Goal: Task Accomplishment & Management: Use online tool/utility

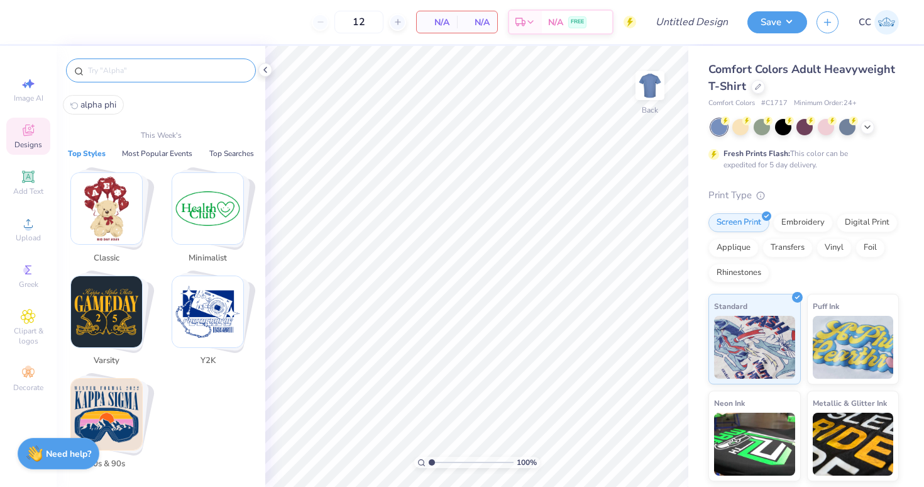
click at [94, 74] on input "text" at bounding box center [167, 70] width 161 height 13
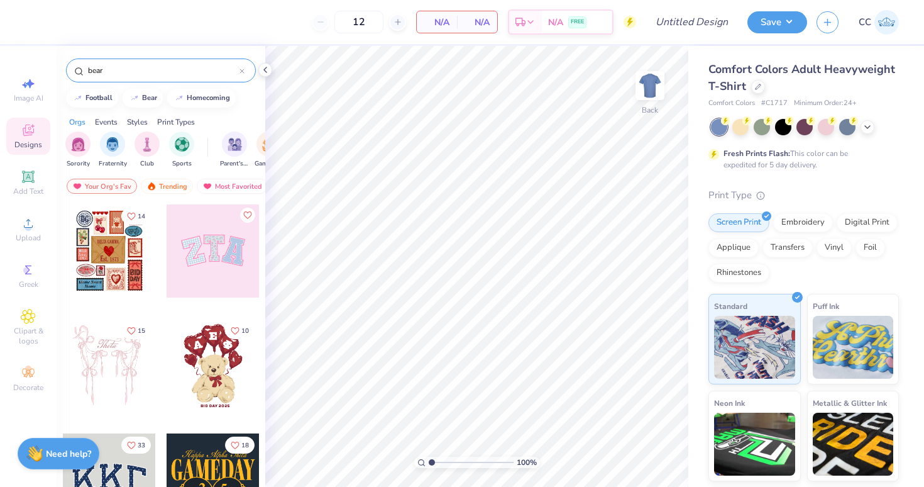
type input "bear"
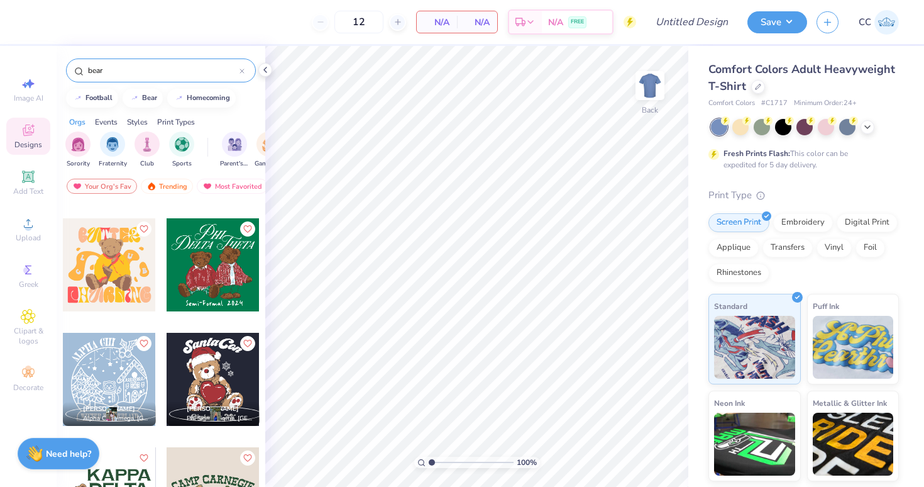
scroll to position [6398, 0]
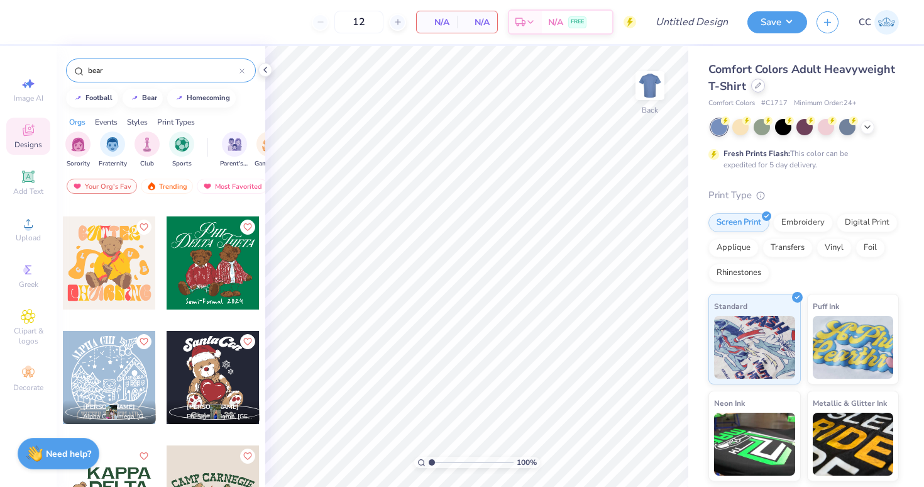
click at [756, 82] on div at bounding box center [759, 86] width 14 height 14
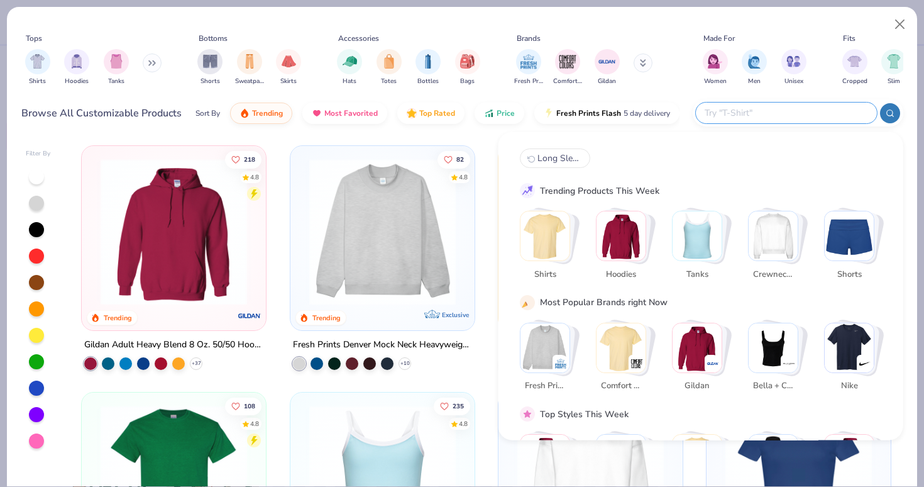
click at [803, 111] on input "text" at bounding box center [786, 113] width 165 height 14
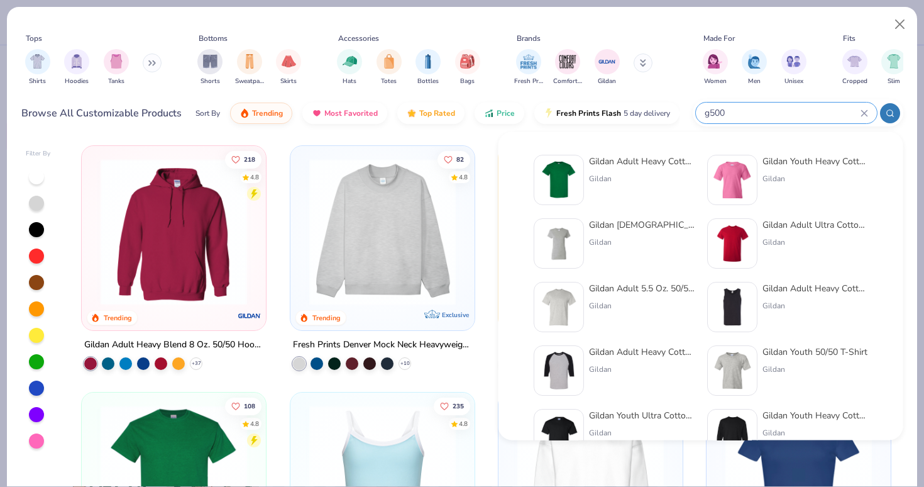
type input "g500"
click at [657, 167] on div "Gildan Adult Heavy Cotton T-Shirt" at bounding box center [642, 161] width 106 height 13
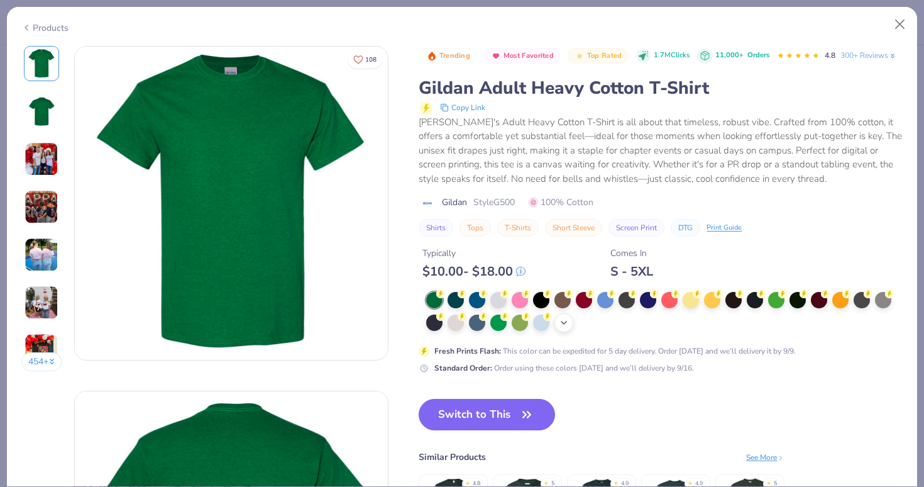
click at [565, 320] on icon at bounding box center [564, 323] width 10 height 10
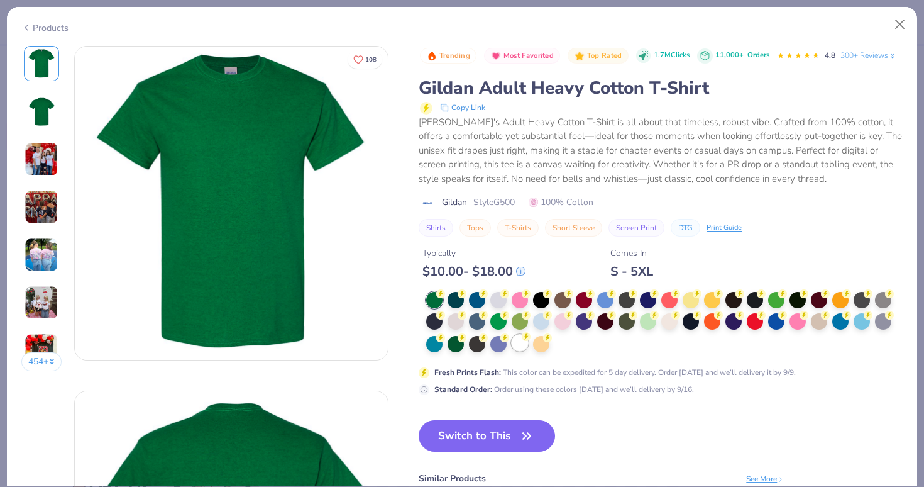
click at [521, 341] on div at bounding box center [520, 343] width 16 height 16
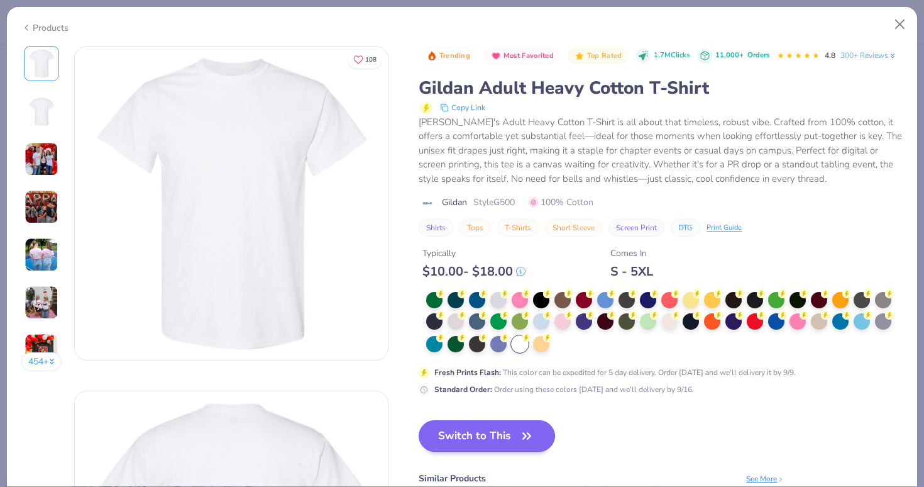
click at [522, 432] on icon "button" at bounding box center [527, 436] width 18 height 18
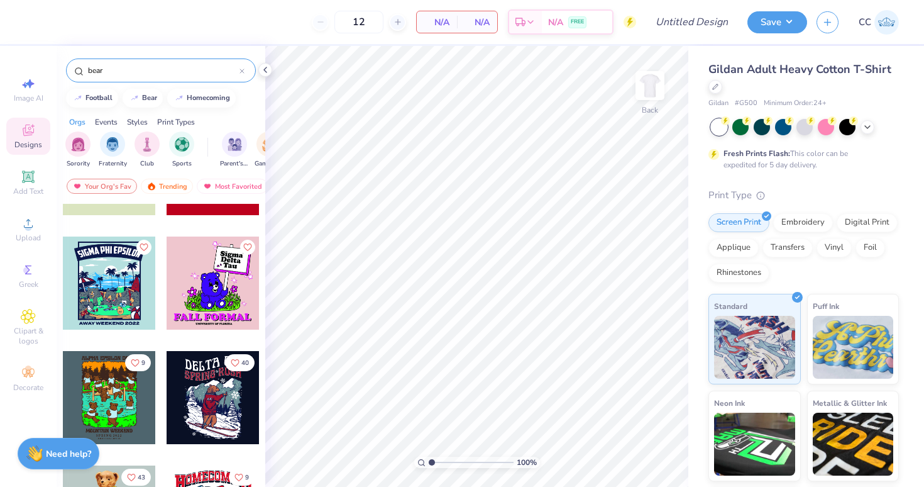
scroll to position [10205, 0]
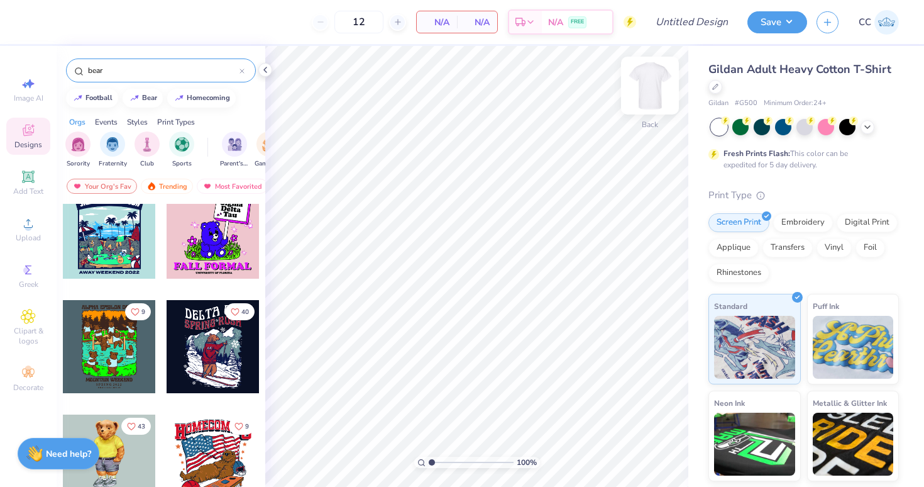
click at [650, 92] on img at bounding box center [650, 85] width 50 height 50
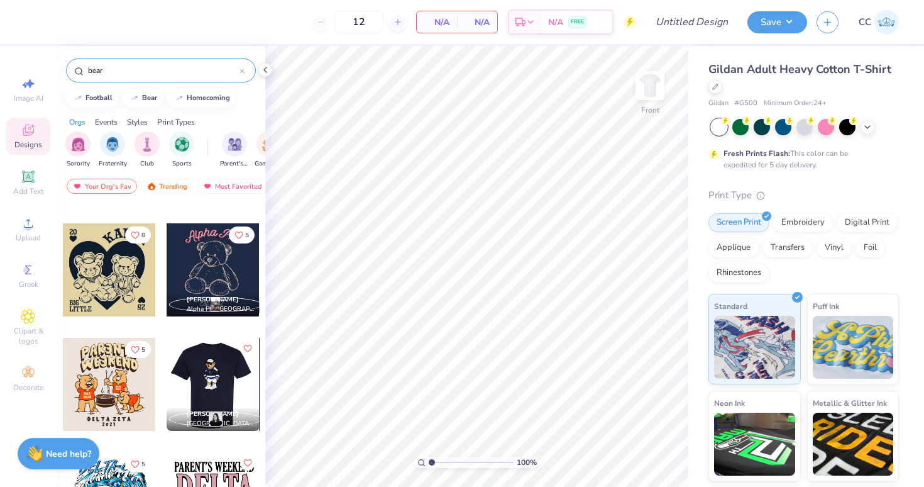
scroll to position [440, 0]
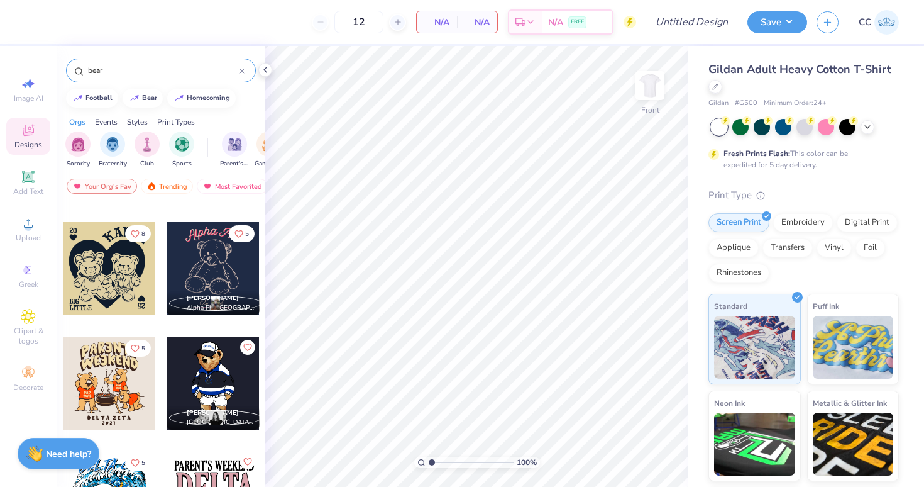
click at [103, 265] on div at bounding box center [109, 268] width 93 height 93
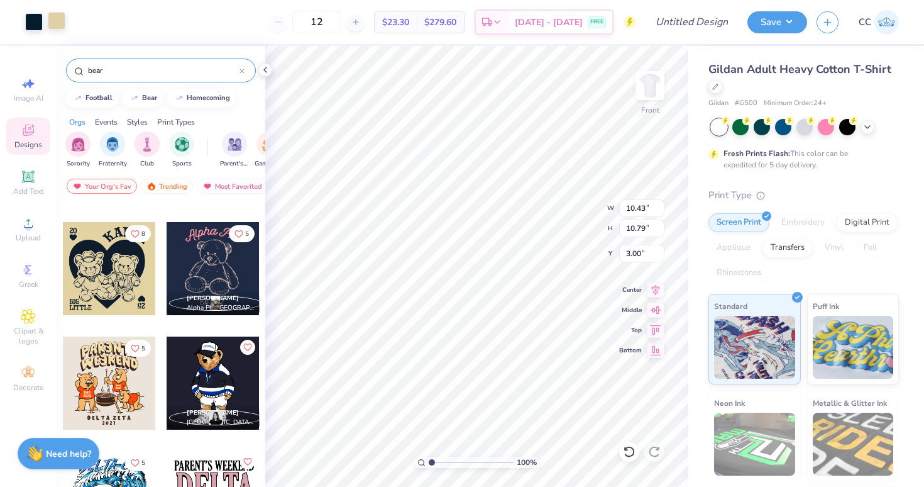
click at [53, 24] on div at bounding box center [57, 21] width 18 height 18
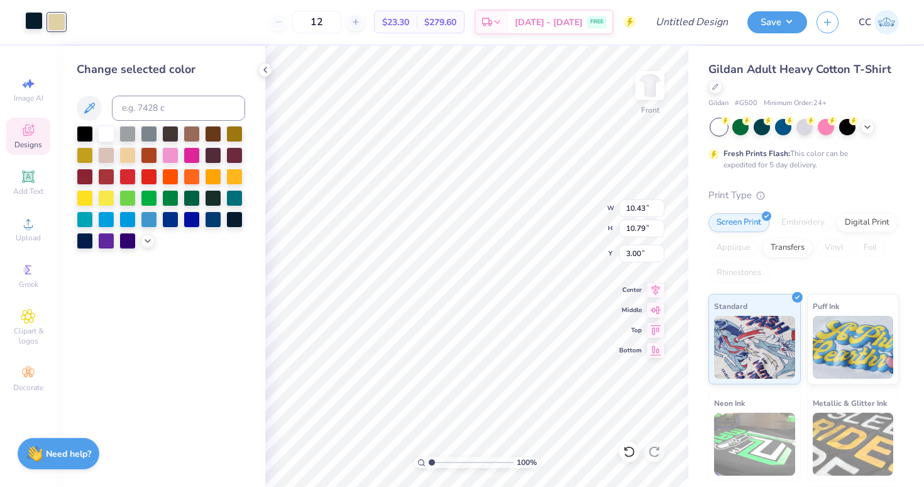
click at [28, 23] on div at bounding box center [34, 21] width 18 height 18
click at [30, 19] on div at bounding box center [34, 22] width 18 height 18
click at [88, 101] on icon at bounding box center [89, 108] width 15 height 15
click at [174, 158] on div at bounding box center [170, 154] width 16 height 16
click at [150, 243] on icon at bounding box center [148, 240] width 10 height 10
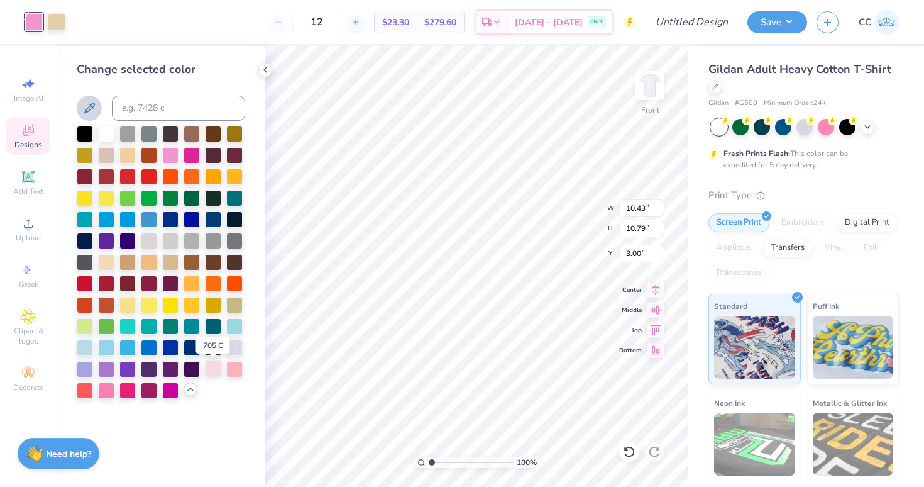
click at [216, 372] on div at bounding box center [213, 368] width 16 height 16
click at [109, 390] on div at bounding box center [106, 389] width 16 height 16
click at [59, 21] on div at bounding box center [57, 21] width 18 height 18
click at [123, 269] on div at bounding box center [127, 261] width 16 height 16
click at [194, 137] on div at bounding box center [192, 133] width 16 height 16
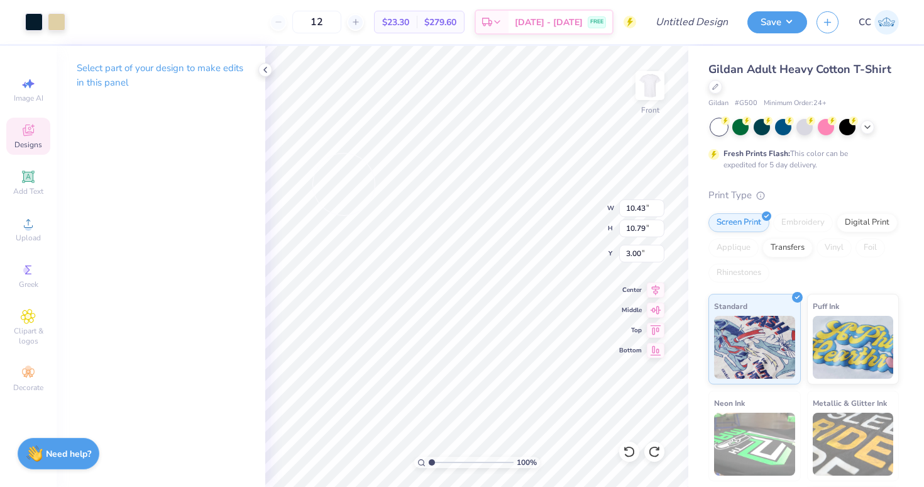
type input "9.85"
type input "10.73"
type input "3.07"
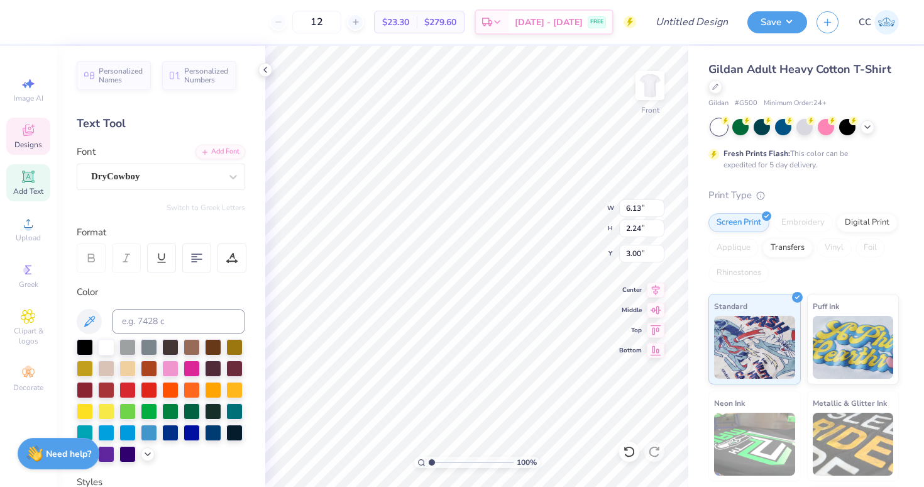
scroll to position [0, 2]
type textarea "ALPHA PHI"
type input "6.39"
type input "2.09"
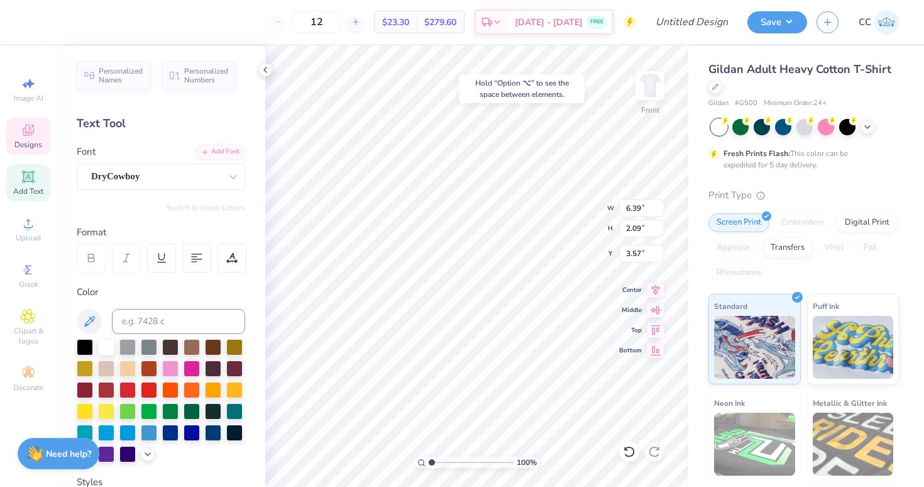
type input "3.32"
type input "5.23"
click at [26, 135] on icon at bounding box center [28, 132] width 10 height 8
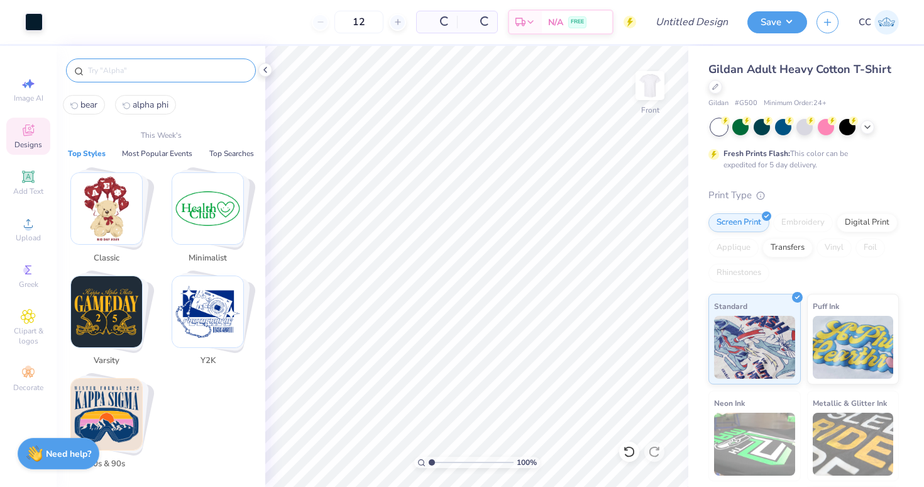
click at [197, 71] on input "text" at bounding box center [167, 70] width 161 height 13
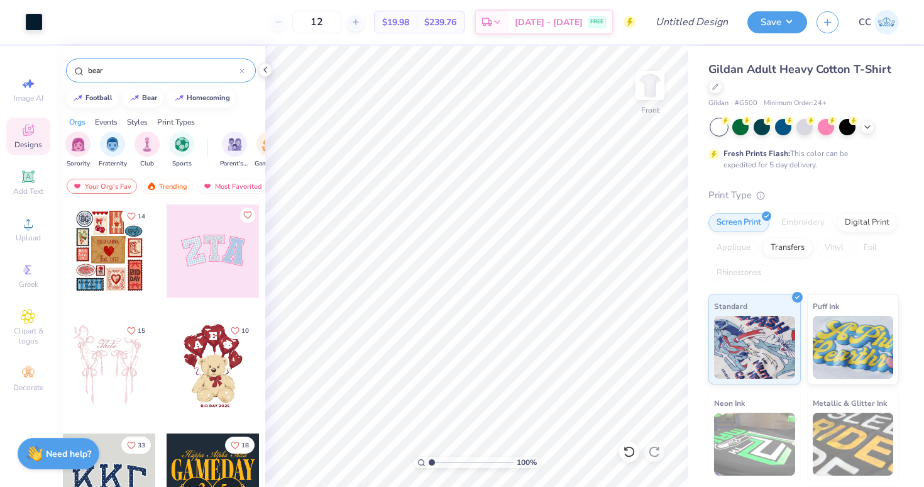
type input "bear"
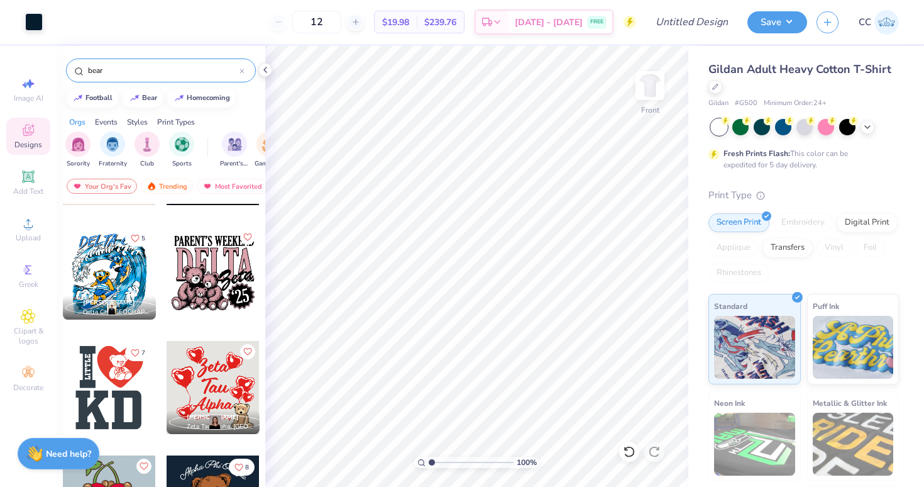
scroll to position [661, 0]
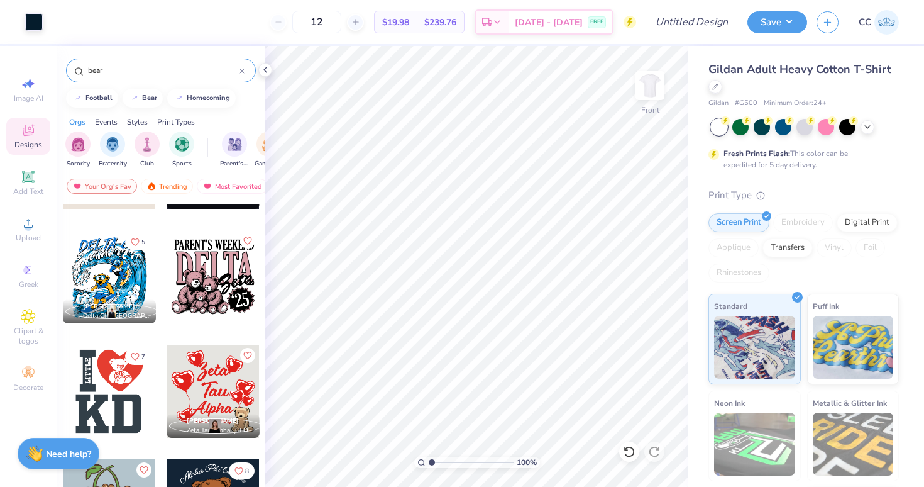
click at [212, 287] on div at bounding box center [213, 276] width 93 height 93
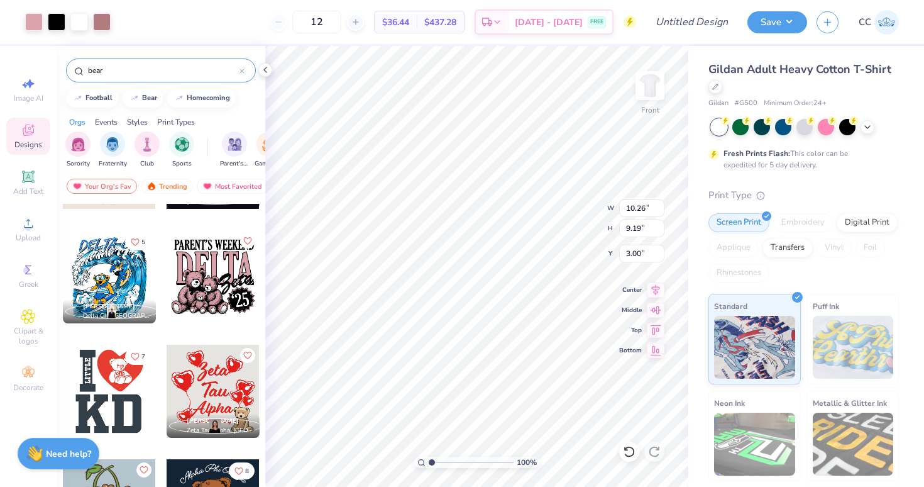
type input "10.64"
type input "9.54"
type input "9.94"
type input "4.34"
type input "4.48"
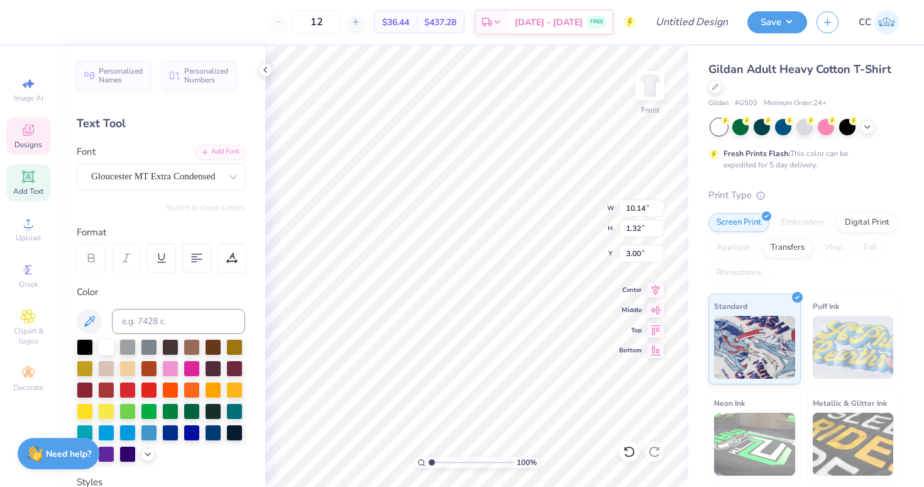
scroll to position [0, 0]
type textarea "P"
type textarea "LOVE YOU SO BIG!"
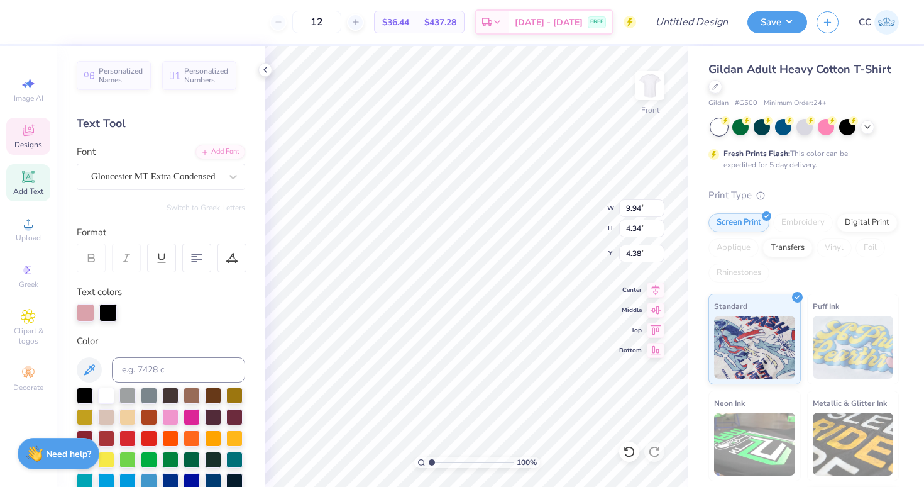
type textarea "D"
type textarea "ALPHA"
type input "4.42"
type input "2.82"
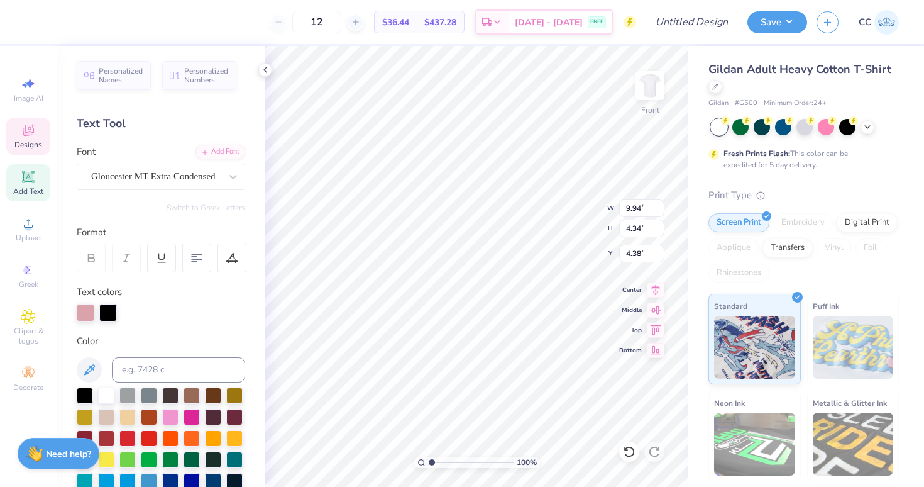
type input "7.31"
type textarea "t"
type textarea "Phi"
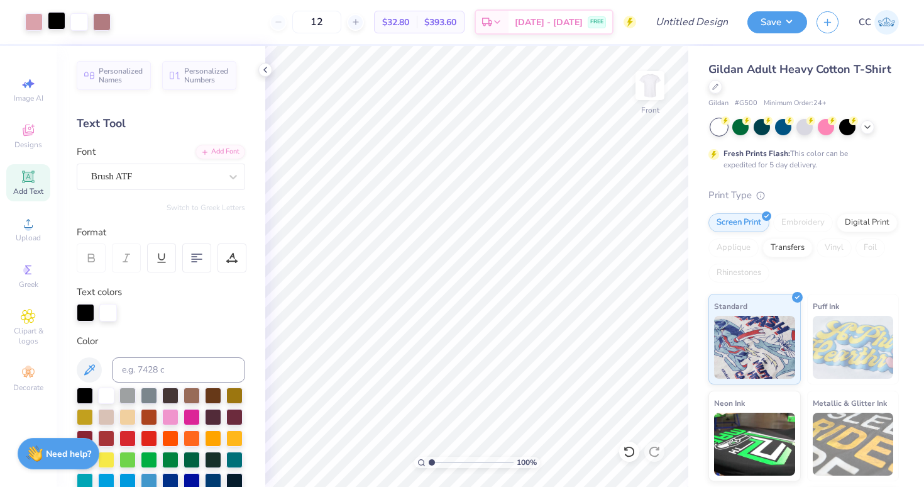
click at [58, 20] on div at bounding box center [57, 21] width 18 height 18
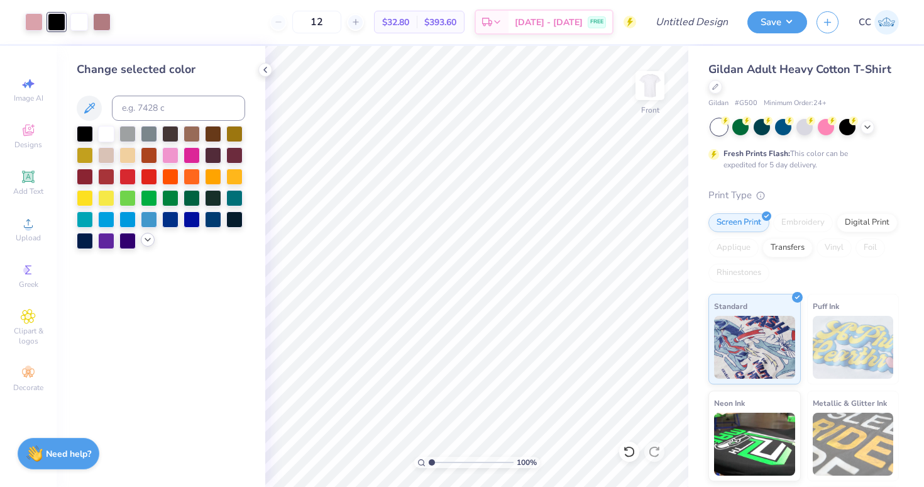
click at [142, 241] on div at bounding box center [148, 240] width 14 height 14
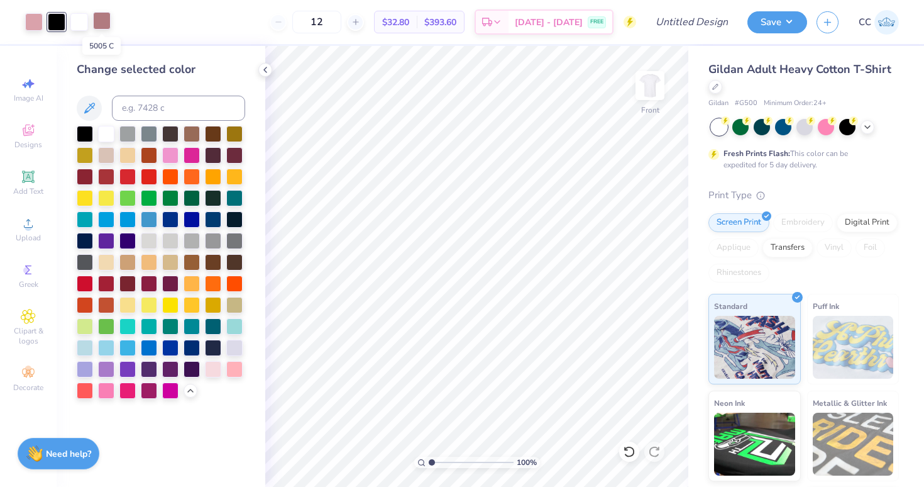
click at [100, 21] on div at bounding box center [102, 21] width 18 height 18
click at [191, 153] on div at bounding box center [192, 154] width 16 height 16
click at [35, 21] on div at bounding box center [34, 21] width 18 height 18
click at [171, 158] on div at bounding box center [170, 154] width 16 height 16
click at [101, 18] on div at bounding box center [102, 21] width 18 height 18
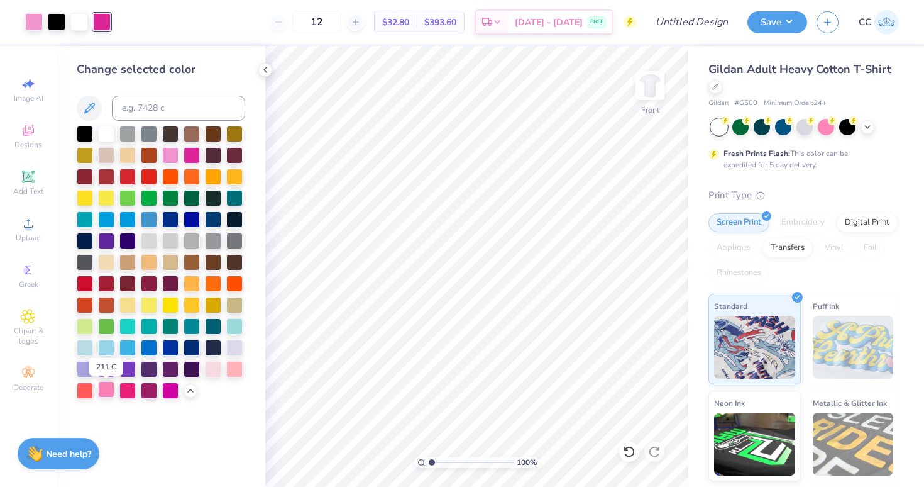
click at [108, 391] on div at bounding box center [106, 389] width 16 height 16
click at [60, 20] on div at bounding box center [57, 21] width 18 height 18
click at [132, 389] on div at bounding box center [127, 389] width 16 height 16
click at [173, 391] on div at bounding box center [170, 389] width 16 height 16
click at [151, 389] on div at bounding box center [149, 389] width 16 height 16
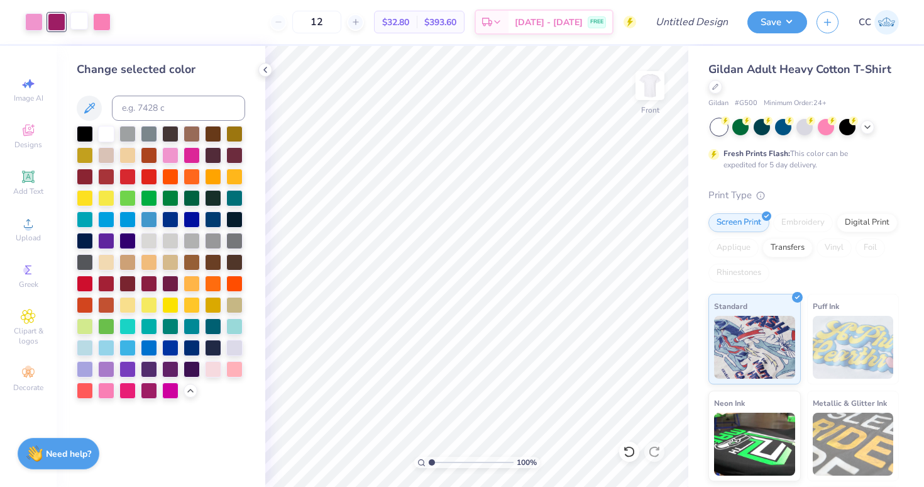
click at [81, 22] on div at bounding box center [79, 21] width 18 height 18
click at [106, 155] on div at bounding box center [106, 154] width 16 height 16
click at [213, 365] on div at bounding box center [213, 368] width 16 height 16
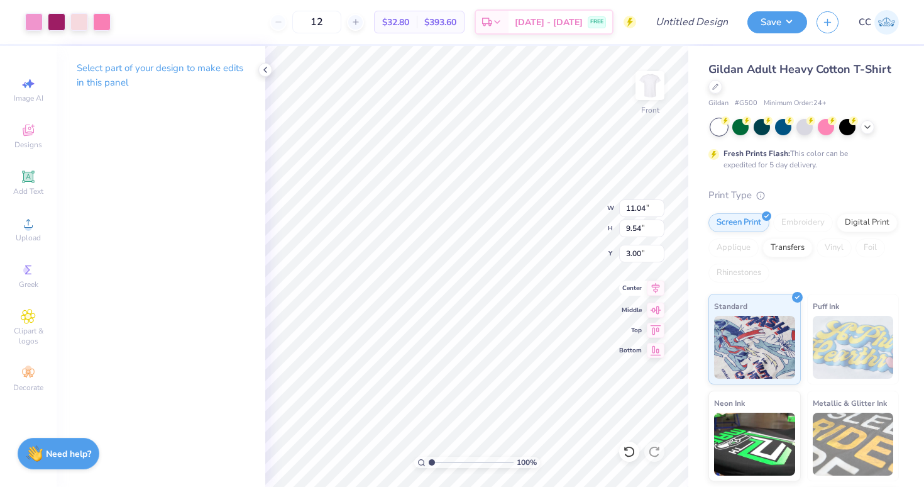
type input "4.71"
click at [657, 292] on icon at bounding box center [656, 287] width 18 height 15
click at [643, 91] on img at bounding box center [650, 85] width 50 height 50
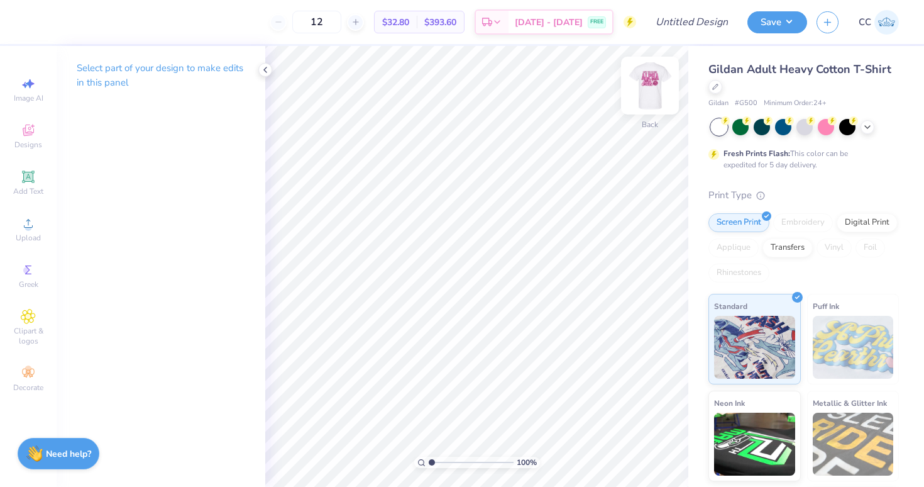
click at [651, 86] on img at bounding box center [650, 85] width 50 height 50
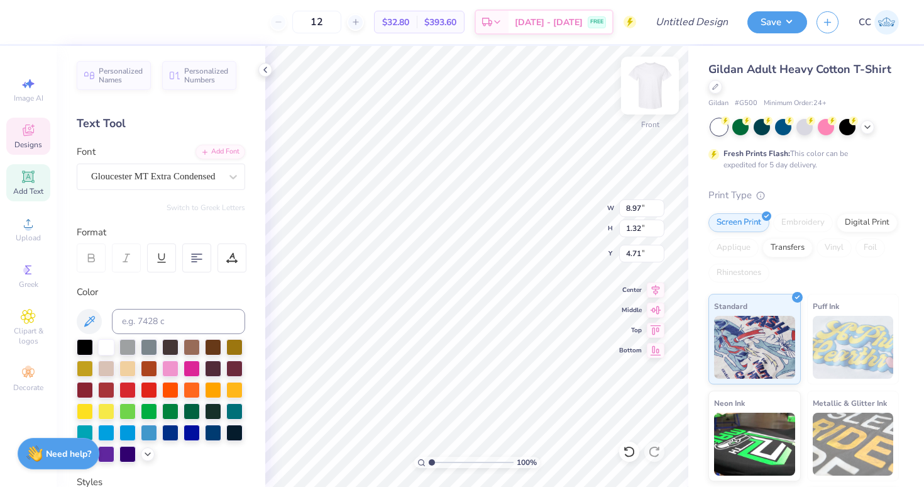
click at [658, 84] on img at bounding box center [650, 85] width 50 height 50
click at [658, 80] on img at bounding box center [650, 85] width 50 height 50
click at [645, 91] on img at bounding box center [650, 85] width 50 height 50
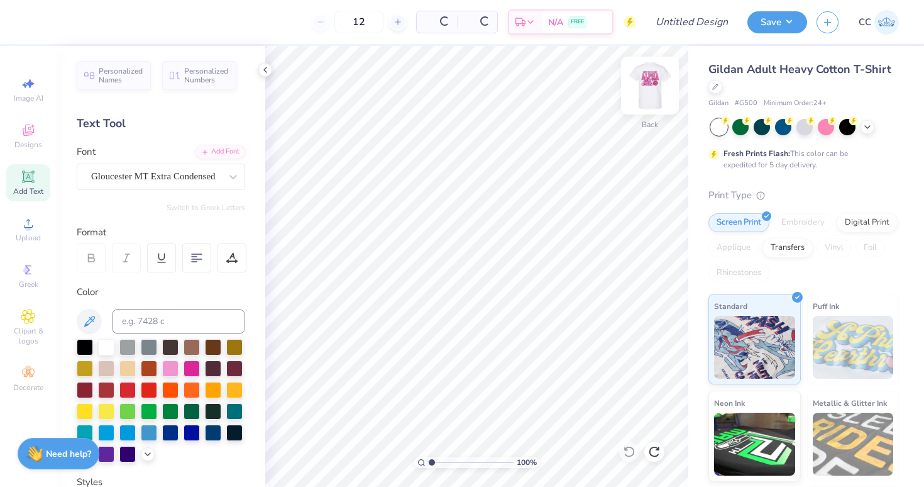
click at [650, 92] on img at bounding box center [650, 85] width 50 height 50
click at [643, 95] on img at bounding box center [650, 85] width 50 height 50
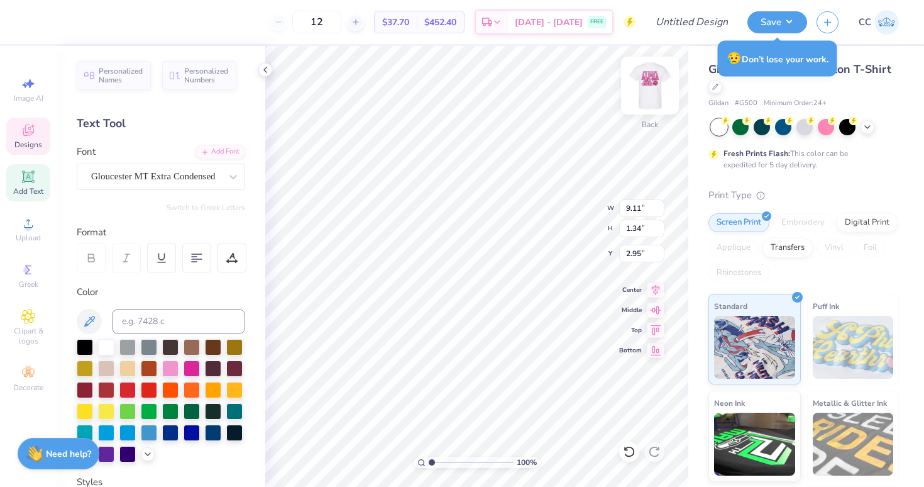
scroll to position [0, 2]
type textarea "ALPHA PHI"
type textarea "A L P H A P H I"
type input "5.19"
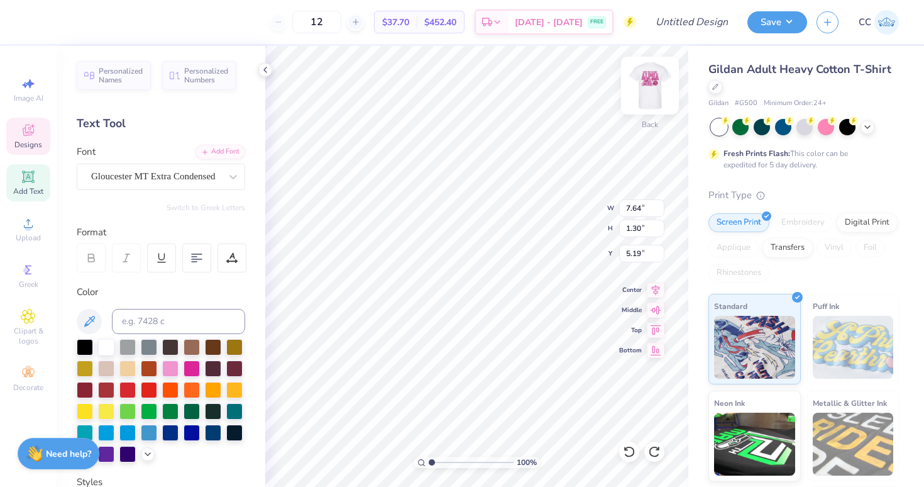
type input "5.56"
type input "3.00"
type input "9.11"
type input "1.34"
type input "2.95"
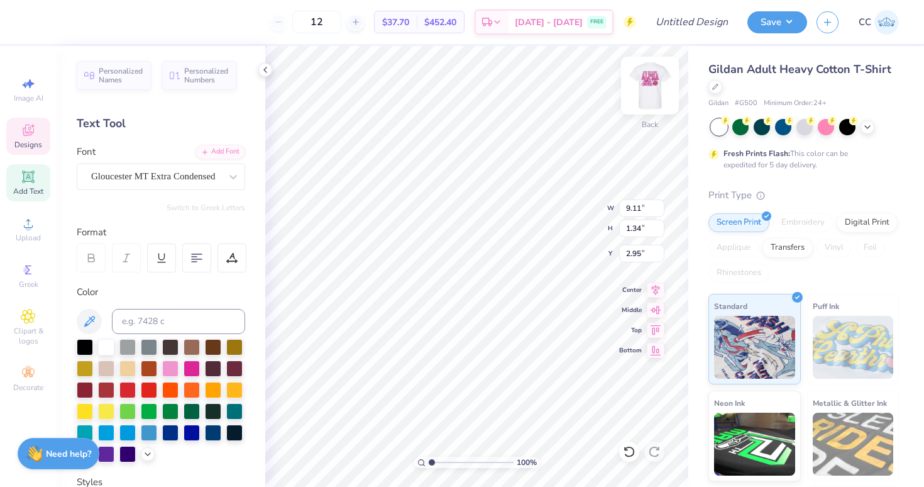
type input "3.00"
type textarea "ALPHA PHI"
type input "3.44"
click at [648, 90] on img at bounding box center [650, 85] width 50 height 50
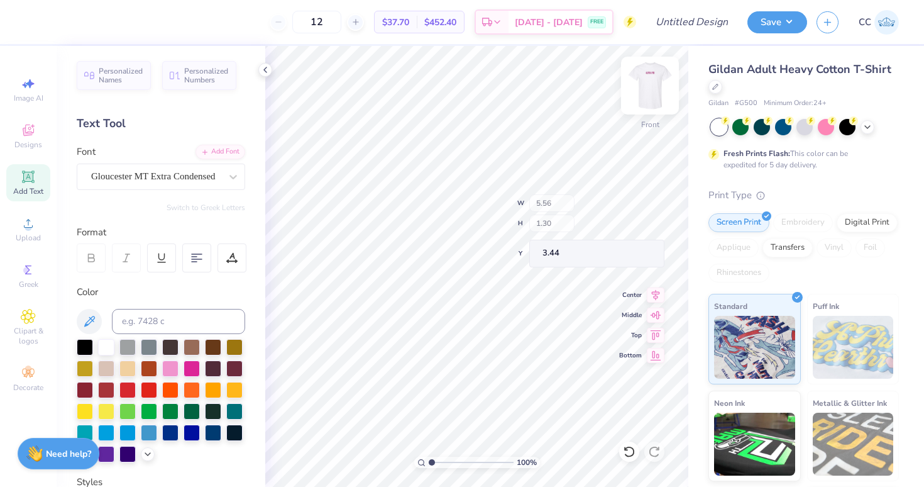
click at [648, 84] on img at bounding box center [650, 85] width 50 height 50
click at [650, 80] on img at bounding box center [650, 85] width 50 height 50
click at [643, 97] on img at bounding box center [650, 85] width 50 height 50
click at [650, 82] on img at bounding box center [650, 85] width 50 height 50
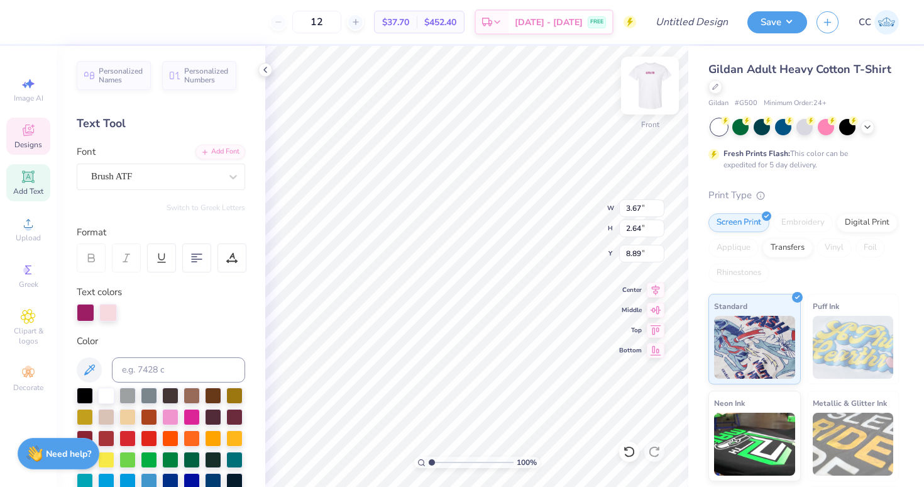
click at [651, 86] on img at bounding box center [650, 85] width 50 height 50
type input "2.14"
type input "7.31"
type textarea "Big Little 2025"
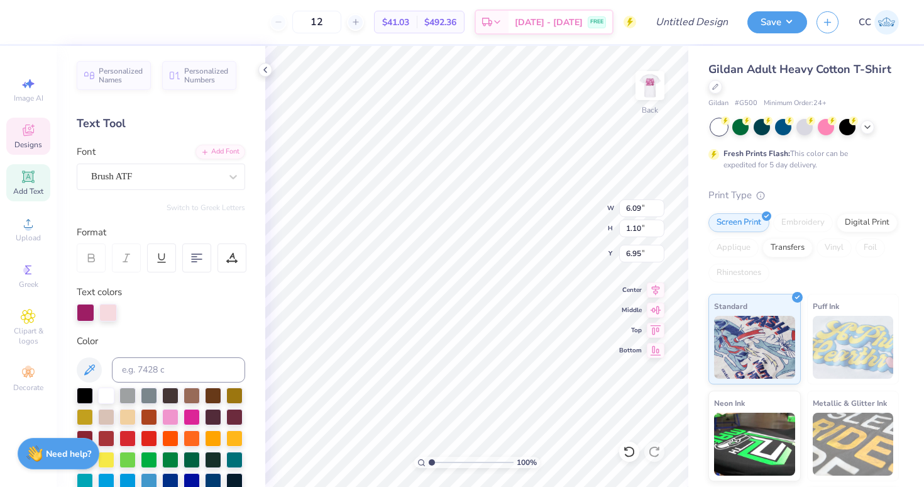
type input "6.09"
type input "1.10"
type input "5.00"
click at [26, 135] on icon at bounding box center [28, 130] width 11 height 11
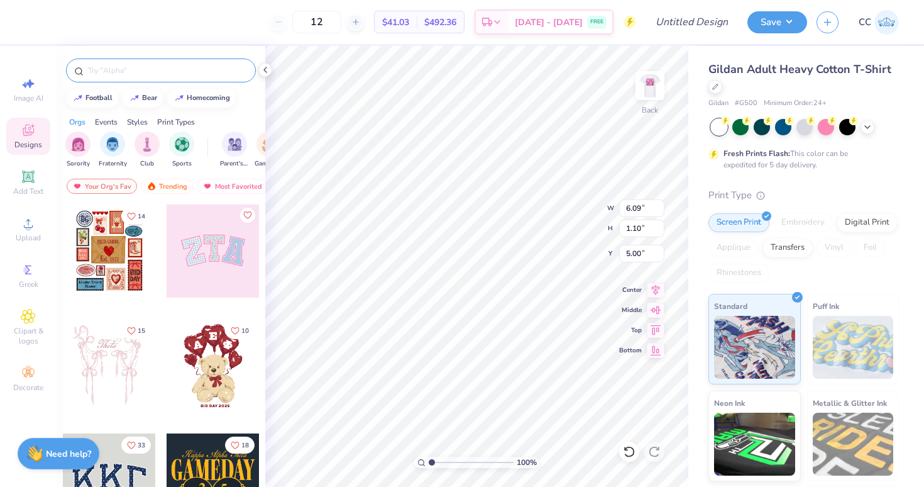
click at [127, 63] on div at bounding box center [161, 70] width 190 height 24
click at [131, 70] on input "text" at bounding box center [167, 70] width 161 height 13
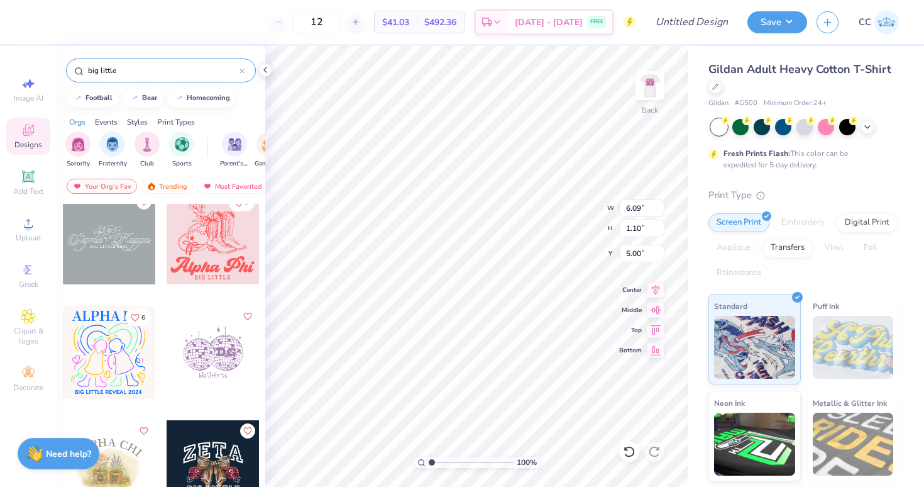
scroll to position [682, 0]
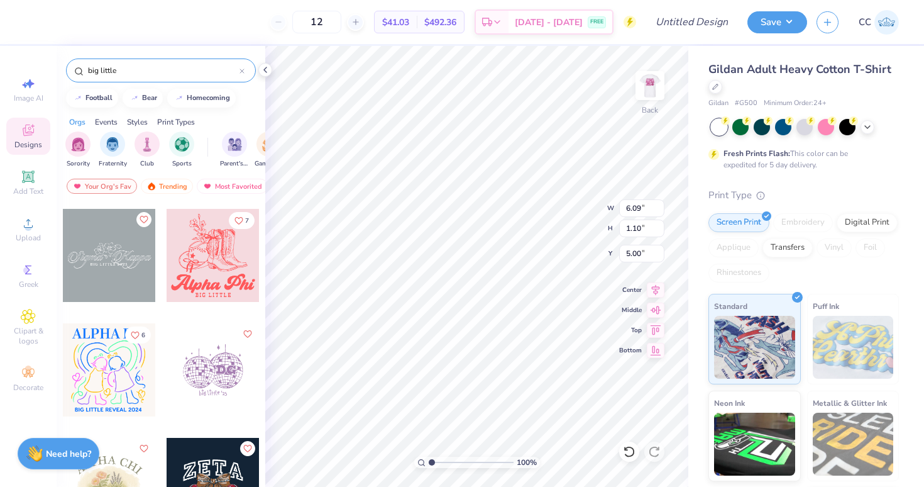
type input "big little"
type textarea "Alpha Phi"
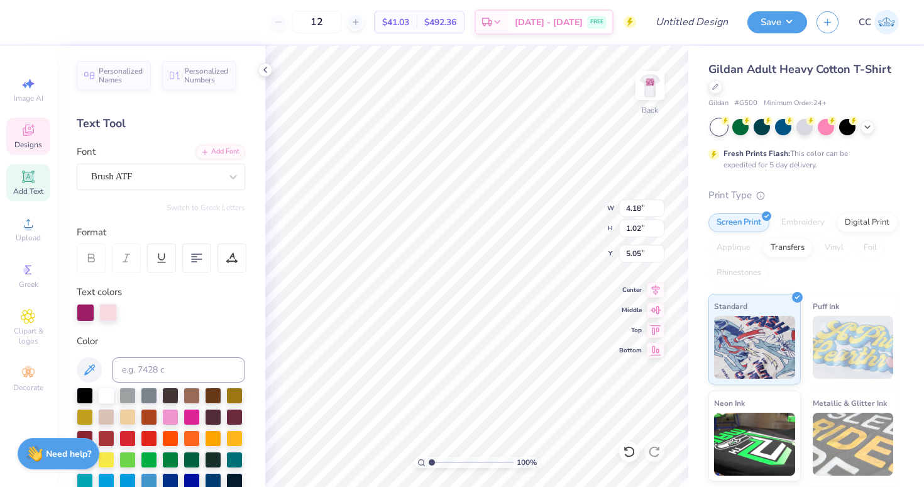
type input "7.68"
type input "1.88"
type input "5.06"
type input "5.56"
type input "1.30"
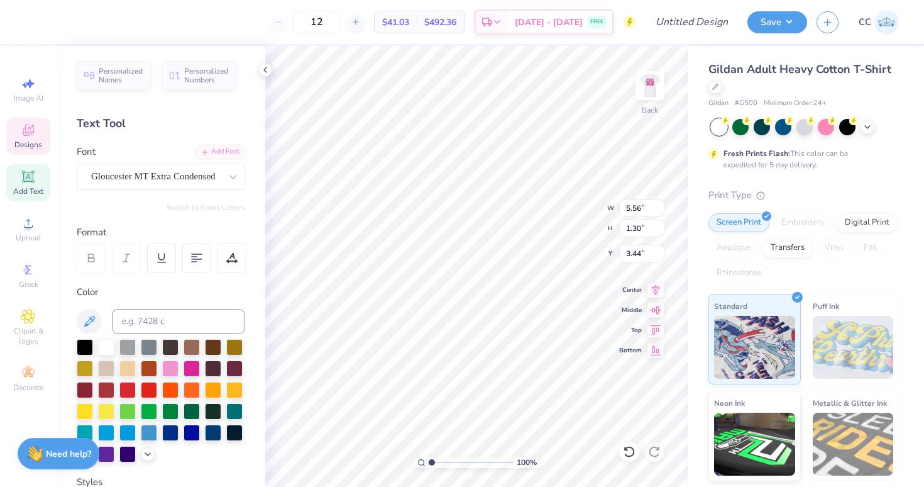
type input "8.65"
type input "7.68"
type input "1.88"
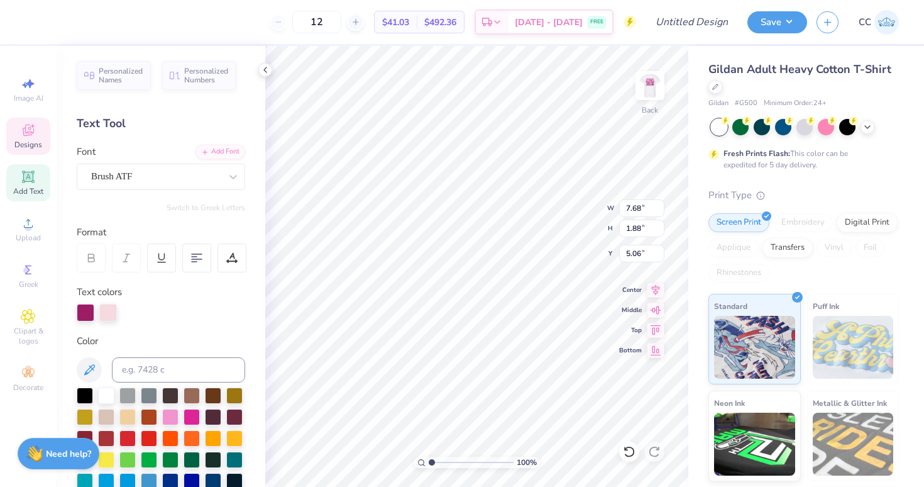
type input "3.43"
type input "5.56"
type input "1.30"
type input "8.65"
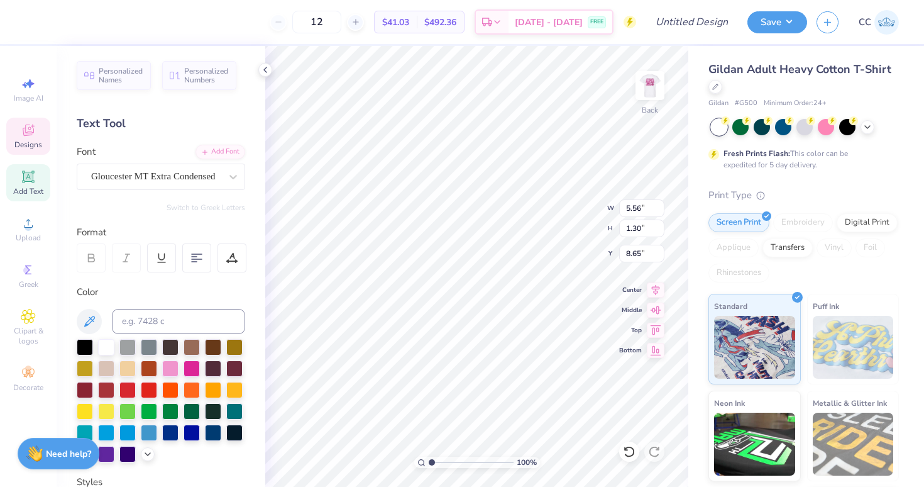
scroll to position [0, 0]
type textarea "P"
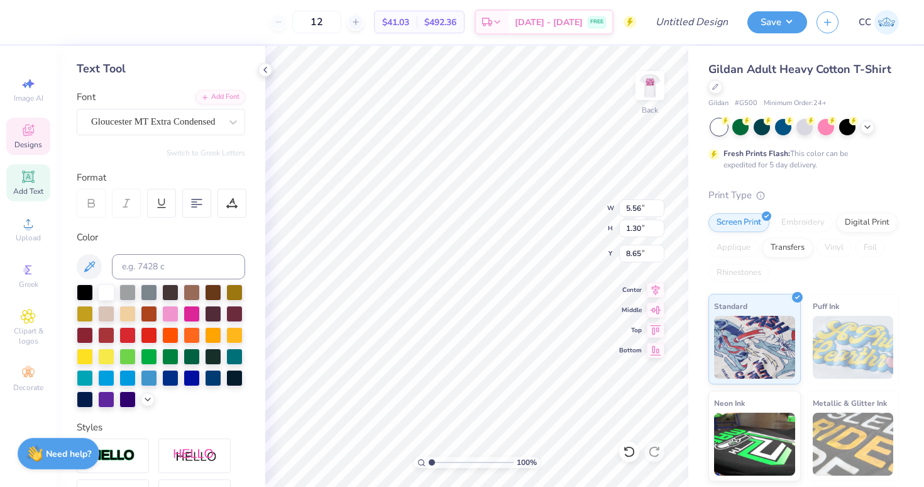
type textarea "BIG LITTLE 2025"
click at [145, 408] on div at bounding box center [161, 345] width 169 height 123
click at [146, 411] on div "Personalized Names Personalized Numbers Text Tool Add Font Font Gloucester MT E…" at bounding box center [161, 266] width 209 height 441
click at [148, 397] on icon at bounding box center [148, 398] width 10 height 10
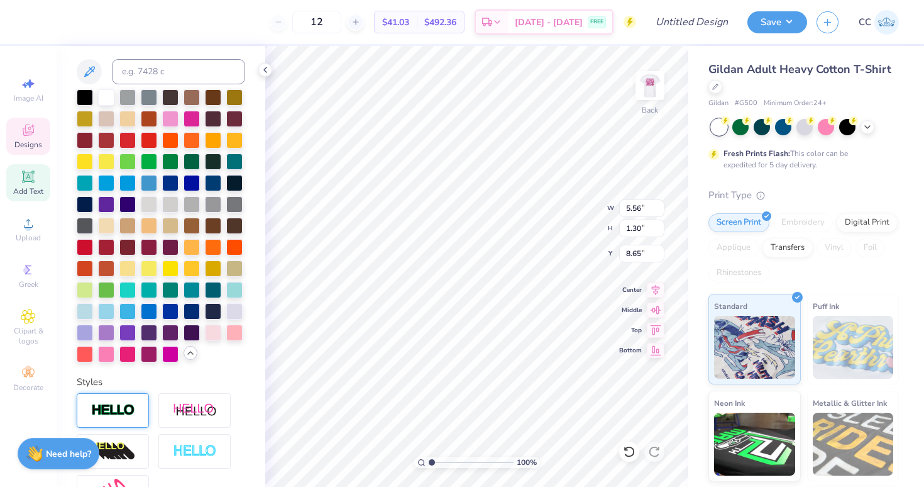
scroll to position [258, 0]
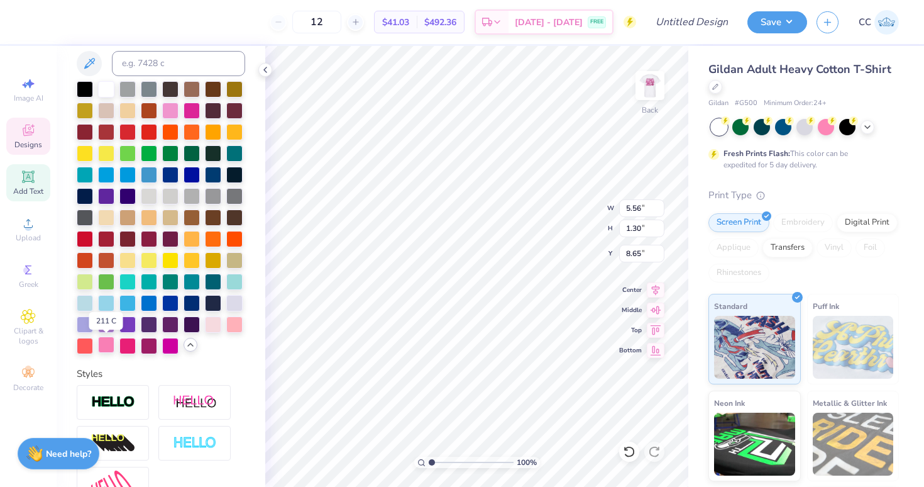
click at [106, 345] on div at bounding box center [106, 344] width 16 height 16
click at [119, 342] on div at bounding box center [127, 344] width 16 height 16
click at [217, 325] on div at bounding box center [213, 323] width 16 height 16
click at [126, 343] on div at bounding box center [127, 344] width 16 height 16
type input "8.44"
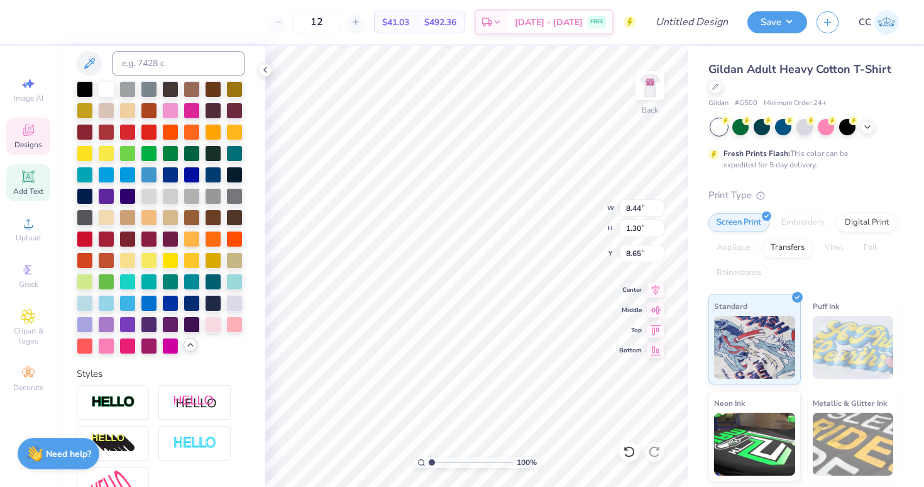
type input "1.34"
type input "8.63"
click at [34, 127] on icon at bounding box center [28, 130] width 15 height 15
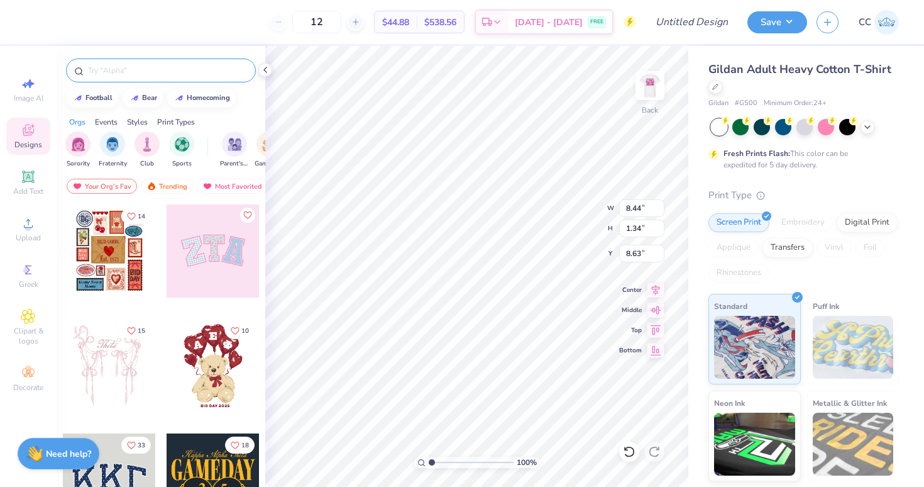
click at [118, 70] on input "text" at bounding box center [167, 70] width 161 height 13
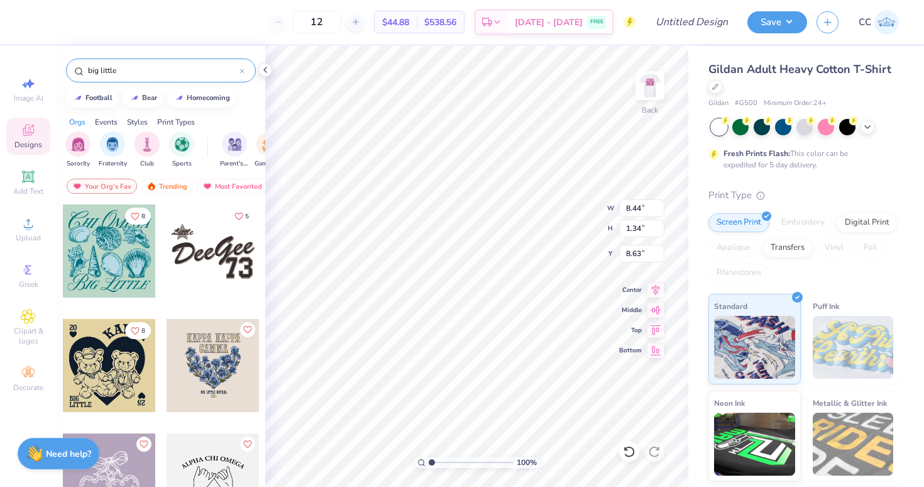
type input "big little"
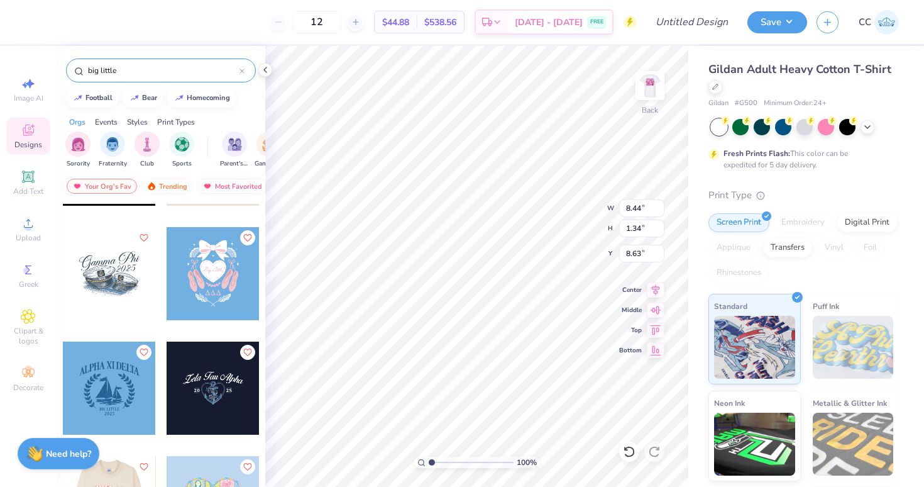
scroll to position [1234, 0]
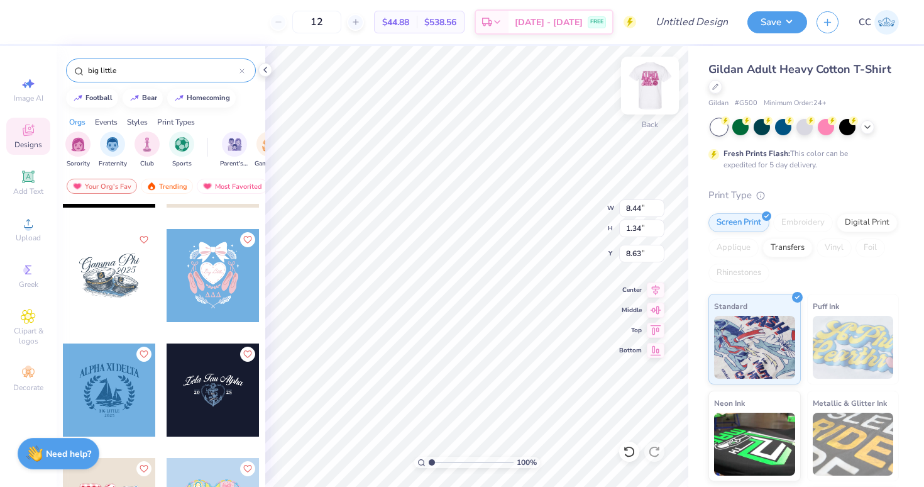
click at [652, 81] on img at bounding box center [650, 85] width 50 height 50
click at [869, 131] on div at bounding box center [868, 126] width 14 height 14
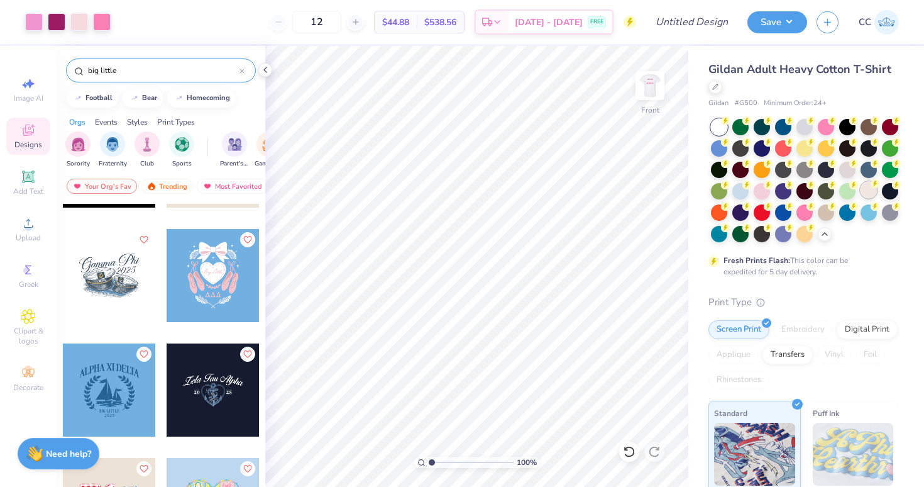
click at [865, 186] on div at bounding box center [869, 190] width 16 height 16
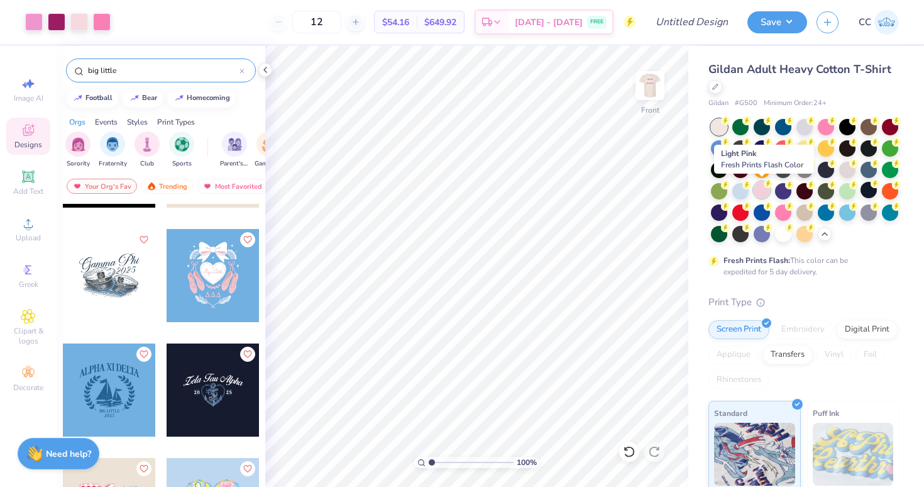
click at [764, 194] on div at bounding box center [762, 190] width 16 height 16
click at [802, 123] on div at bounding box center [805, 126] width 16 height 16
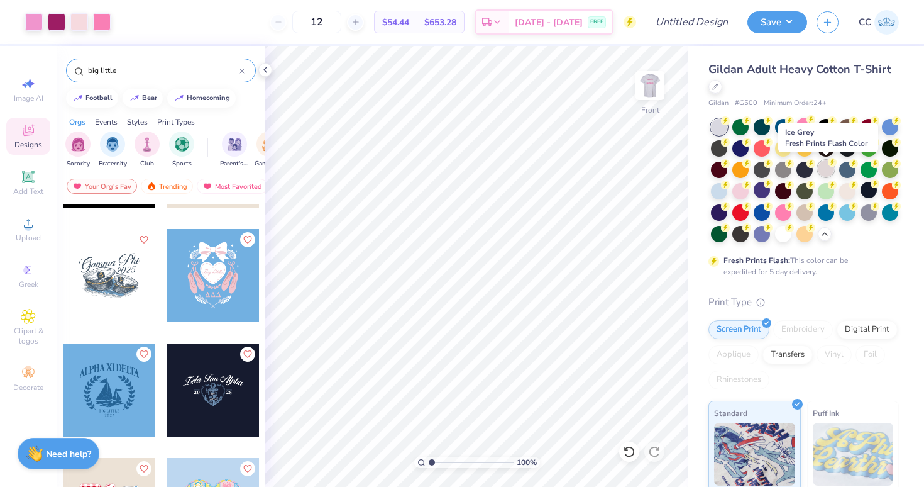
click at [823, 170] on div at bounding box center [826, 168] width 16 height 16
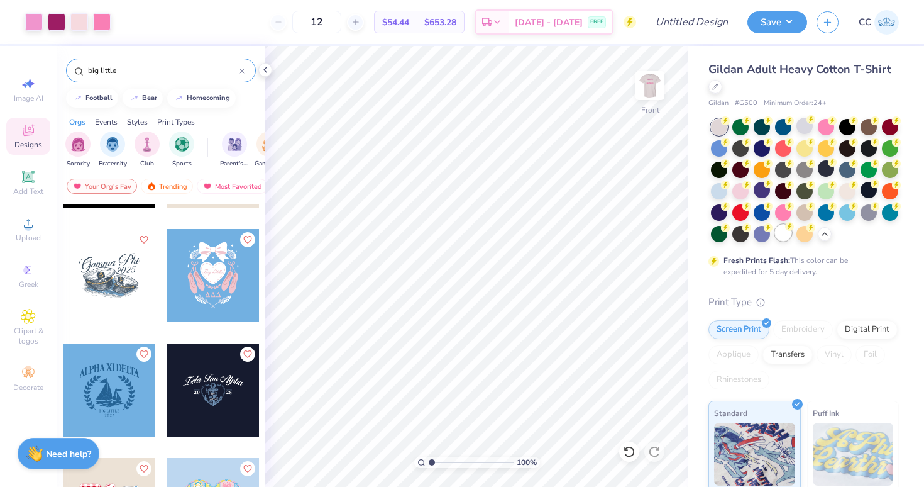
click at [786, 231] on div at bounding box center [783, 233] width 16 height 16
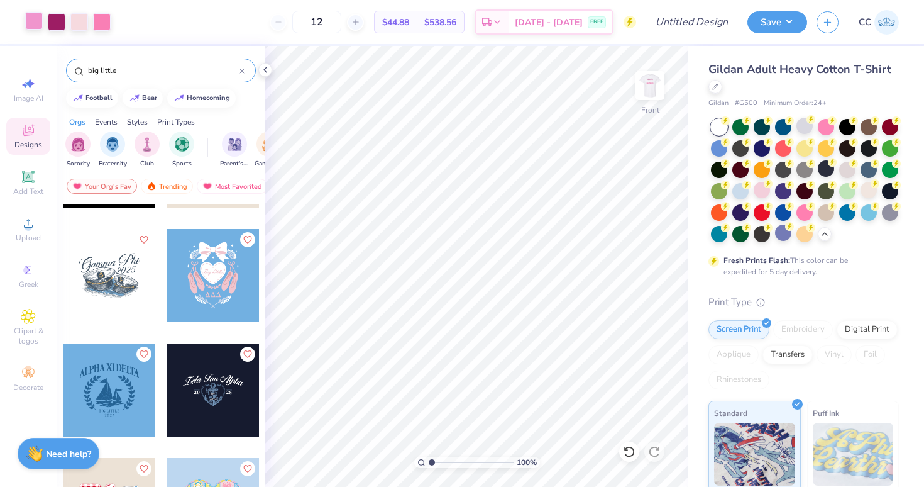
click at [37, 23] on div at bounding box center [34, 21] width 18 height 18
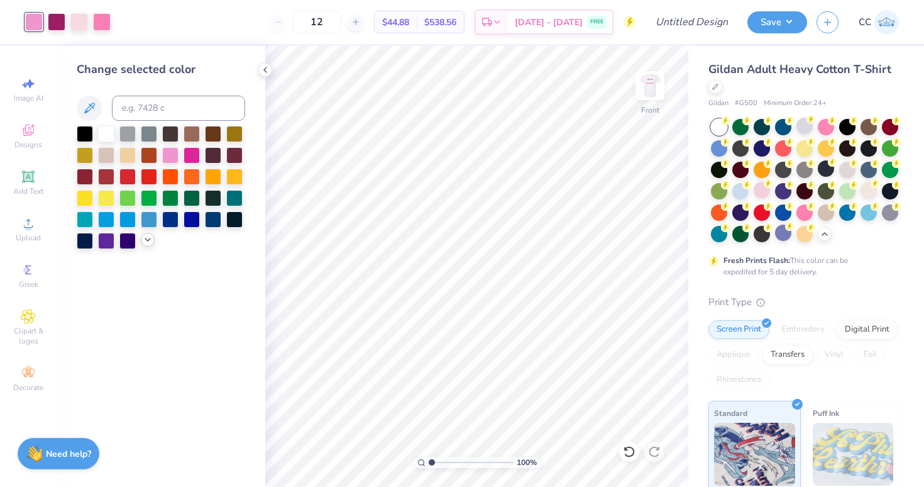
click at [147, 247] on div at bounding box center [148, 240] width 14 height 14
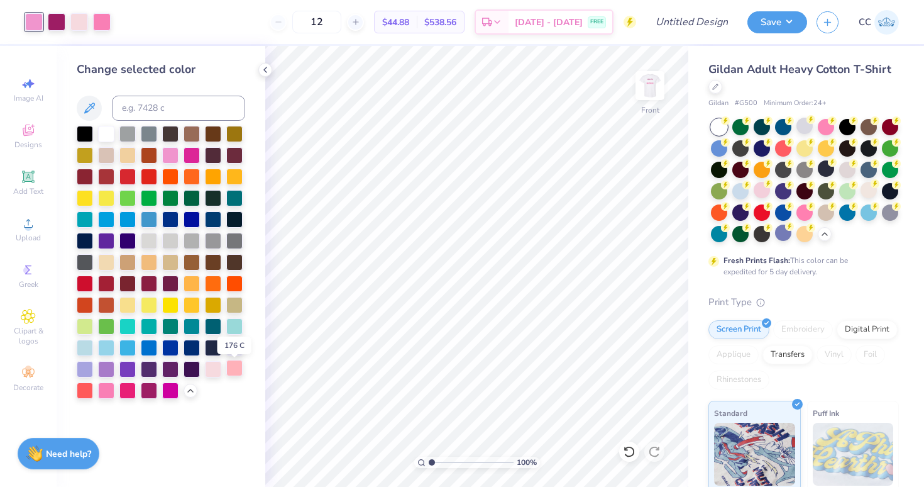
click at [230, 369] on div at bounding box center [234, 368] width 16 height 16
click at [218, 370] on div at bounding box center [213, 368] width 16 height 16
click at [109, 393] on div at bounding box center [106, 389] width 16 height 16
click at [170, 153] on div at bounding box center [170, 154] width 16 height 16
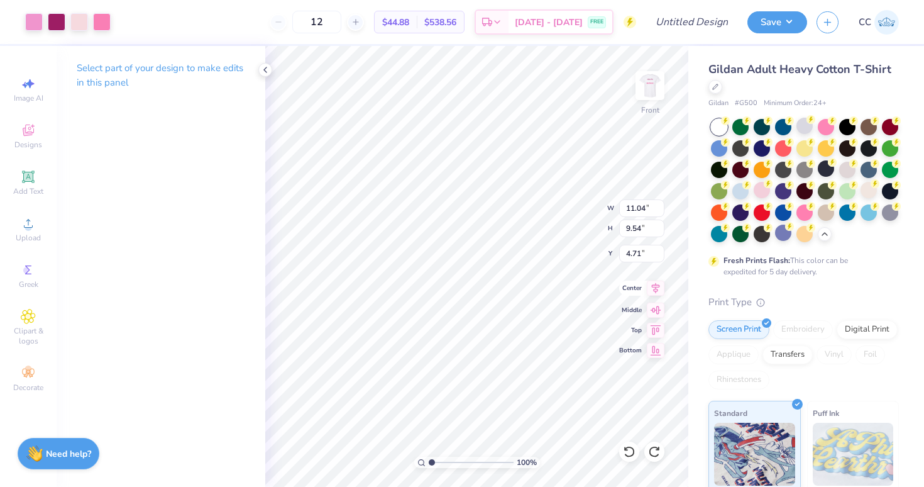
click at [651, 292] on icon at bounding box center [656, 287] width 18 height 15
click at [644, 87] on img at bounding box center [650, 85] width 50 height 50
click at [33, 140] on span "Designs" at bounding box center [28, 145] width 28 height 10
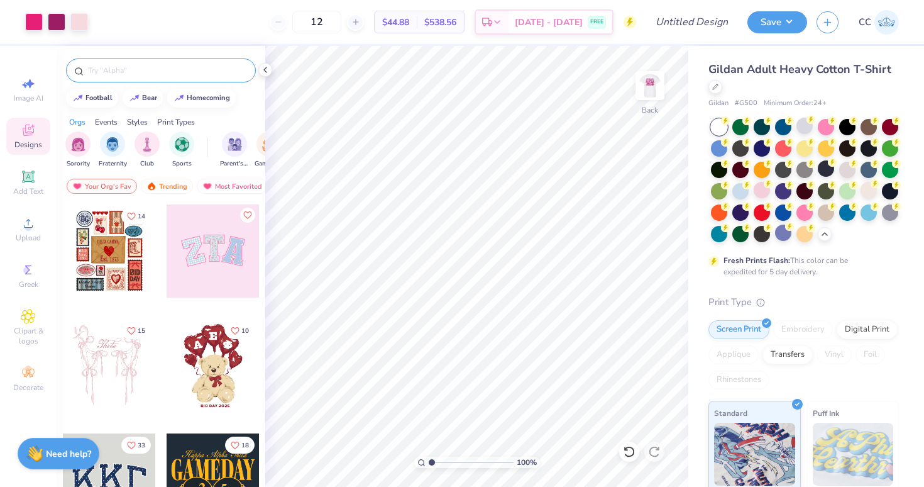
scroll to position [0, 0]
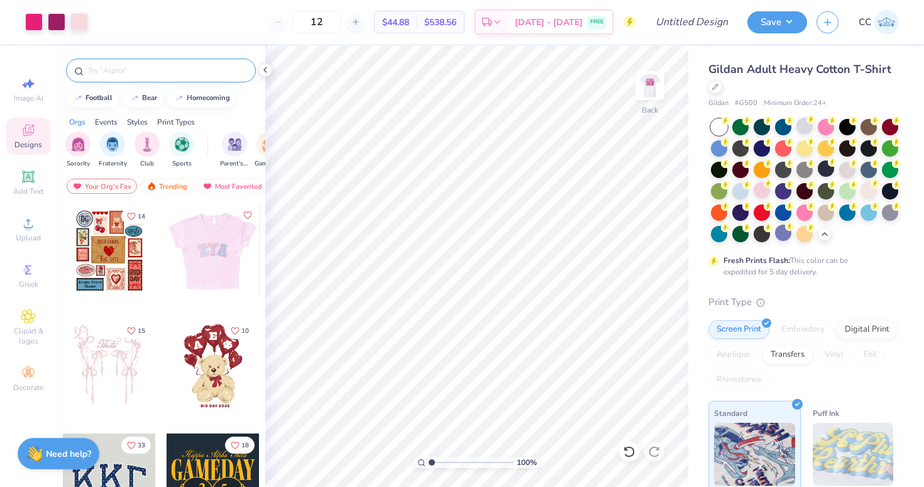
click at [155, 69] on input "text" at bounding box center [167, 70] width 161 height 13
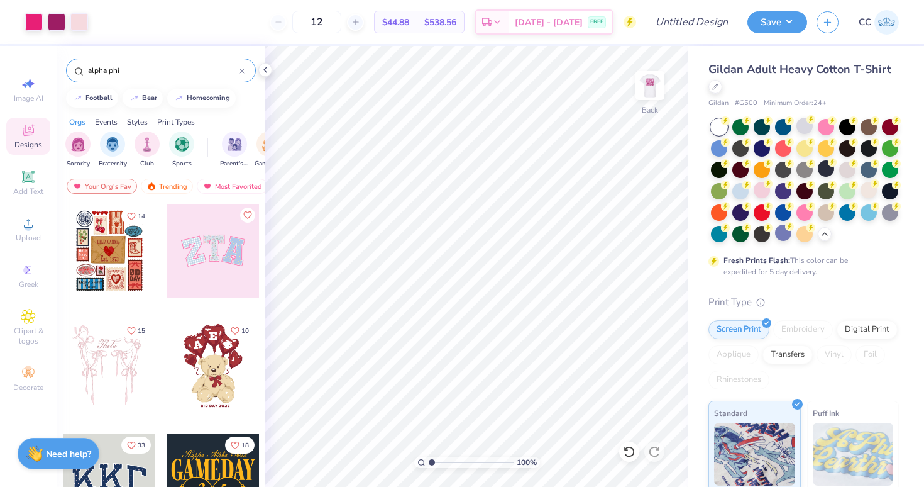
type input "alpha phi"
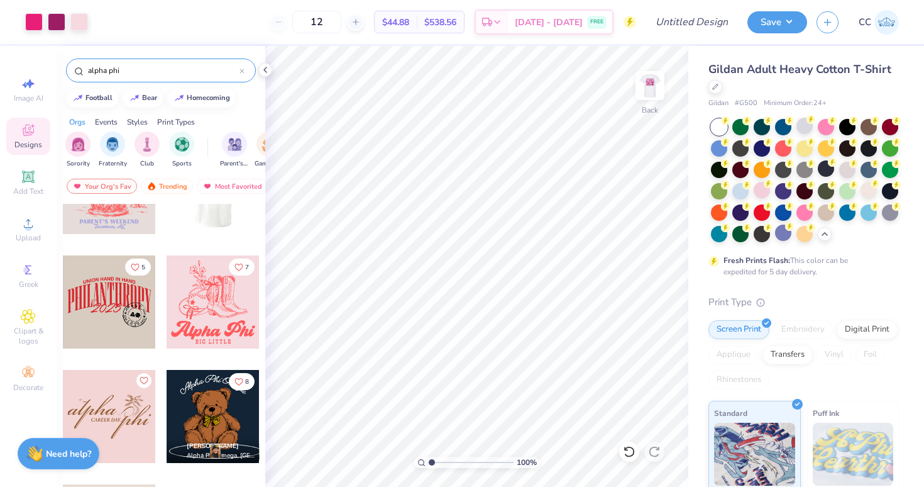
scroll to position [866, 0]
click at [124, 416] on div at bounding box center [109, 415] width 93 height 93
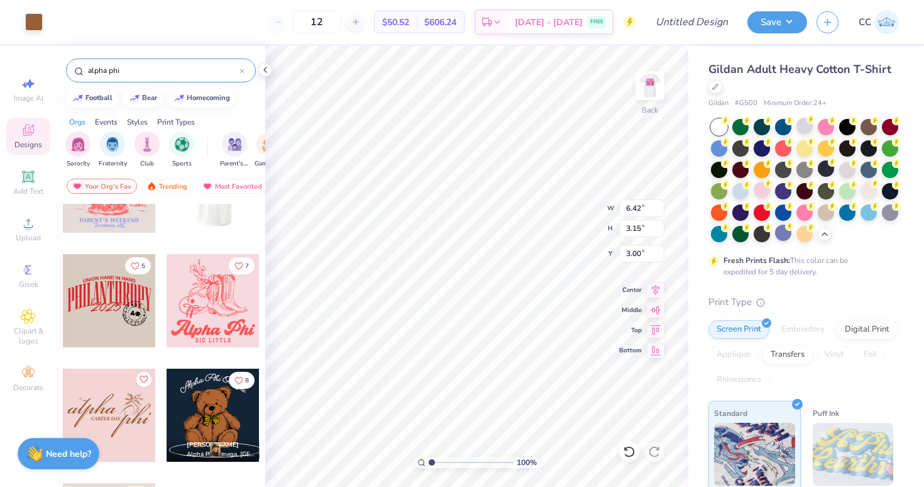
type input "10.10"
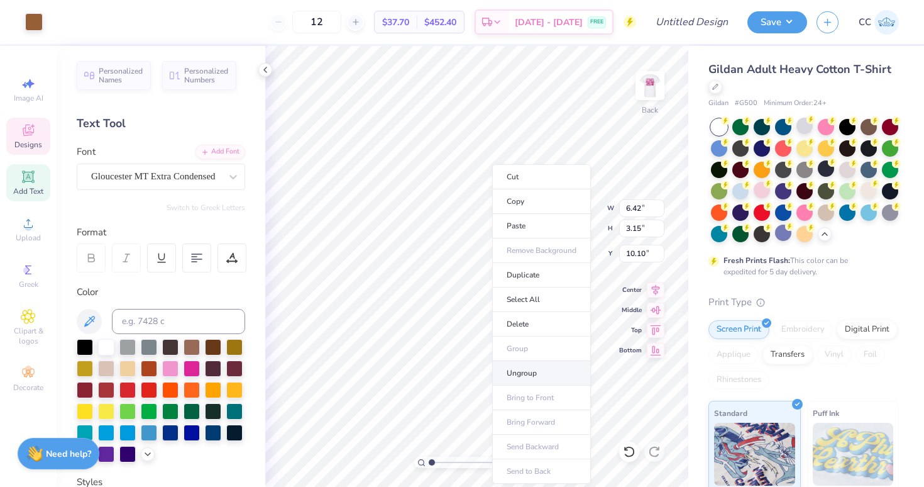
click at [530, 374] on li "Ungroup" at bounding box center [541, 373] width 99 height 25
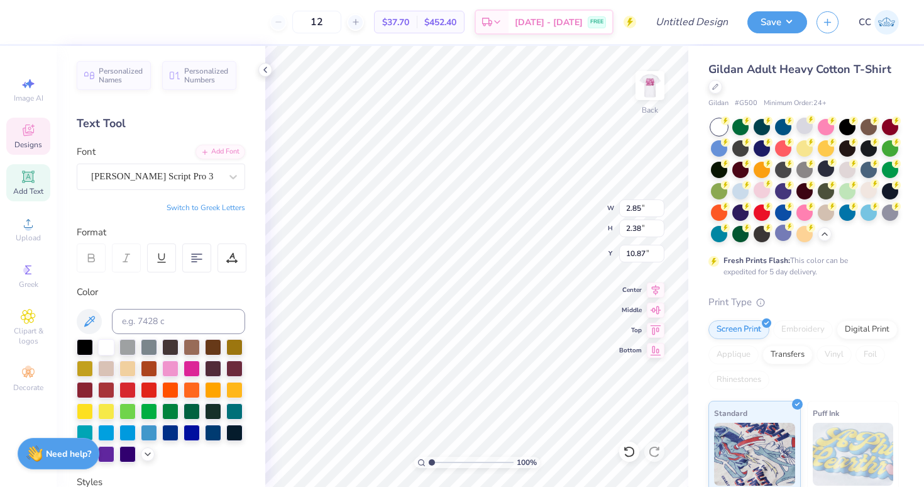
type input "3.47"
type input "10.15"
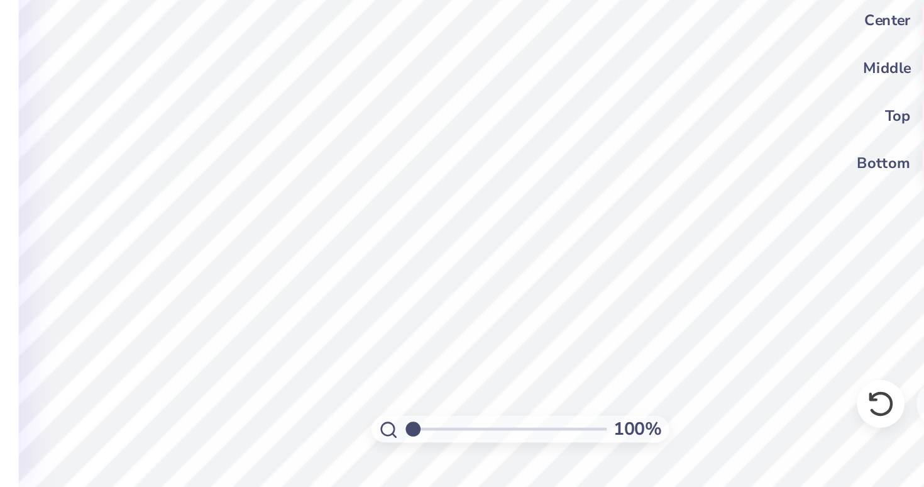
scroll to position [0, 1]
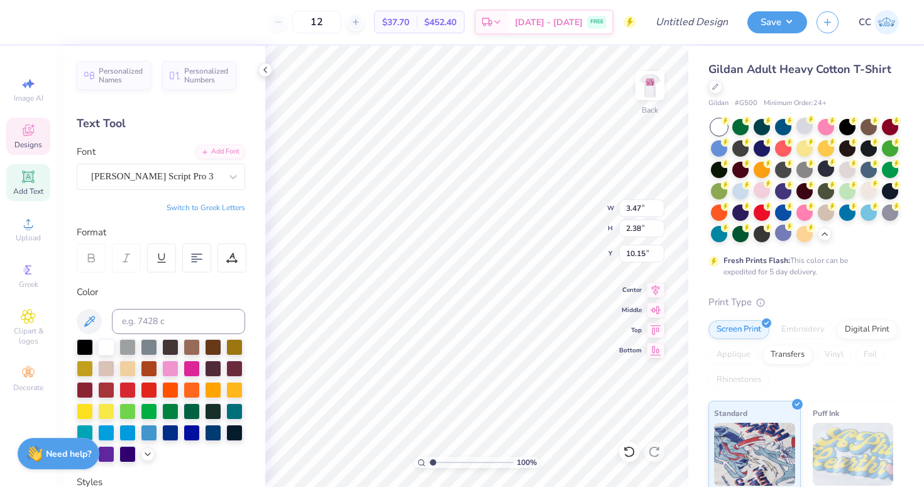
type input "1.19"
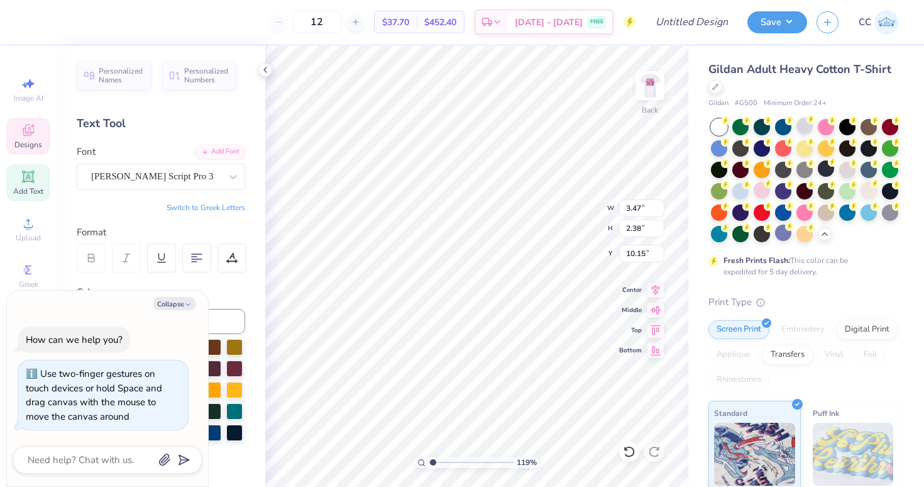
type textarea "x"
type input "3.5"
drag, startPoint x: 433, startPoint y: 466, endPoint x: 453, endPoint y: 465, distance: 19.5
click at [453, 465] on input "range" at bounding box center [471, 462] width 85 height 11
type textarea "x"
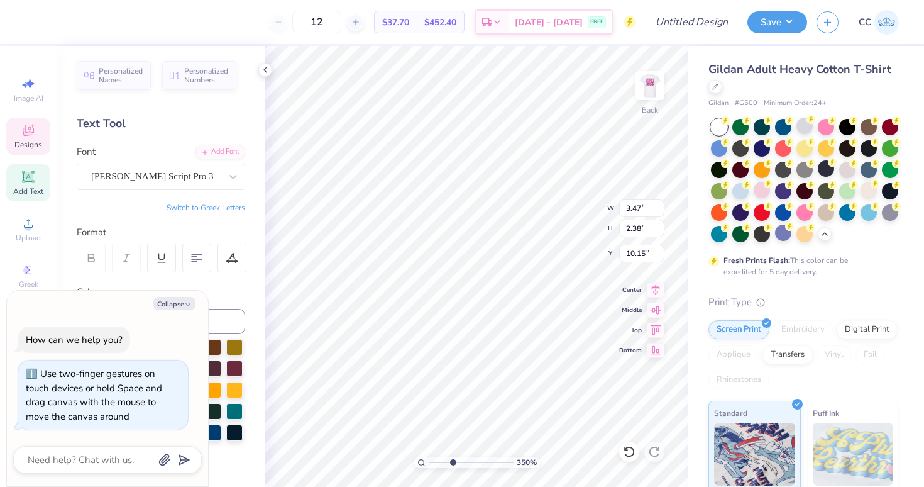
type input "11.72"
type textarea "x"
type input "10.26"
type textarea "x"
type input "2.85"
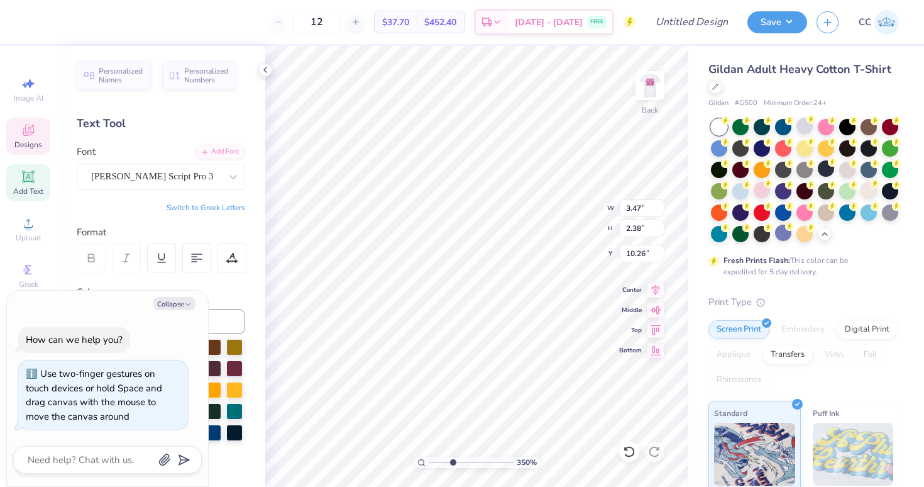
type input "10.87"
type textarea "x"
type input "11.34"
type textarea "x"
type input "1.16"
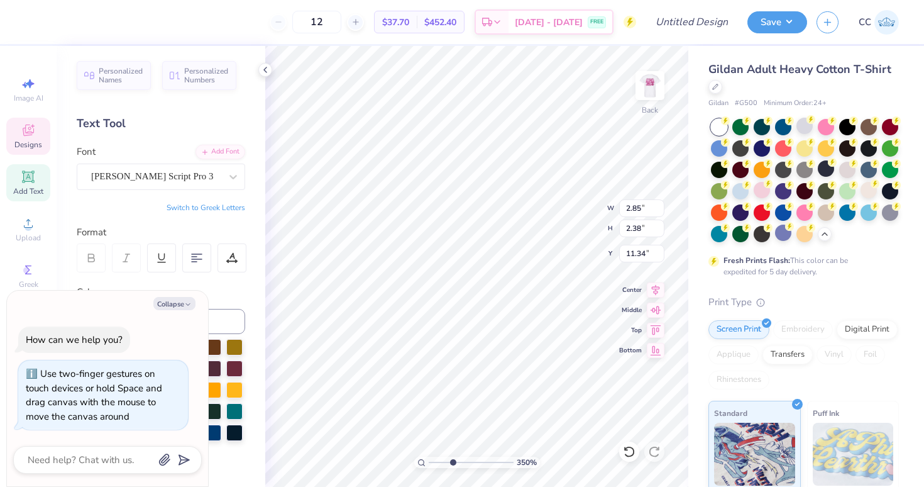
type input "0.75"
type input "10.97"
type textarea "x"
type input "10.87"
type textarea "x"
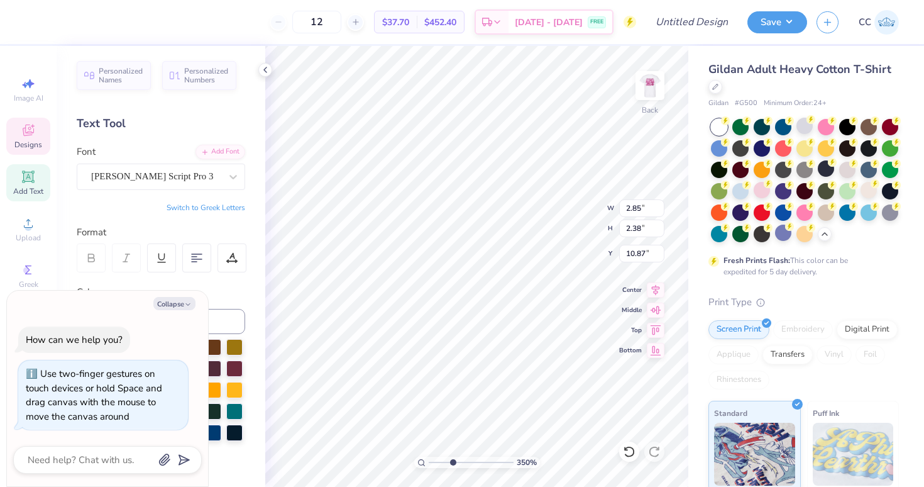
type input "3.47"
type input "10.26"
type textarea "x"
type input "2.09"
type input "0.25"
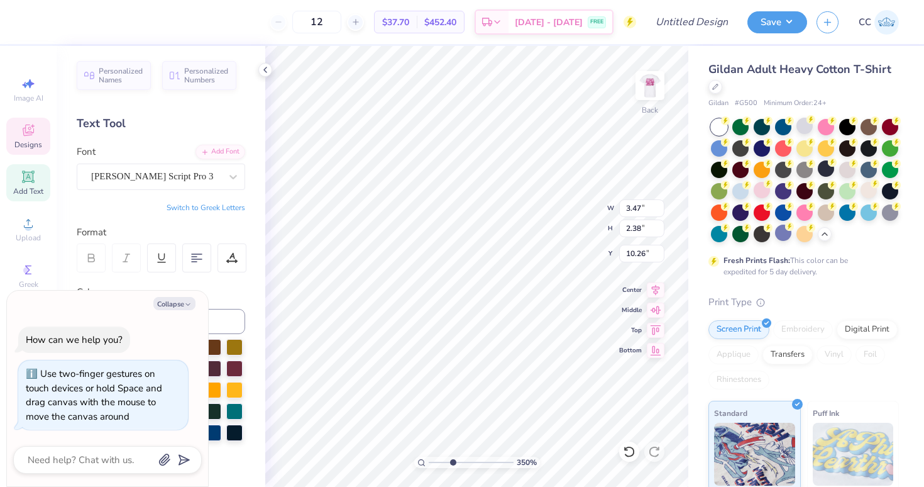
type input "11.78"
type textarea "x"
type textarea "CAREER"
type textarea "x"
type textarea "CAREER"
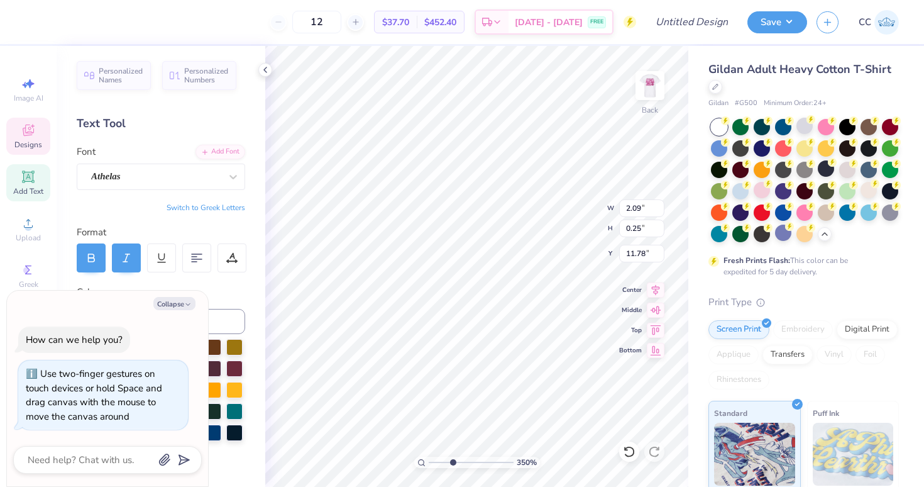
type textarea "x"
type textarea "CAREE"
type textarea "x"
type textarea "CARE"
type textarea "x"
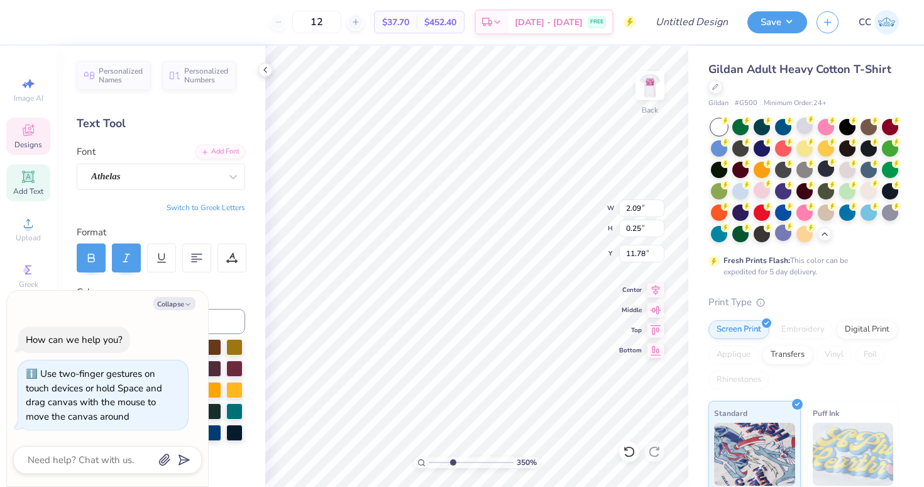
type textarea "CAR"
type textarea "x"
type textarea "CA"
type textarea "x"
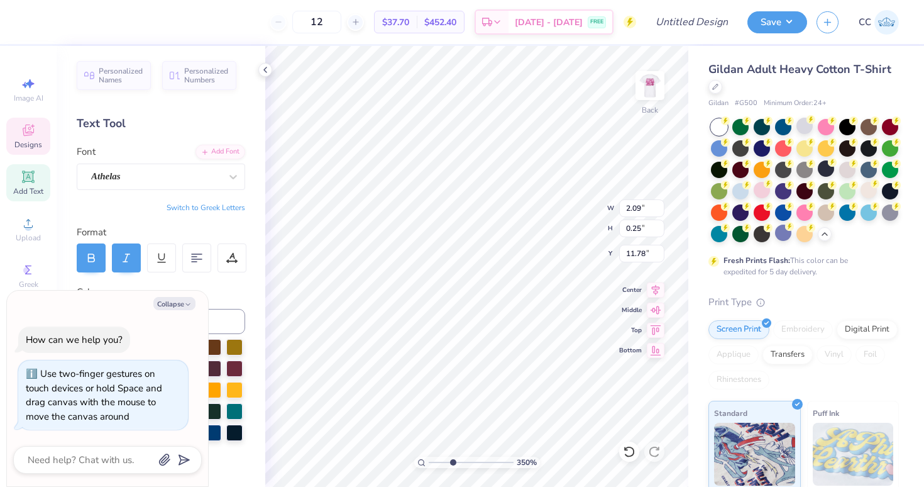
type textarea "C"
type textarea "x"
type textarea "B"
type textarea "x"
type textarea "BI"
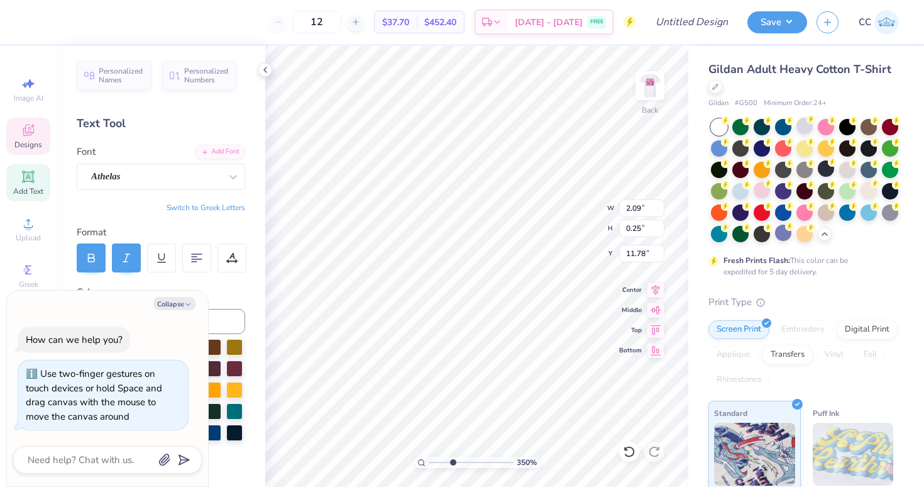
type textarea "x"
type textarea "BIG"
type textarea "x"
type textarea "BIG"
type textarea "x"
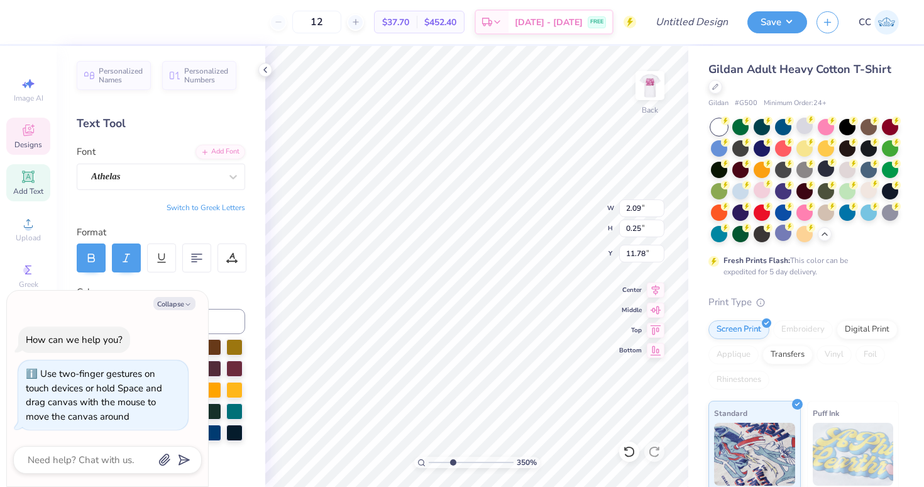
type textarea "BIG L"
type textarea "x"
type textarea "BIG LI"
type textarea "x"
type textarea "BIG LIT"
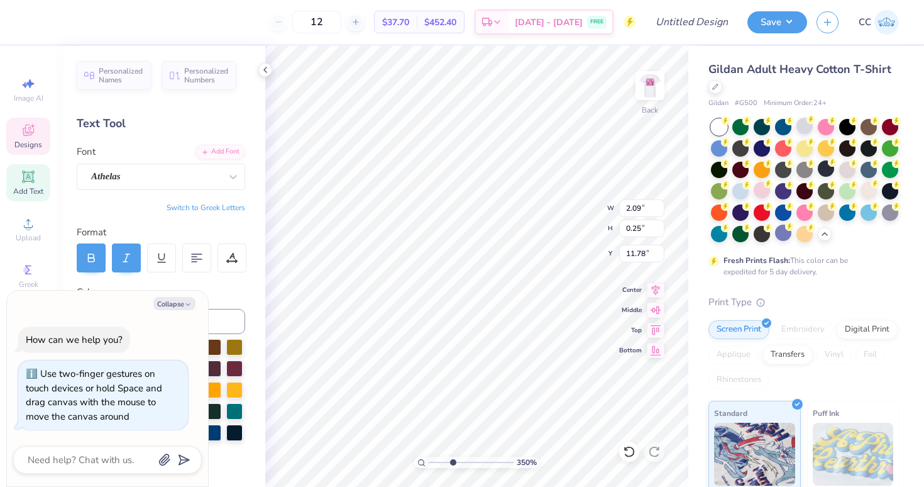
type textarea "x"
type textarea "BIG LITT"
type textarea "x"
type textarea "BIG LITTL"
type textarea "x"
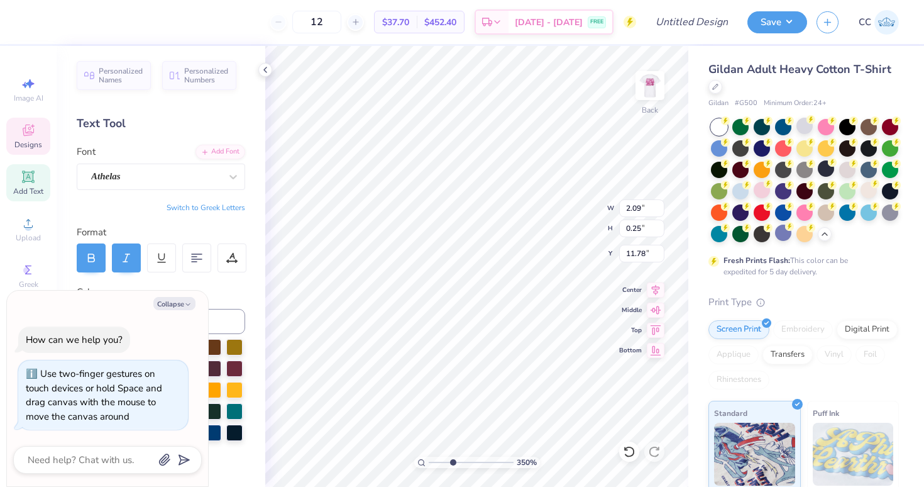
type textarea "BIG LITTLE"
type textarea "x"
type textarea "BIG LITTLE"
type textarea "x"
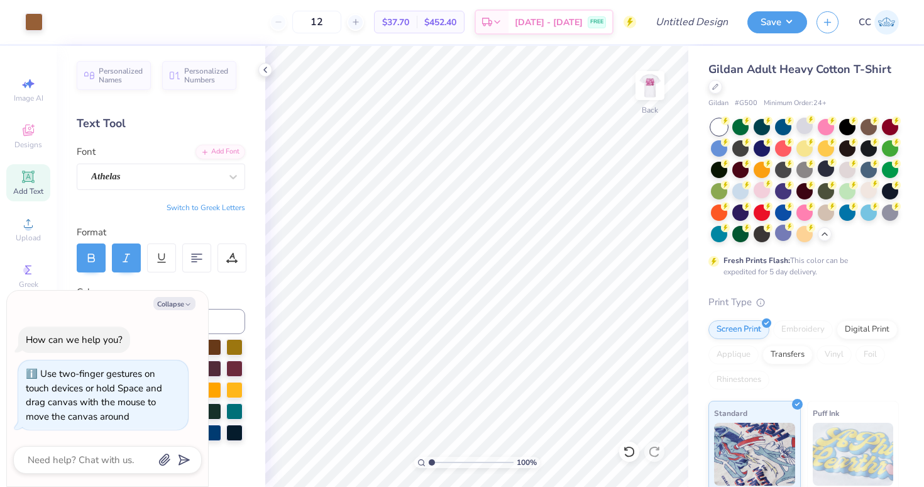
drag, startPoint x: 454, startPoint y: 461, endPoint x: 372, endPoint y: 436, distance: 85.5
type input "1"
click at [372, 436] on div "100 %" at bounding box center [477, 266] width 441 height 441
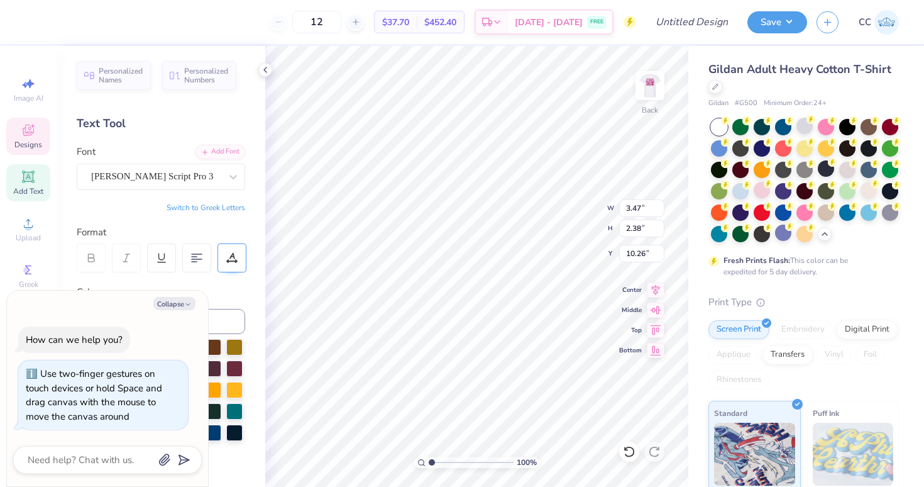
type textarea "x"
type input "2.85"
type input "10.87"
type textarea "x"
type input "3.47"
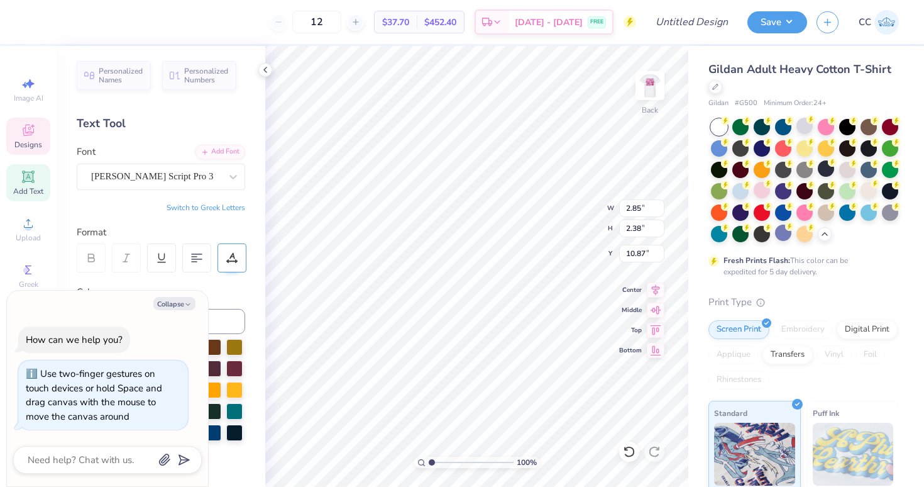
type input "10.26"
type textarea "x"
type input "2.85"
type input "10.87"
type textarea "x"
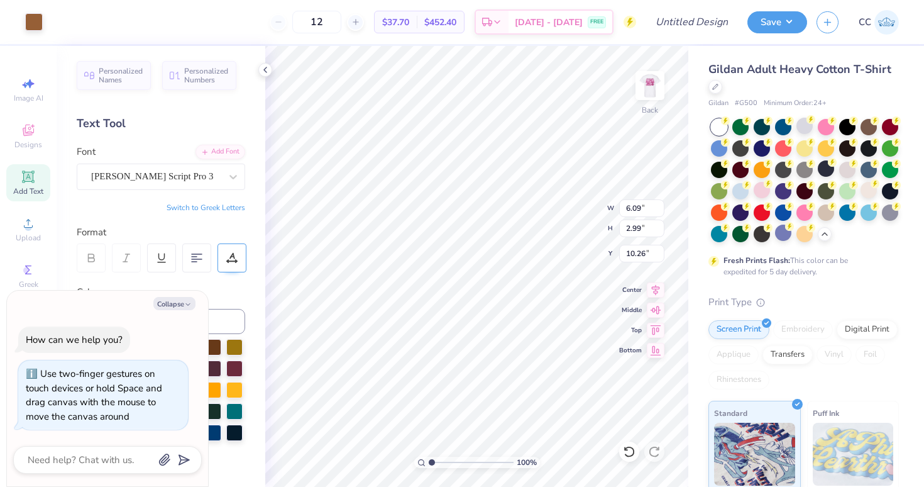
type input "8.15"
type input "4.01"
type input "9.24"
type textarea "x"
type input "4.02"
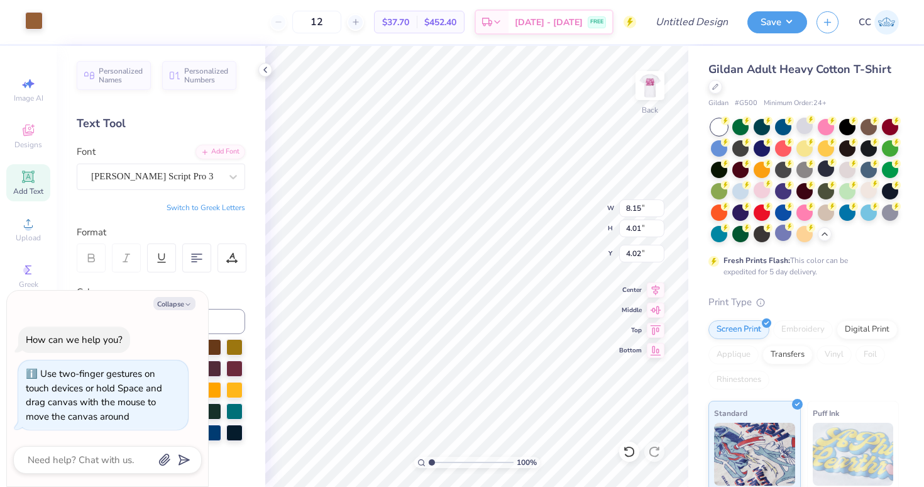
click at [33, 18] on div at bounding box center [34, 21] width 18 height 18
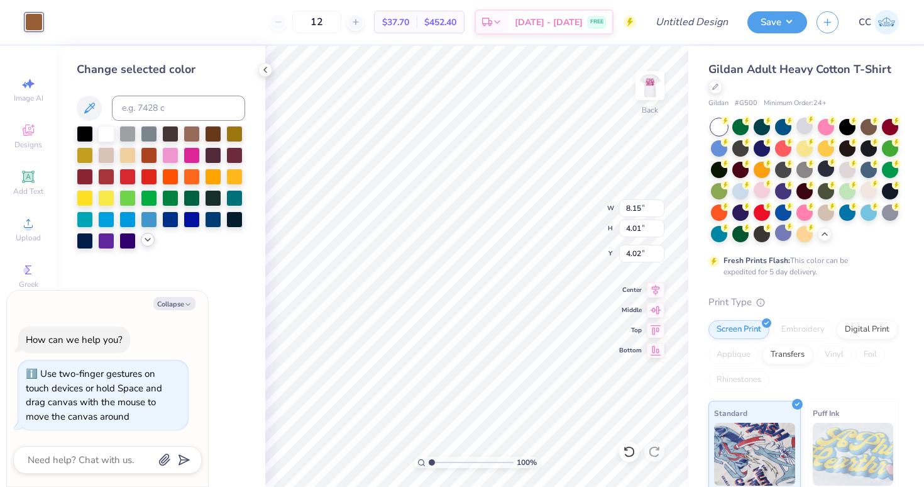
click at [144, 244] on icon at bounding box center [148, 240] width 10 height 10
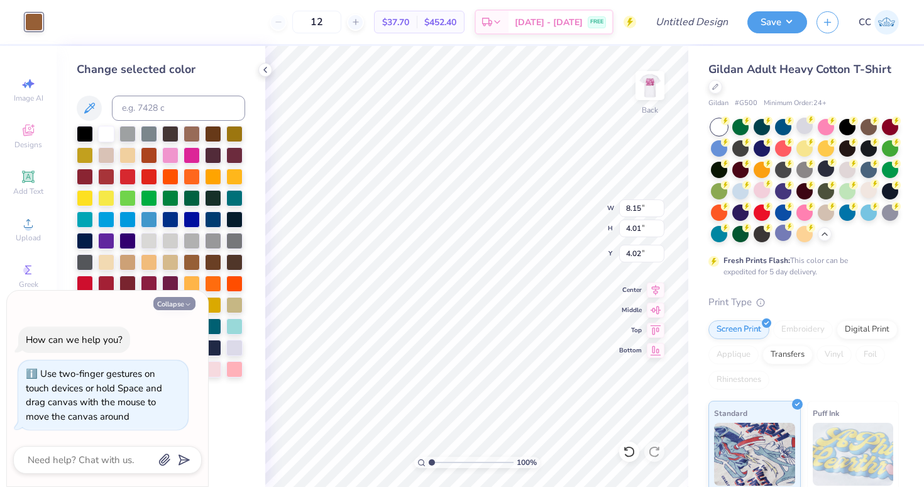
click at [165, 310] on button "Collapse" at bounding box center [174, 303] width 42 height 13
type textarea "x"
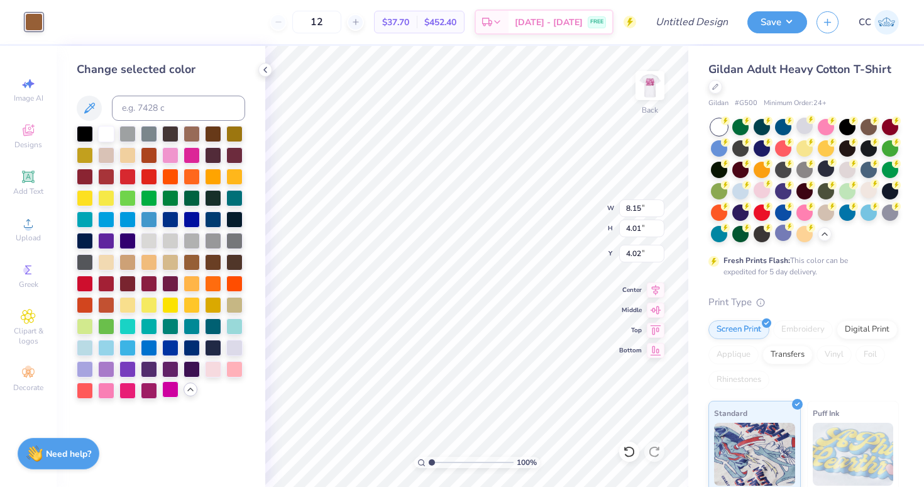
click at [164, 395] on div at bounding box center [170, 389] width 16 height 16
click at [147, 392] on div at bounding box center [149, 389] width 16 height 16
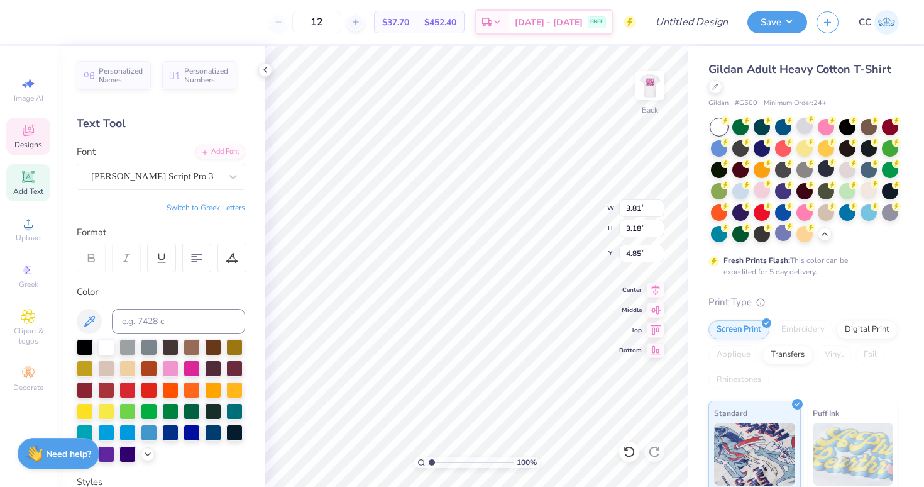
type input "8.44"
type input "4.65"
type input "4.02"
type textarea "alpha phi"
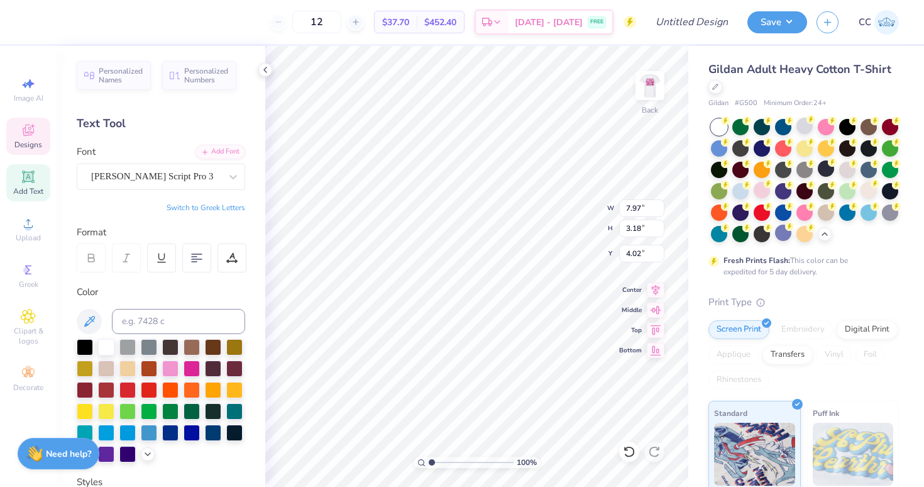
type input "3.65"
type input "2.58"
type input "0.34"
type input "5.83"
type input "2.58"
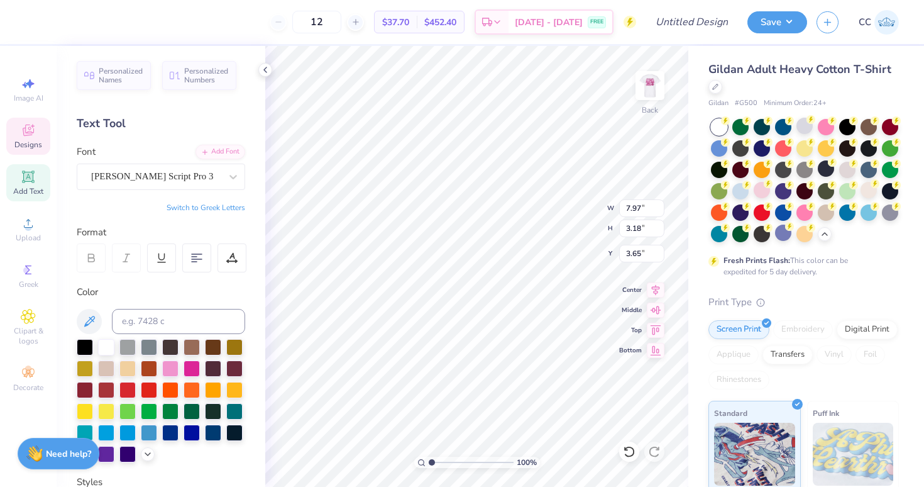
type input "0.34"
type input "5.83"
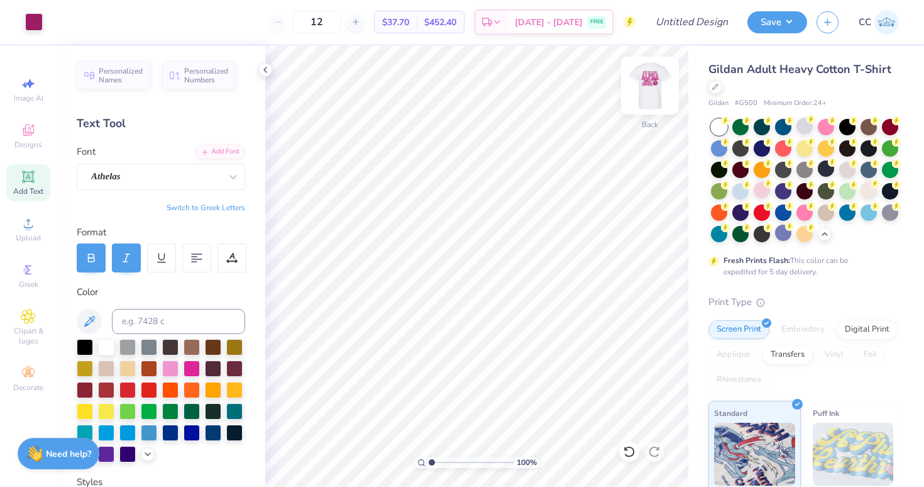
click at [643, 80] on img at bounding box center [650, 85] width 50 height 50
click at [643, 94] on img at bounding box center [650, 85] width 50 height 50
click at [643, 97] on img at bounding box center [650, 85] width 50 height 50
click at [653, 82] on img at bounding box center [650, 85] width 50 height 50
click at [25, 135] on icon at bounding box center [28, 132] width 10 height 8
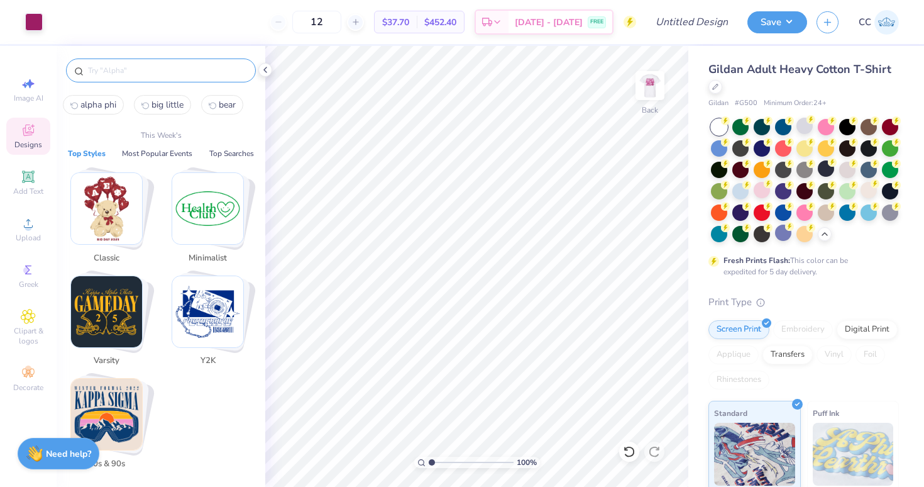
click at [118, 70] on input "text" at bounding box center [167, 70] width 161 height 13
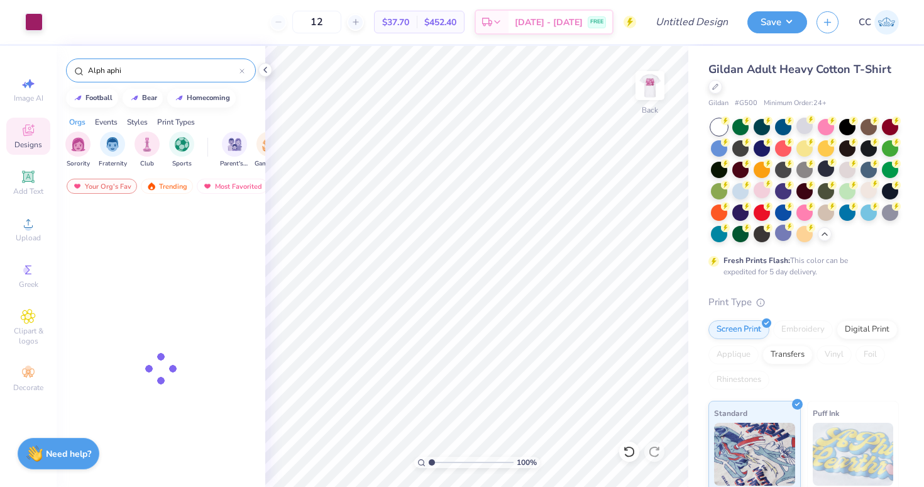
click at [107, 69] on input "Alph aphi" at bounding box center [163, 70] width 153 height 13
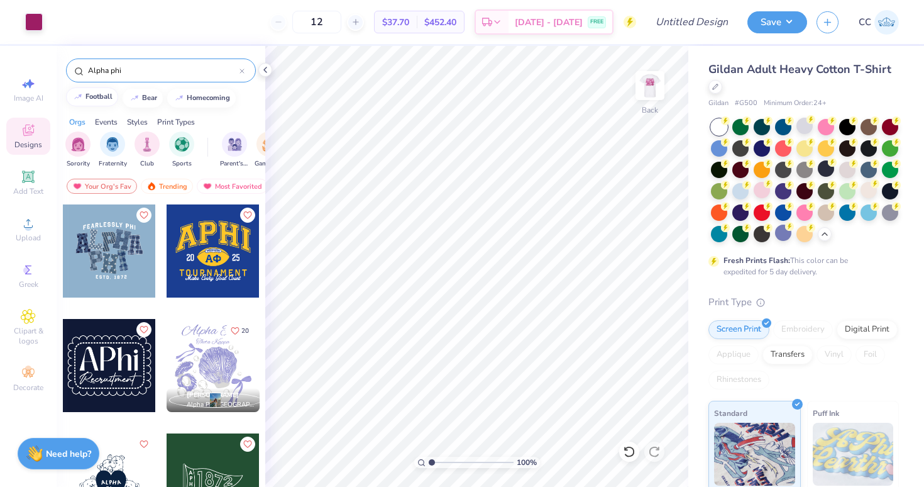
type input "Alpha phi"
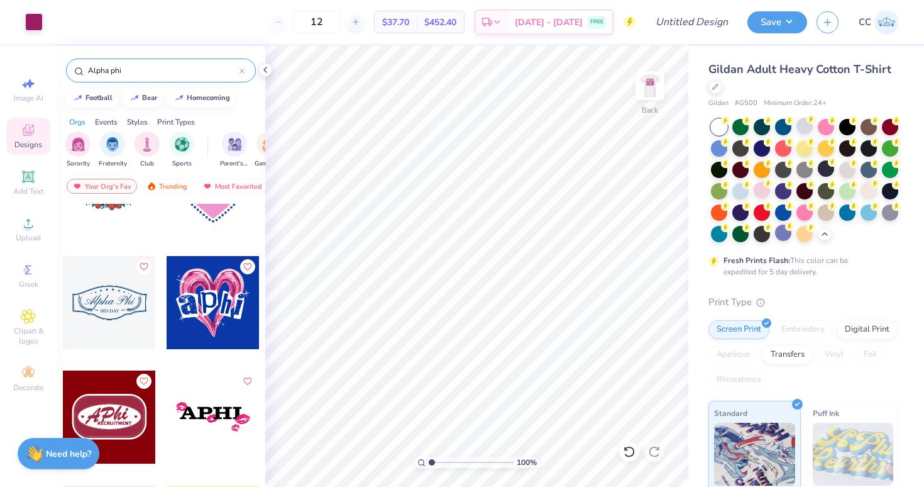
scroll to position [2810, 0]
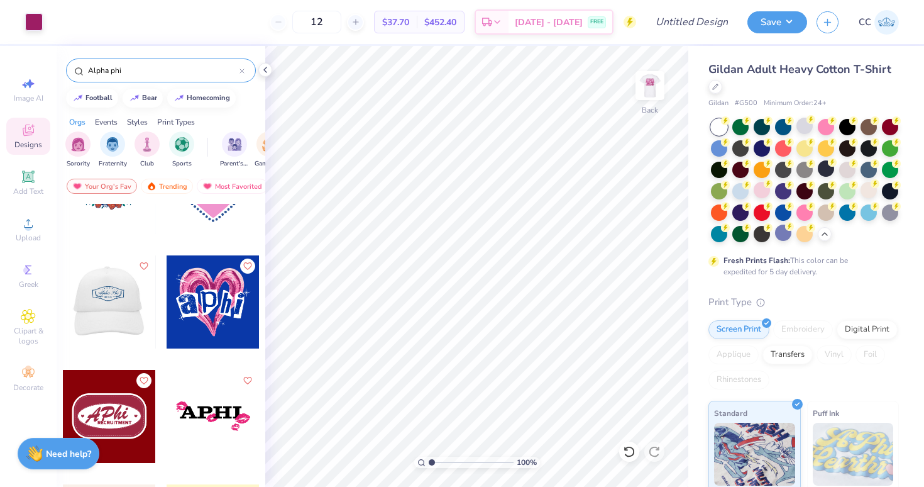
click at [108, 297] on div at bounding box center [108, 301] width 93 height 93
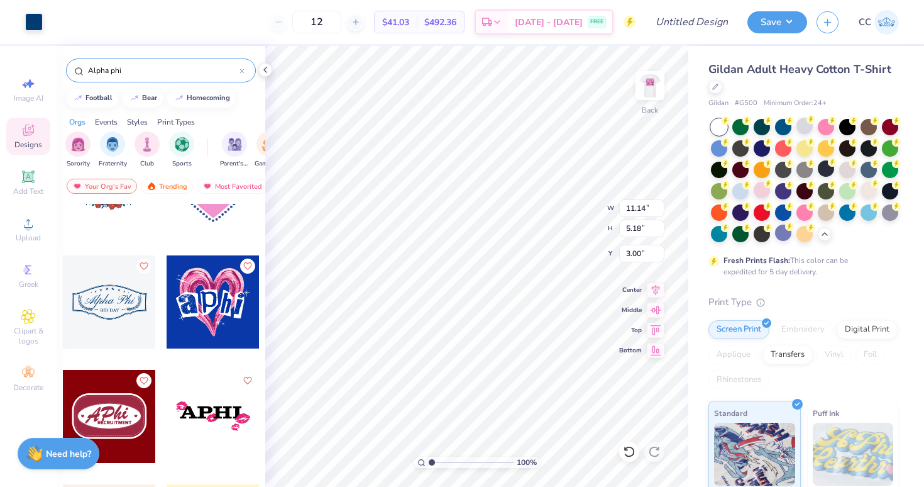
type input "12.08"
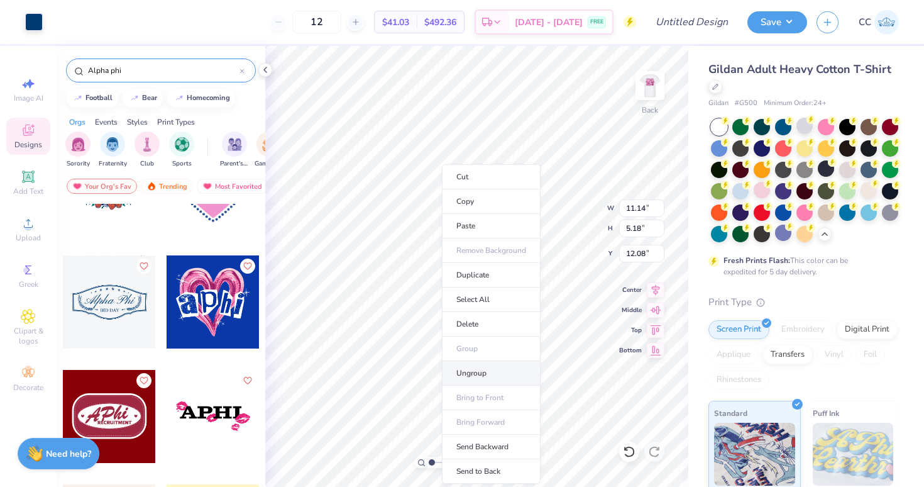
click at [469, 374] on li "Ungroup" at bounding box center [491, 373] width 99 height 25
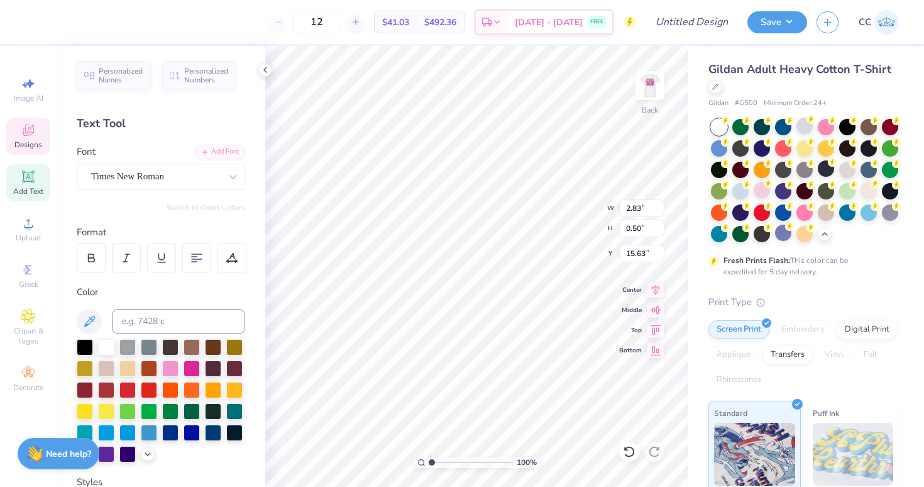
scroll to position [0, 2]
type textarea "BIG LITTLE"
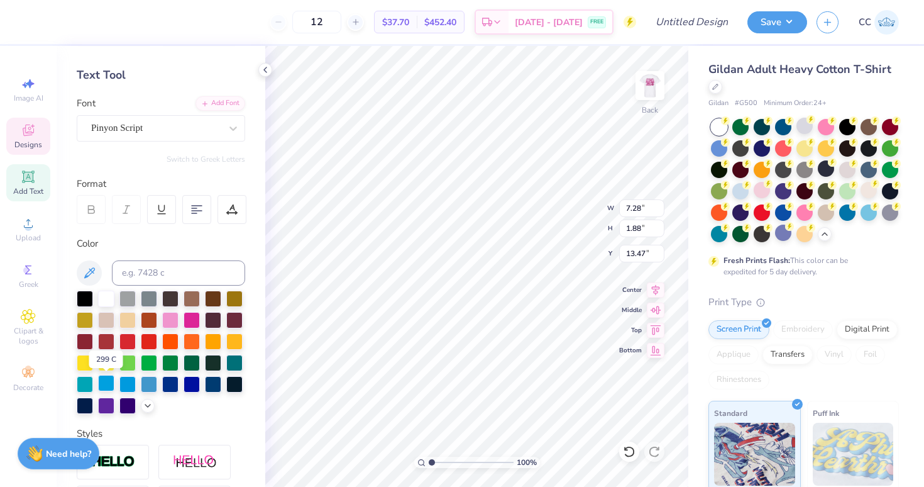
scroll to position [125, 0]
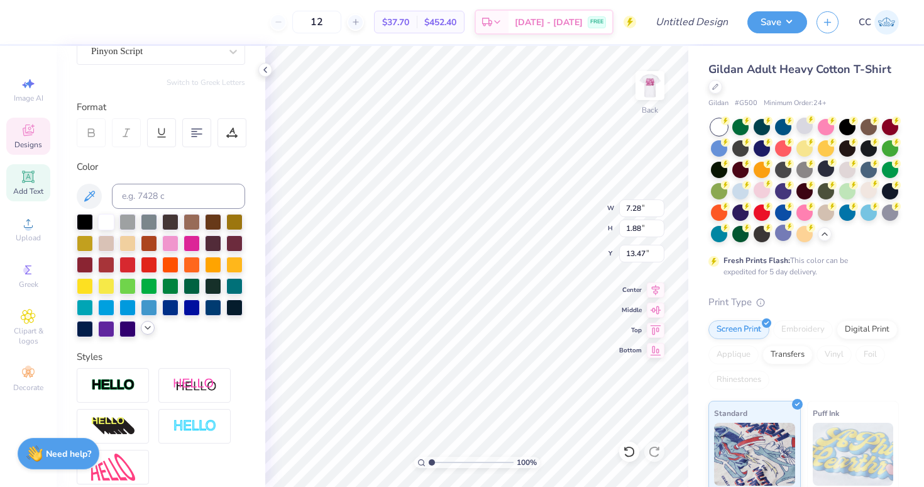
click at [148, 328] on icon at bounding box center [148, 328] width 10 height 10
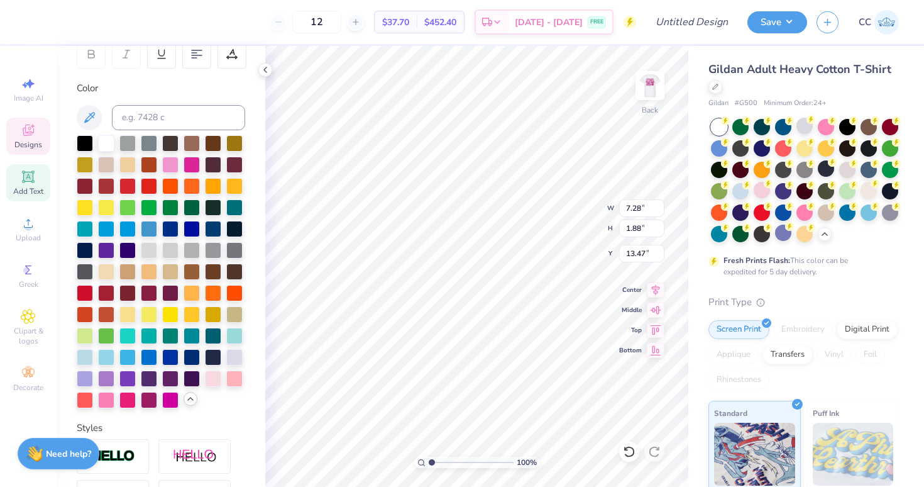
scroll to position [394, 0]
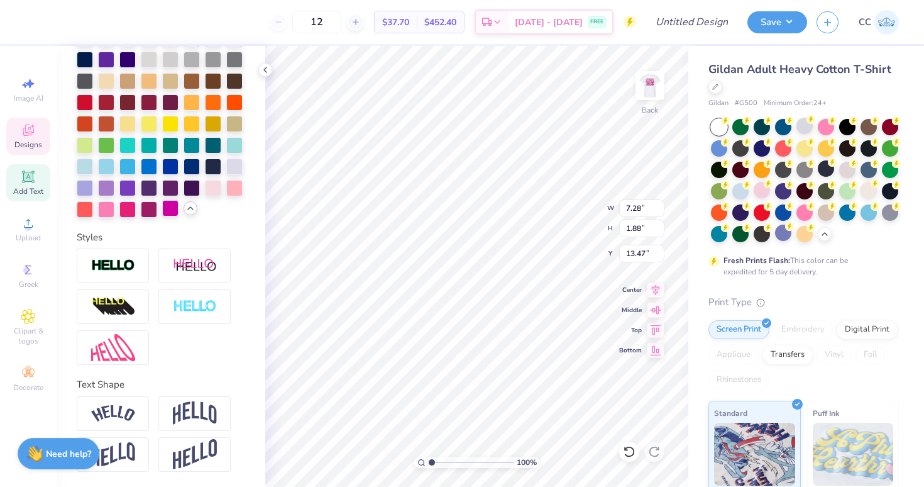
click at [167, 210] on div at bounding box center [170, 208] width 16 height 16
type input "7.53"
type input "2.09"
type input "13.37"
click at [150, 209] on div at bounding box center [149, 208] width 16 height 16
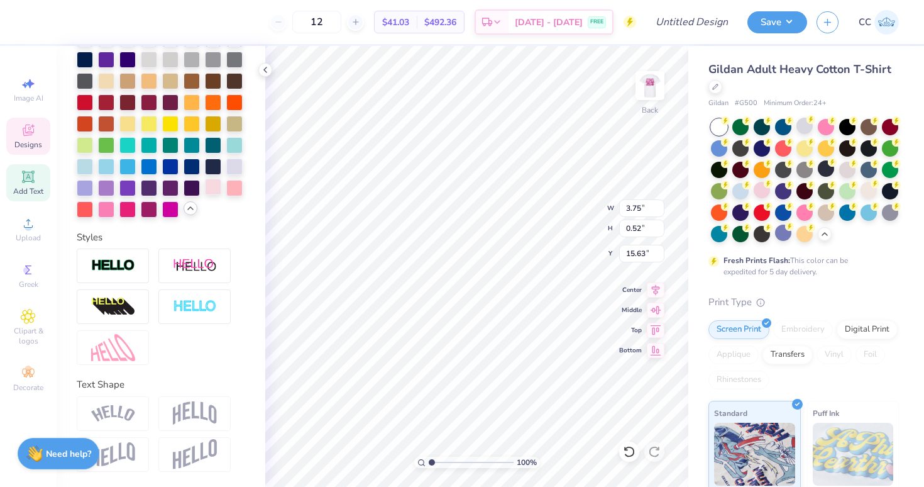
click at [213, 192] on div at bounding box center [213, 187] width 16 height 16
click at [148, 209] on div at bounding box center [149, 208] width 16 height 16
type input "15.20"
type input "7.53"
type input "2.09"
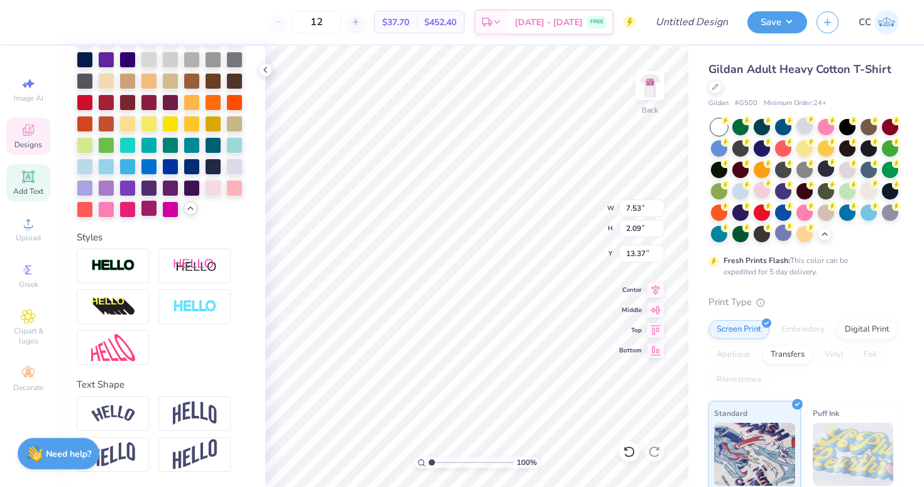
type input "13.25"
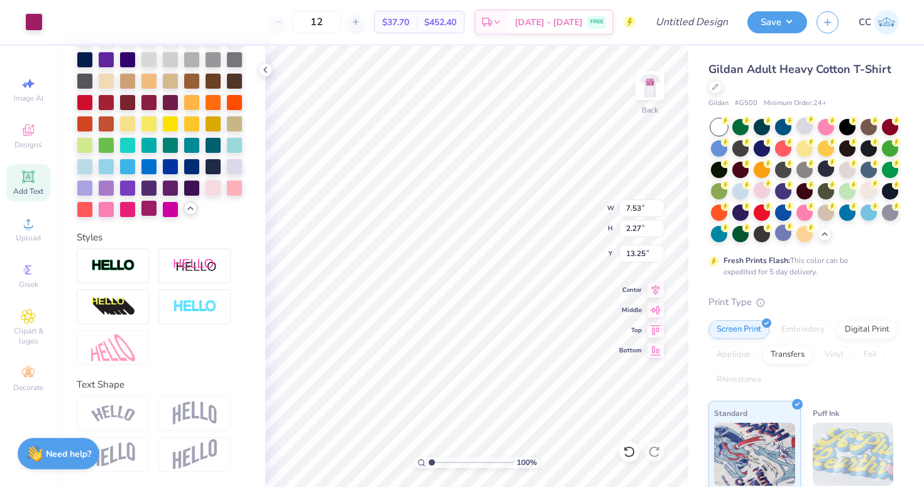
type input "3.66"
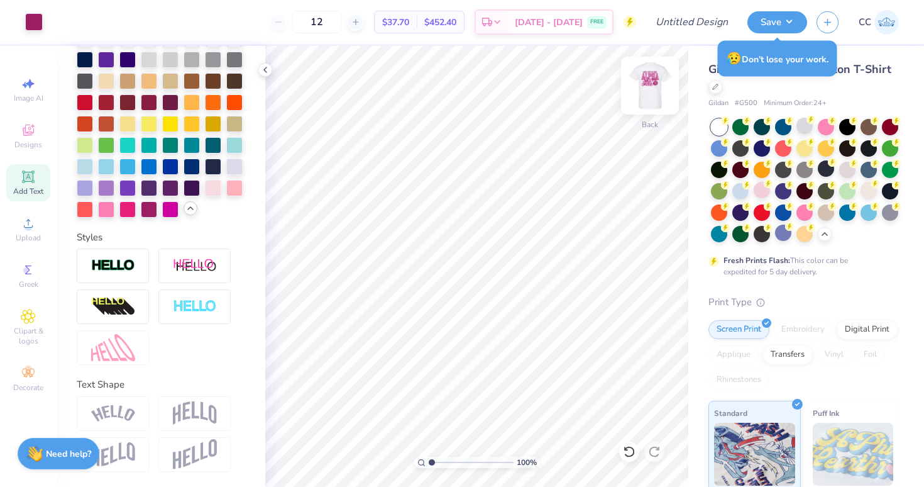
click at [645, 88] on img at bounding box center [650, 85] width 50 height 50
click at [641, 83] on img at bounding box center [650, 85] width 50 height 50
click at [641, 87] on img at bounding box center [650, 85] width 50 height 50
click at [641, 87] on img at bounding box center [650, 85] width 25 height 25
click at [651, 86] on img at bounding box center [650, 85] width 50 height 50
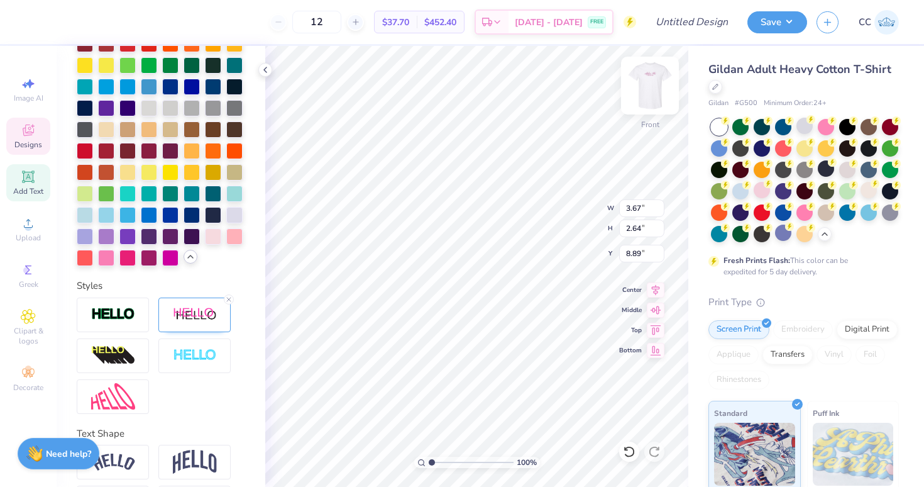
click at [649, 84] on img at bounding box center [650, 85] width 50 height 50
type textarea "h"
type textarea "Alpha Phi"
type input "7.53"
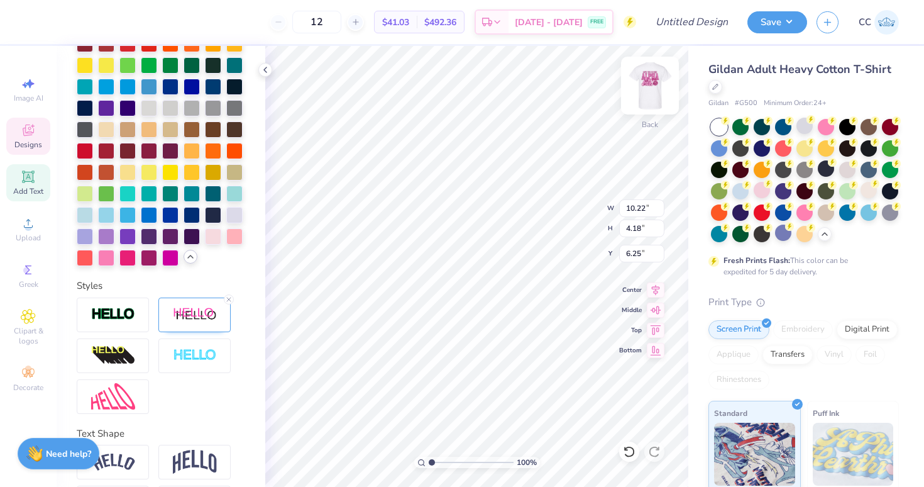
type input "2.09"
type input "3.66"
type input "6.53"
type input "10.67"
type input "2.61"
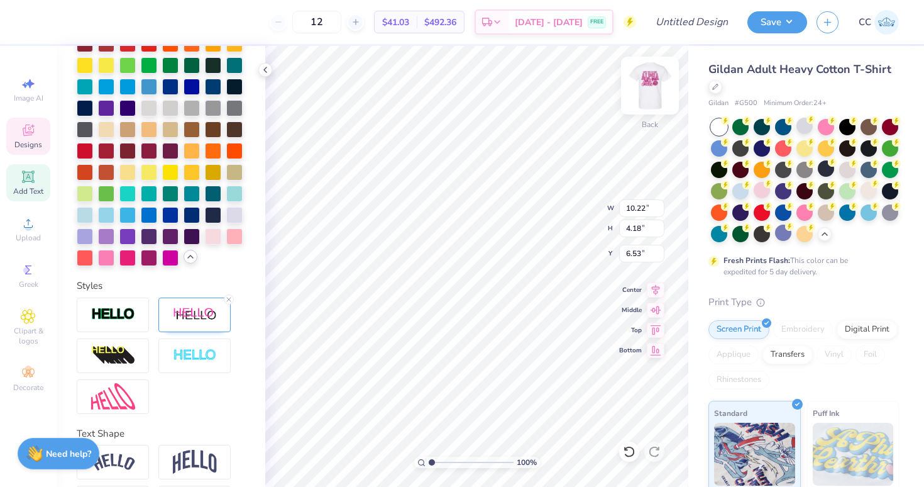
type input "7.39"
type input "7.78"
type input "1.90"
type input "3.51"
click at [652, 89] on img at bounding box center [650, 85] width 50 height 50
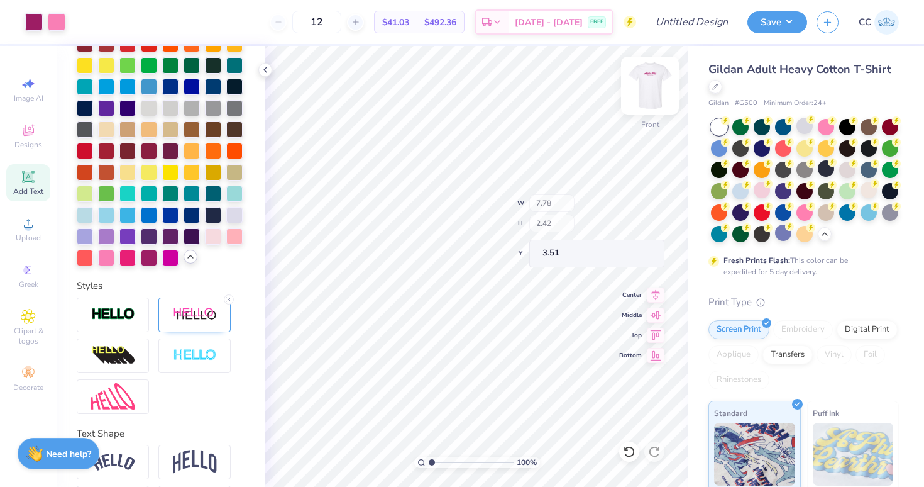
click at [640, 91] on img at bounding box center [650, 85] width 50 height 50
click at [646, 84] on img at bounding box center [650, 85] width 50 height 50
click at [654, 84] on img at bounding box center [650, 85] width 50 height 50
click at [649, 88] on img at bounding box center [650, 85] width 50 height 50
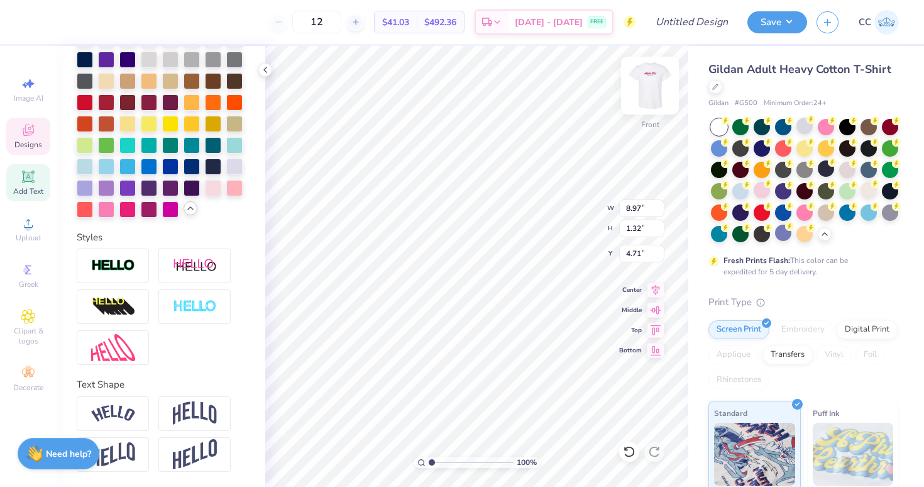
click at [640, 82] on img at bounding box center [650, 85] width 50 height 50
type input "6.35"
type textarea "BIG LITTLE"
type input "3.00"
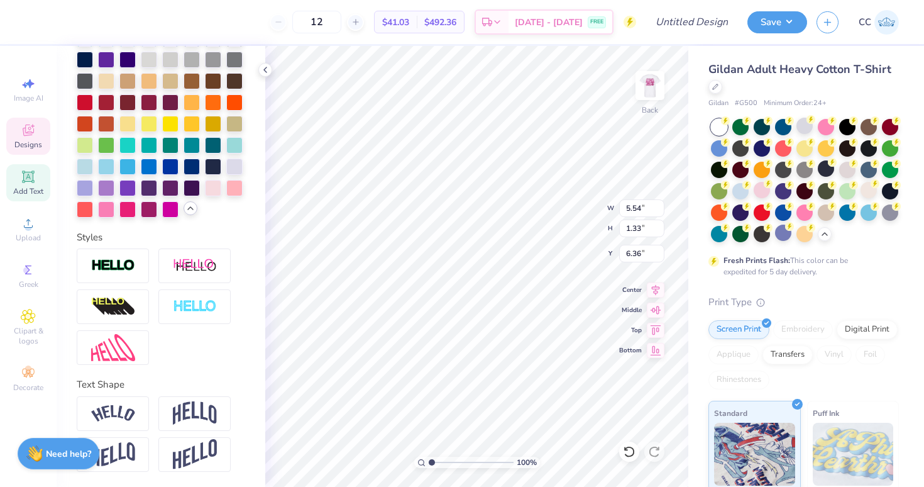
type input "0.72"
click at [657, 282] on icon at bounding box center [656, 287] width 18 height 15
type input "2.55"
type input "0.61"
click at [661, 296] on icon at bounding box center [656, 287] width 18 height 15
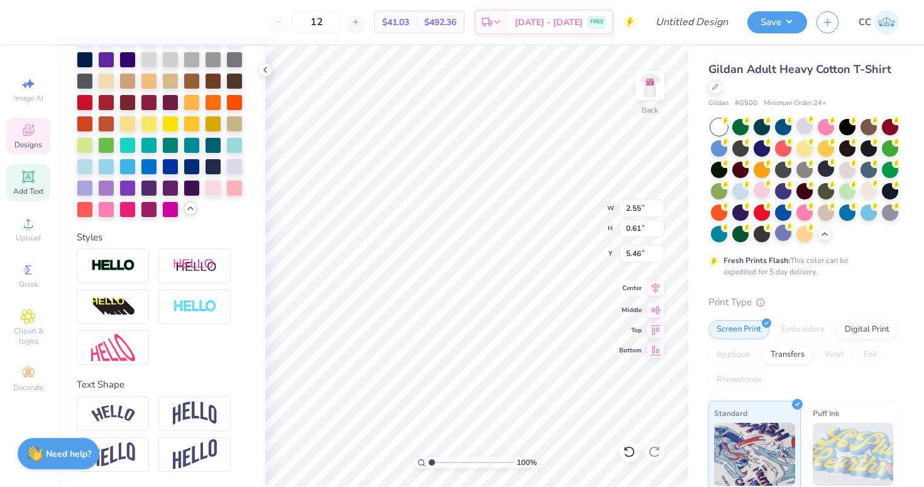
click at [656, 287] on icon at bounding box center [656, 288] width 8 height 11
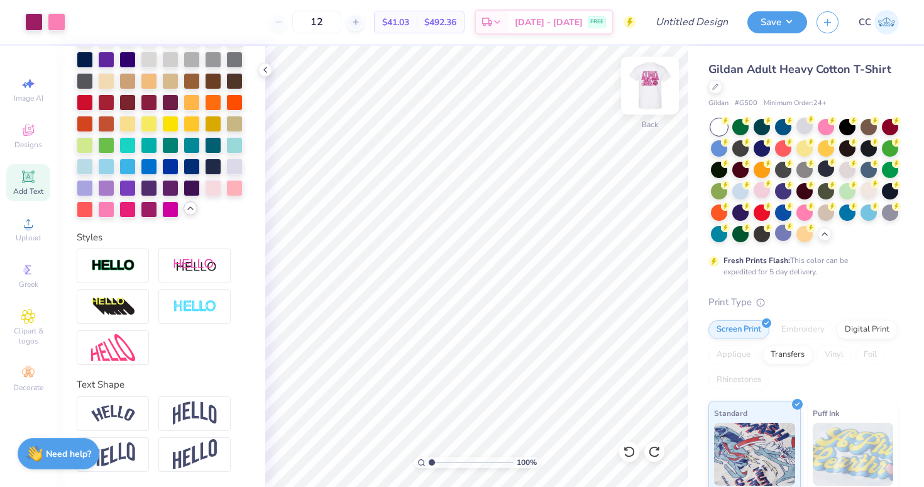
click at [650, 86] on img at bounding box center [650, 85] width 50 height 50
type input "4.71"
click at [650, 91] on img at bounding box center [650, 85] width 50 height 50
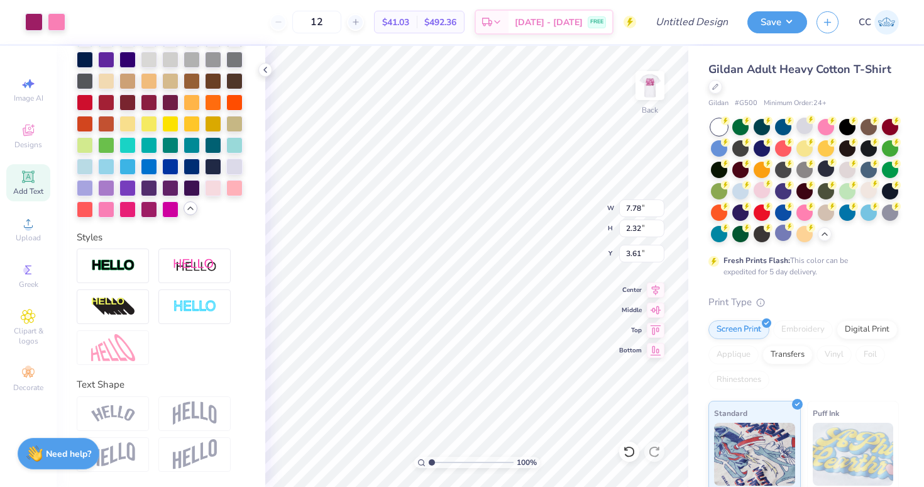
type input "9.16"
type input "2.73"
type input "3.66"
click at [652, 289] on icon at bounding box center [656, 287] width 18 height 15
click at [31, 134] on icon at bounding box center [28, 132] width 10 height 8
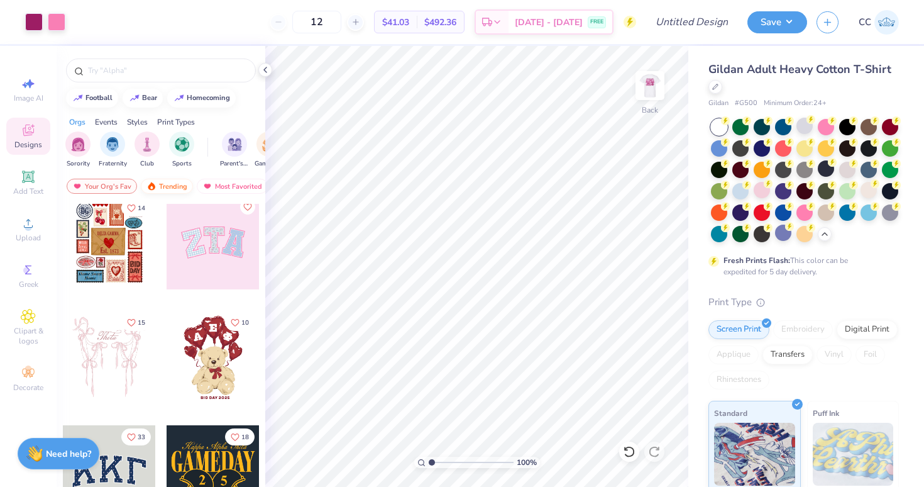
scroll to position [9, 0]
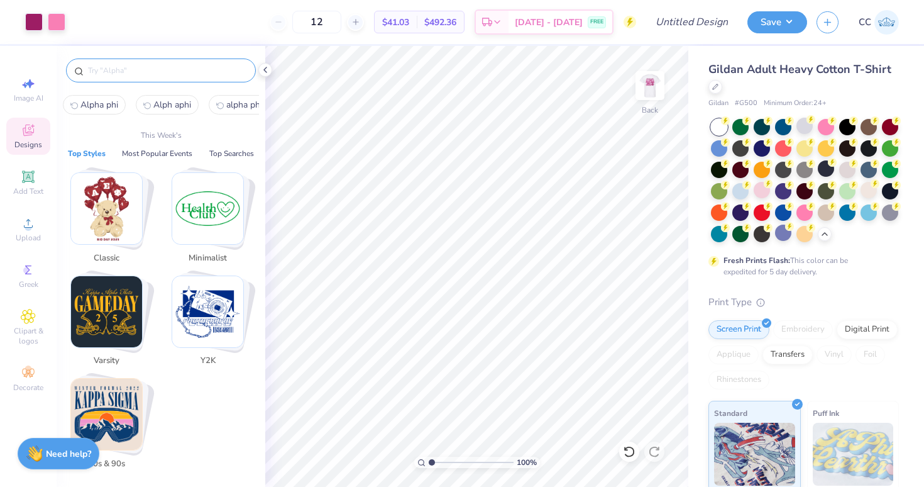
click at [138, 72] on input "text" at bounding box center [167, 70] width 161 height 13
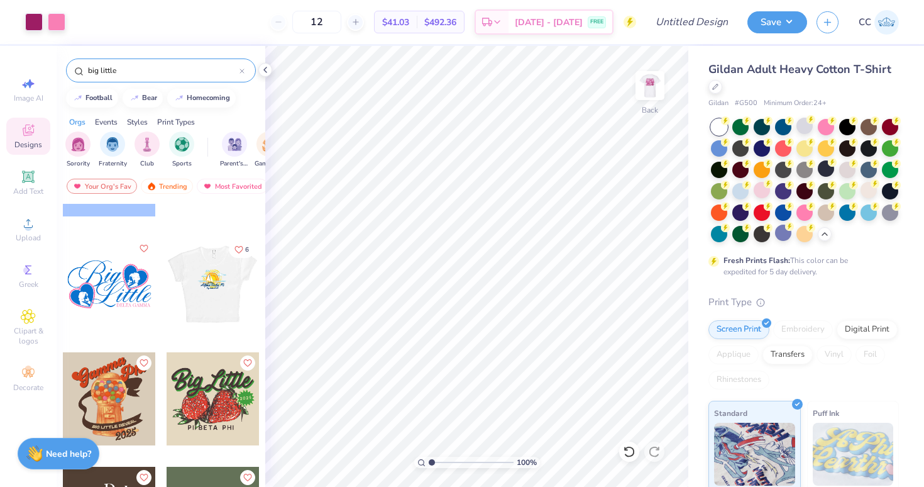
scroll to position [4089, 0]
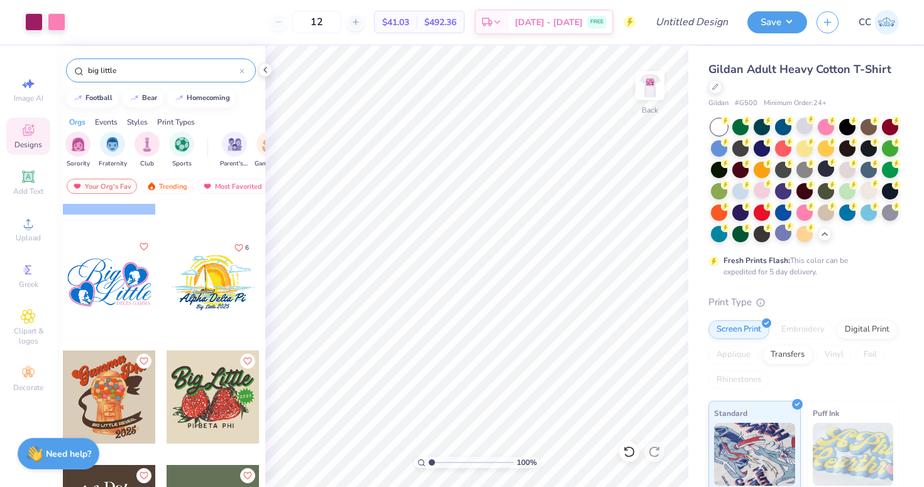
type input "big little"
click at [125, 275] on div at bounding box center [109, 282] width 93 height 93
type input "9.71"
click at [33, 23] on div at bounding box center [34, 21] width 18 height 18
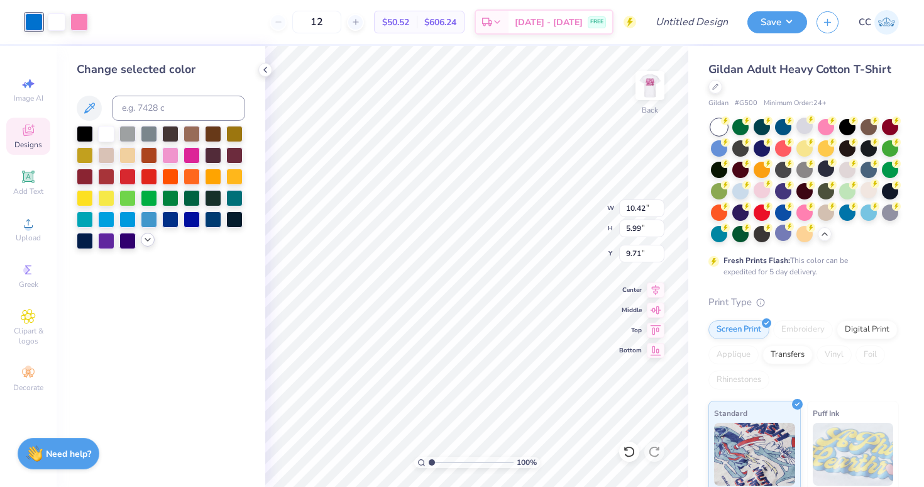
click at [143, 245] on icon at bounding box center [148, 240] width 10 height 10
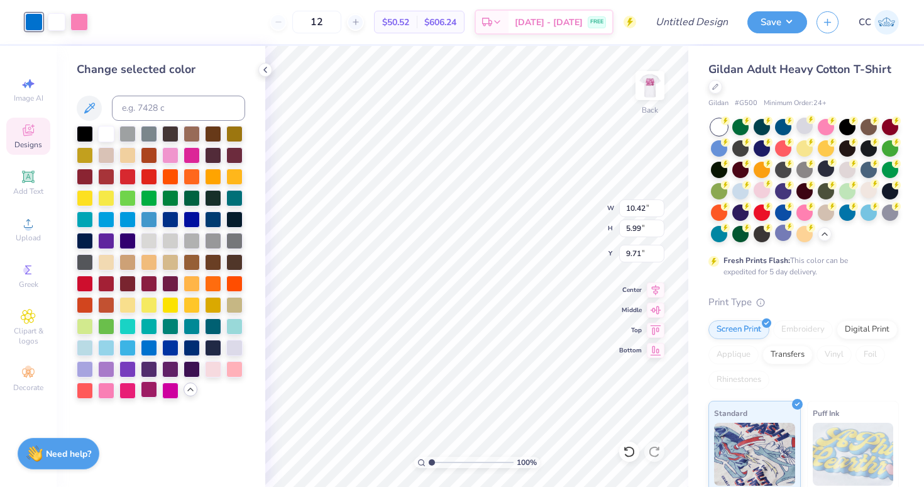
click at [150, 393] on div at bounding box center [149, 389] width 16 height 16
click at [52, 21] on div at bounding box center [57, 21] width 18 height 18
click at [144, 390] on div at bounding box center [149, 389] width 16 height 16
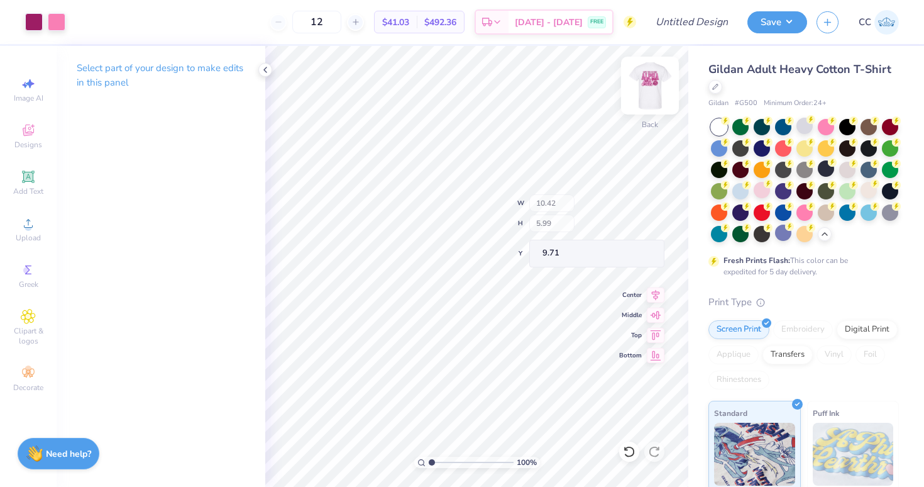
type input "4.21"
type input "0.43"
type input "15.07"
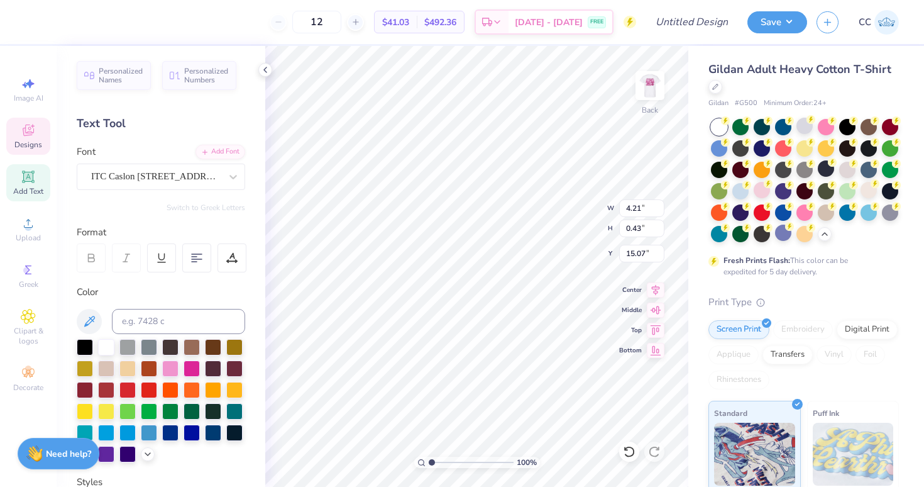
scroll to position [0, 2]
type textarea "ALPHA PHI"
click at [53, 21] on div at bounding box center [57, 21] width 18 height 18
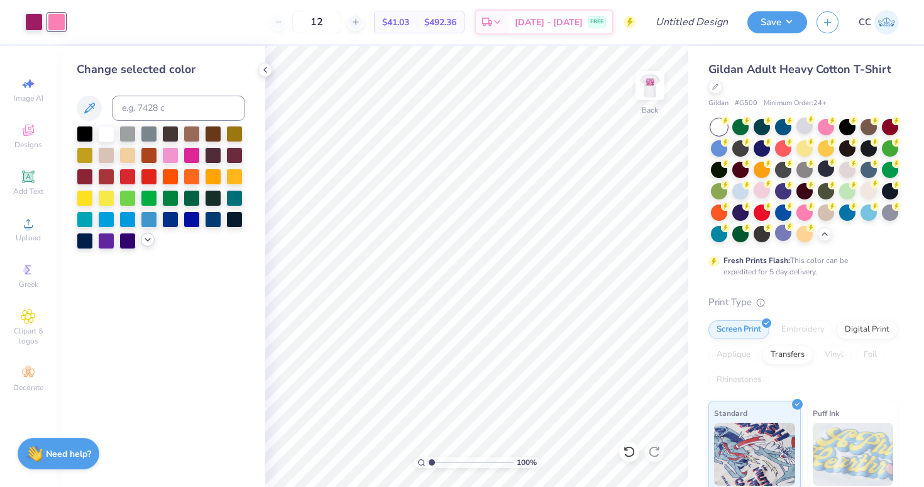
click at [145, 241] on icon at bounding box center [148, 240] width 10 height 10
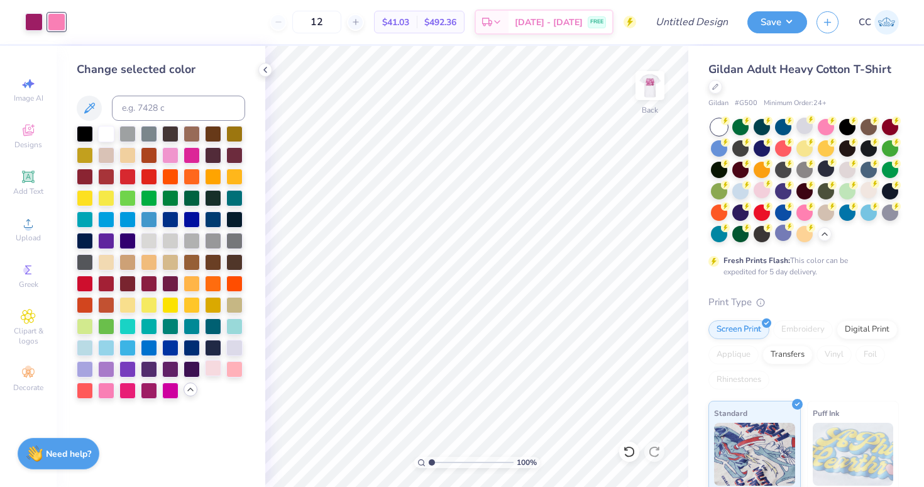
click at [211, 372] on div at bounding box center [213, 368] width 16 height 16
click at [104, 396] on div at bounding box center [106, 389] width 16 height 16
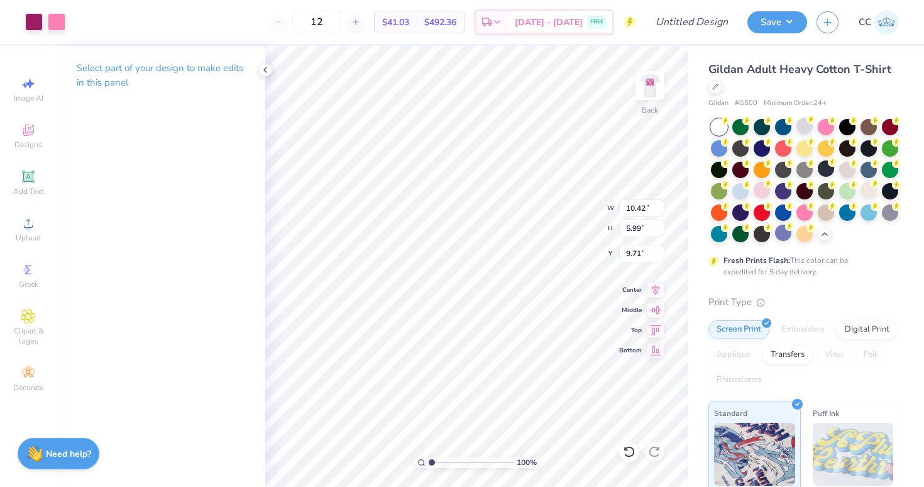
type input "4.44"
type input "2.55"
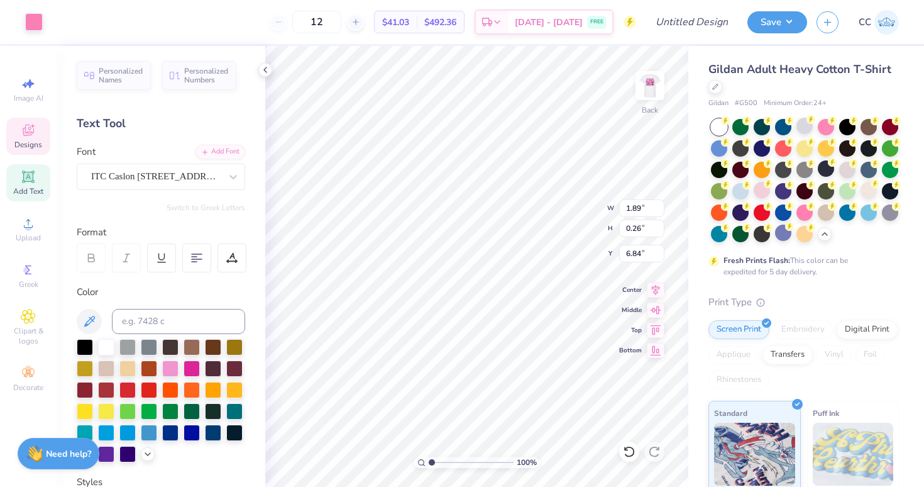
click at [552, 198] on div "100 % Back W 1.89 1.89 " H 0.26 0.26 " Y 6.84 6.84 " Center Middle Top Bottom" at bounding box center [476, 266] width 423 height 441
click at [569, 221] on div "100 % Back W 2.57 2.57 " H 0.36 0.36 " Y 6.92 6.84 " Center Middle Top Bottom" at bounding box center [476, 266] width 423 height 441
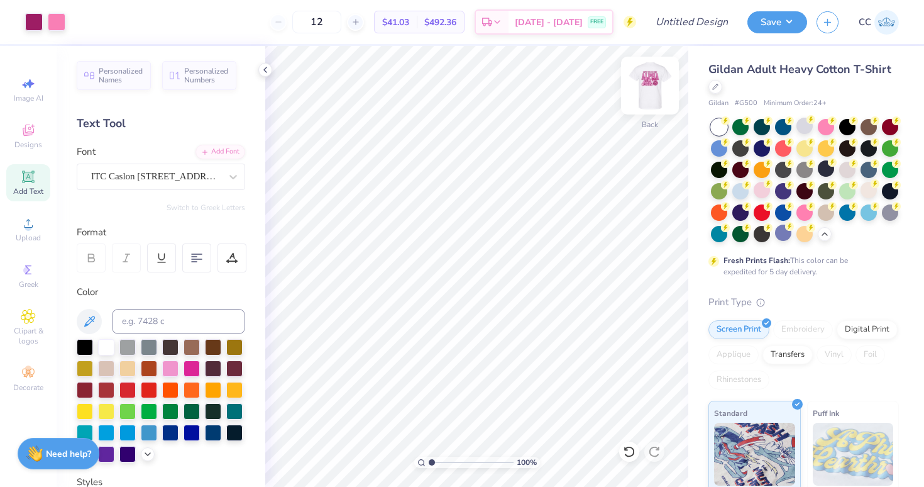
click at [657, 82] on img at bounding box center [650, 85] width 50 height 50
click at [650, 83] on img at bounding box center [650, 85] width 50 height 50
click at [45, 19] on div at bounding box center [45, 22] width 40 height 18
click at [55, 19] on div at bounding box center [57, 21] width 18 height 18
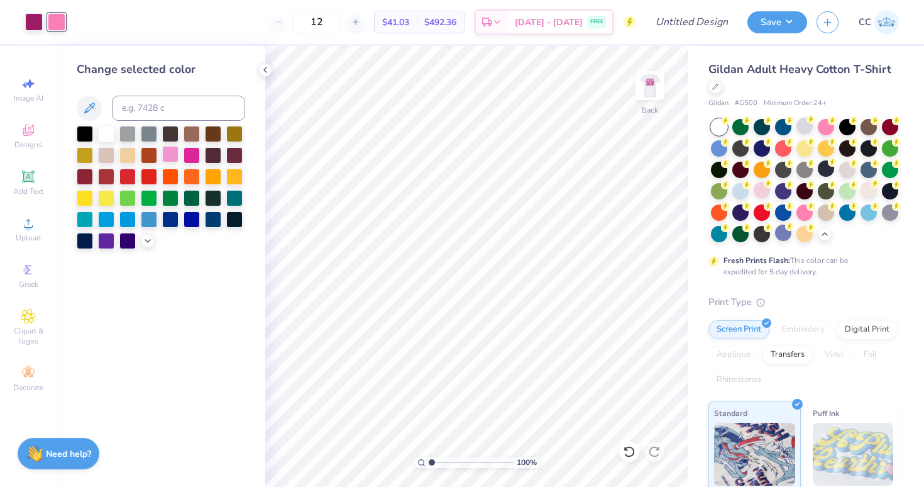
click at [172, 153] on div at bounding box center [170, 154] width 16 height 16
click at [148, 243] on icon at bounding box center [148, 240] width 10 height 10
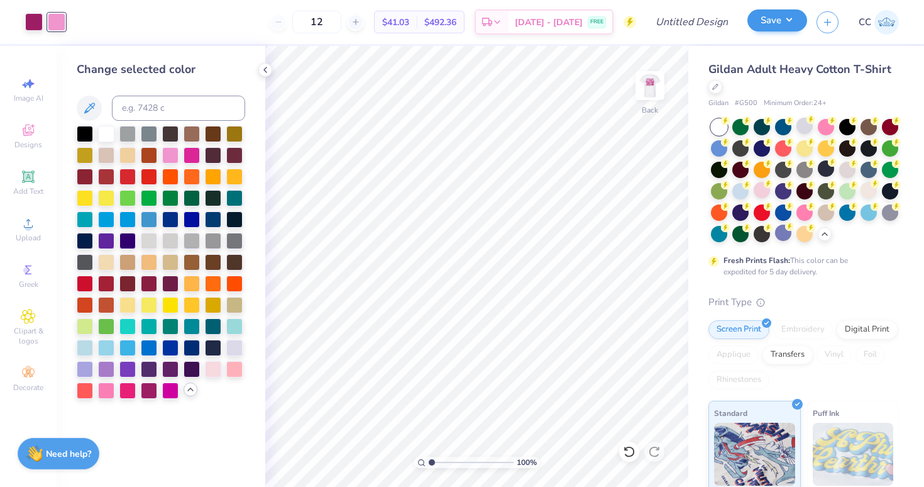
click at [780, 28] on button "Save" at bounding box center [778, 20] width 60 height 22
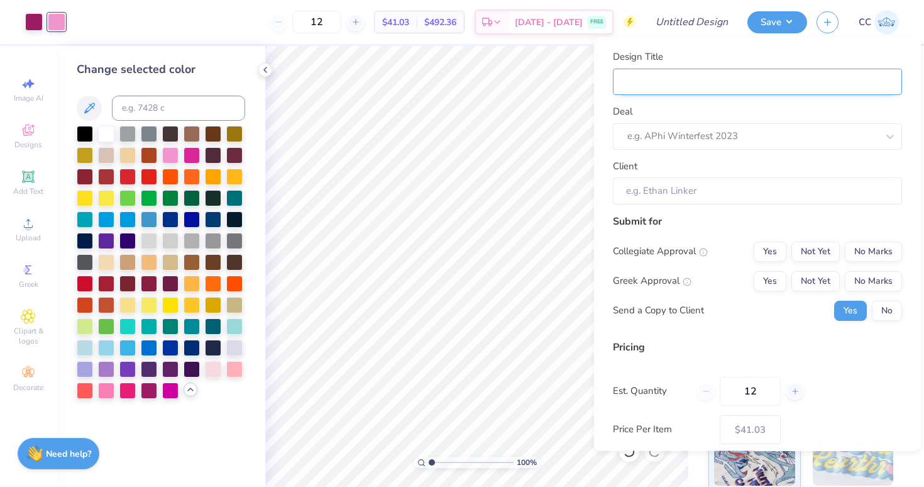
click at [758, 75] on input "Design Title" at bounding box center [757, 81] width 289 height 27
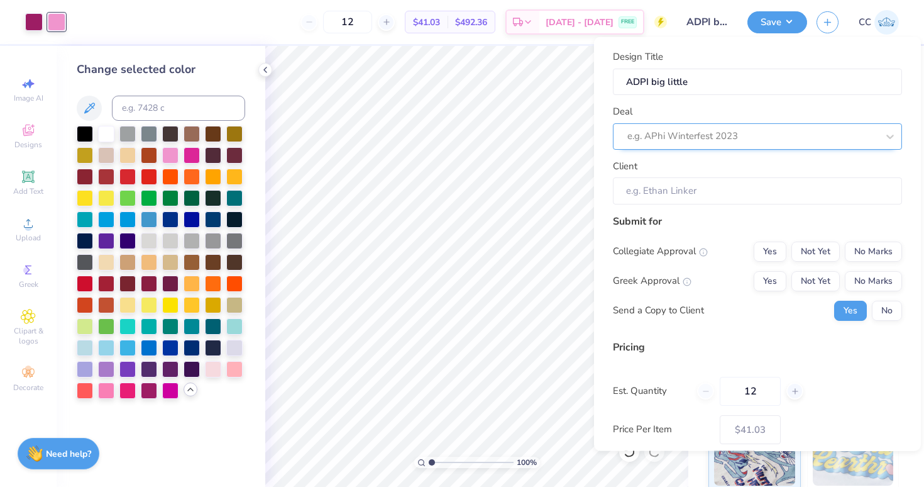
click at [752, 143] on div at bounding box center [753, 136] width 250 height 17
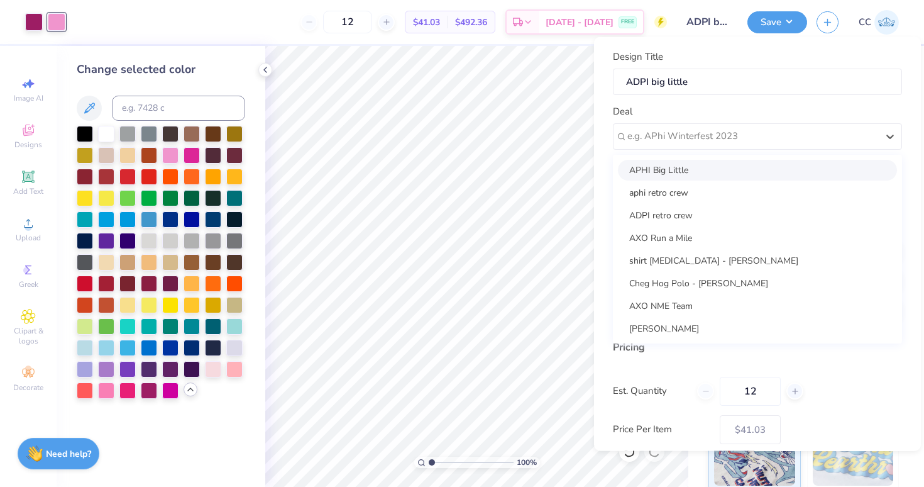
click at [701, 167] on div "APHI Big Little" at bounding box center [757, 169] width 279 height 21
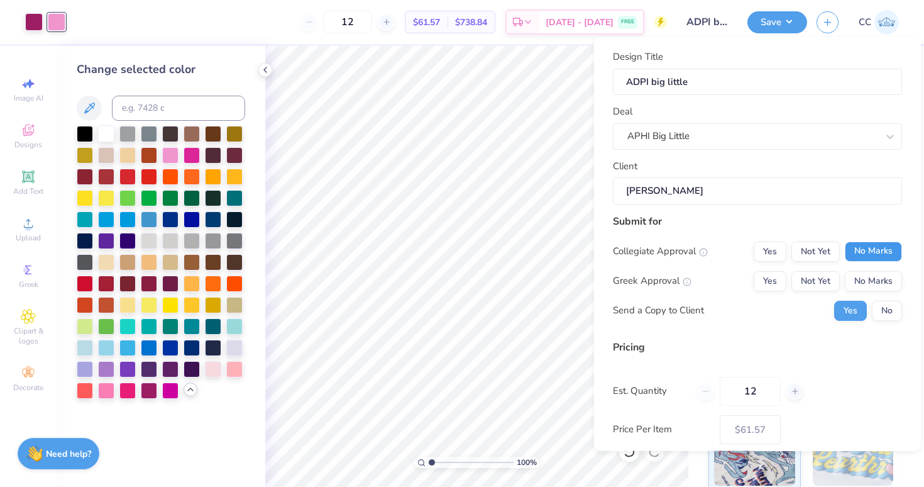
click at [872, 245] on button "No Marks" at bounding box center [873, 251] width 57 height 20
click at [768, 281] on button "Yes" at bounding box center [770, 280] width 33 height 20
click at [879, 311] on button "No" at bounding box center [887, 310] width 30 height 20
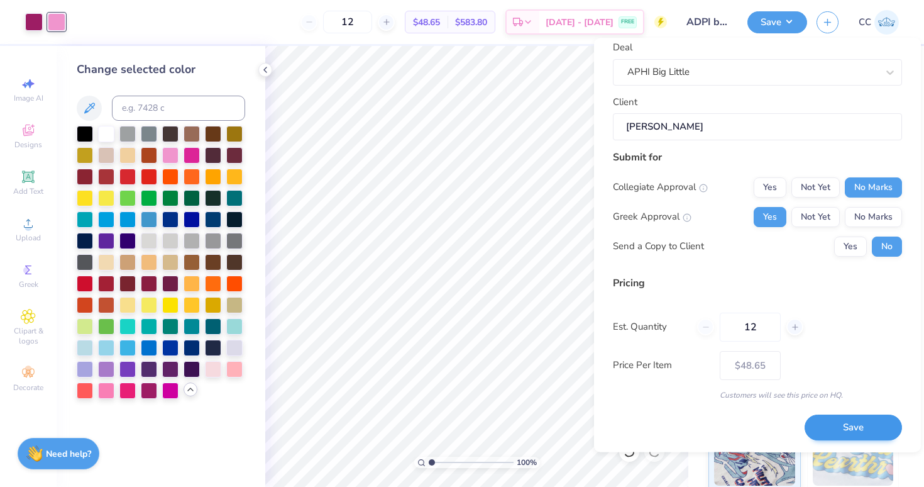
scroll to position [64, 0]
click at [841, 425] on button "Save" at bounding box center [853, 429] width 97 height 26
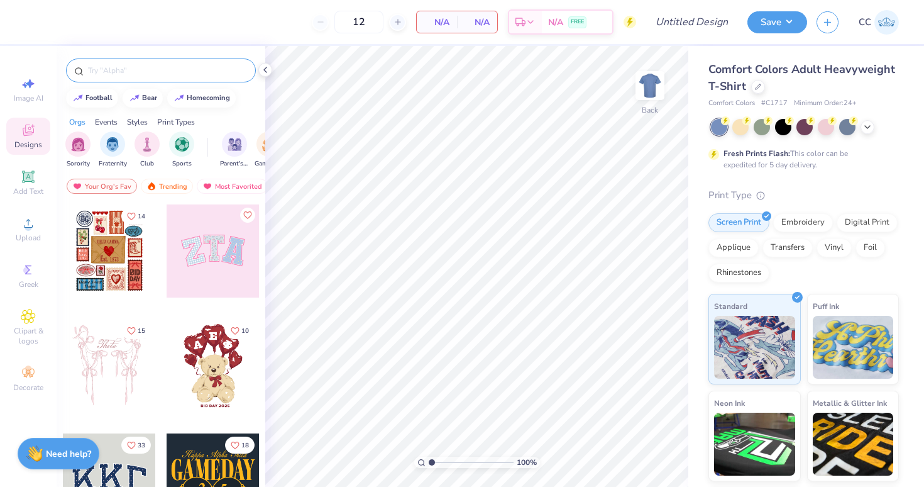
click at [101, 70] on input "text" at bounding box center [167, 70] width 161 height 13
type input "big little"
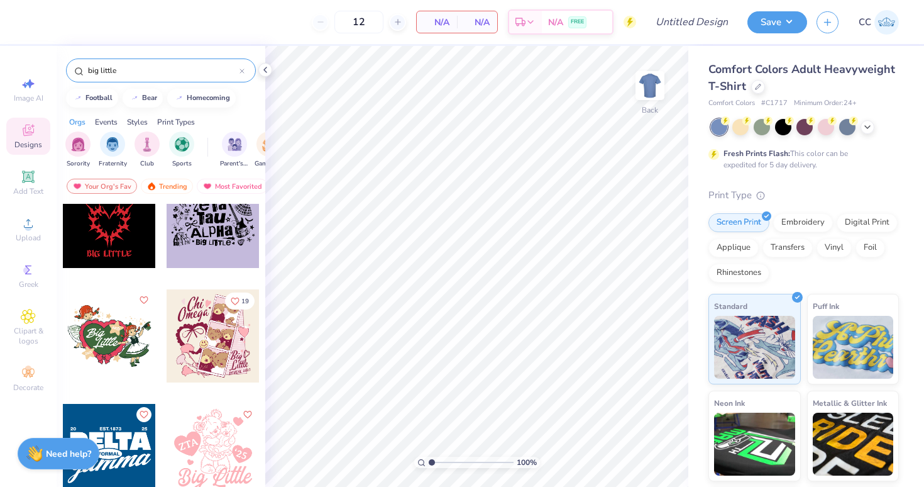
scroll to position [5642, 0]
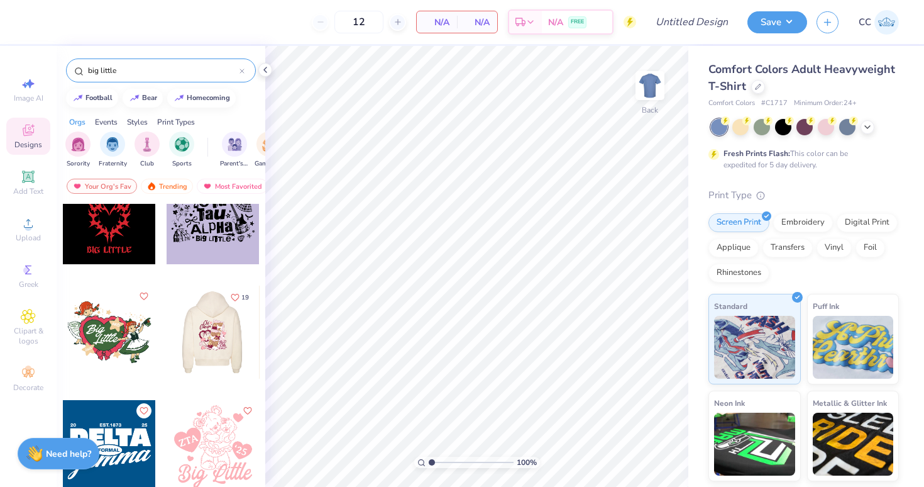
click at [202, 336] on div at bounding box center [212, 332] width 93 height 93
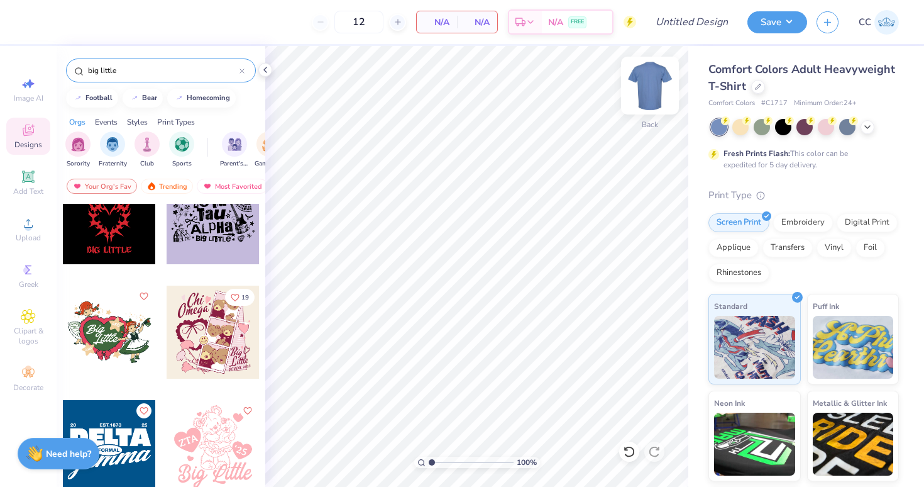
click at [651, 93] on img at bounding box center [650, 85] width 50 height 50
click at [219, 326] on div at bounding box center [213, 332] width 93 height 93
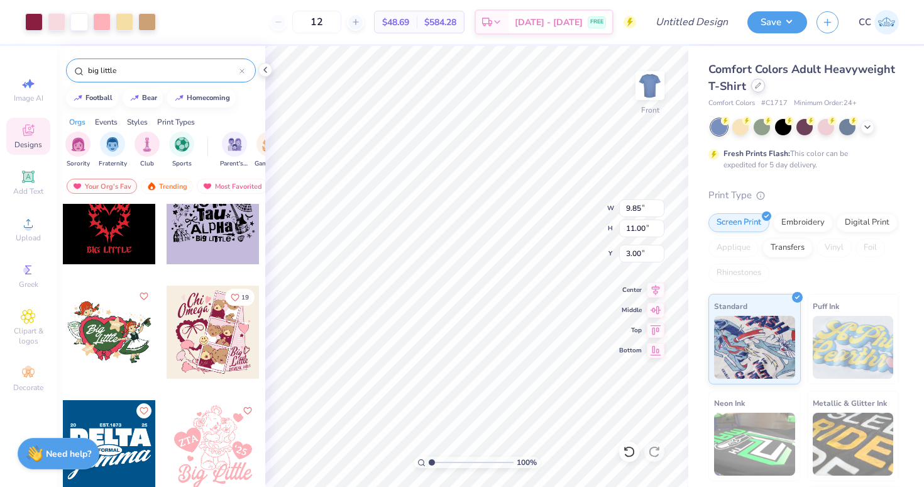
click at [757, 89] on div at bounding box center [759, 86] width 14 height 14
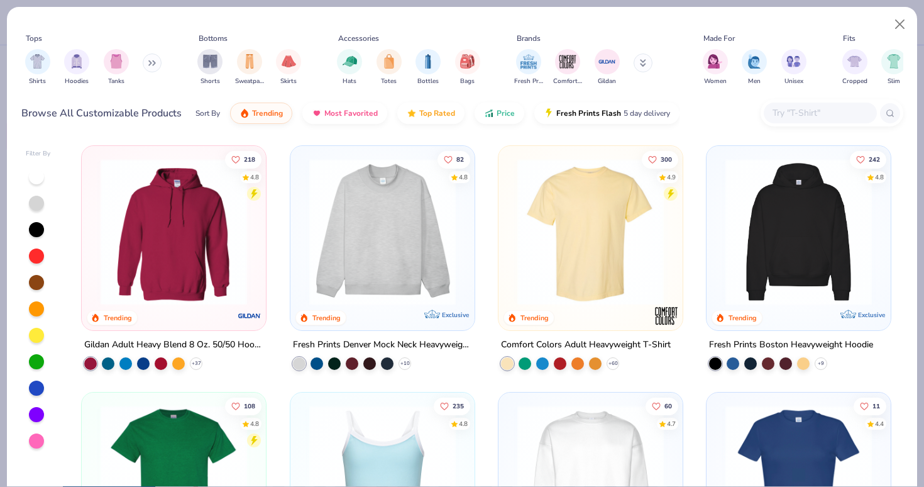
click at [788, 107] on input "text" at bounding box center [820, 113] width 97 height 14
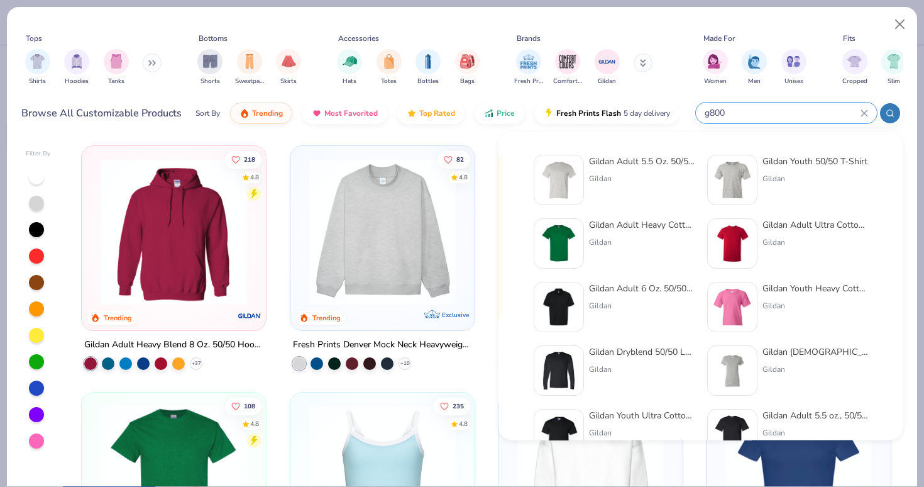
type input "g800"
click at [572, 160] on div at bounding box center [559, 180] width 50 height 50
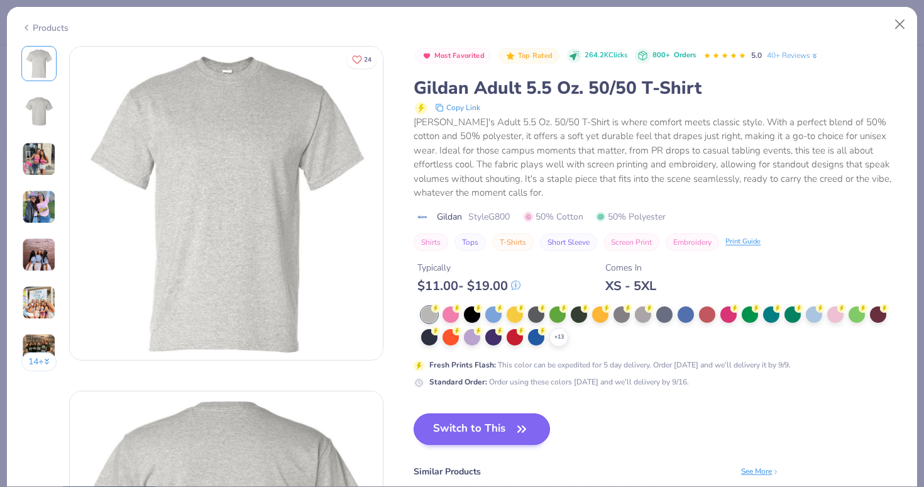
click at [474, 426] on button "Switch to This" at bounding box center [482, 428] width 136 height 31
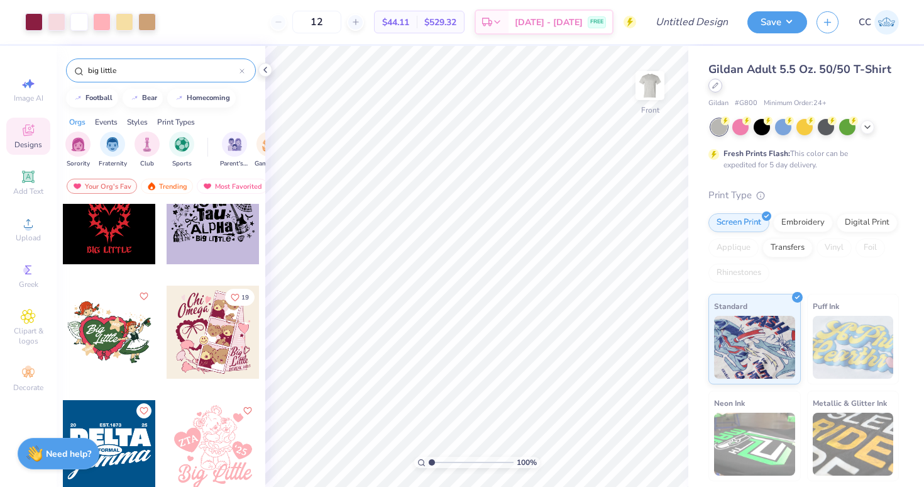
click at [714, 85] on icon at bounding box center [716, 85] width 6 height 6
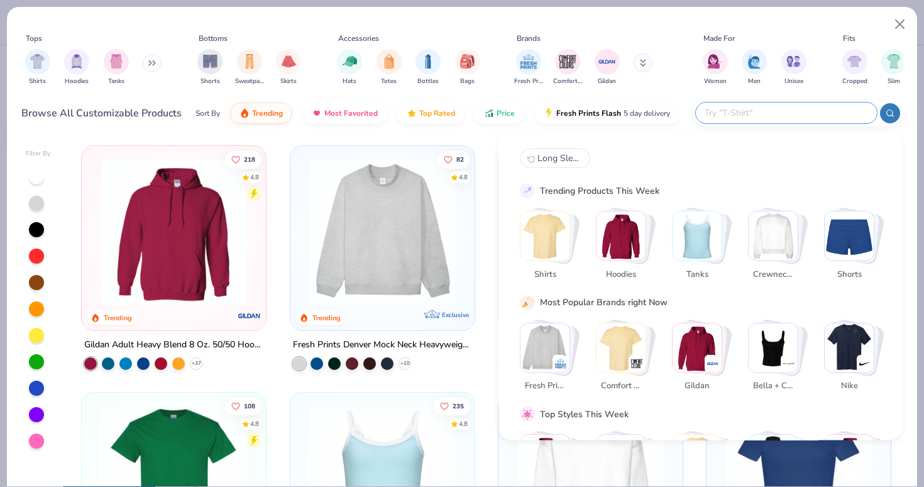
click at [777, 108] on input "text" at bounding box center [786, 113] width 165 height 14
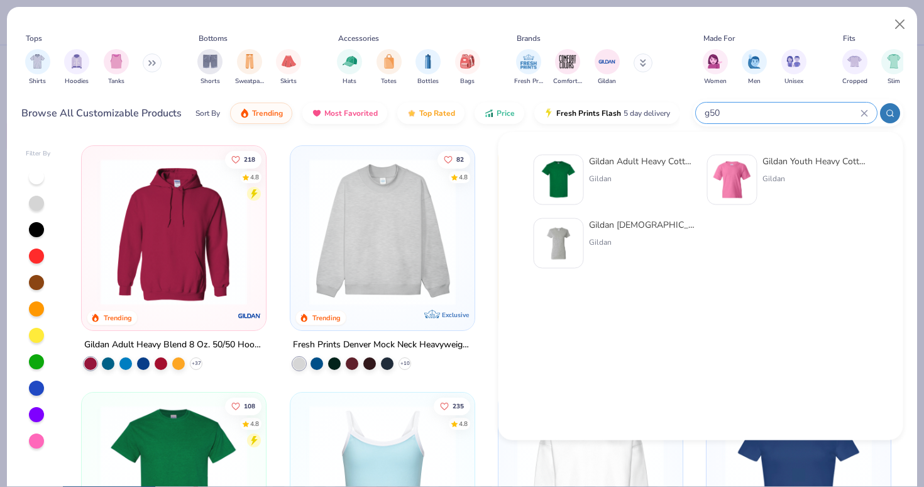
type input "g50"
click at [631, 161] on div "Gildan Adult Heavy Cotton T-Shirt" at bounding box center [642, 161] width 106 height 13
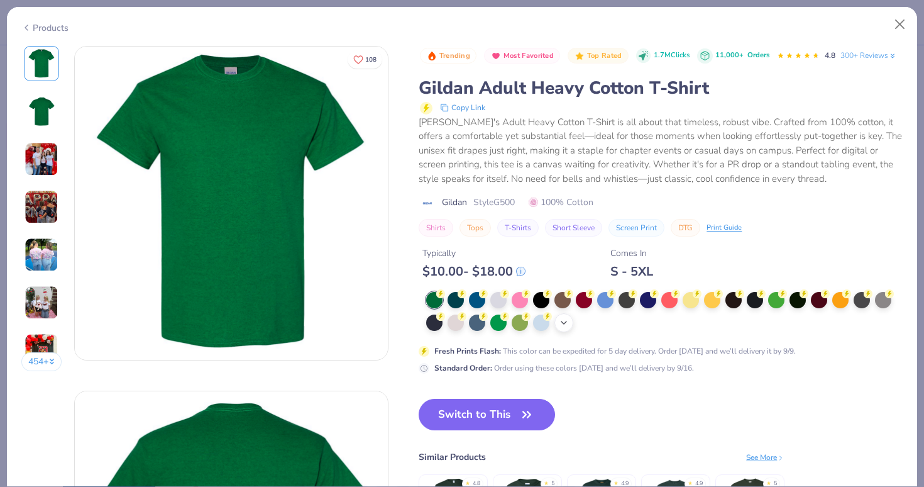
click at [562, 324] on icon at bounding box center [564, 323] width 10 height 10
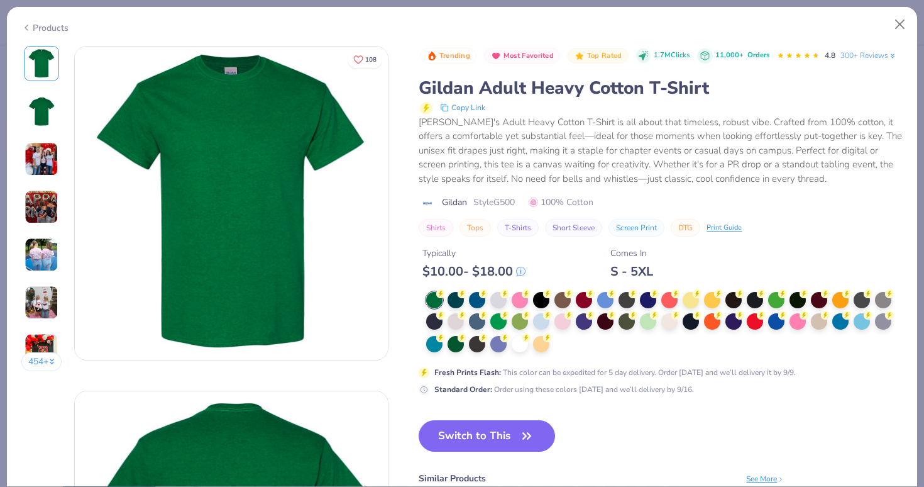
click at [521, 353] on div "Fresh Prints Flash : This color can be expedited for 5 day delivery. Order toda…" at bounding box center [661, 343] width 484 height 103
click at [519, 337] on div at bounding box center [520, 343] width 16 height 16
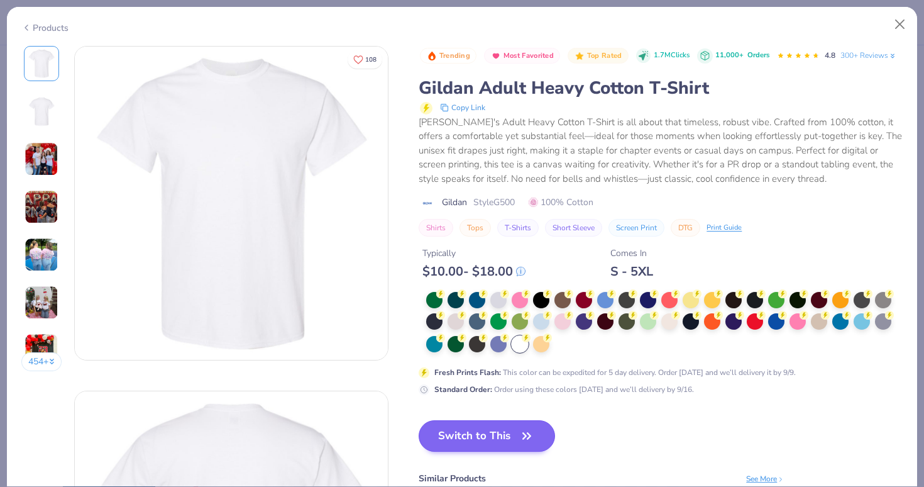
click at [519, 443] on span "button" at bounding box center [527, 436] width 18 height 18
click at [514, 430] on button "Switch to This" at bounding box center [487, 435] width 136 height 31
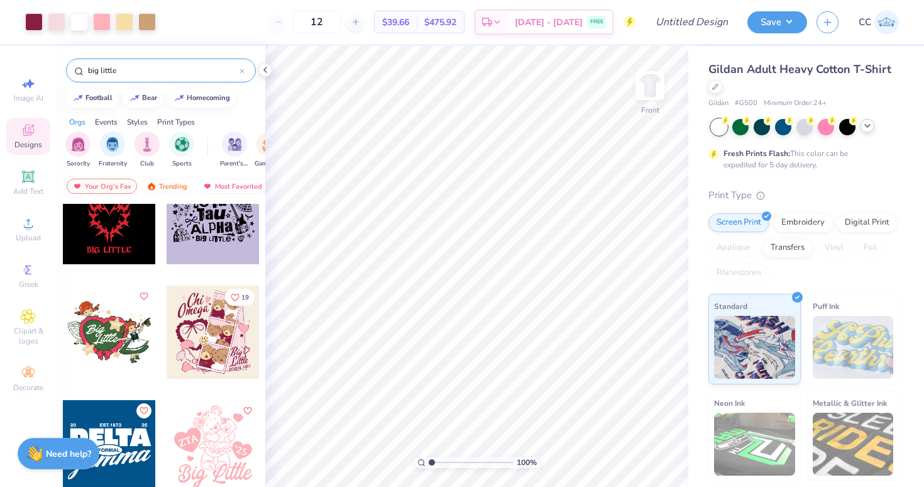
click at [867, 126] on icon at bounding box center [868, 126] width 10 height 10
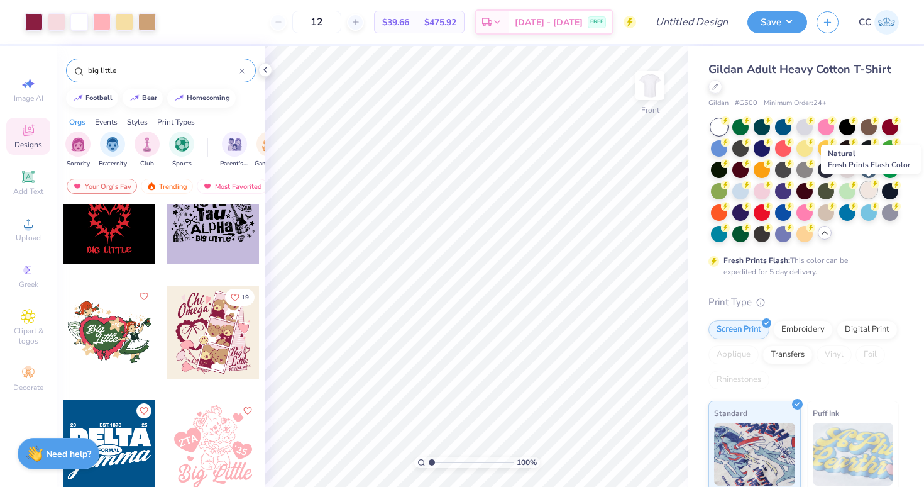
click at [866, 189] on div at bounding box center [869, 190] width 16 height 16
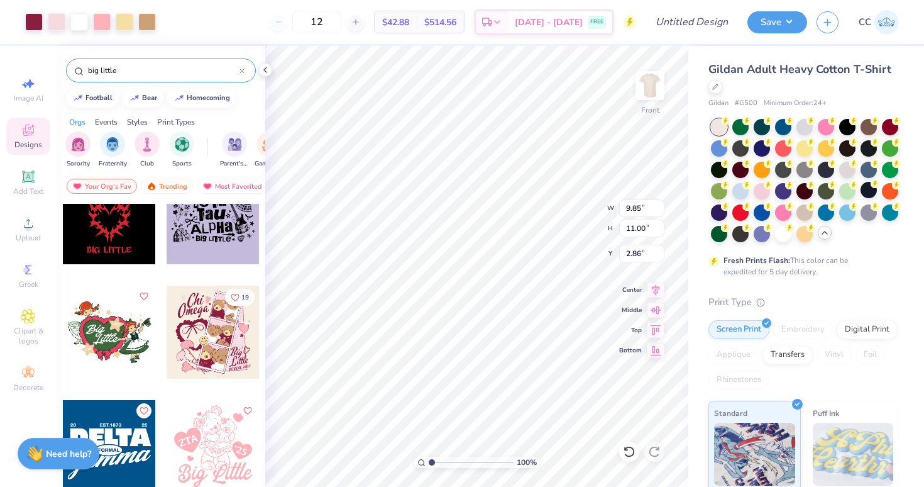
type input "11.16"
type input "12.46"
type input "3.00"
click at [480, 353] on li "Ungroup" at bounding box center [500, 357] width 99 height 25
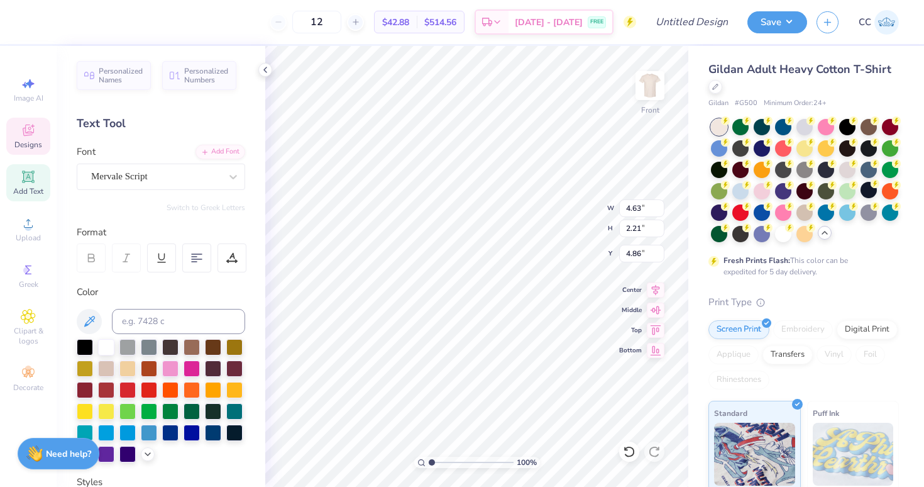
type input "2.45"
type input "2.24"
type input "3.33"
type textarea "Alpha"
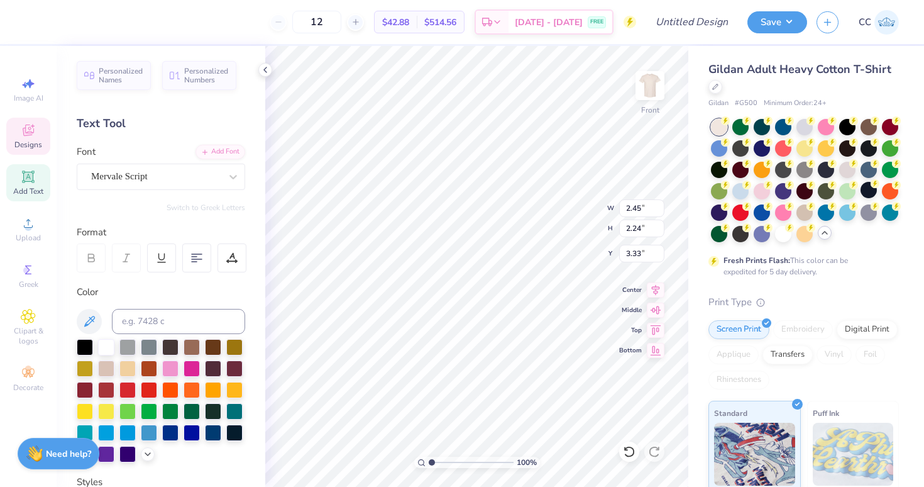
type input "4.63"
type input "2.21"
type input "4.86"
type textarea "Phi"
type input "5.03"
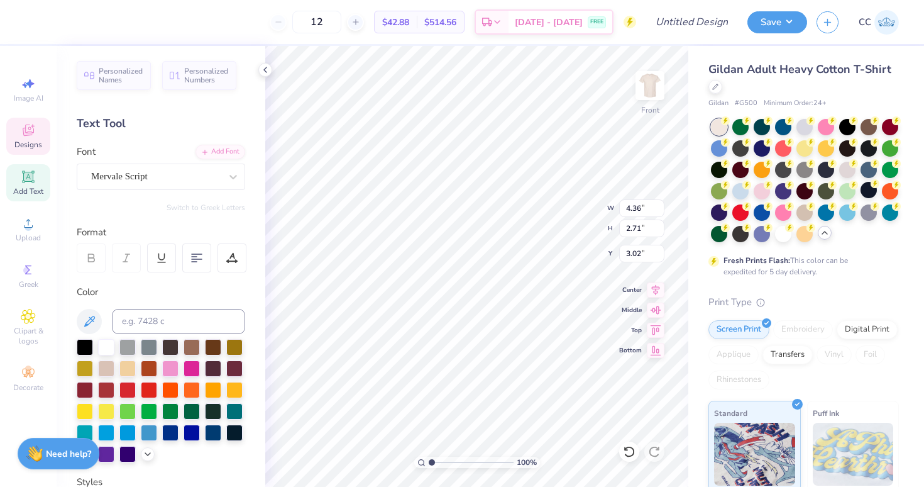
type input "3.00"
type textarea "Alpha Phi"
type input "1.79"
type input "2.71"
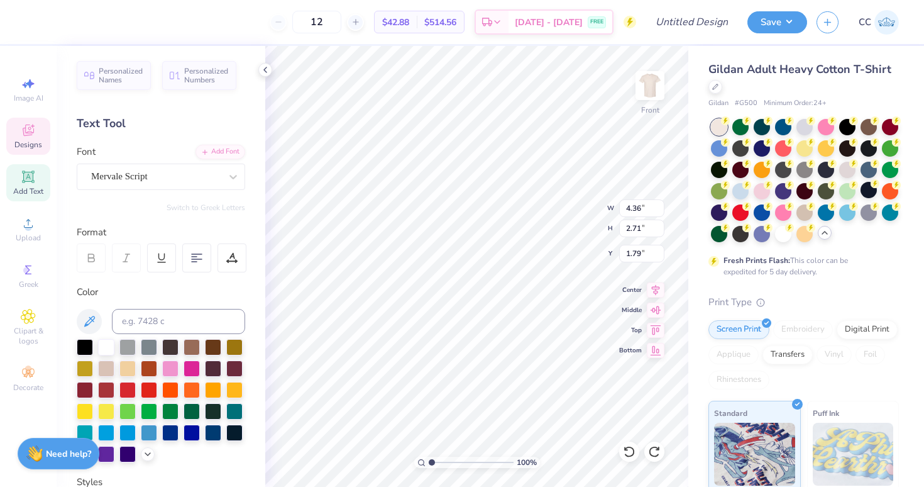
type input "3.02"
type input "3.00"
type input "1.39"
type input "3.00"
type input "10.91"
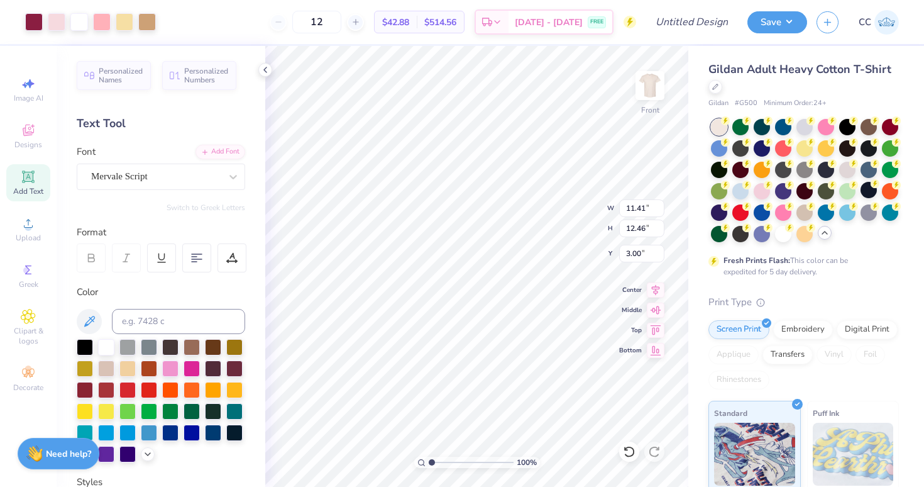
type input "11.91"
type input "3.00"
click at [661, 81] on img at bounding box center [650, 85] width 50 height 50
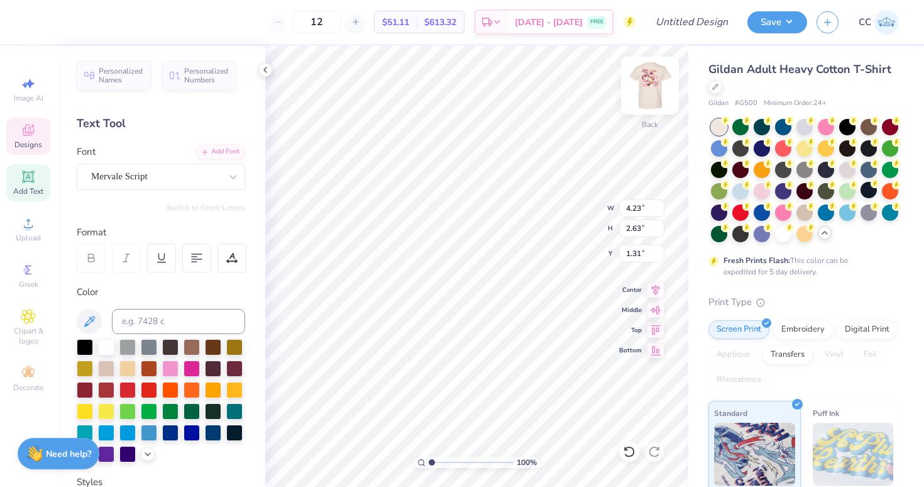
scroll to position [0, 1]
type textarea "Alpha Phi"
type input "7.48"
type input "2.48"
type input "3.30"
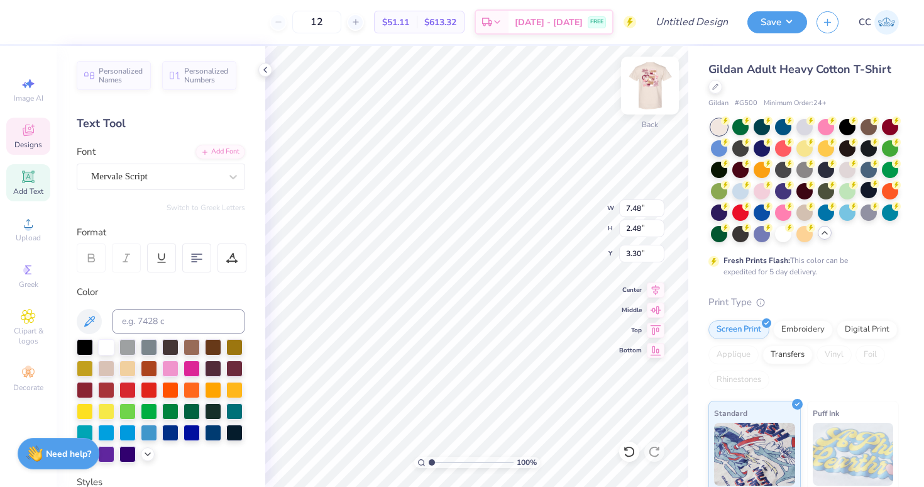
click at [648, 92] on img at bounding box center [650, 85] width 50 height 50
click at [648, 84] on img at bounding box center [650, 85] width 50 height 50
type input "3.23"
type input "0.49"
type input "12.16"
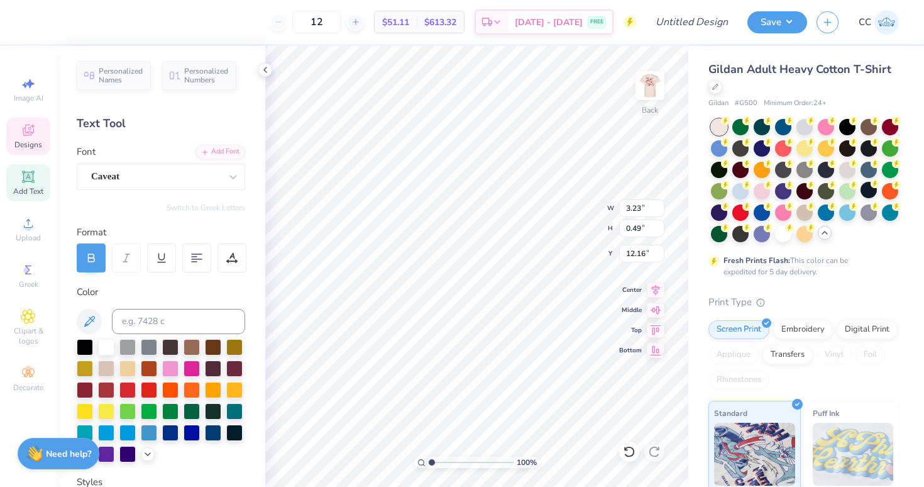
scroll to position [0, 2]
type input "7.41"
type textarea "R"
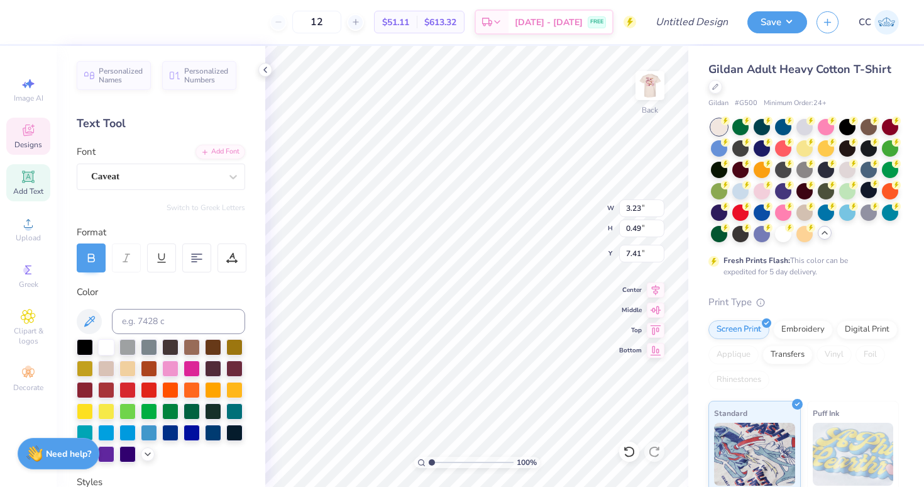
type textarea "LOVE YOU SO BIG!"
type input "5.52"
type input "7.50"
type input "2.47"
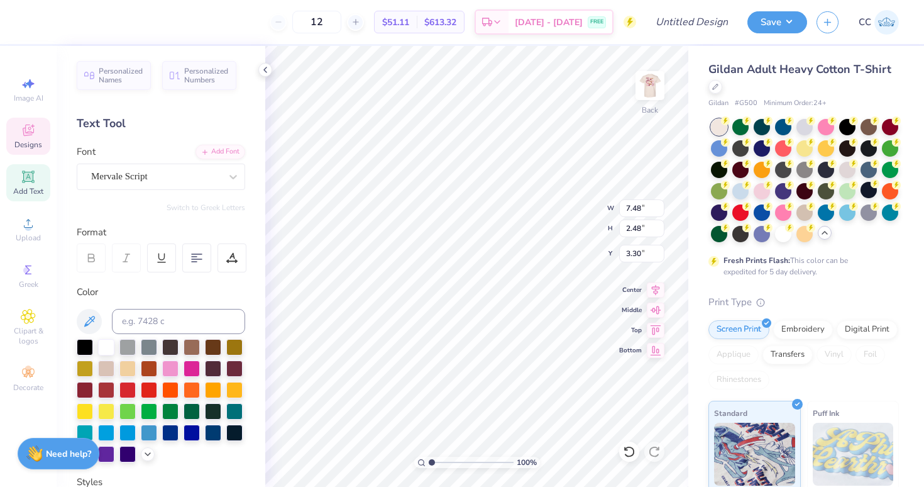
type input "3.28"
type input "5.49"
type input "7.51"
type input "3.25"
type input "4.30"
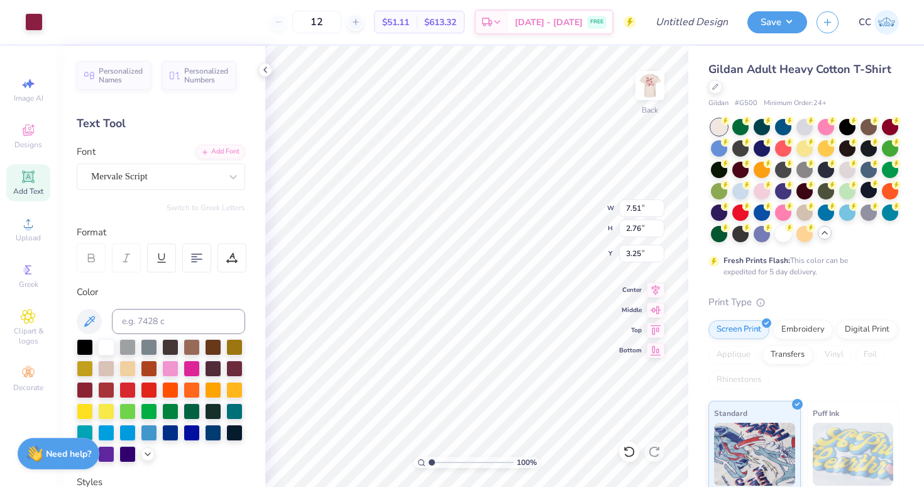
type input "1.58"
type input "4.43"
type input "7.51"
type input "2.76"
type input "3.25"
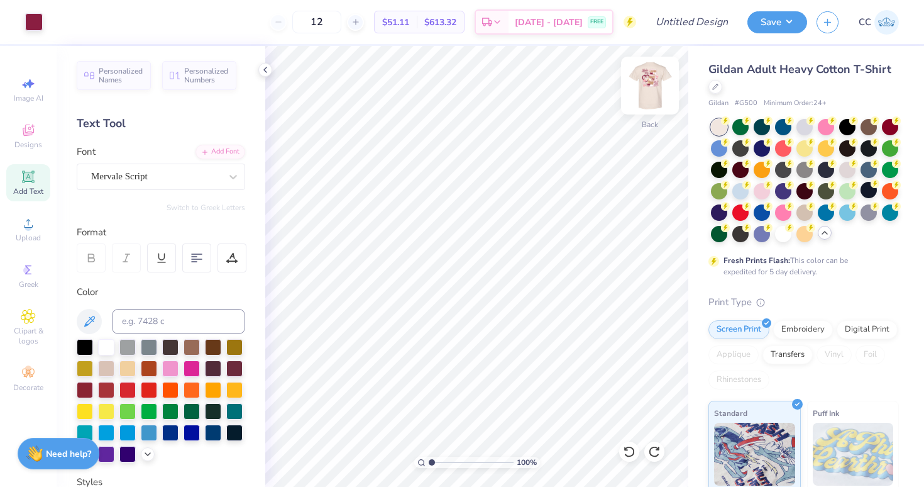
click at [652, 75] on img at bounding box center [650, 85] width 50 height 50
click at [652, 91] on img at bounding box center [650, 85] width 50 height 50
click at [652, 91] on img at bounding box center [650, 85] width 25 height 25
click at [652, 91] on img at bounding box center [650, 85] width 50 height 50
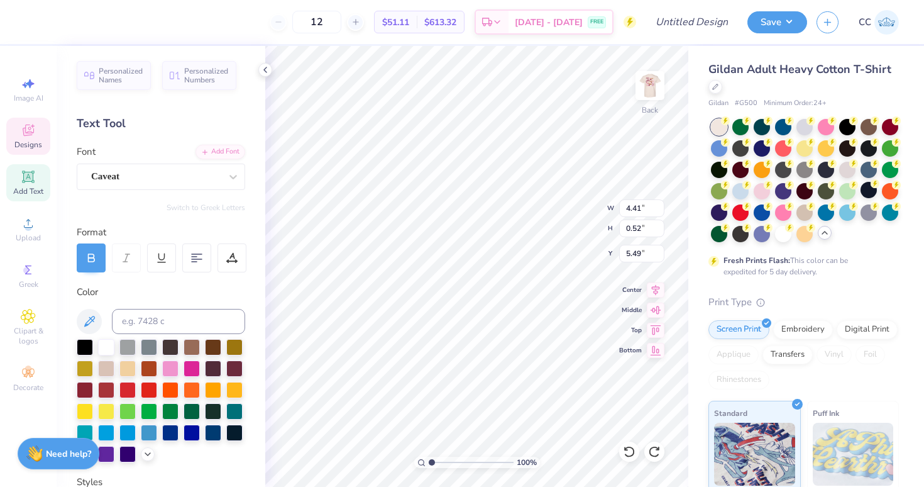
type input "7.51"
type input "2.47"
type input "3.25"
click at [648, 89] on img at bounding box center [650, 85] width 50 height 50
type input "15.50"
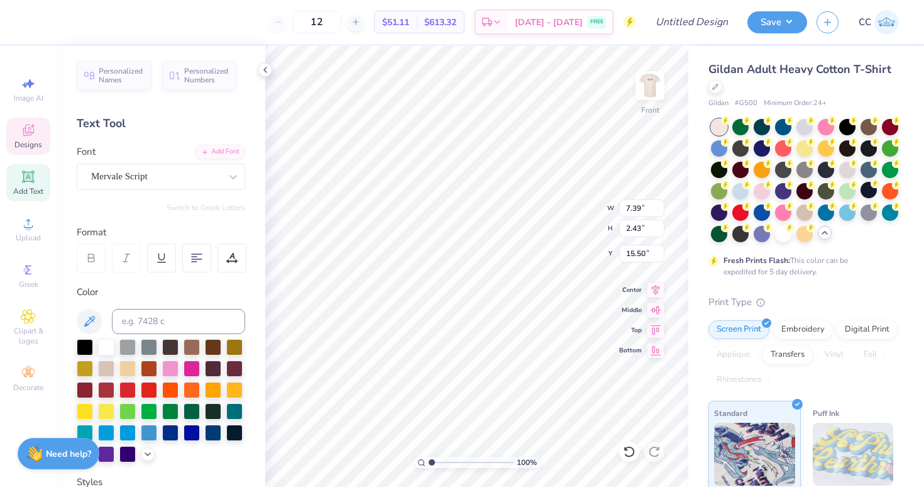
scroll to position [1, 0]
type textarea "P"
type textarea "Love you so big!"
type input "15.21"
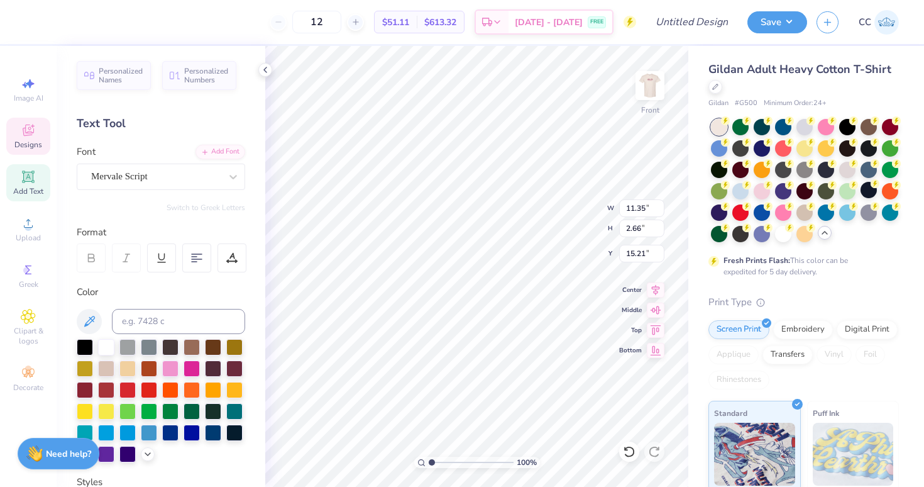
type input "8.34"
type input "1.95"
type input "15.15"
click at [657, 292] on icon at bounding box center [656, 287] width 18 height 15
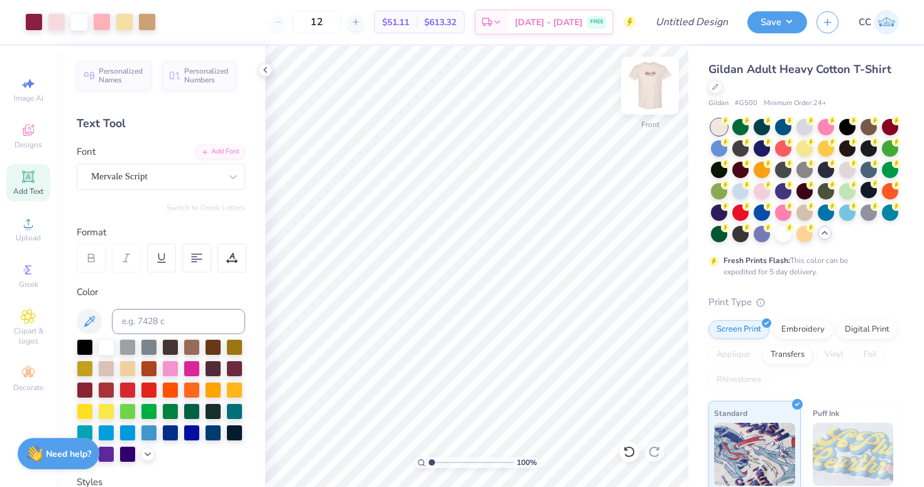
click at [653, 78] on img at bounding box center [650, 85] width 50 height 50
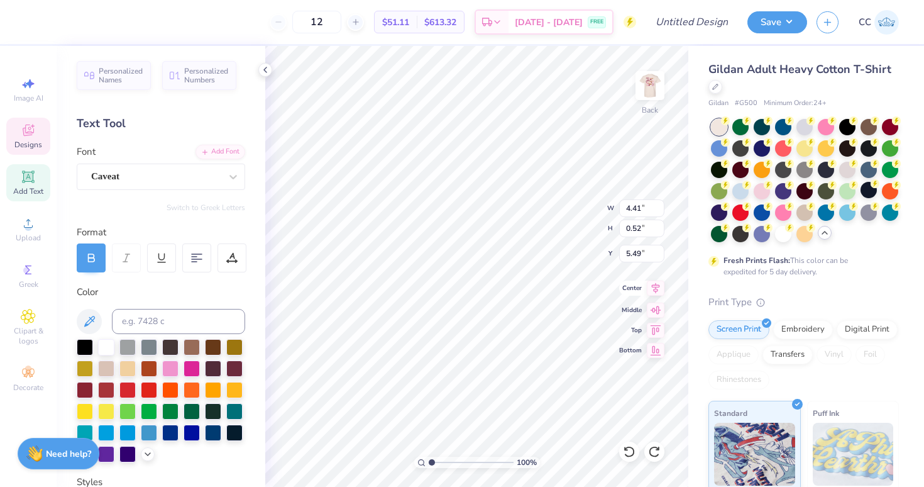
click at [656, 289] on icon at bounding box center [656, 288] width 8 height 11
click at [657, 289] on icon at bounding box center [656, 287] width 18 height 15
type input "8.08"
type input "2.66"
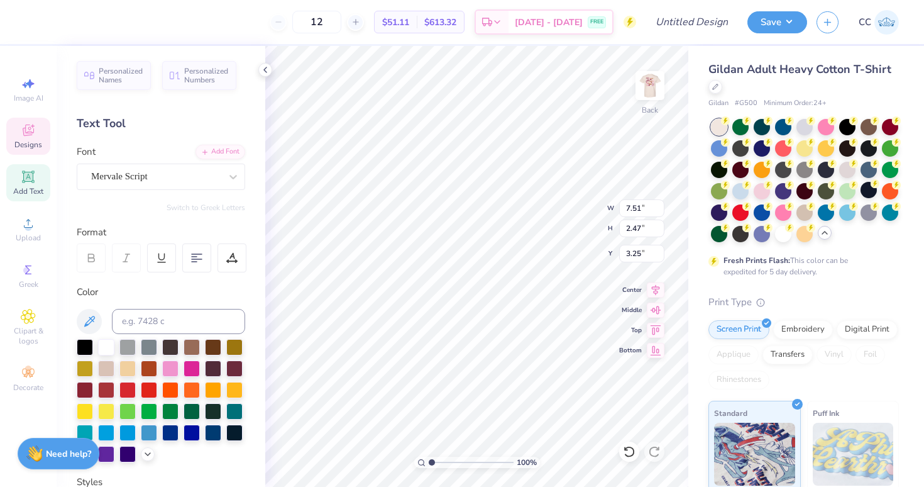
type input "3.05"
click at [657, 289] on icon at bounding box center [656, 287] width 18 height 15
type input "8.04"
type input "2.67"
type input "3.10"
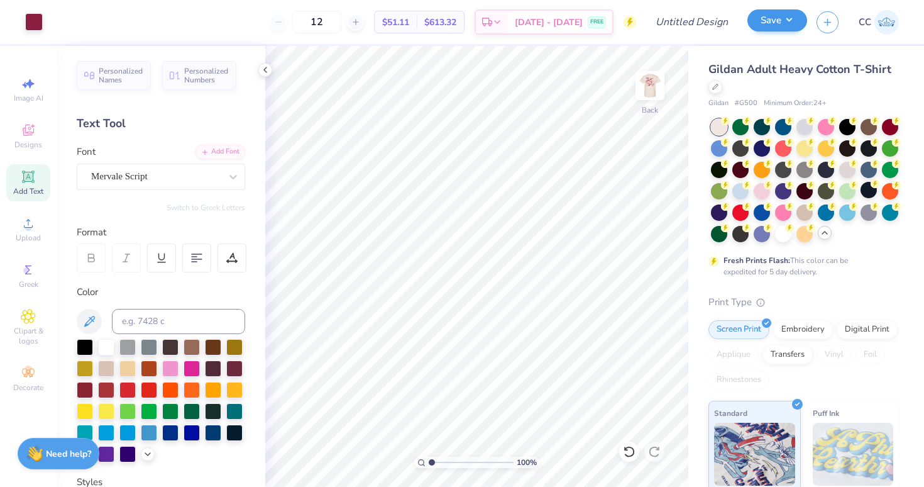
click at [791, 26] on button "Save" at bounding box center [778, 20] width 60 height 22
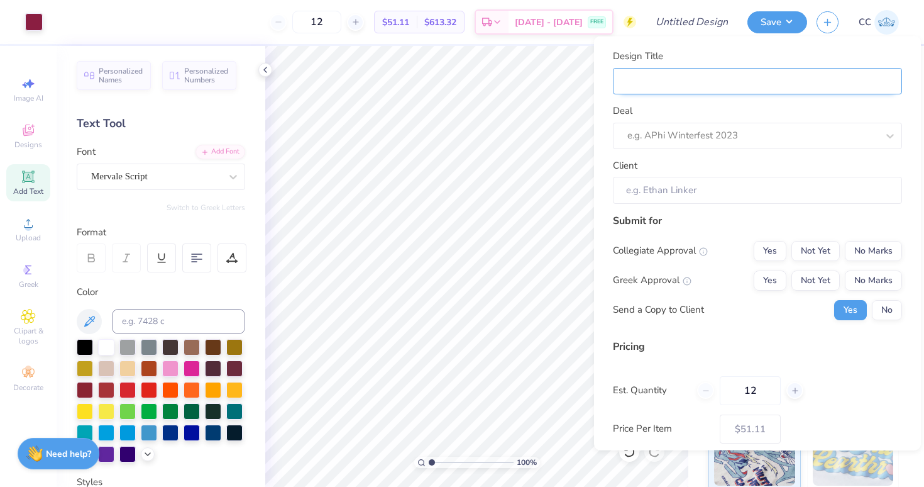
click at [750, 78] on input "Design Title" at bounding box center [757, 80] width 289 height 27
type input "A"
type input "AP"
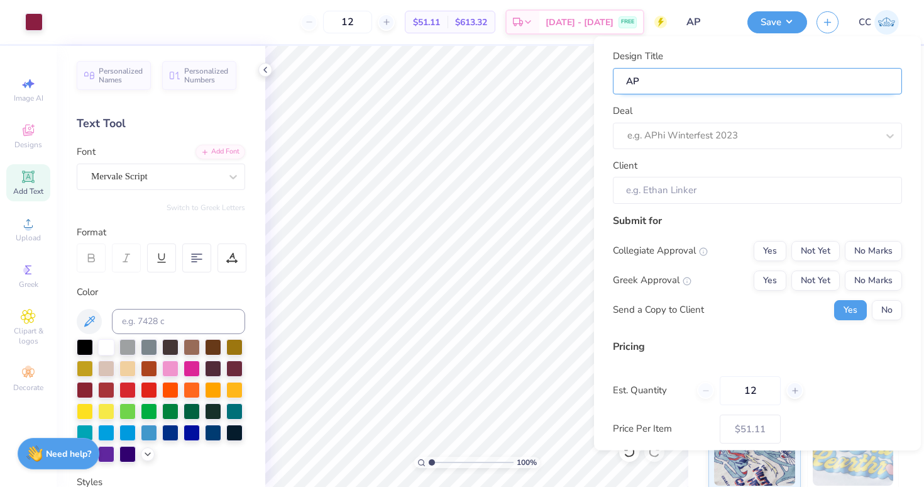
type input "APH"
type input "APHI"
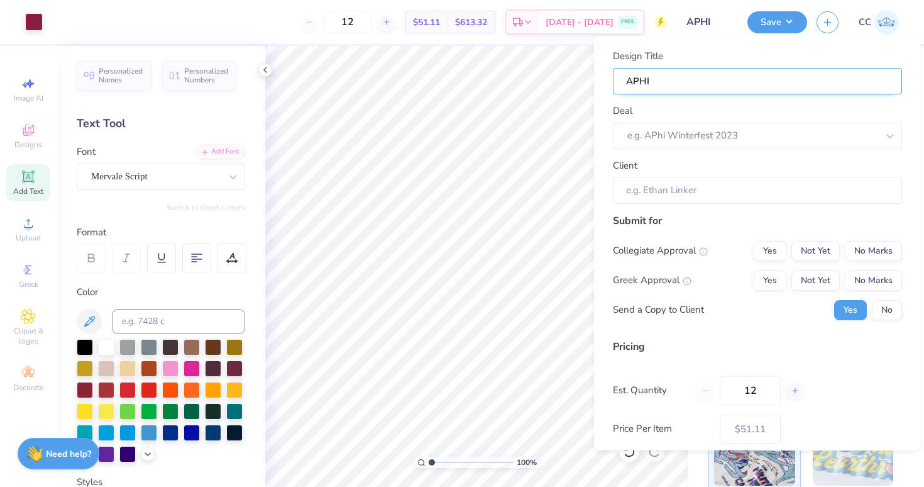
type input "APHI"
type input "APHI b"
type input "APHI bi"
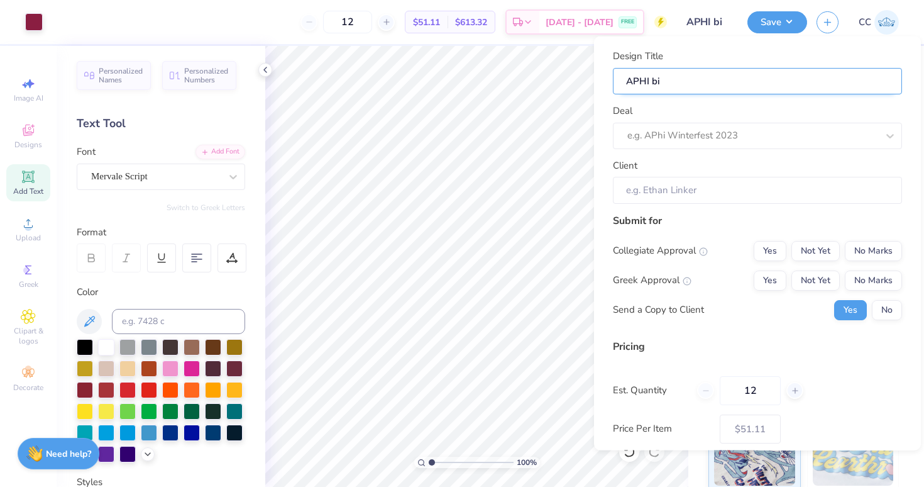
type input "APHI big"
type input "APHI big l"
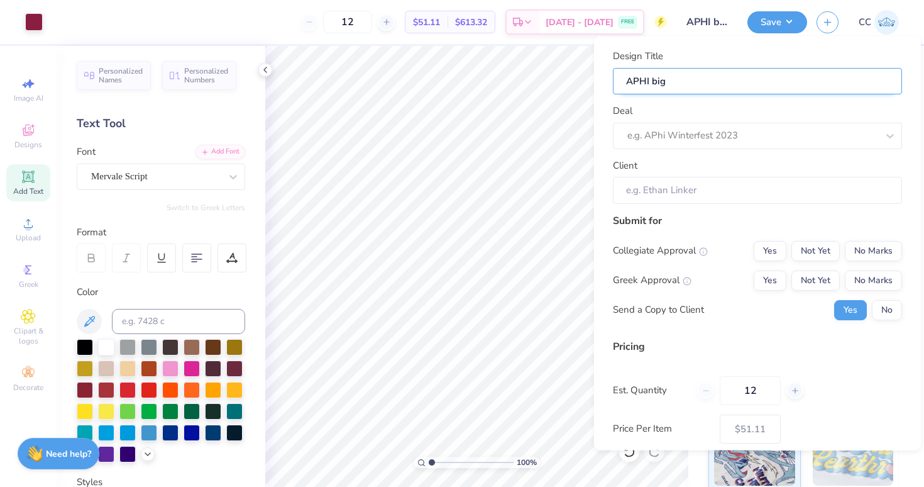
type input "APHI big l"
type input "APHI big li"
type input "APHI big lit"
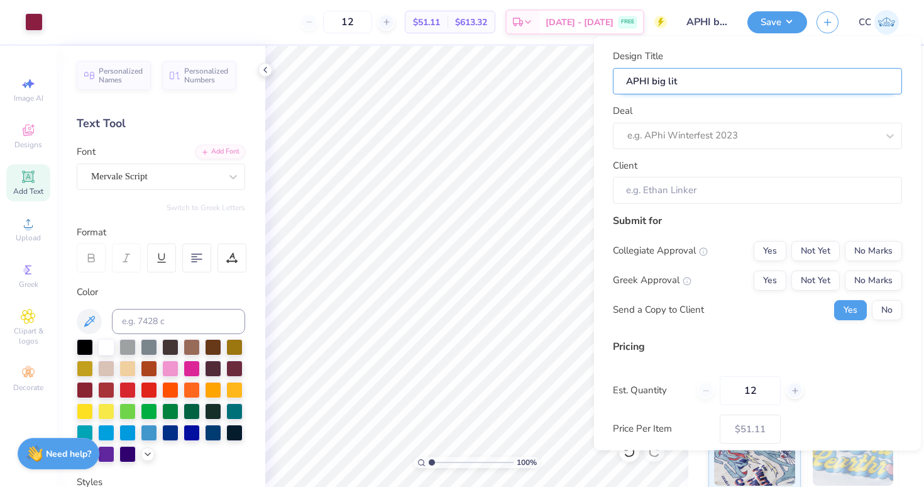
type input "APHI big litt"
type input "APHI big littl"
type input "APHI big little"
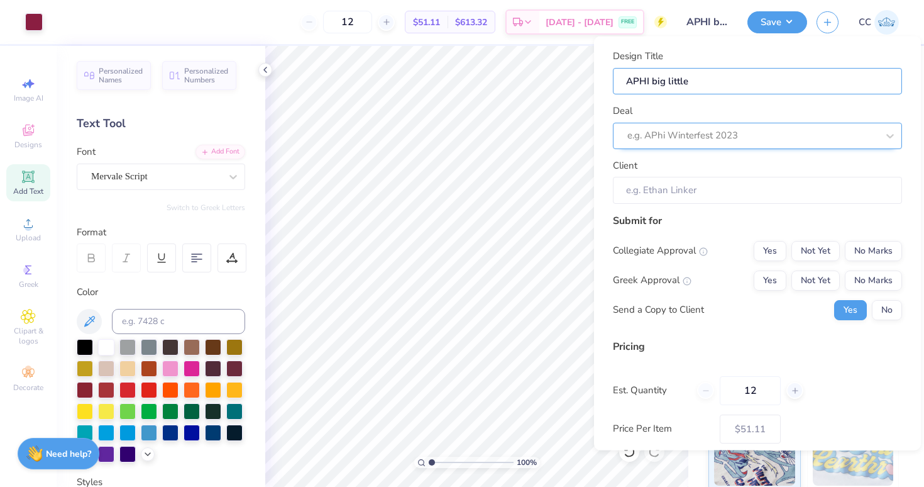
type input "APHI big little"
click at [757, 143] on div "e.g. APhi Winterfest 2023" at bounding box center [752, 135] width 253 height 19
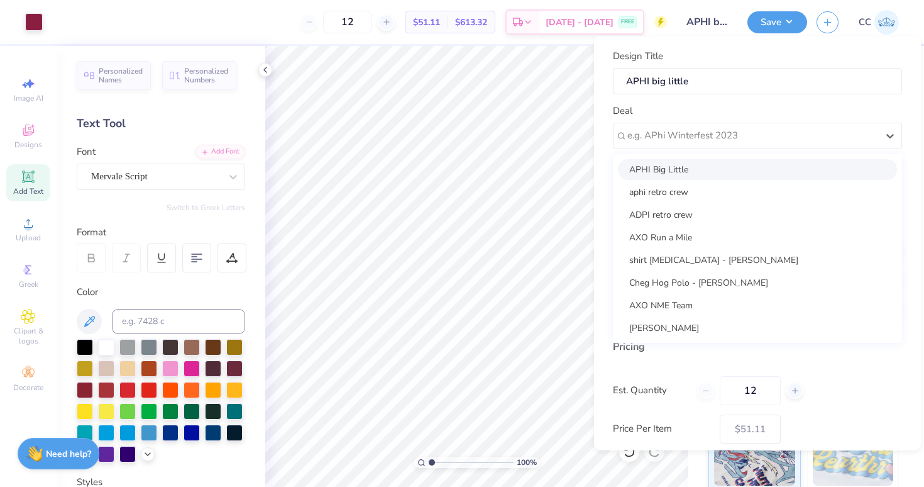
click at [735, 167] on div "APHI Big Little" at bounding box center [757, 168] width 279 height 21
type input "Taylor Wade"
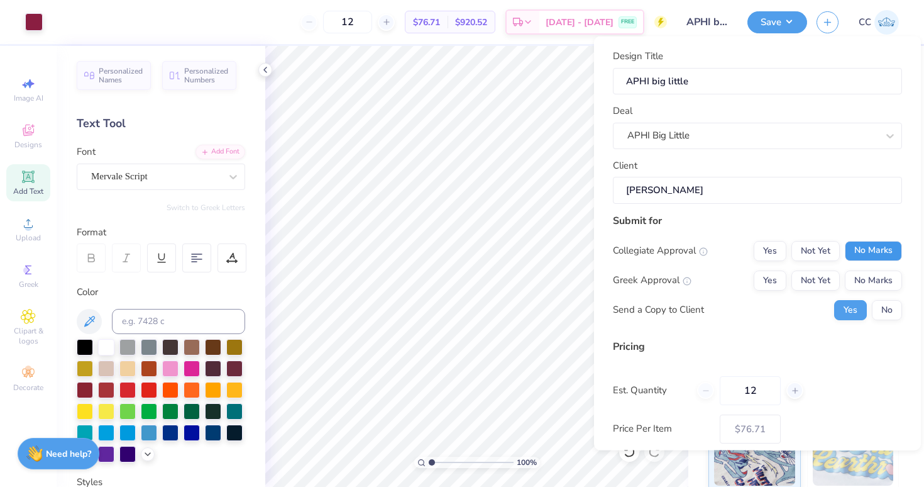
click at [871, 247] on button "No Marks" at bounding box center [873, 250] width 57 height 20
click at [767, 274] on button "Yes" at bounding box center [770, 280] width 33 height 20
click at [884, 308] on button "No" at bounding box center [887, 309] width 30 height 20
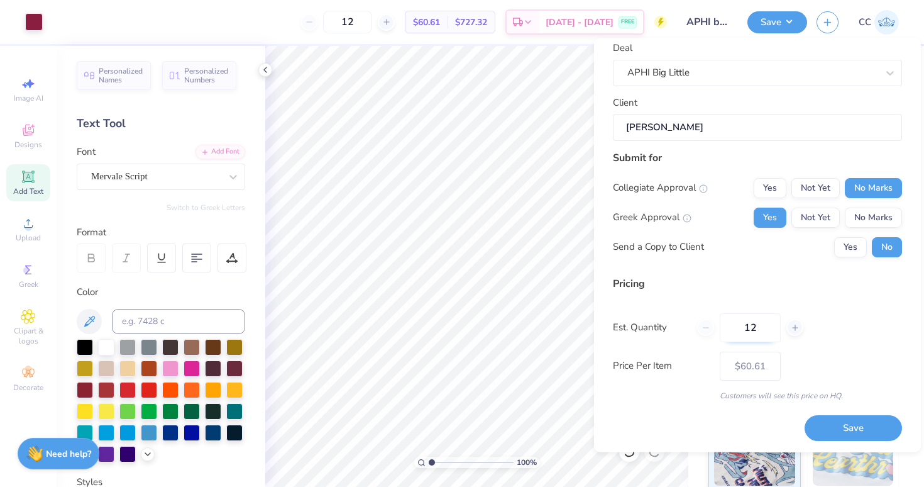
scroll to position [64, 0]
click at [830, 427] on button "Save" at bounding box center [853, 429] width 97 height 26
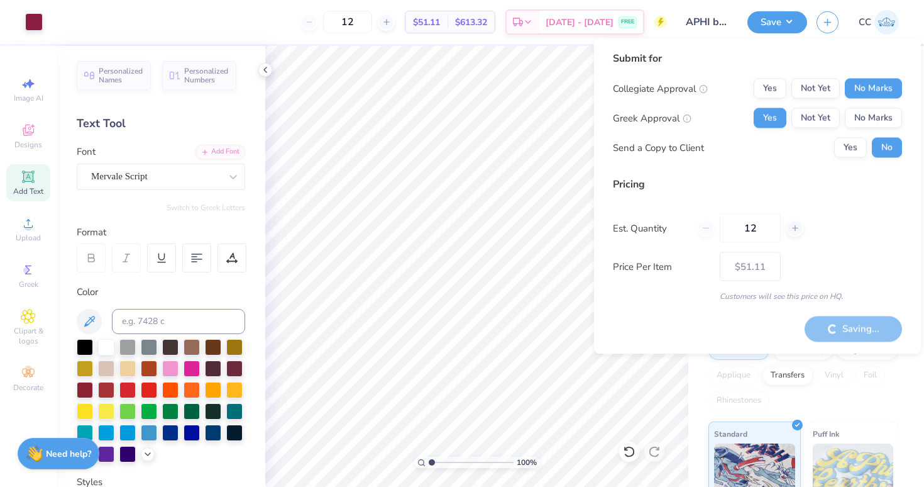
type input "– –"
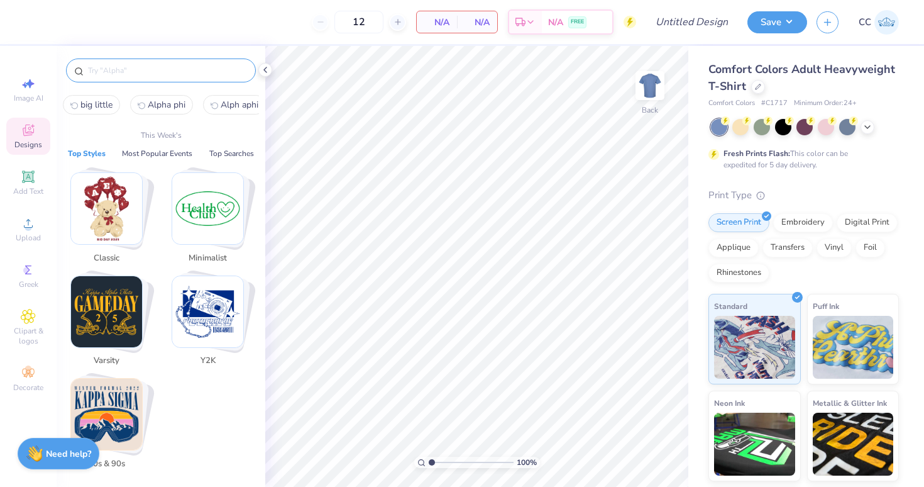
click at [97, 70] on input "text" at bounding box center [167, 70] width 161 height 13
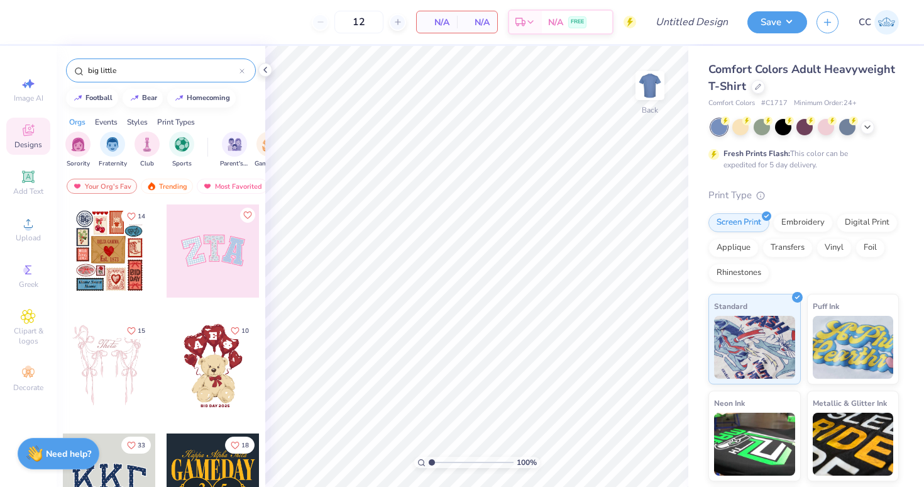
type input "big little"
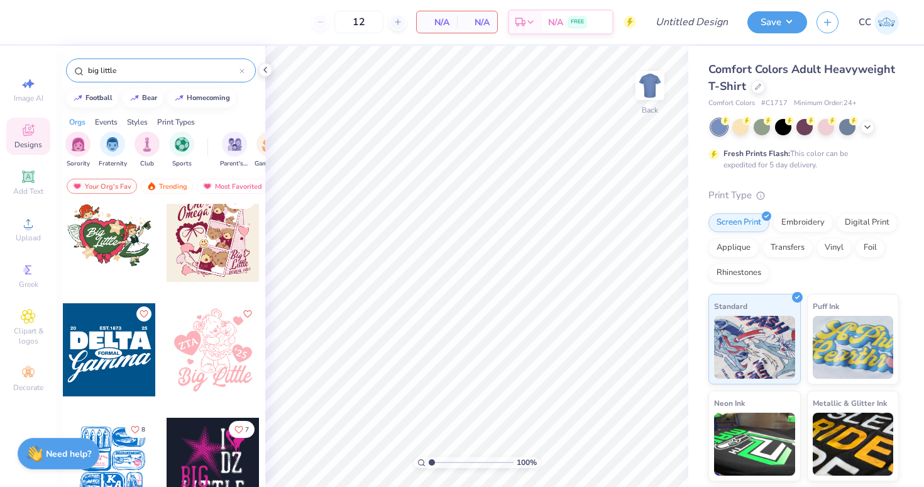
scroll to position [5737, 0]
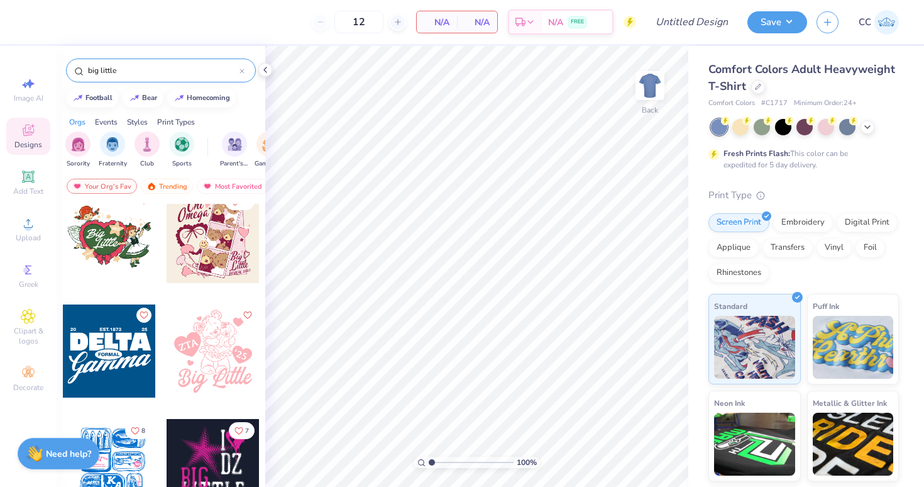
click at [192, 353] on div at bounding box center [213, 350] width 93 height 93
click at [649, 72] on img at bounding box center [650, 85] width 50 height 50
click at [196, 362] on div at bounding box center [213, 350] width 93 height 93
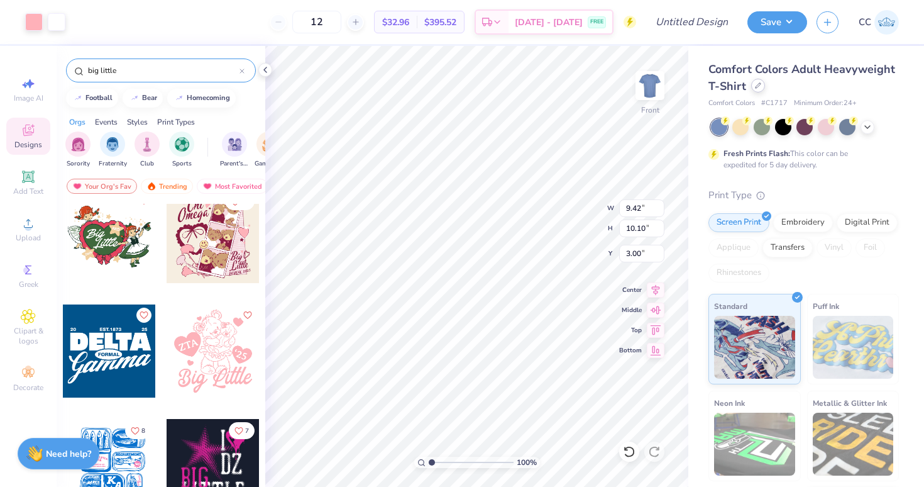
click at [756, 87] on icon at bounding box center [758, 85] width 5 height 5
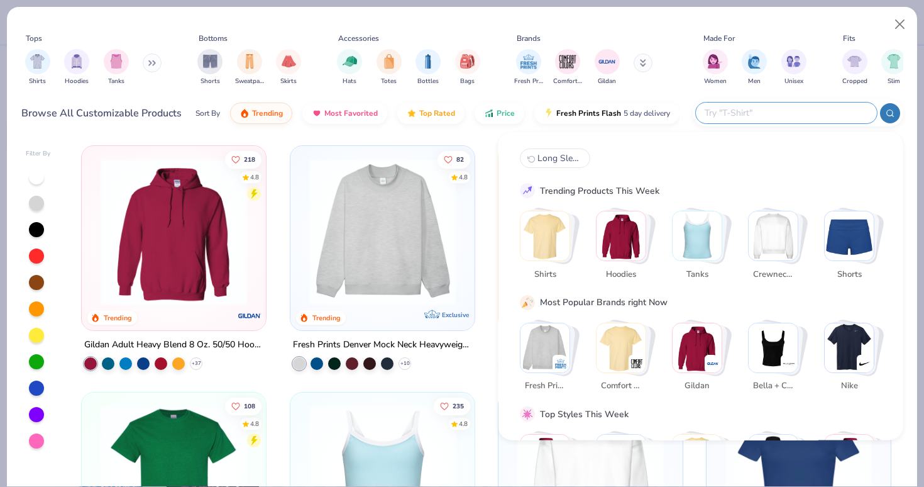
click at [809, 106] on input "text" at bounding box center [786, 113] width 165 height 14
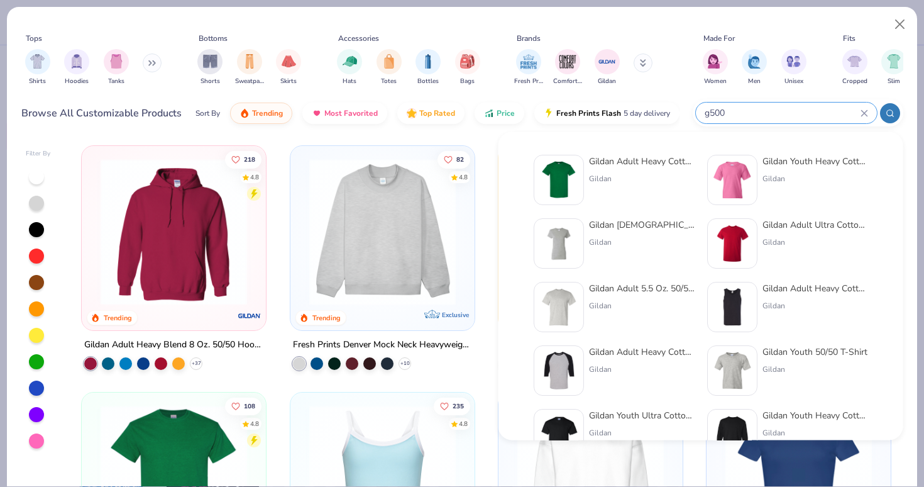
type input "g500"
click at [607, 164] on div "Gildan Adult Heavy Cotton T-Shirt" at bounding box center [642, 161] width 106 height 13
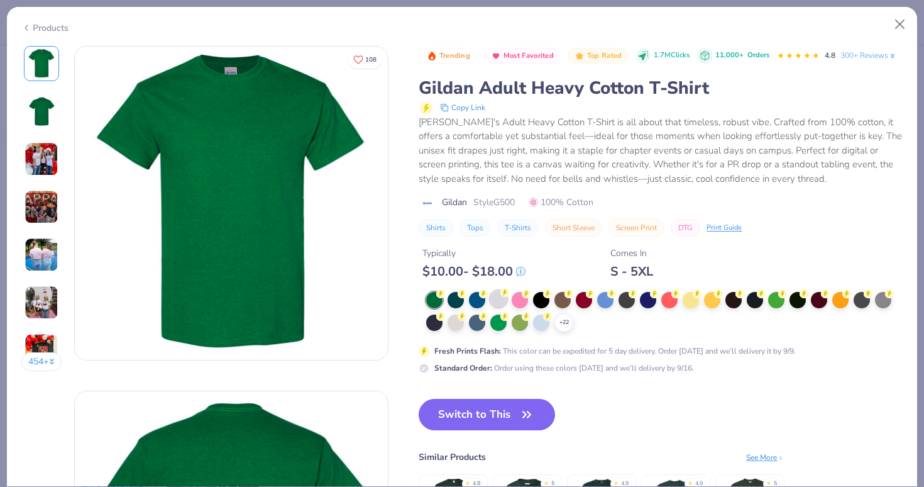
click at [498, 304] on div at bounding box center [499, 299] width 16 height 16
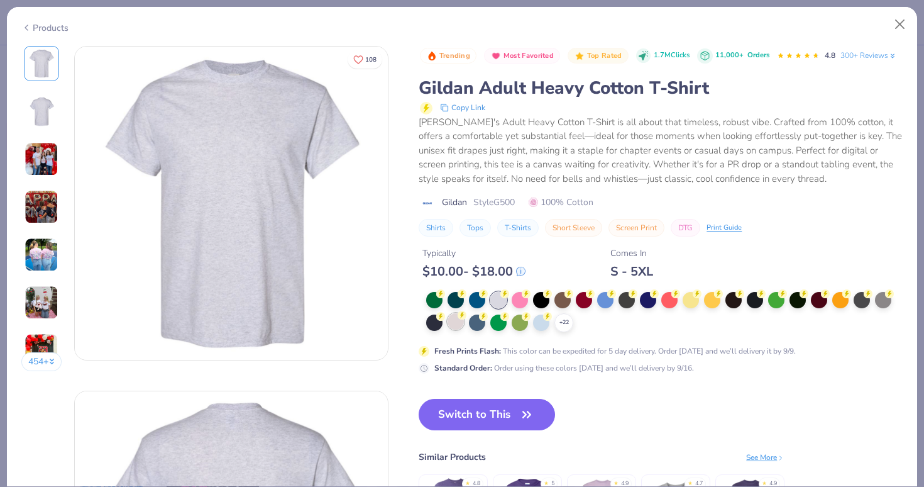
click at [457, 321] on div at bounding box center [456, 321] width 16 height 16
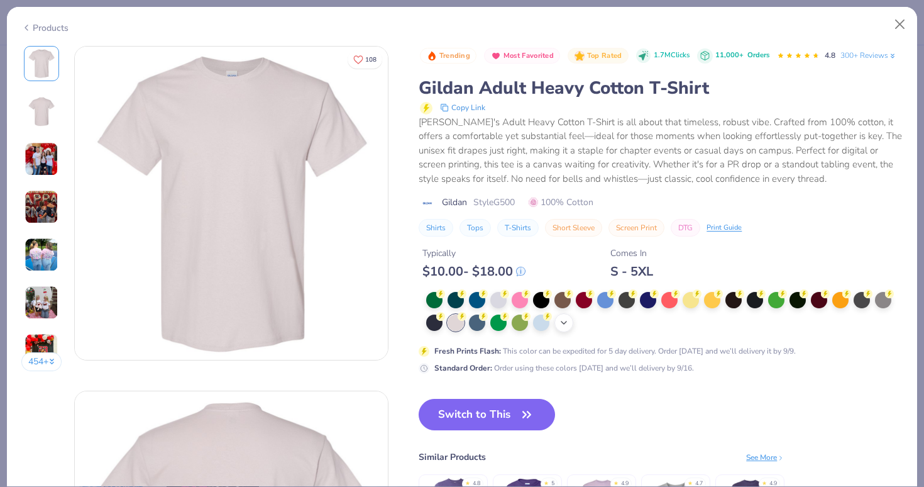
click at [561, 323] on icon at bounding box center [564, 323] width 10 height 10
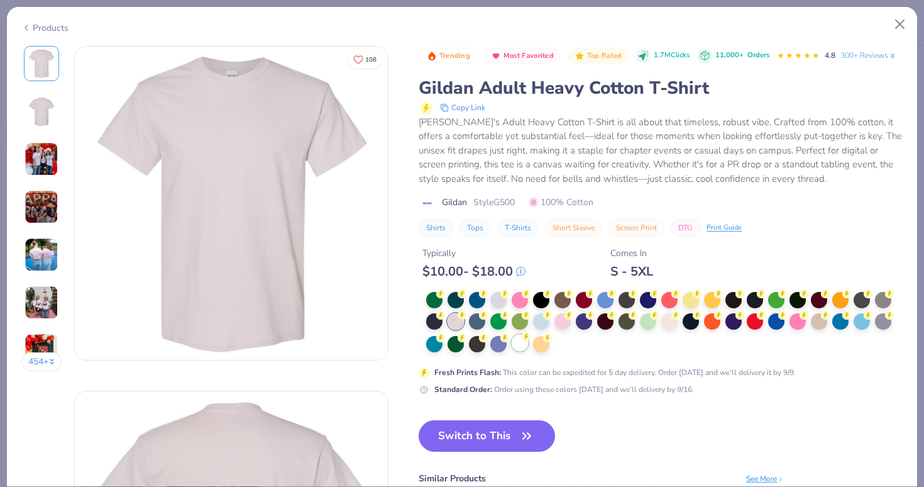
click at [523, 350] on div at bounding box center [520, 343] width 16 height 16
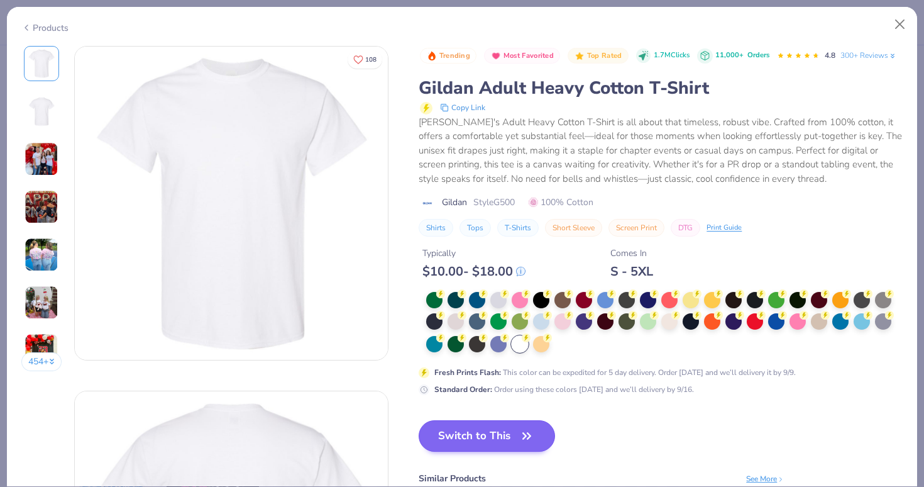
click at [525, 432] on icon "button" at bounding box center [527, 436] width 18 height 18
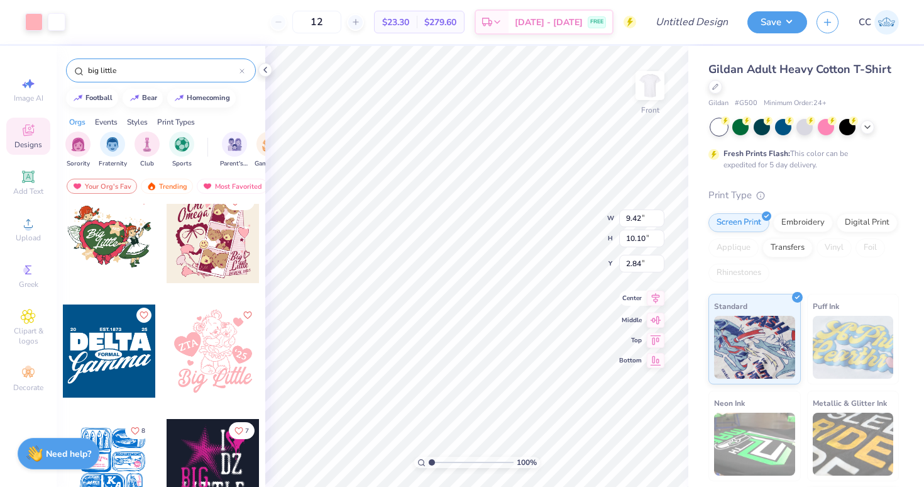
click at [654, 305] on icon at bounding box center [656, 298] width 18 height 15
click at [652, 309] on icon at bounding box center [656, 308] width 18 height 15
click at [654, 327] on icon at bounding box center [656, 328] width 18 height 15
type input "3.00"
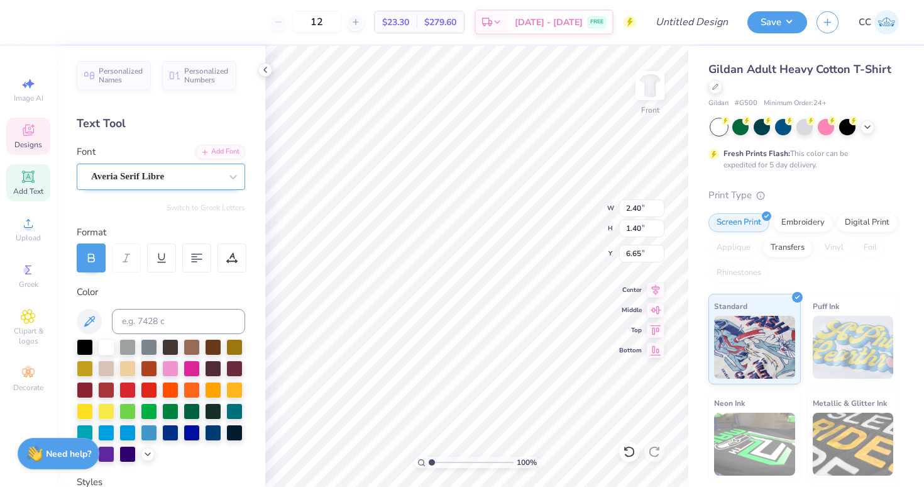
type textarea "A"
click at [174, 177] on div "Averia Serif Libre" at bounding box center [156, 176] width 132 height 19
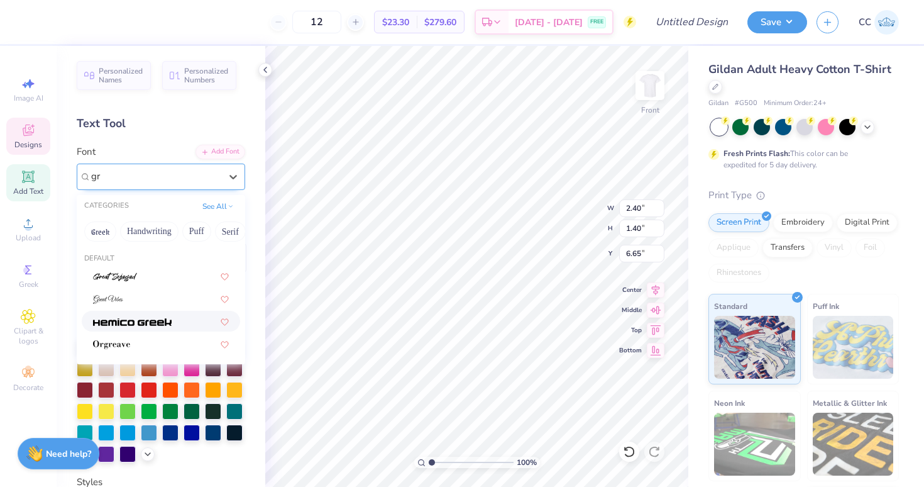
type input "g"
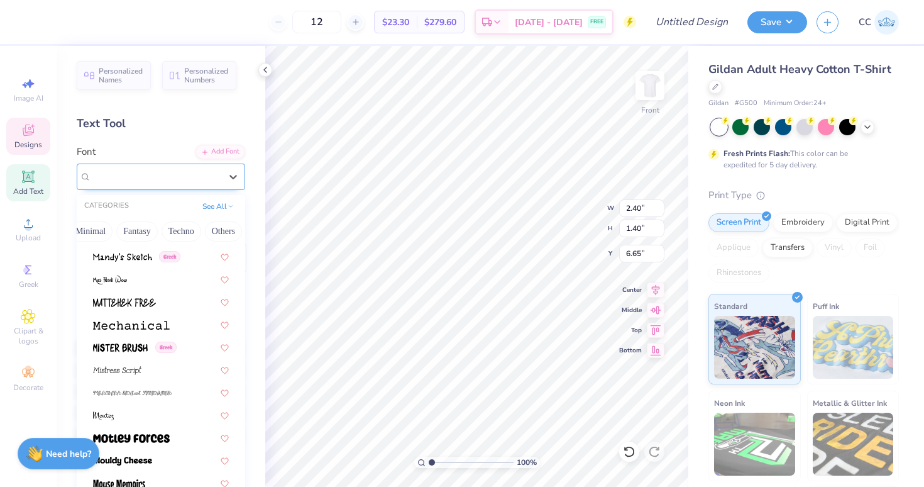
scroll to position [4872, 0]
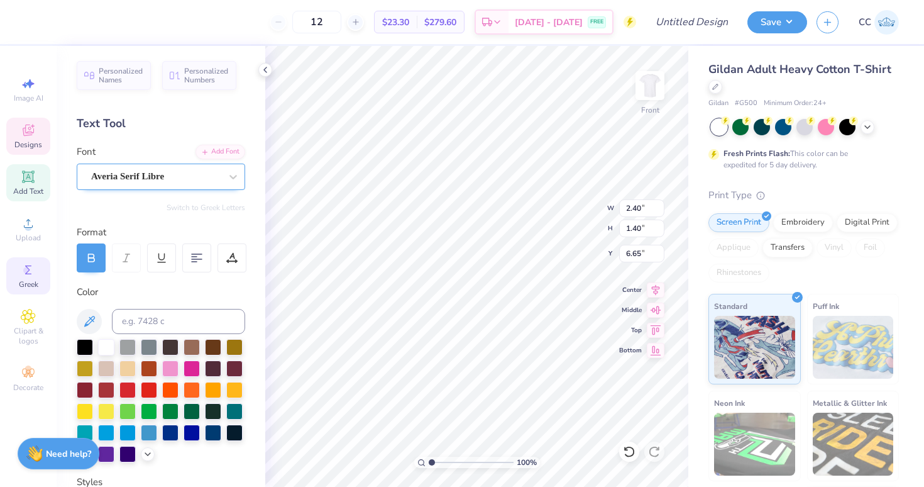
click at [25, 277] on div "Greek" at bounding box center [28, 275] width 44 height 37
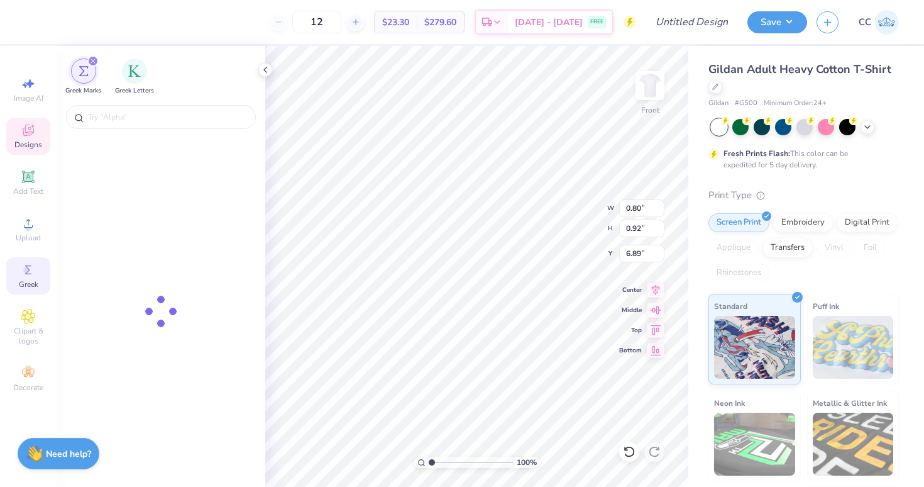
type input "0.80"
type input "0.92"
type input "6.89"
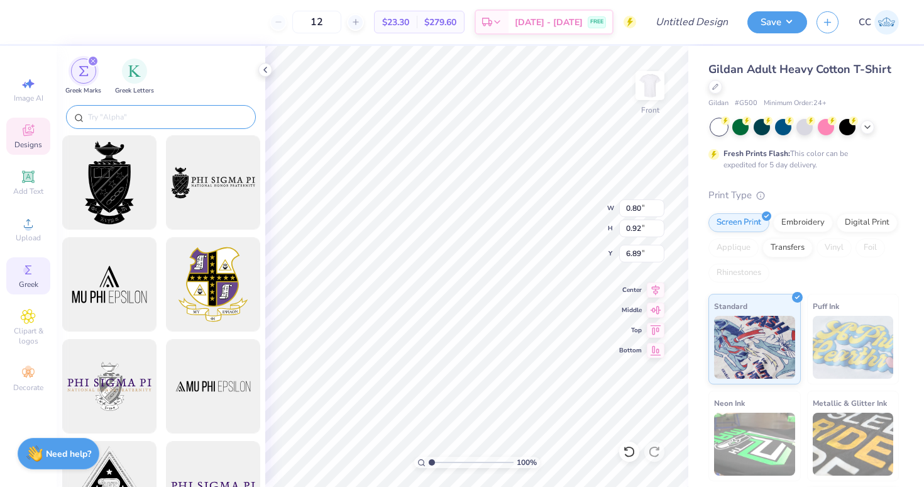
click at [111, 115] on input "text" at bounding box center [167, 117] width 161 height 13
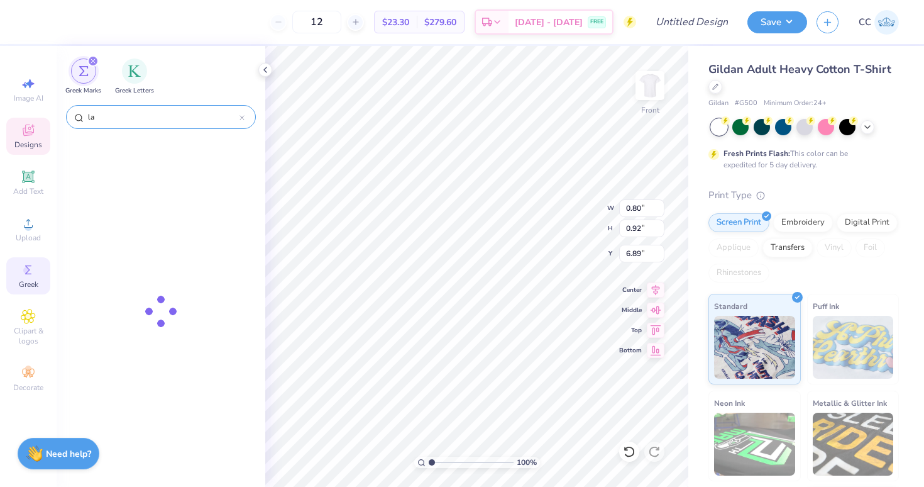
type input "l"
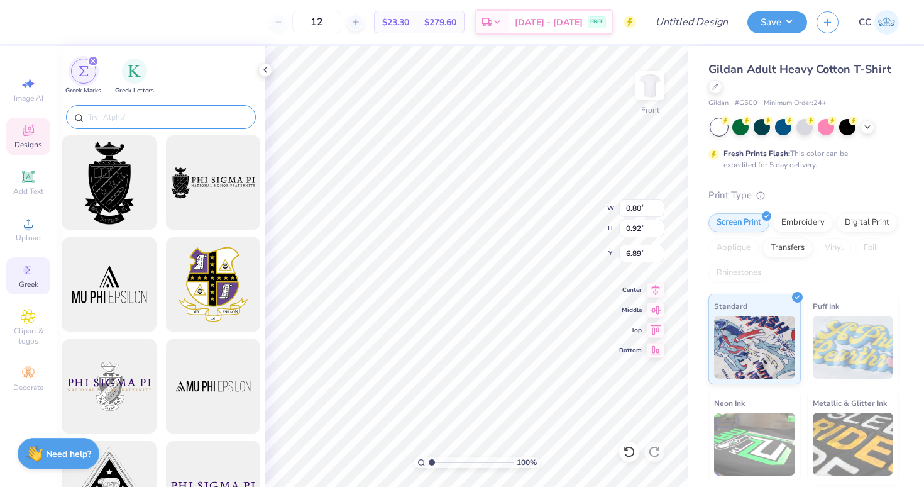
type input "a"
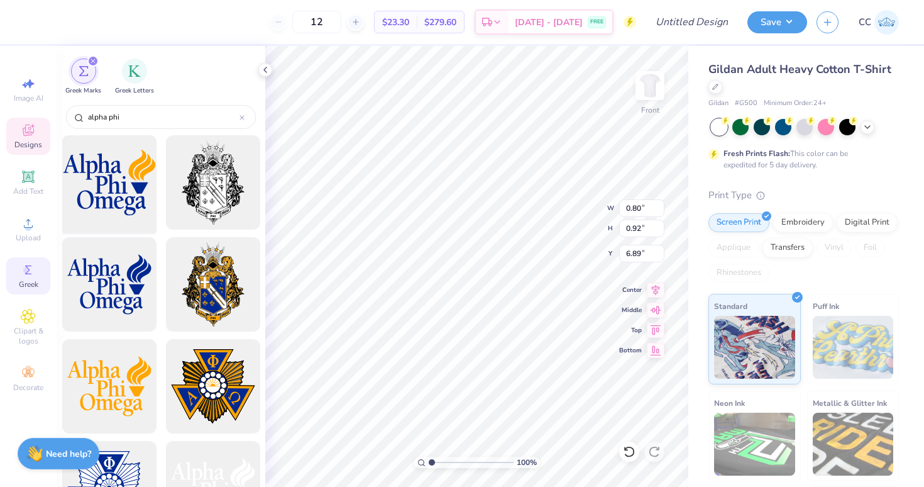
type input "alpha phi"
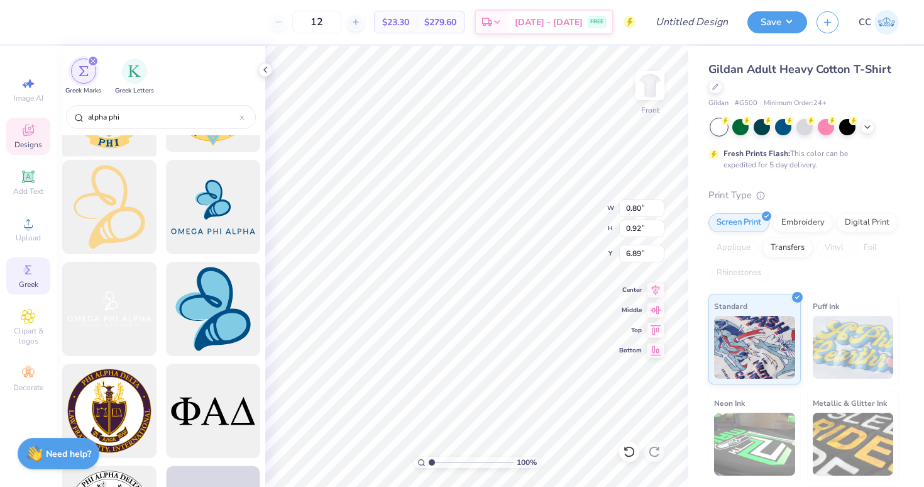
scroll to position [3176, 0]
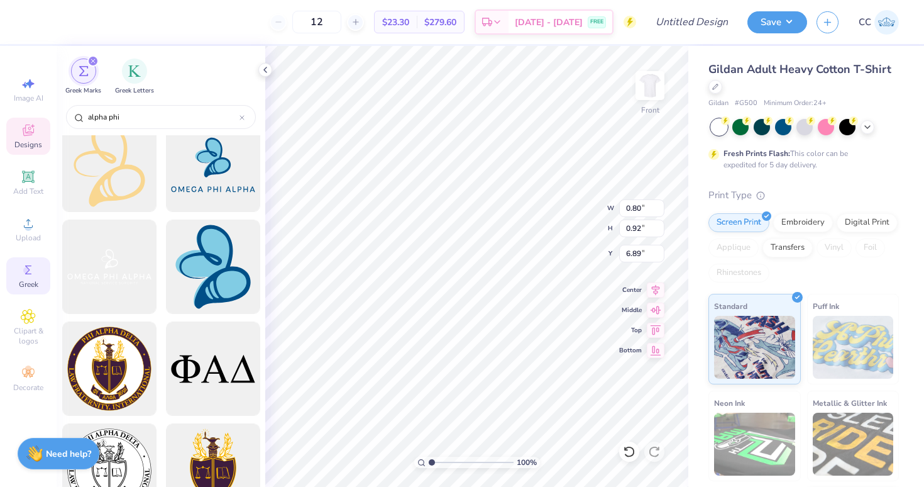
click at [28, 145] on span "Designs" at bounding box center [28, 145] width 28 height 10
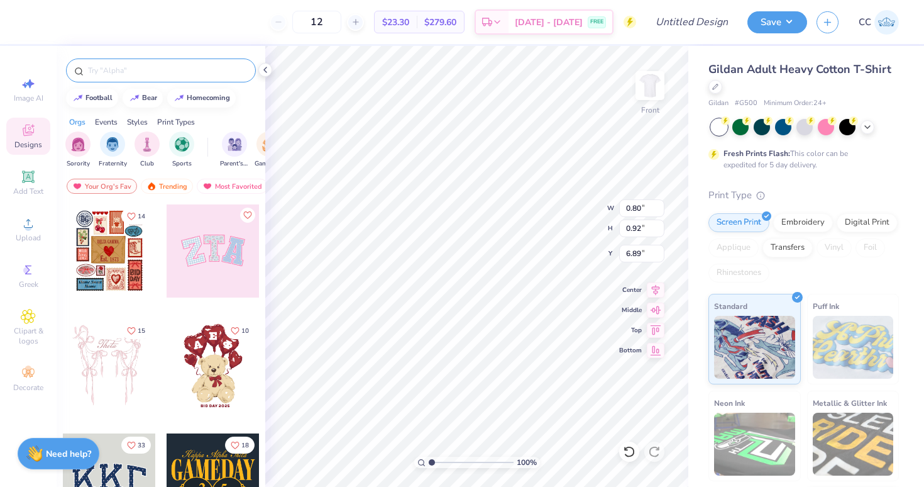
click at [152, 74] on input "text" at bounding box center [167, 70] width 161 height 13
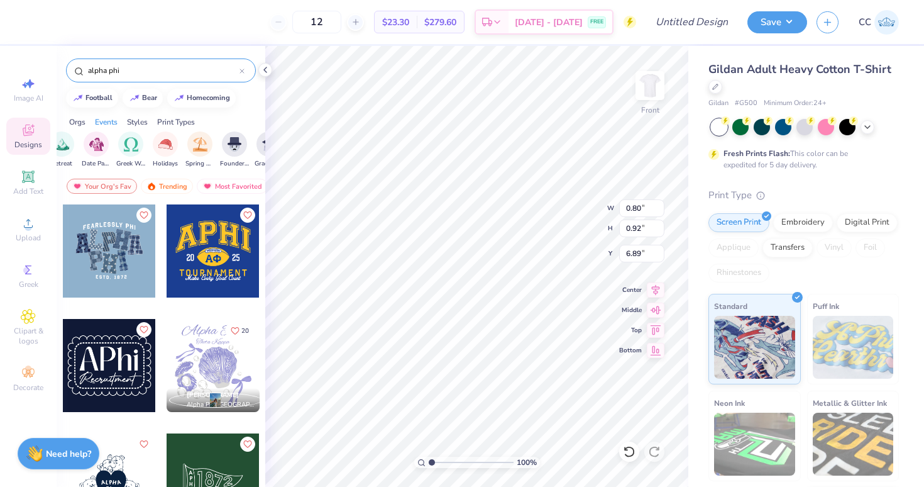
scroll to position [0, 420]
click at [131, 141] on img "filter for Greek Week" at bounding box center [126, 143] width 14 height 14
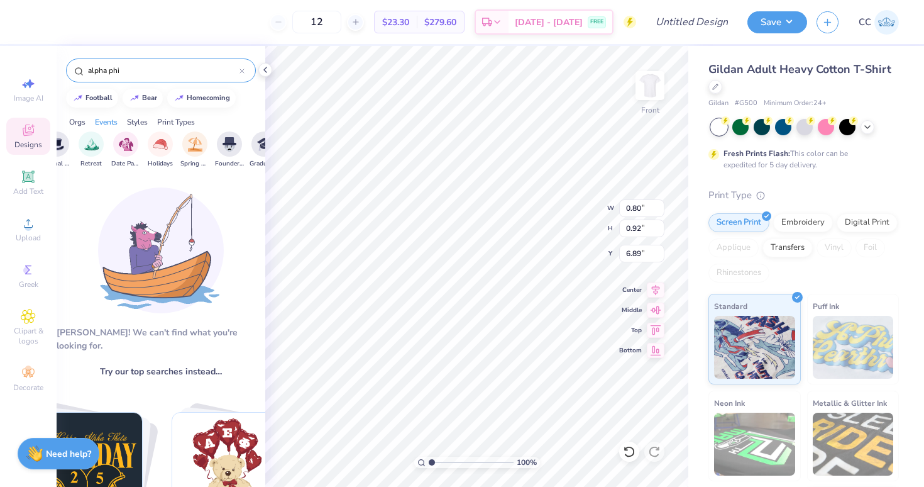
scroll to position [0, 0]
click at [113, 69] on input "alpha phi" at bounding box center [163, 70] width 153 height 13
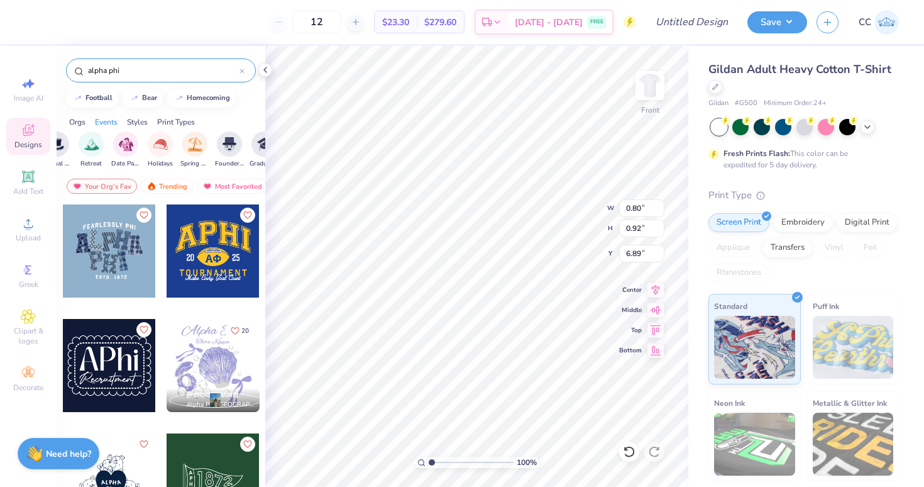
click at [113, 69] on input "alpha phi" at bounding box center [163, 70] width 153 height 13
type input "s"
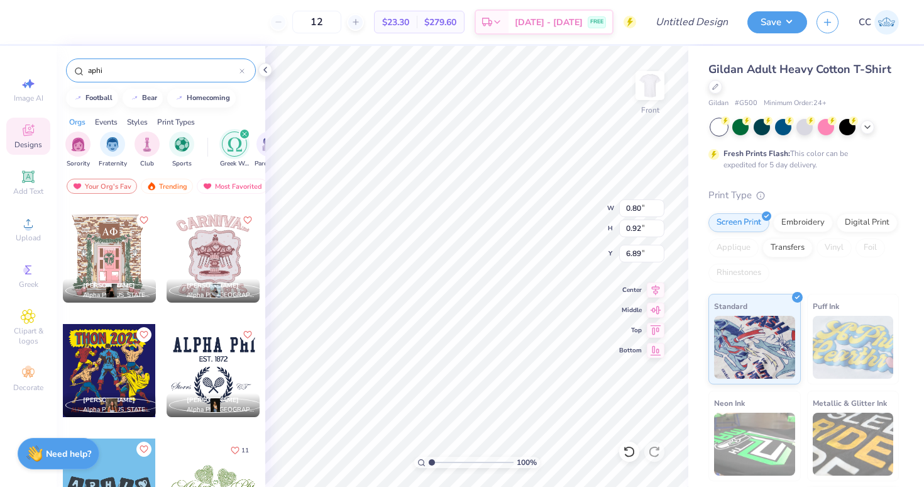
scroll to position [1938, 0]
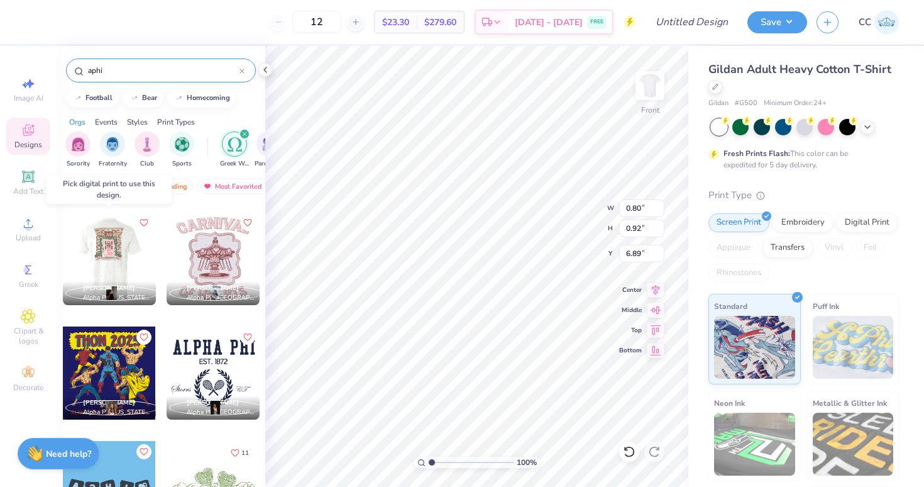
type input "aphi"
click at [109, 252] on div at bounding box center [108, 258] width 93 height 93
click at [108, 260] on div at bounding box center [109, 258] width 93 height 93
click at [118, 240] on div at bounding box center [109, 258] width 93 height 93
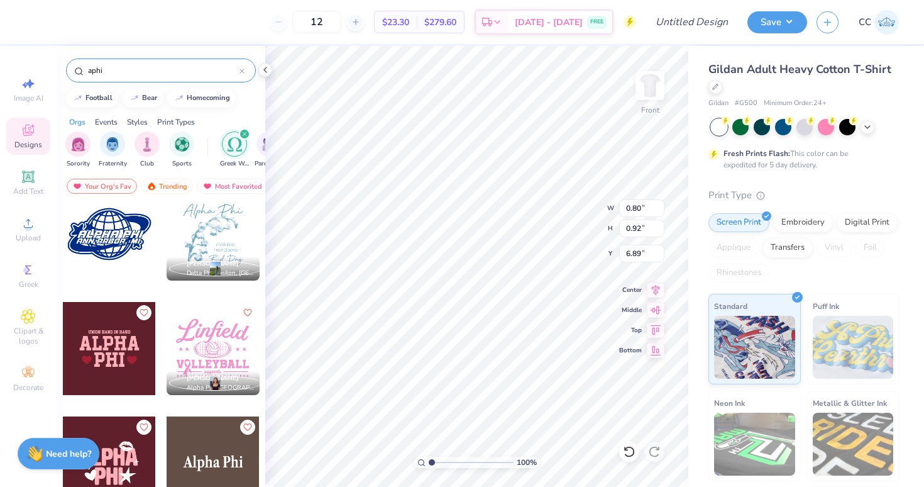
scroll to position [2887, 0]
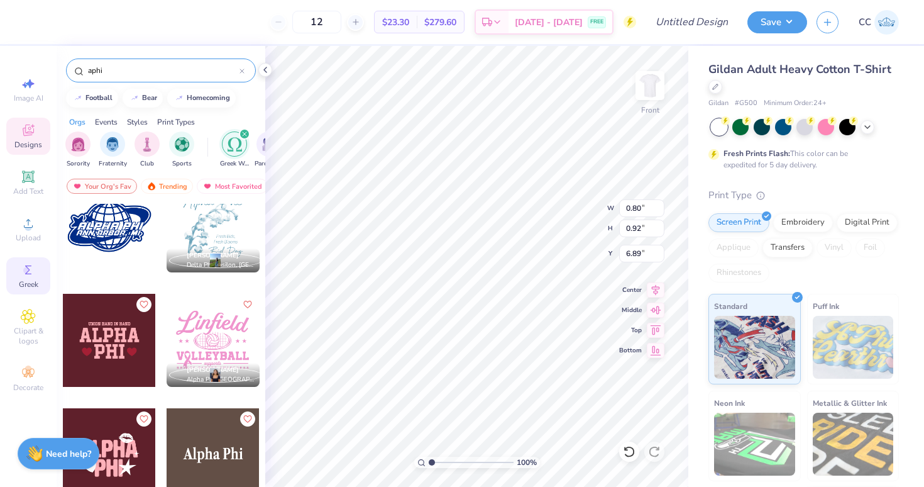
click at [24, 265] on icon at bounding box center [28, 269] width 15 height 15
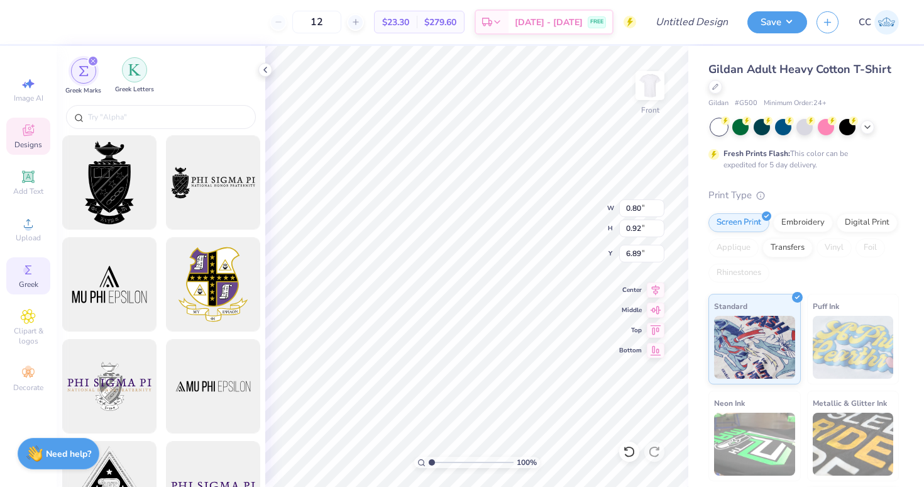
click at [135, 76] on div "filter for Greek Letters" at bounding box center [134, 69] width 25 height 25
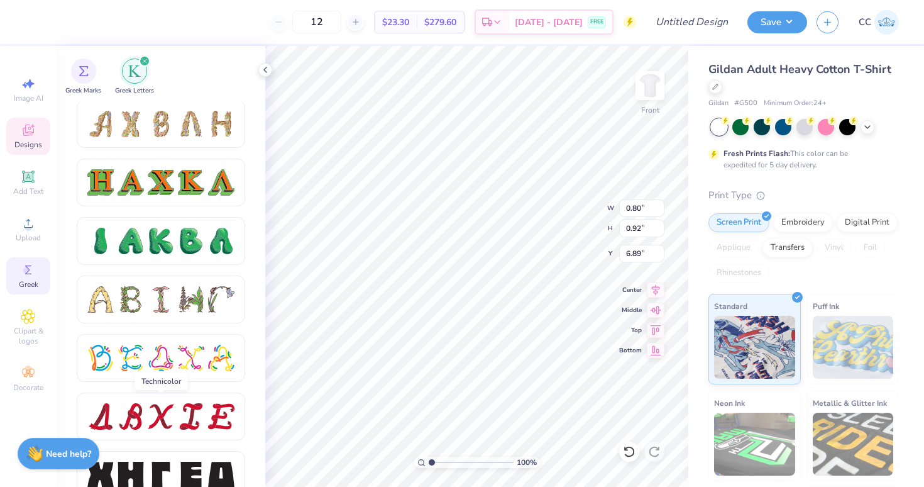
scroll to position [1106, 0]
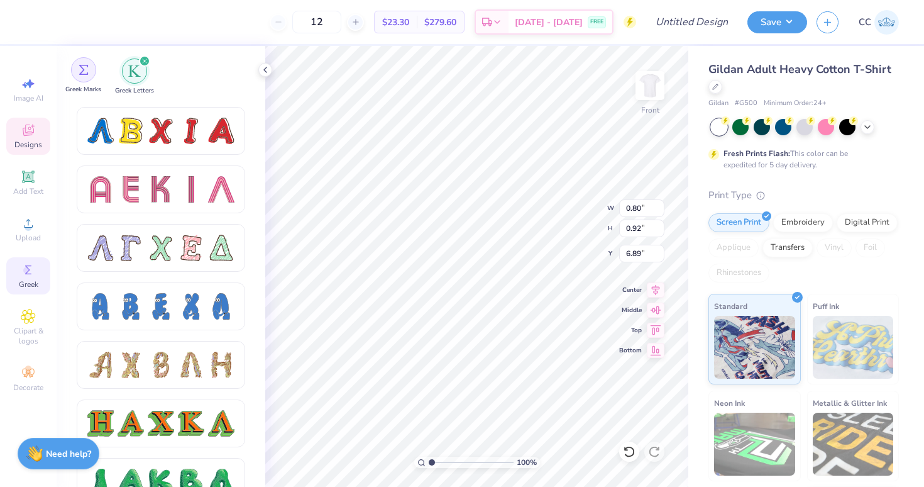
click at [84, 67] on img "filter for Greek Marks" at bounding box center [84, 70] width 10 height 10
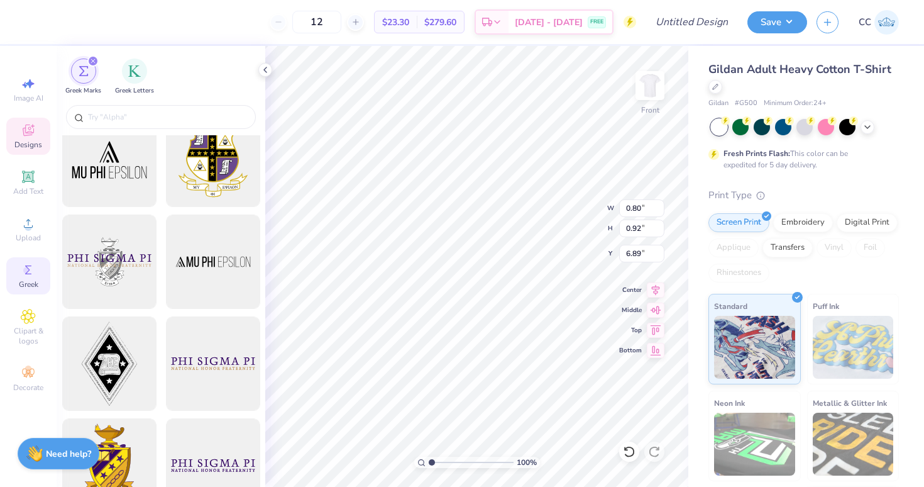
scroll to position [132, 0]
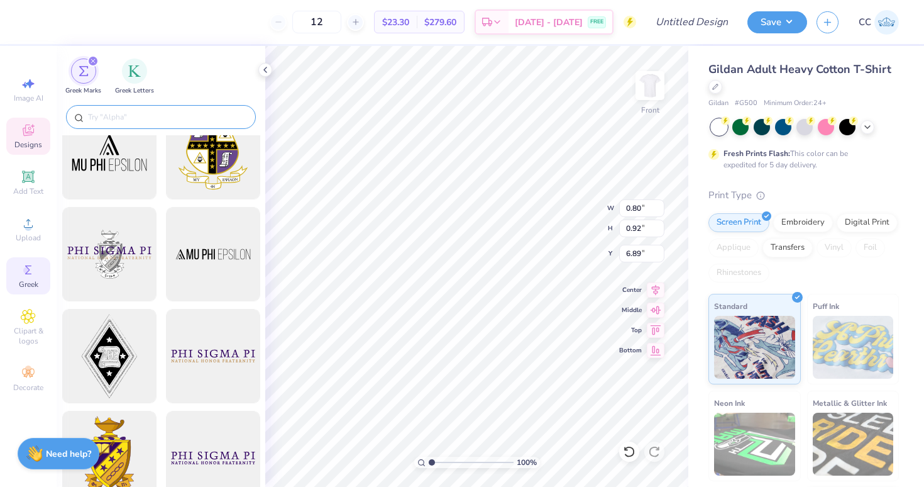
click at [125, 106] on div at bounding box center [161, 117] width 190 height 24
click at [130, 111] on input "text" at bounding box center [167, 117] width 161 height 13
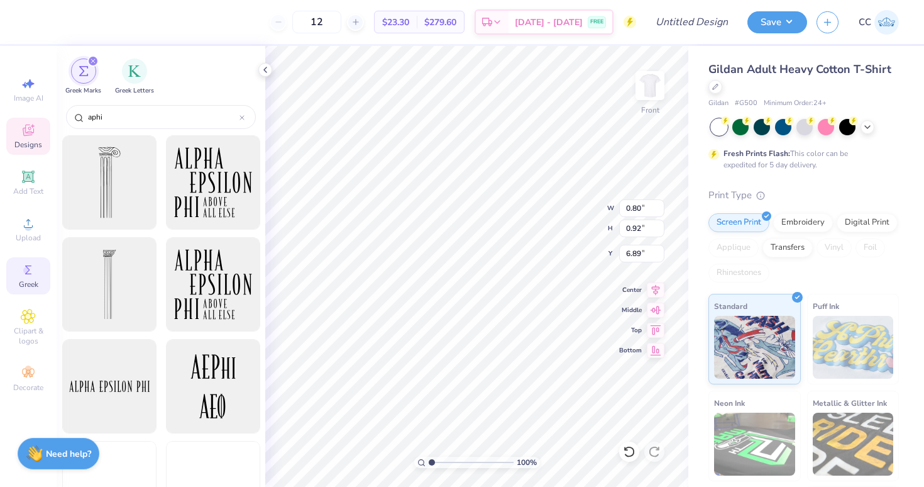
scroll to position [3535, 0]
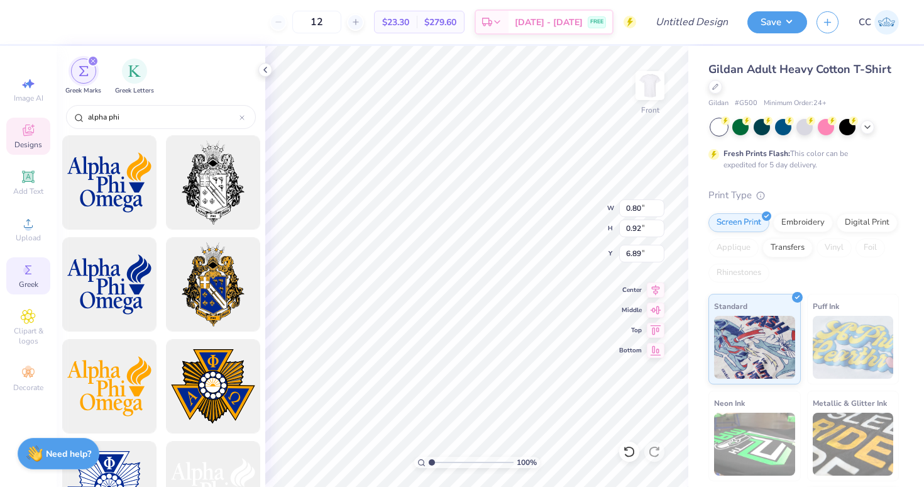
type input "alpha phi"
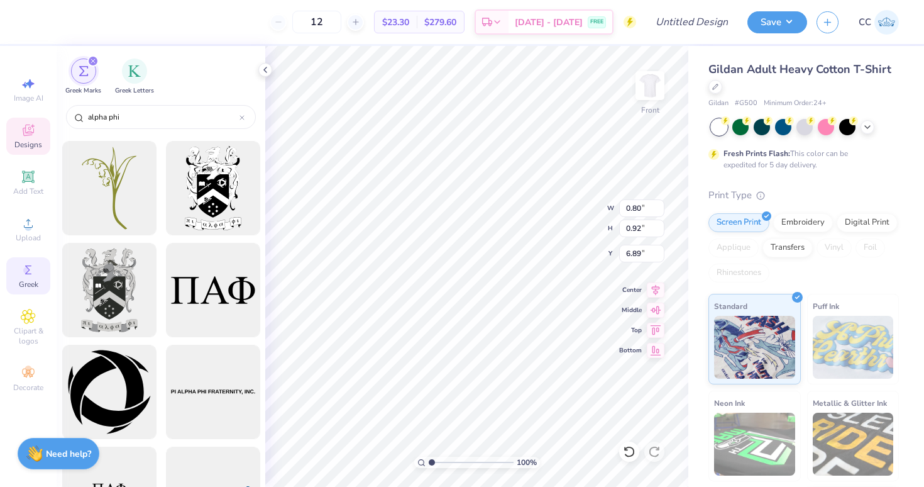
scroll to position [2151, 0]
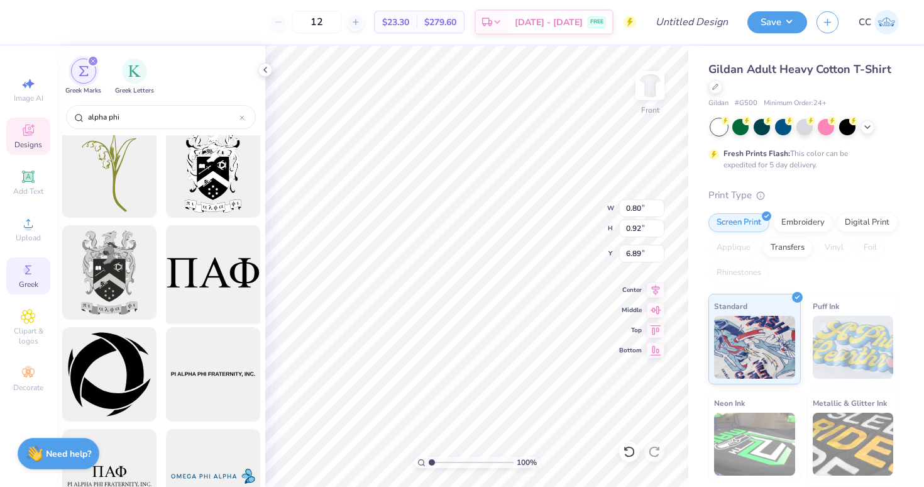
click at [202, 277] on div at bounding box center [213, 273] width 104 height 104
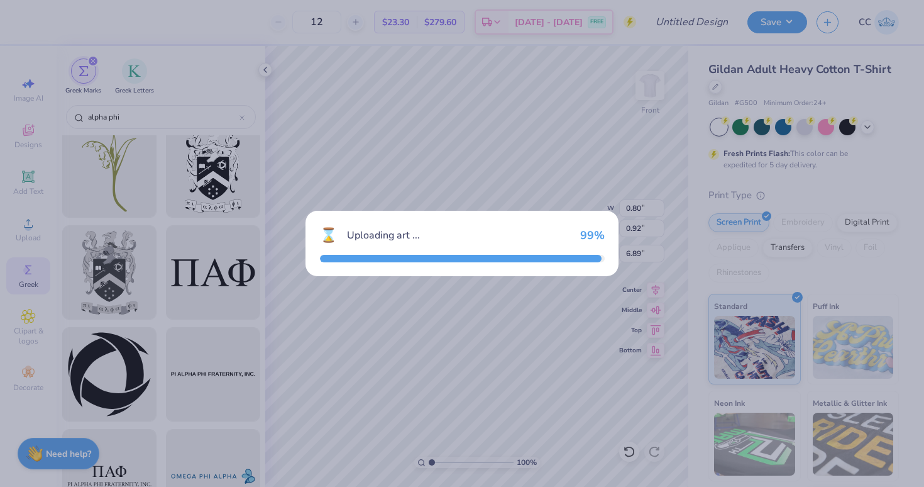
type input "14.65"
type input "4.77"
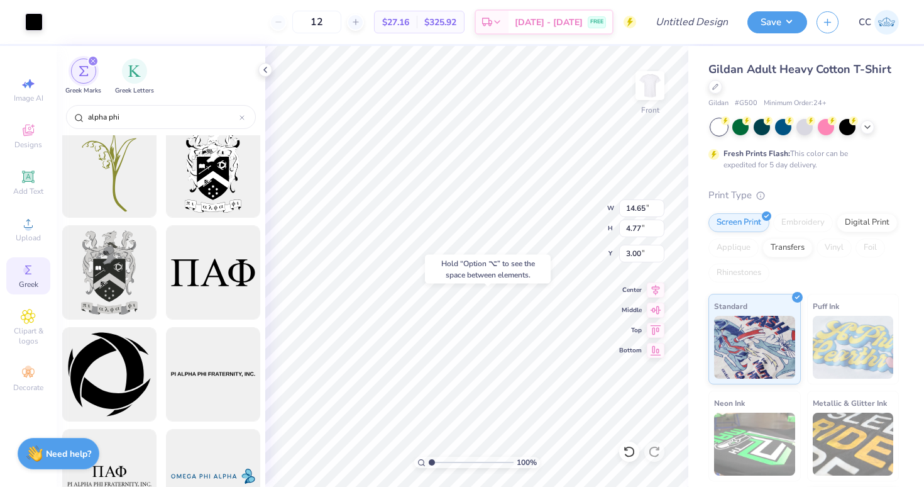
type input "16.24"
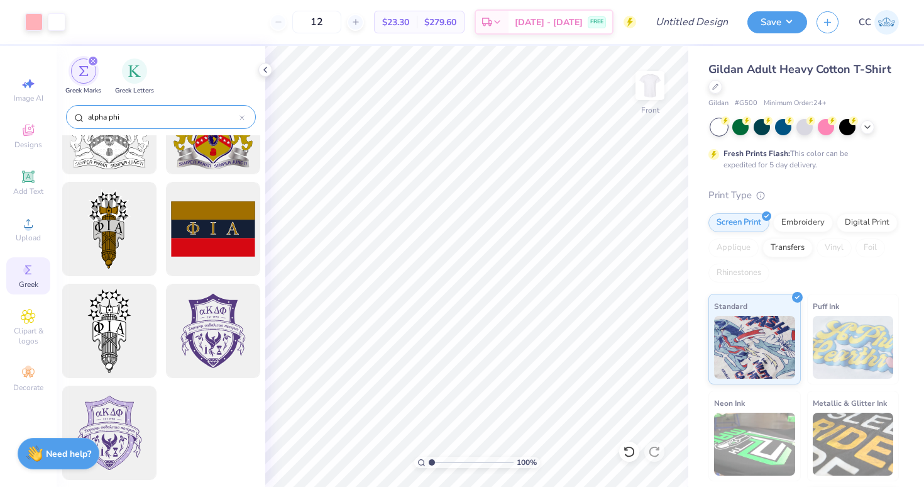
scroll to position [7492, 0]
click at [113, 116] on input "alpha phi" at bounding box center [163, 117] width 153 height 13
type input "alpha phi"
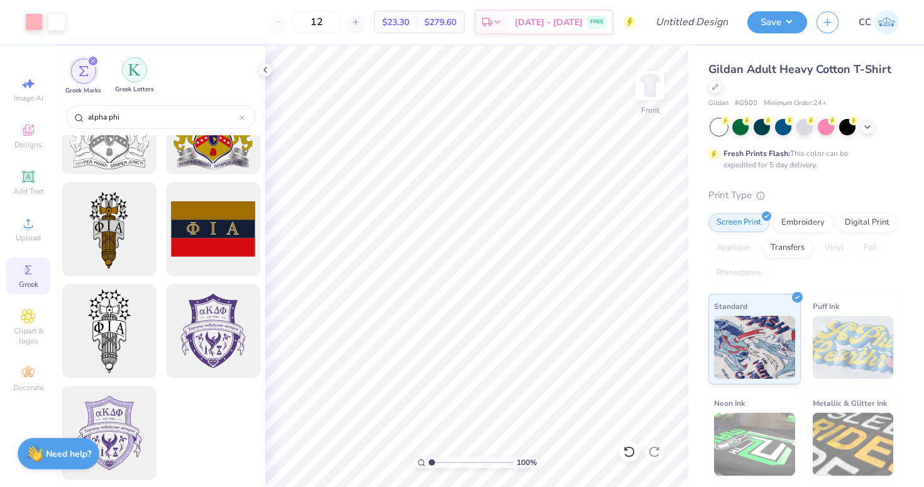
click at [131, 75] on img "filter for Greek Letters" at bounding box center [134, 70] width 13 height 13
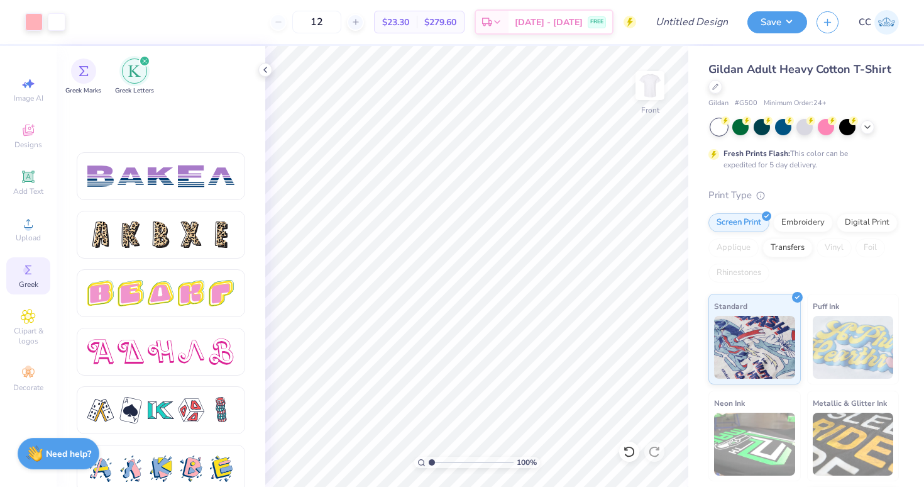
scroll to position [2128, 0]
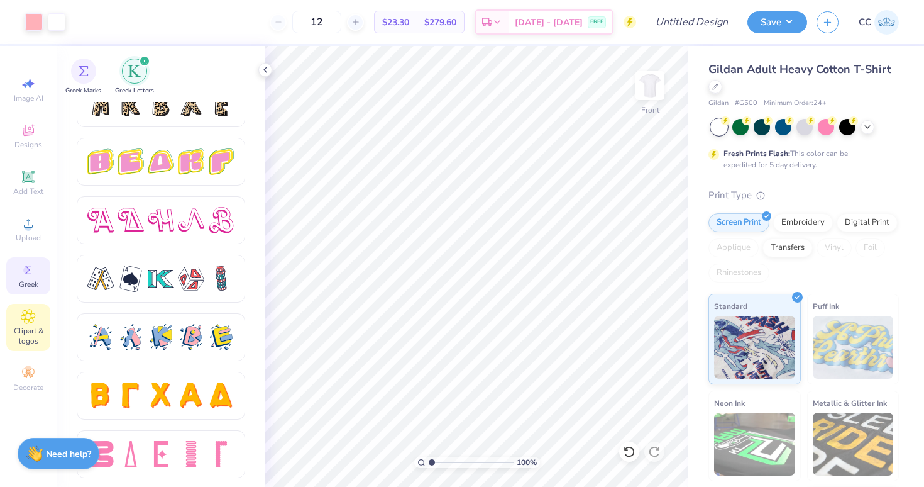
click at [27, 326] on span "Clipart & logos" at bounding box center [28, 336] width 44 height 20
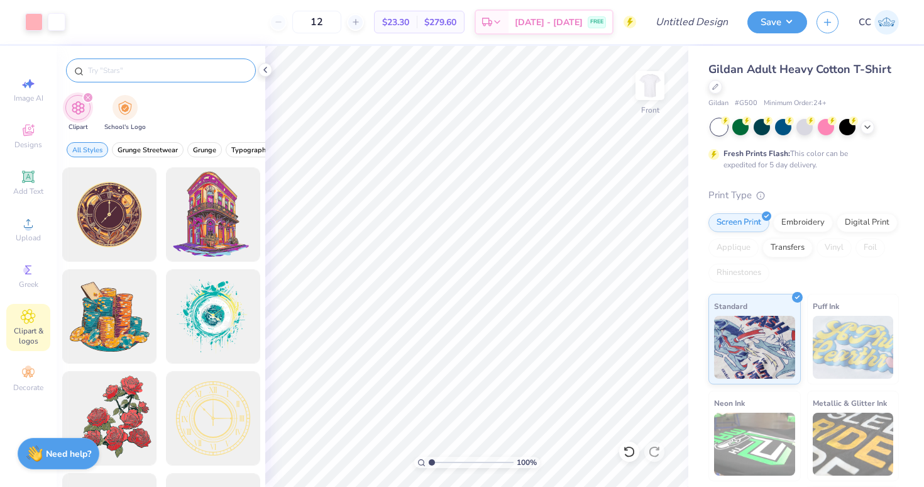
click at [127, 75] on input "text" at bounding box center [167, 70] width 161 height 13
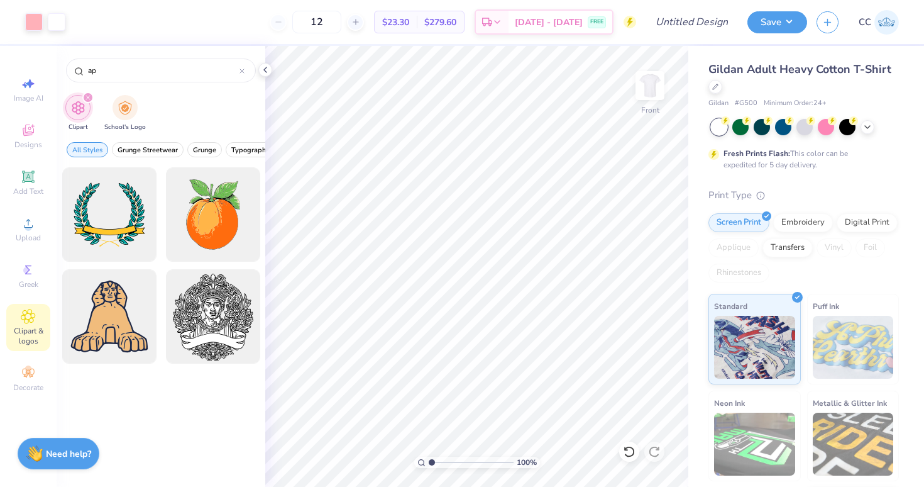
type input "a"
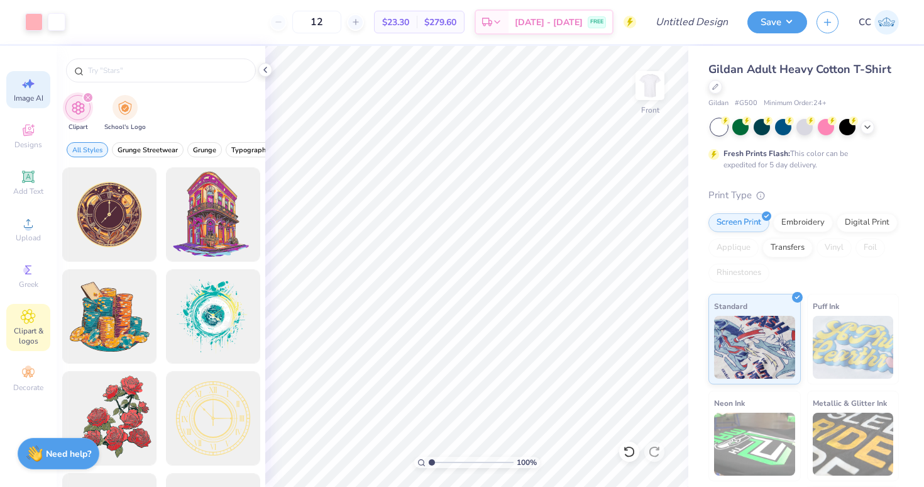
click at [24, 82] on icon at bounding box center [28, 83] width 15 height 15
select select "4"
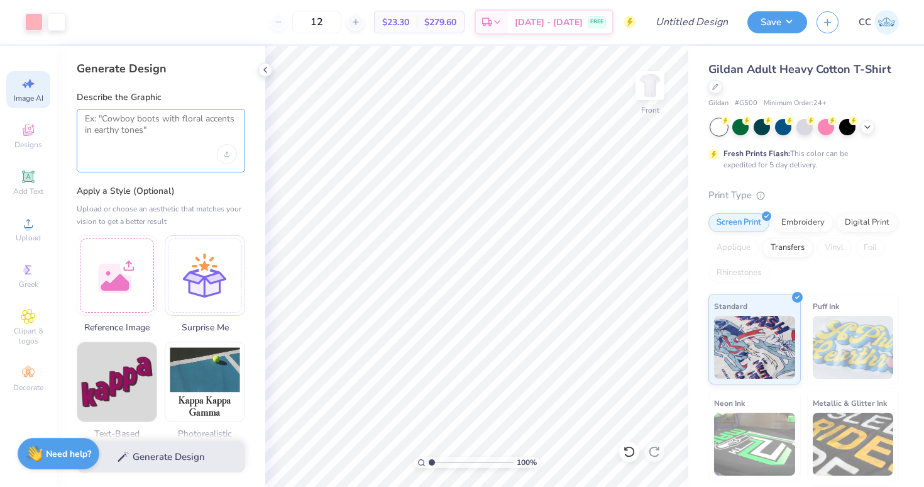
click at [114, 122] on textarea at bounding box center [161, 128] width 152 height 31
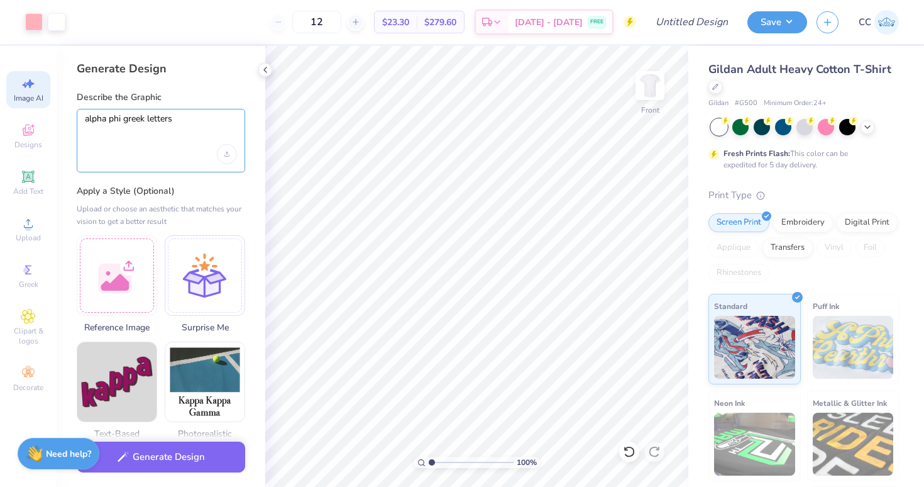
type textarea "alpha phi greek letters"
click at [147, 461] on button "Generate Design" at bounding box center [161, 453] width 169 height 31
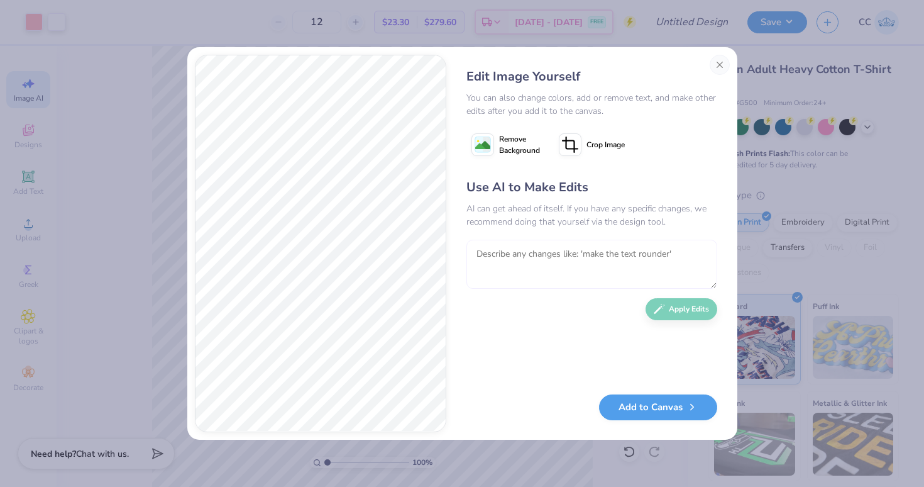
click at [626, 267] on textarea at bounding box center [592, 264] width 251 height 49
type textarea "make them spaced out and white"
click at [667, 309] on button "Apply Edits" at bounding box center [682, 306] width 72 height 22
click at [481, 138] on image at bounding box center [482, 145] width 15 height 15
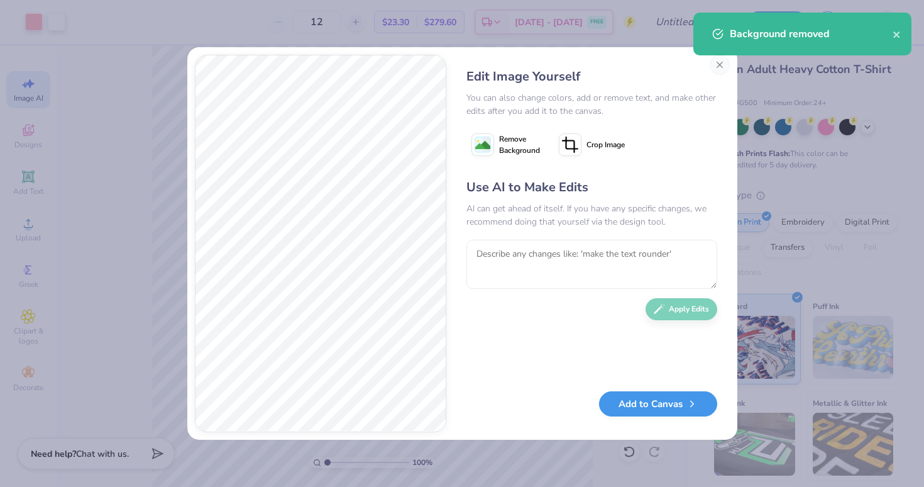
click at [665, 408] on button "Add to Canvas" at bounding box center [658, 404] width 118 height 26
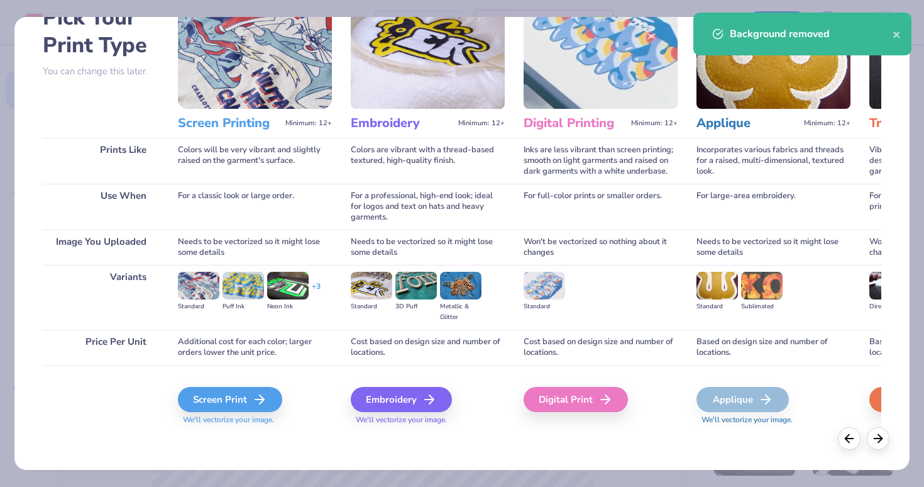
scroll to position [77, 0]
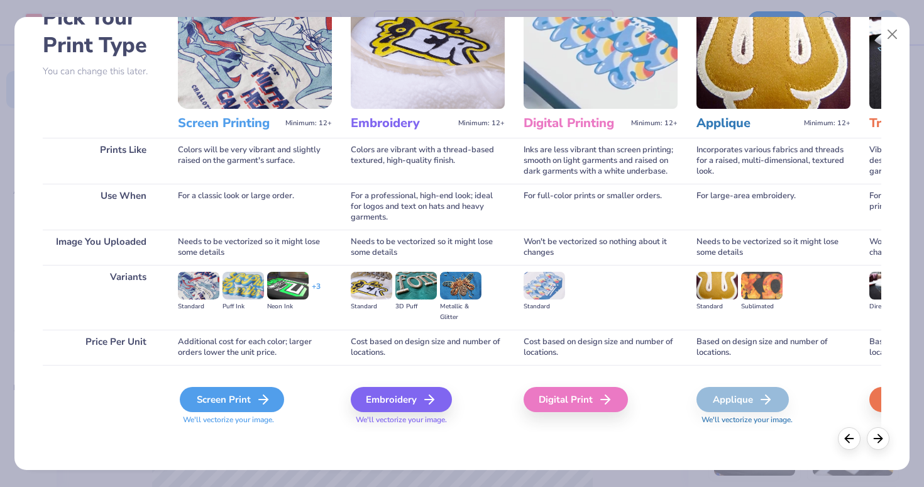
click at [247, 406] on div "Screen Print" at bounding box center [232, 399] width 104 height 25
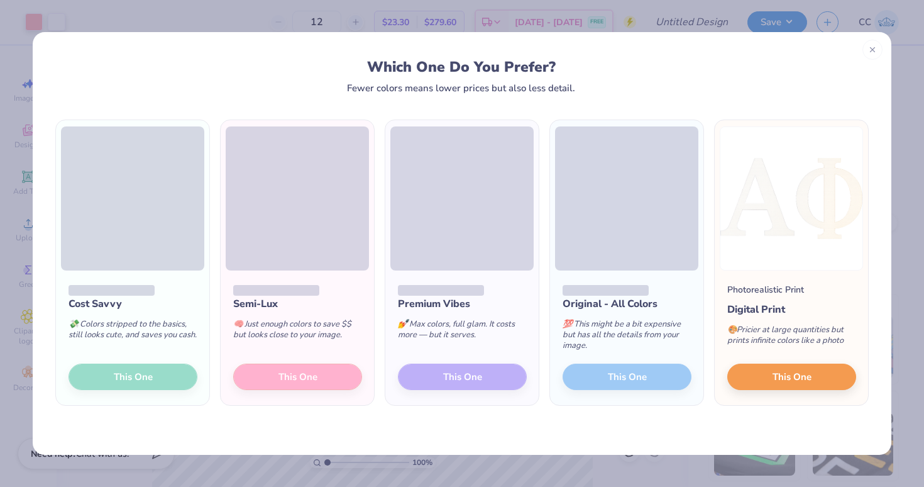
click at [160, 374] on div "Cost Savvy 💸 Colors stripped to the basics, still looks cute, and saves you cas…" at bounding box center [132, 337] width 153 height 135
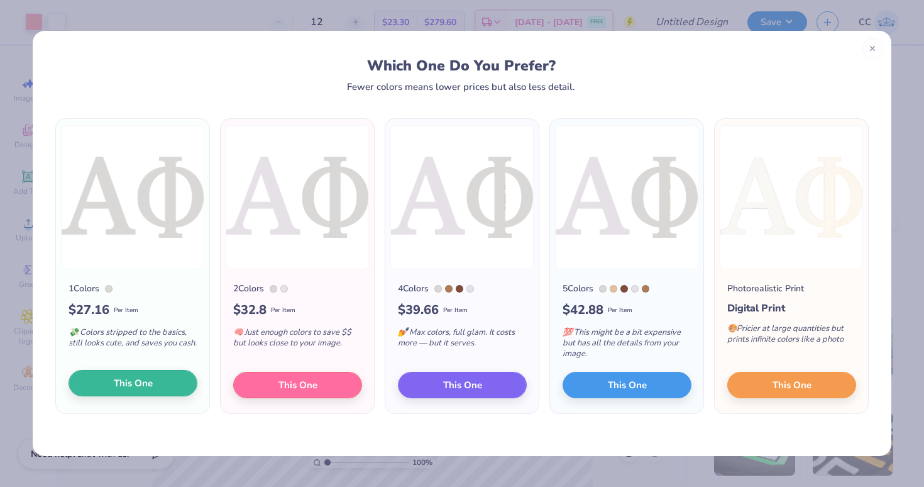
click at [160, 382] on button "This One" at bounding box center [133, 383] width 129 height 26
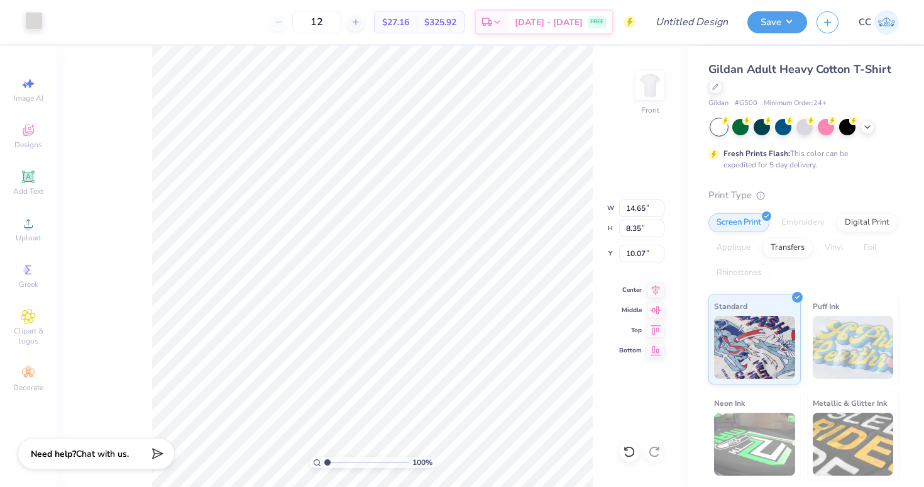
click at [35, 23] on div at bounding box center [34, 21] width 18 height 18
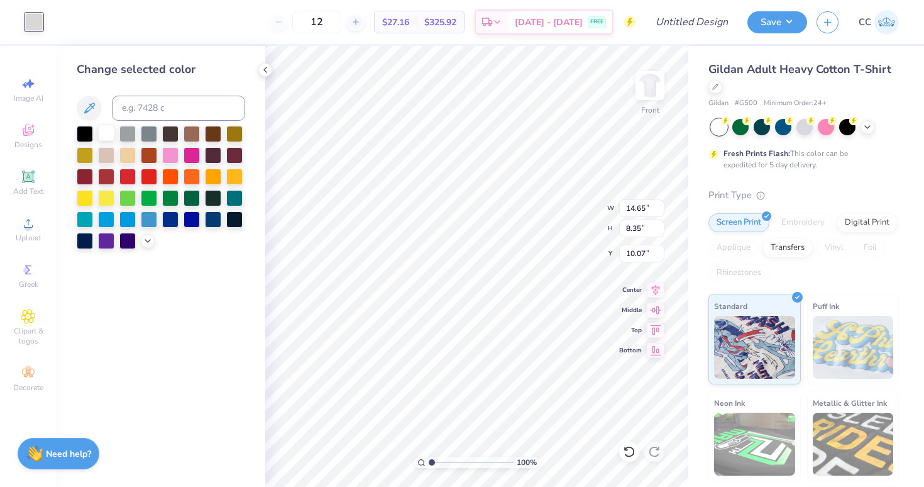
click at [104, 132] on div at bounding box center [106, 133] width 16 height 16
type input "0.80"
type input "0.92"
type input "6.89"
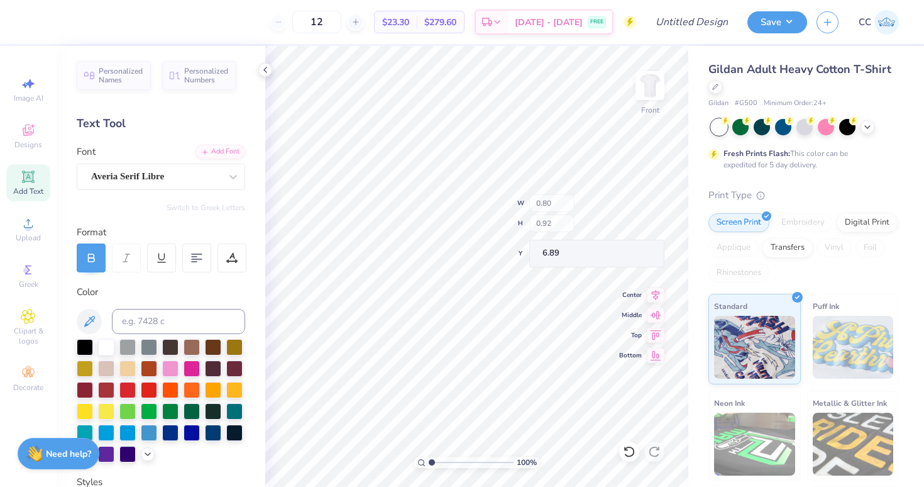
type input "14.65"
type input "8.35"
type input "10.07"
type input "5.42"
type input "7.86"
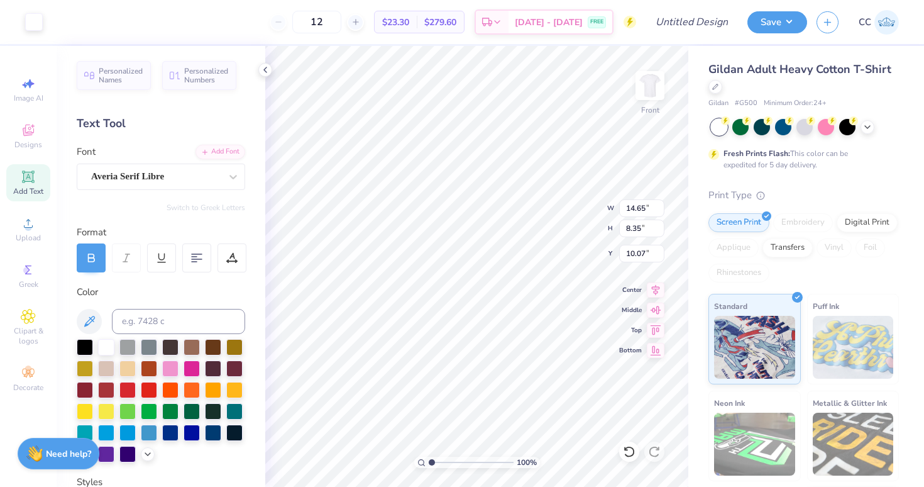
type input "3.00"
type input "14.65"
type input "8.35"
type input "10.07"
type input "13.09"
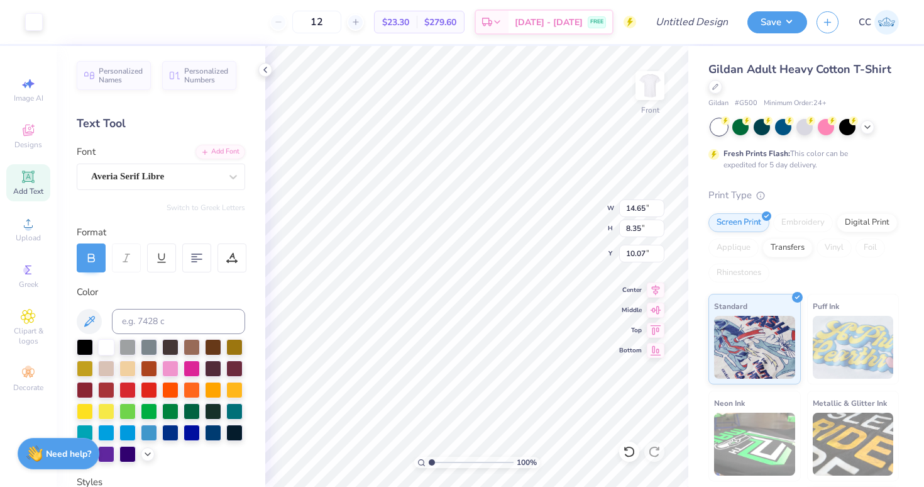
type input "11.42"
type input "8.73"
type input "2.45"
type input "2.14"
type input "6.31"
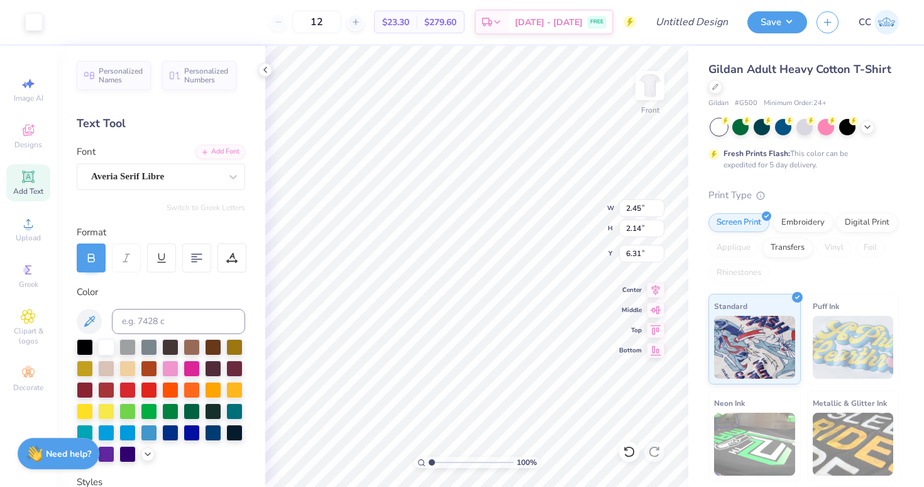
type input "2.54"
type input "1.99"
type input "6.37"
type input "1.79"
type input "1.40"
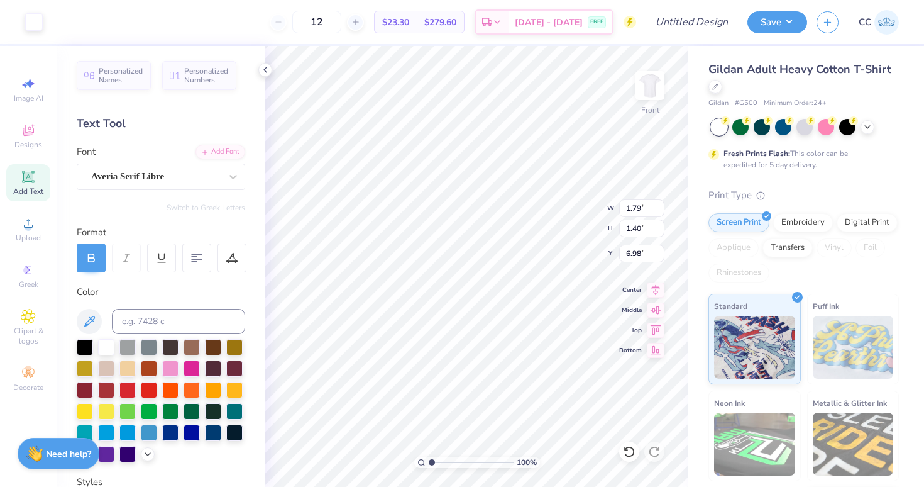
type input "6.70"
type input "1.73"
type input "1.50"
type input "6.56"
click at [24, 87] on icon at bounding box center [28, 83] width 15 height 15
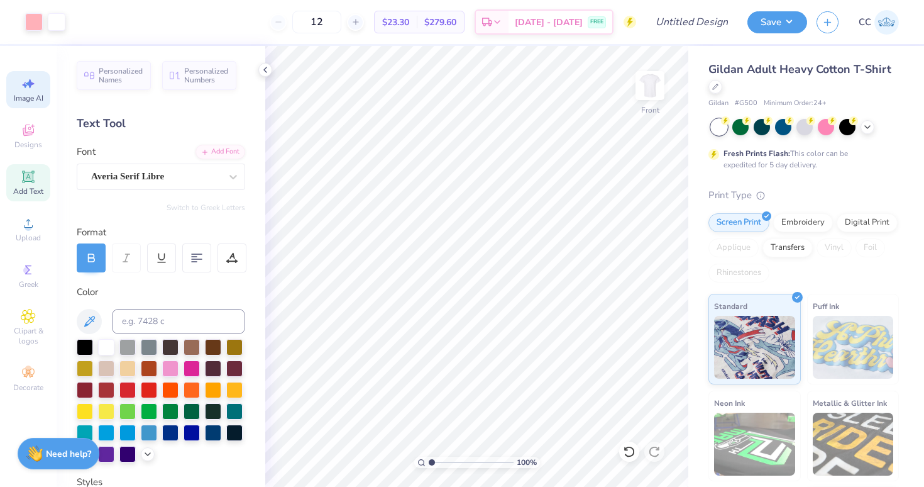
select select "4"
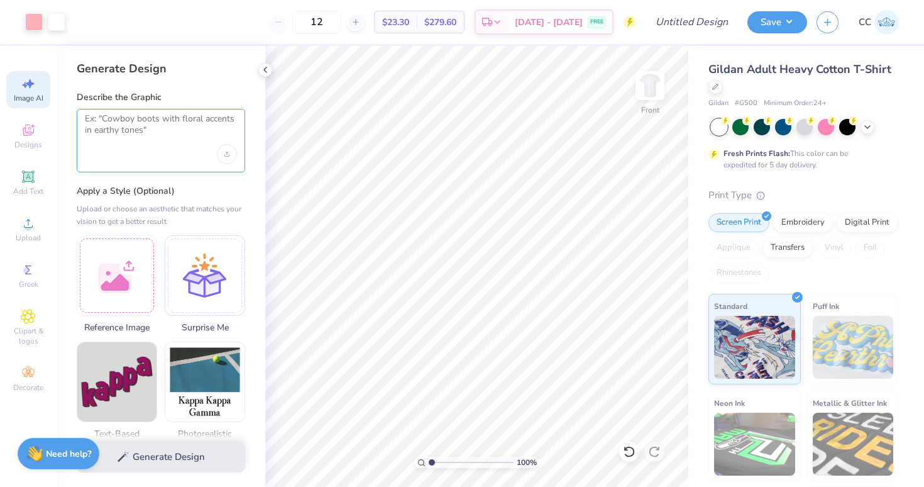
click at [120, 123] on textarea at bounding box center [161, 128] width 152 height 31
click at [234, 152] on div "Upload image" at bounding box center [227, 154] width 20 height 20
click at [162, 157] on div at bounding box center [161, 141] width 169 height 64
click at [148, 125] on textarea at bounding box center [161, 128] width 152 height 31
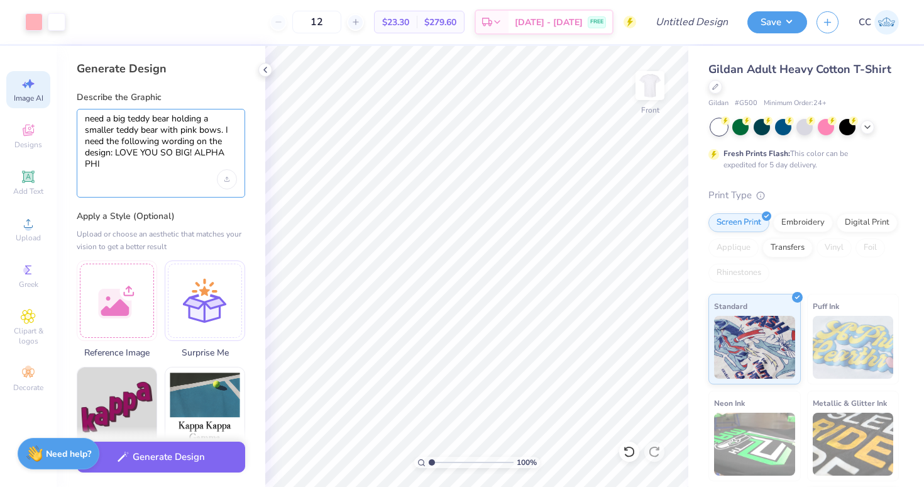
scroll to position [11, 0]
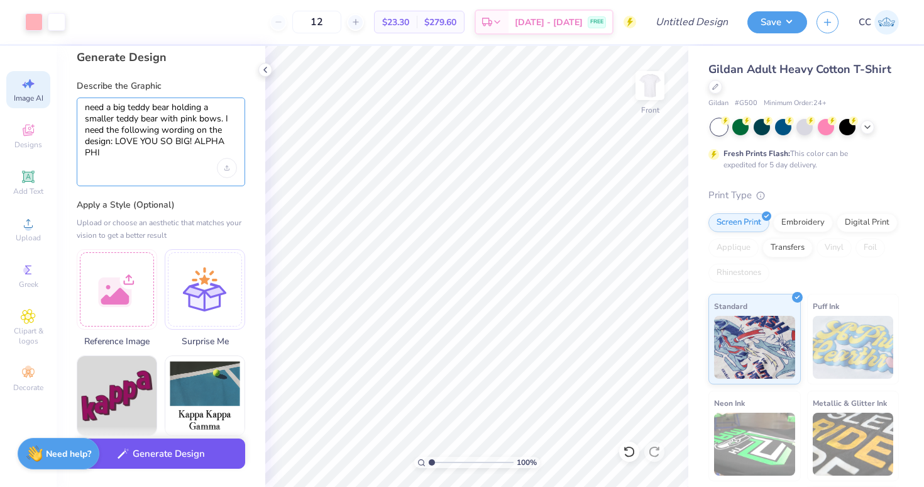
type textarea "need a big teddy bear holding a smaller teddy bear with pink bows. I need the f…"
click at [158, 457] on button "Generate Design" at bounding box center [161, 453] width 169 height 31
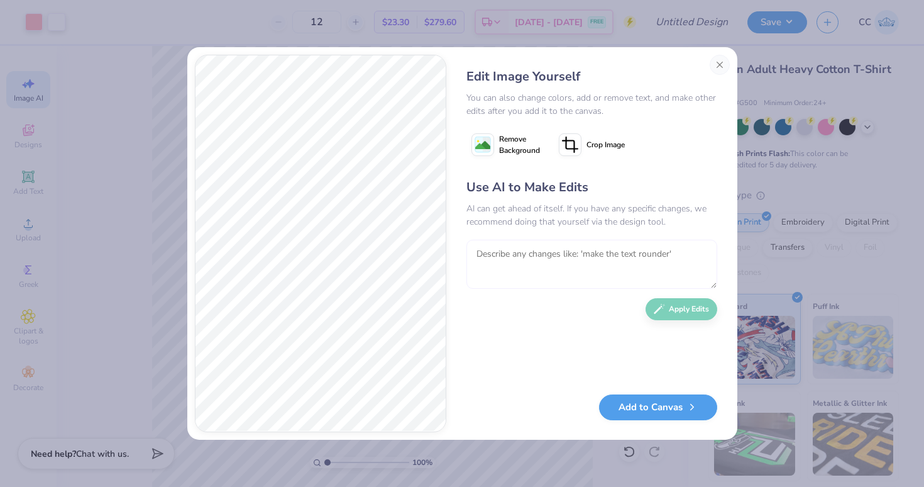
click at [491, 254] on textarea at bounding box center [592, 264] width 251 height 49
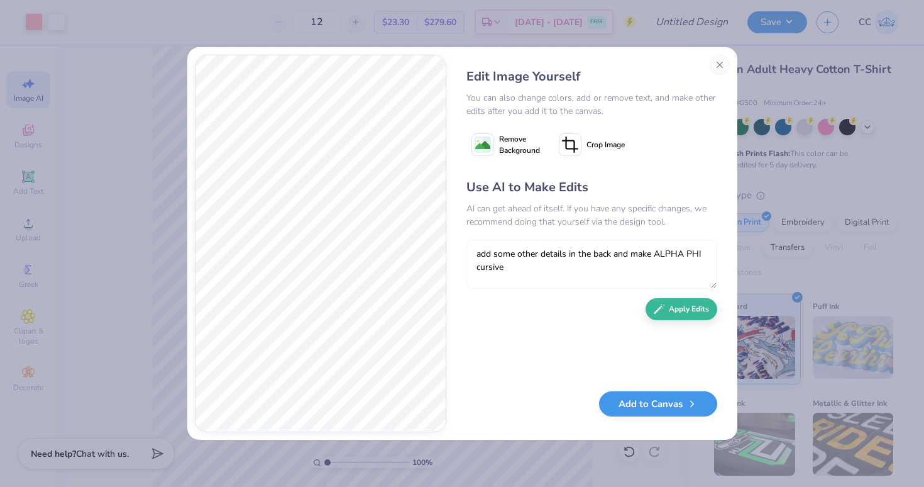
type textarea "add some other details in the back and make ALPHA PHI cursive"
click at [621, 413] on button "Add to Canvas" at bounding box center [658, 404] width 118 height 26
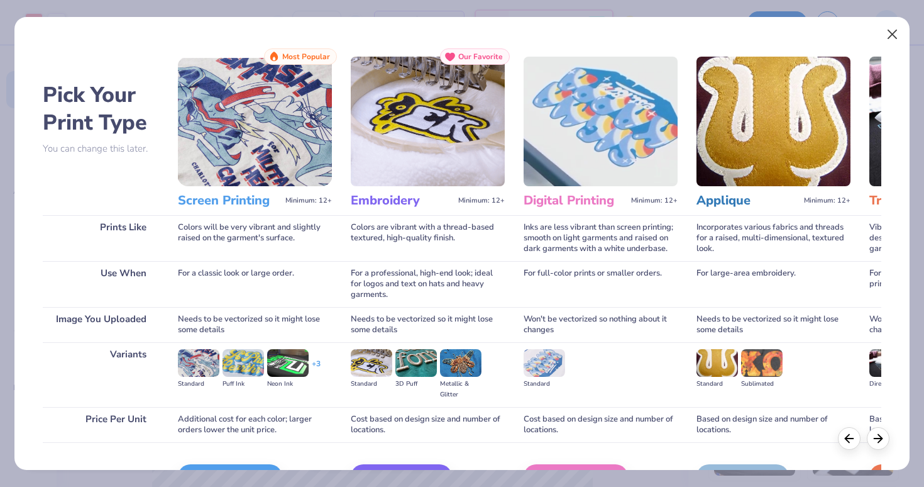
click at [892, 31] on button "Close" at bounding box center [893, 35] width 24 height 24
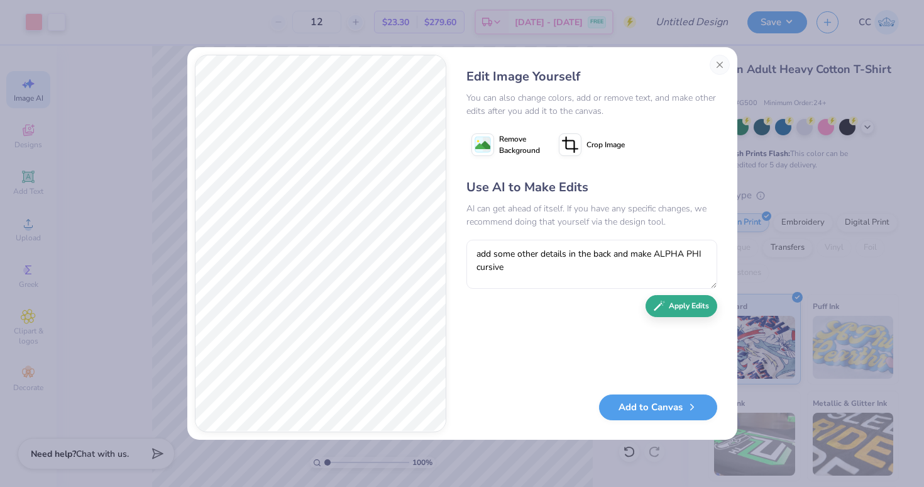
click at [667, 308] on button "Apply Edits" at bounding box center [682, 306] width 72 height 22
click at [514, 258] on textarea at bounding box center [592, 264] width 251 height 49
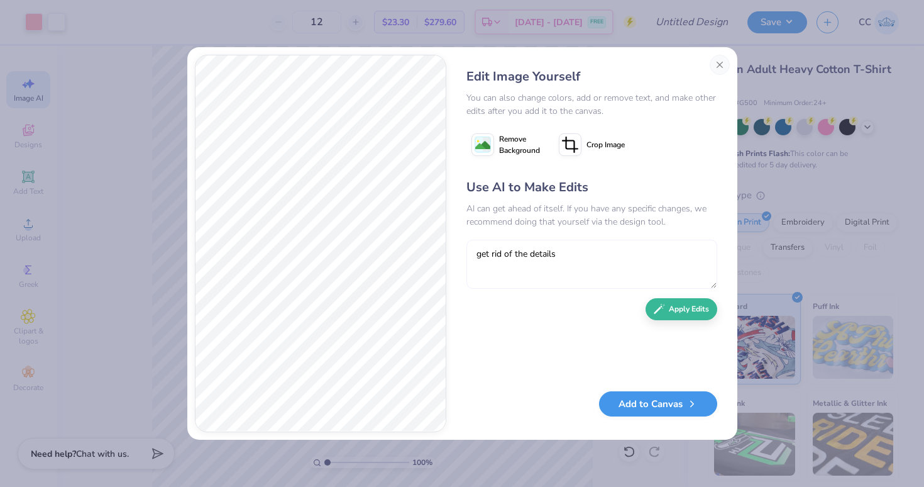
type textarea "get rid of the details"
click at [645, 411] on button "Add to Canvas" at bounding box center [658, 404] width 118 height 26
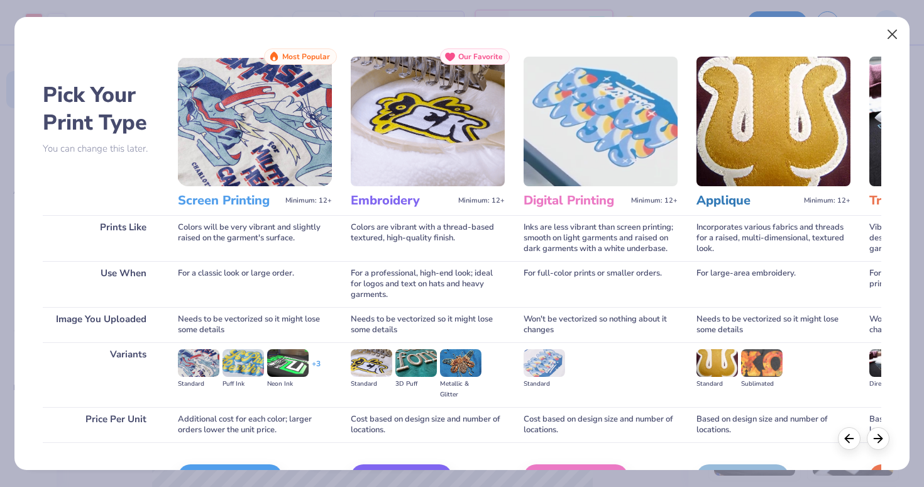
click at [889, 29] on button "Close" at bounding box center [893, 35] width 24 height 24
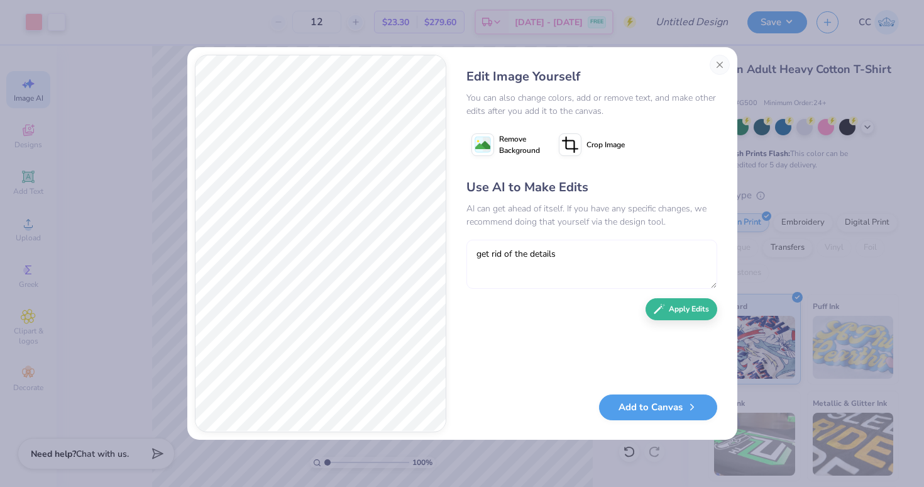
click at [565, 256] on textarea "get rid of the details" at bounding box center [592, 264] width 251 height 49
click at [660, 306] on icon "button" at bounding box center [659, 306] width 11 height 11
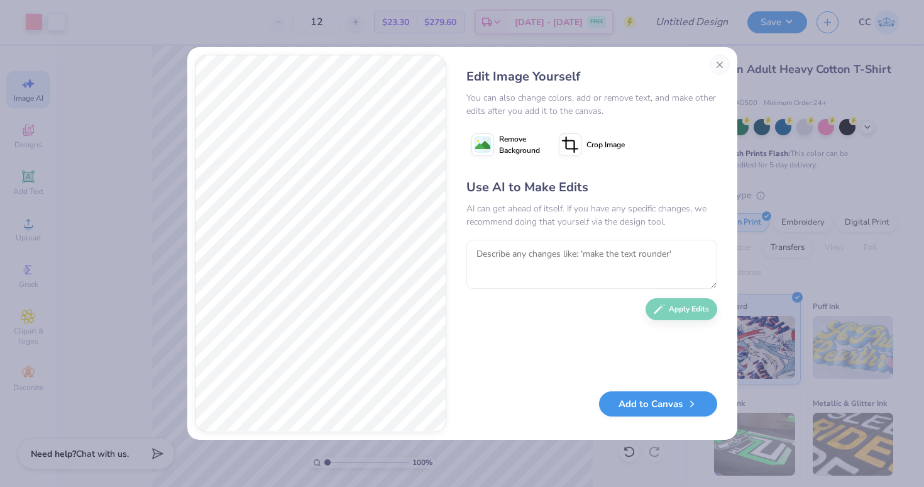
click at [650, 399] on button "Add to Canvas" at bounding box center [658, 404] width 118 height 26
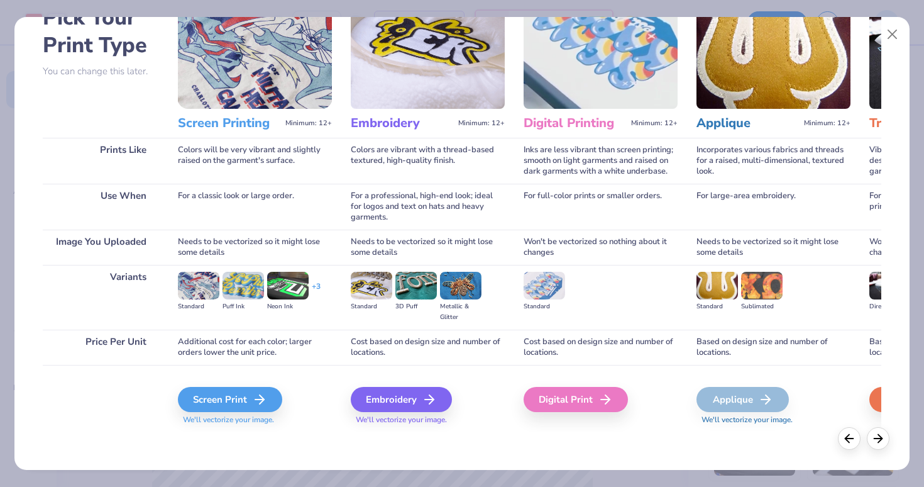
scroll to position [77, 0]
click at [207, 401] on div "Screen Print" at bounding box center [232, 399] width 104 height 25
click at [234, 400] on div "Screen Print" at bounding box center [232, 399] width 104 height 25
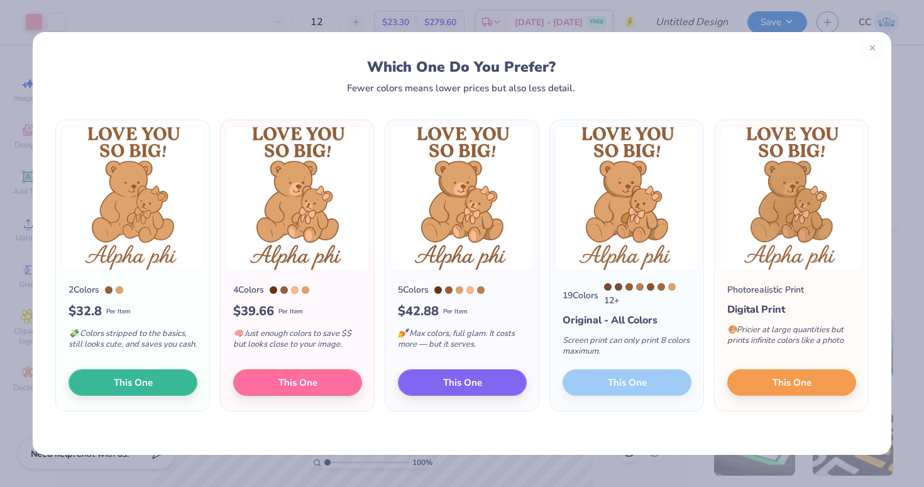
click at [875, 46] on icon at bounding box center [872, 47] width 9 height 9
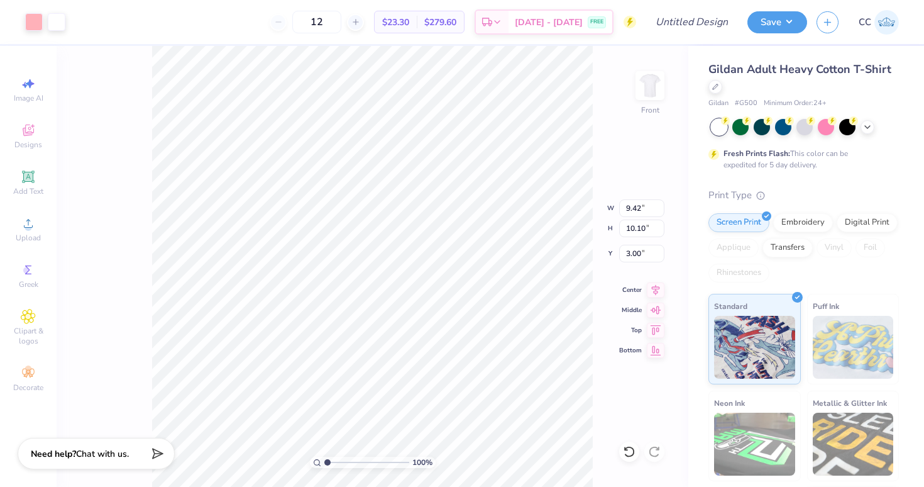
type input "10.78"
type input "11.56"
click at [655, 289] on icon at bounding box center [656, 288] width 8 height 11
click at [38, 26] on div at bounding box center [34, 21] width 18 height 18
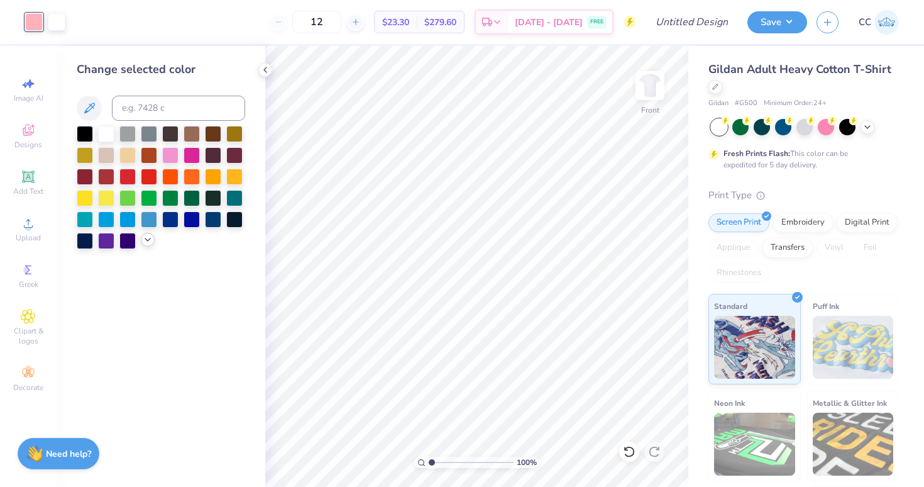
click at [145, 241] on icon at bounding box center [148, 240] width 10 height 10
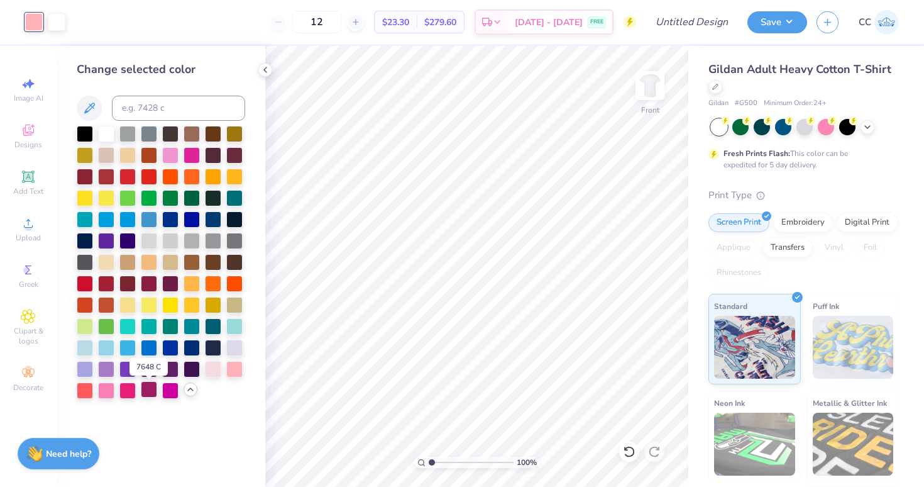
click at [152, 392] on div at bounding box center [149, 389] width 16 height 16
click at [55, 17] on div at bounding box center [57, 21] width 18 height 18
click at [211, 373] on div at bounding box center [213, 368] width 16 height 16
click at [106, 396] on div at bounding box center [106, 389] width 16 height 16
click at [167, 156] on div at bounding box center [170, 154] width 16 height 16
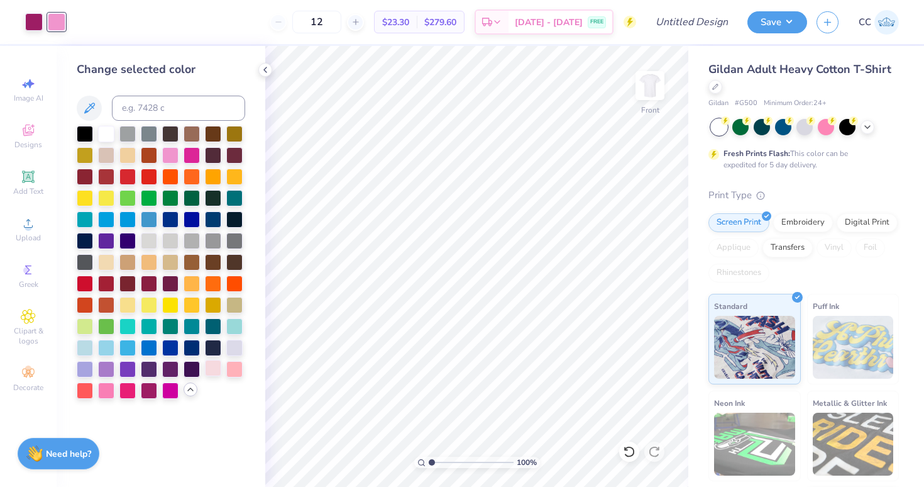
click at [211, 372] on div at bounding box center [213, 368] width 16 height 16
click at [236, 348] on div at bounding box center [234, 346] width 16 height 16
click at [218, 376] on div at bounding box center [213, 368] width 16 height 16
click at [23, 92] on div "Image AI" at bounding box center [28, 89] width 44 height 37
select select "4"
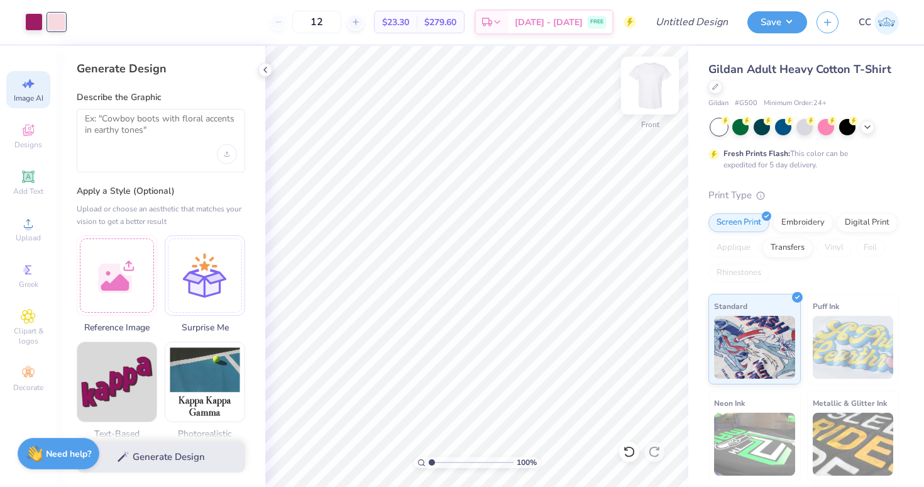
click at [641, 80] on img at bounding box center [650, 85] width 50 height 50
click at [179, 121] on textarea at bounding box center [161, 128] width 152 height 31
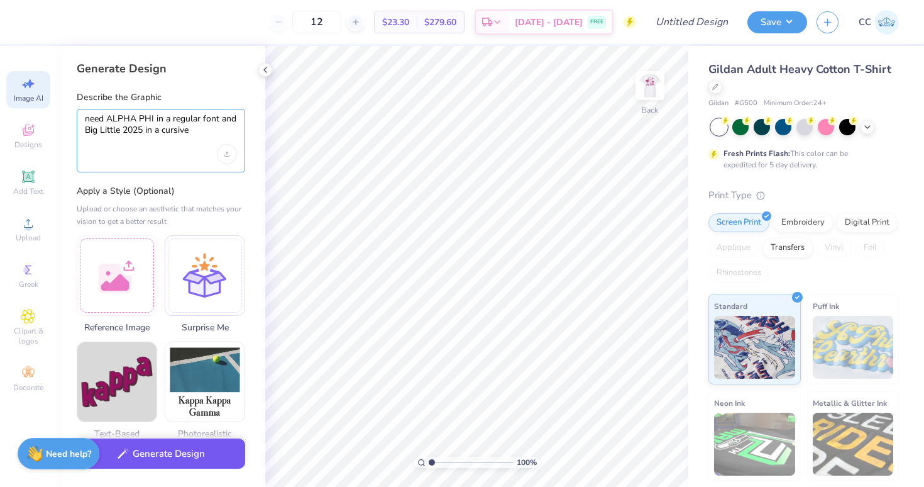
type textarea "need ALPHA PHI in a regular font and Big Little 2025 in a cursive"
click at [155, 448] on button "Generate Design" at bounding box center [161, 453] width 169 height 31
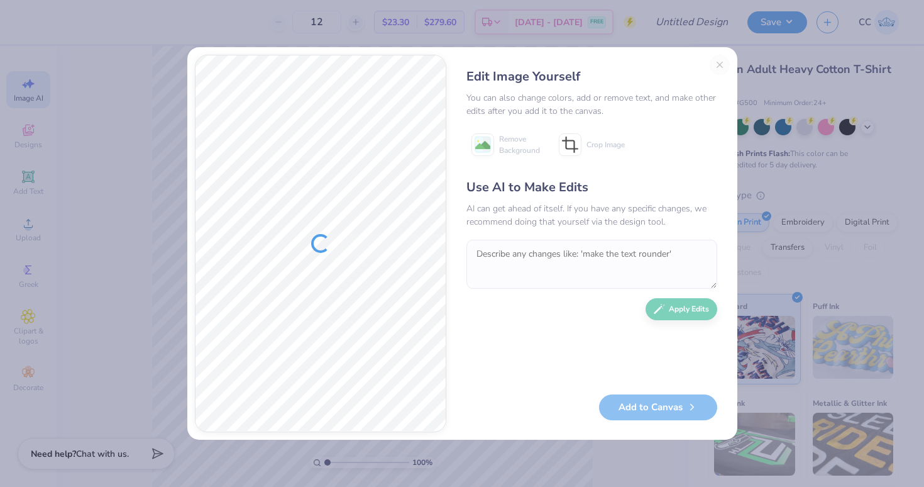
click at [719, 65] on div "Edit Image Yourself You can also change colors, add or remove text, and make ot…" at bounding box center [592, 243] width 276 height 377
click at [721, 64] on div "Edit Image Yourself You can also change colors, add or remove text, and make ot…" at bounding box center [592, 243] width 276 height 377
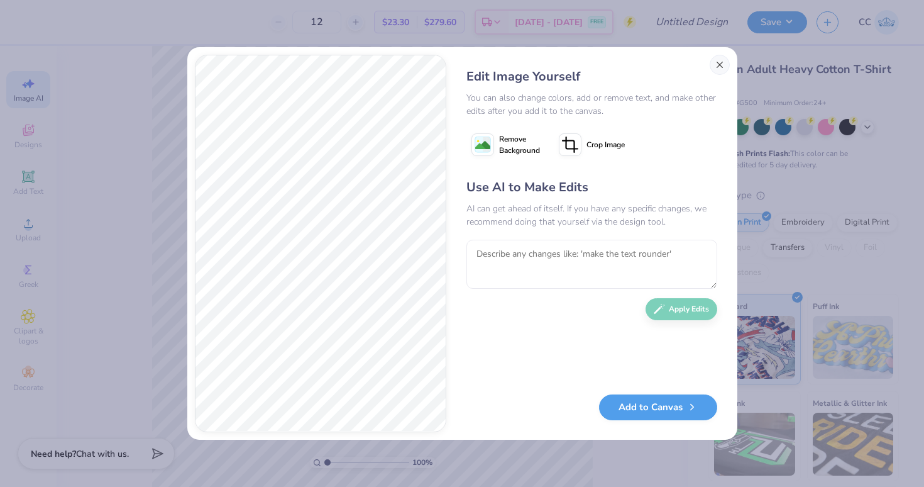
click at [715, 64] on button "Close" at bounding box center [720, 65] width 20 height 20
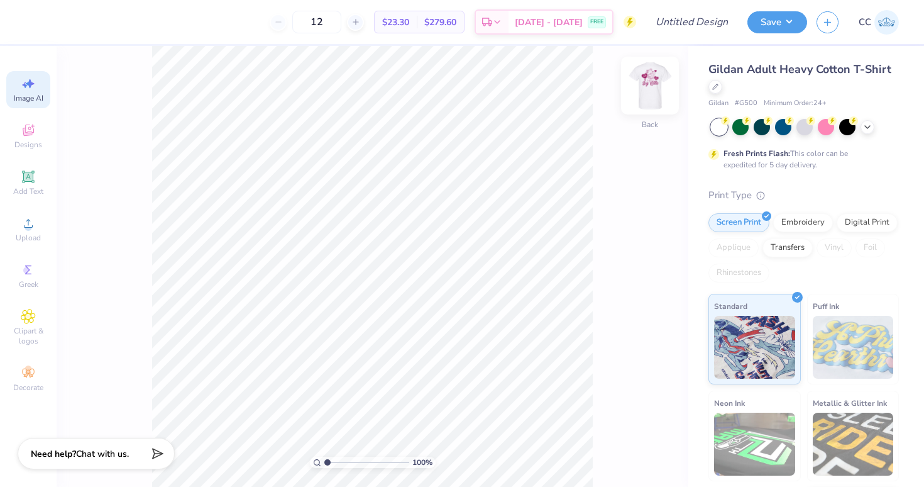
click at [647, 79] on img at bounding box center [650, 85] width 50 height 50
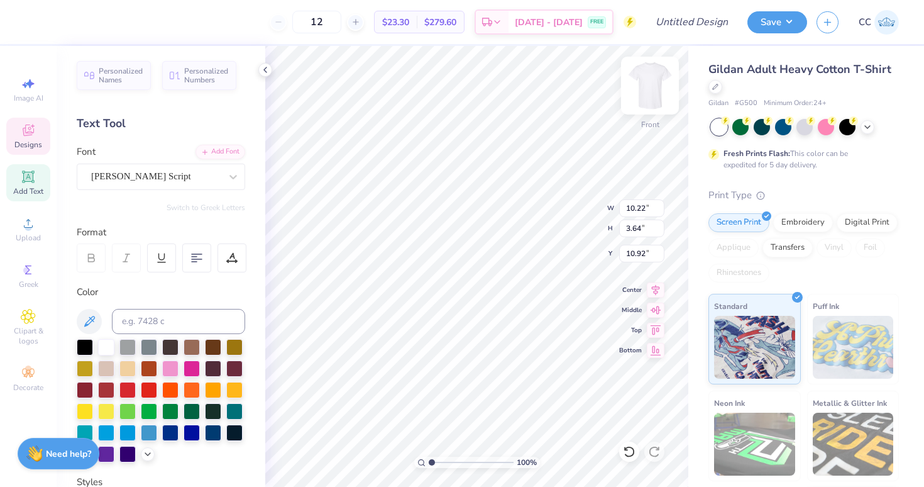
click at [650, 90] on img at bounding box center [650, 85] width 50 height 50
type textarea "B"
type textarea "Love You So Big!"
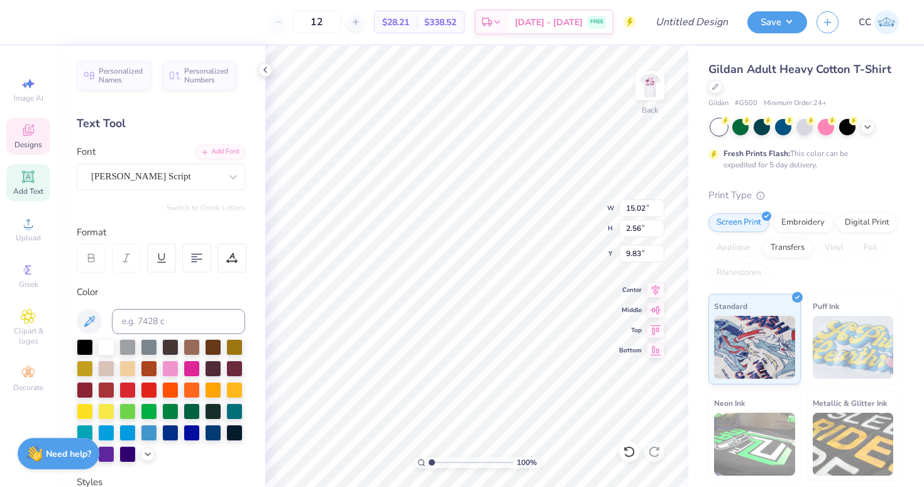
type input "7.73"
type input "1.32"
type input "11.08"
type textarea "Alpha Phi"
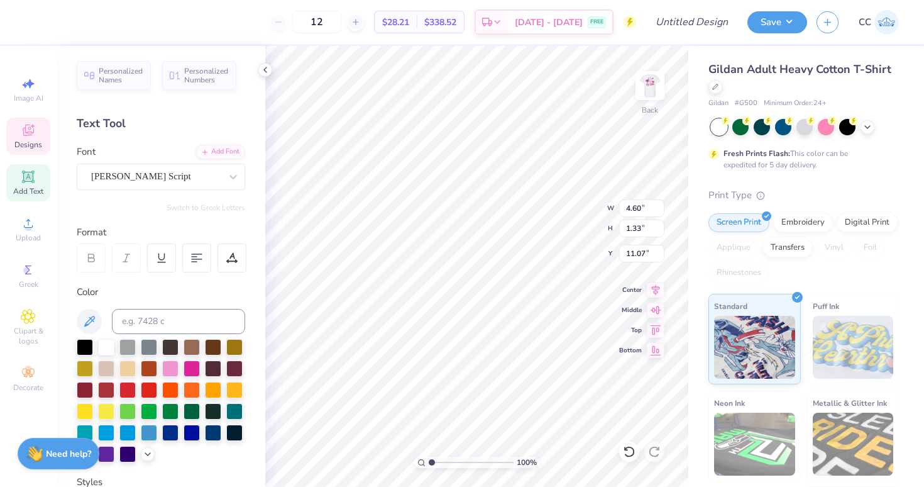
type input "9.63"
type input "2.79"
type input "9.61"
type input "3.00"
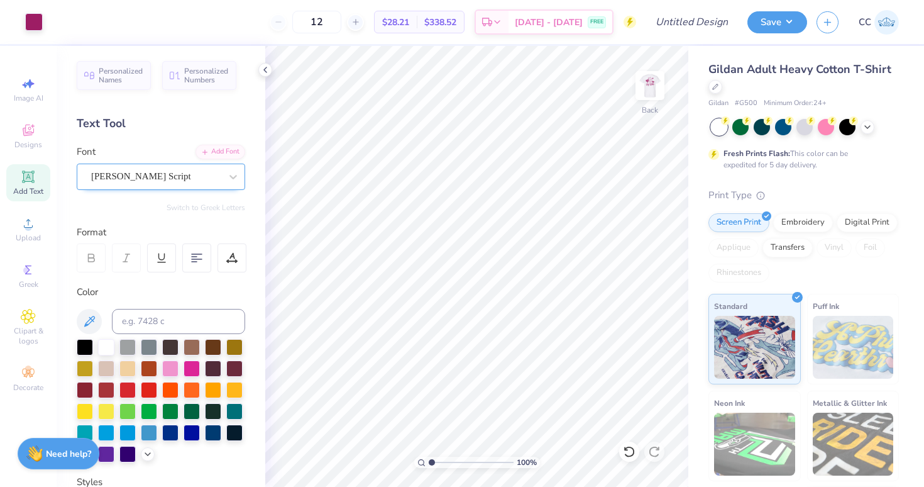
click at [135, 177] on span "[PERSON_NAME] Script" at bounding box center [141, 176] width 100 height 14
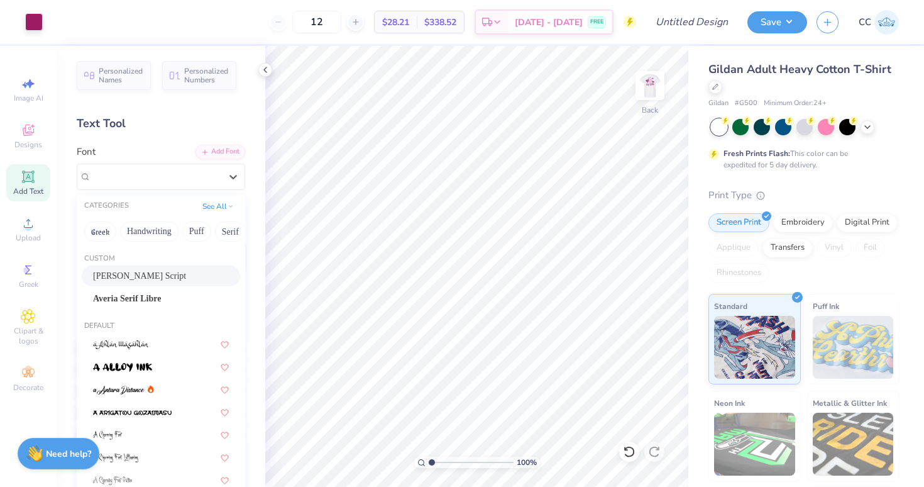
click at [125, 144] on div "Personalized Names Personalized Numbers Text Tool Add Font Font option [PERSON_…" at bounding box center [161, 266] width 209 height 441
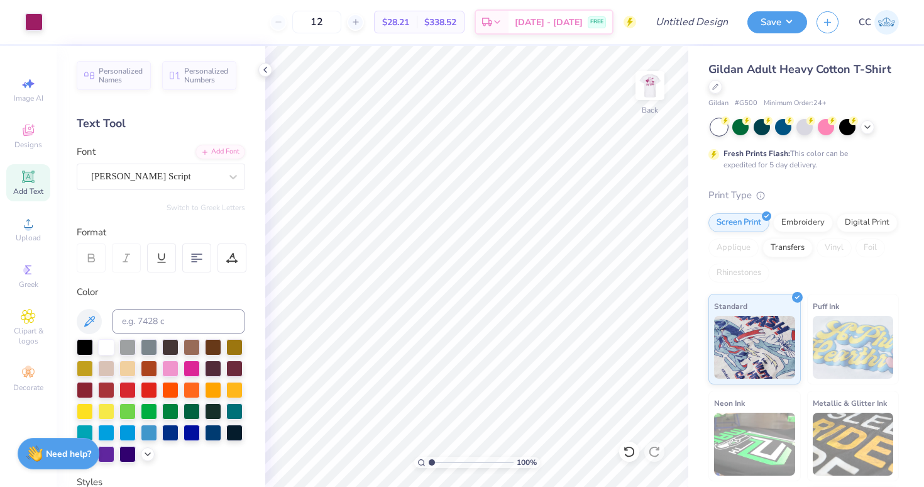
click at [25, 183] on icon at bounding box center [28, 176] width 15 height 15
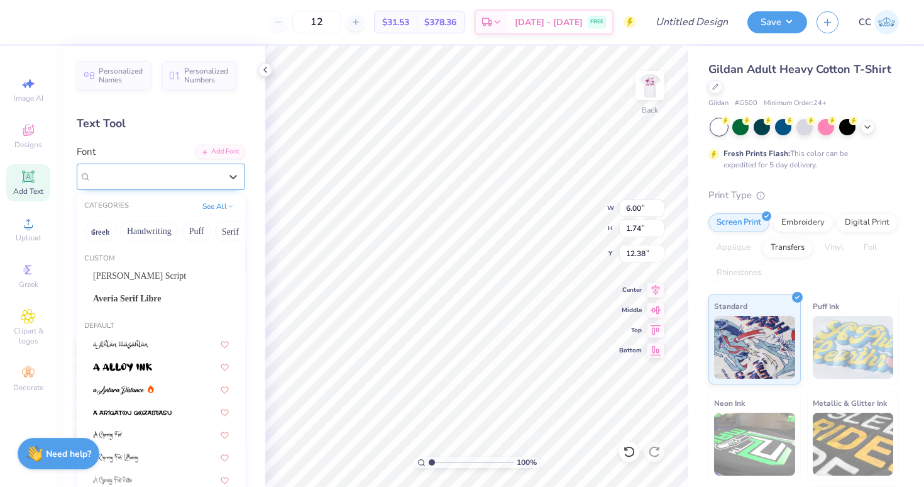
click at [167, 168] on div at bounding box center [156, 176] width 130 height 17
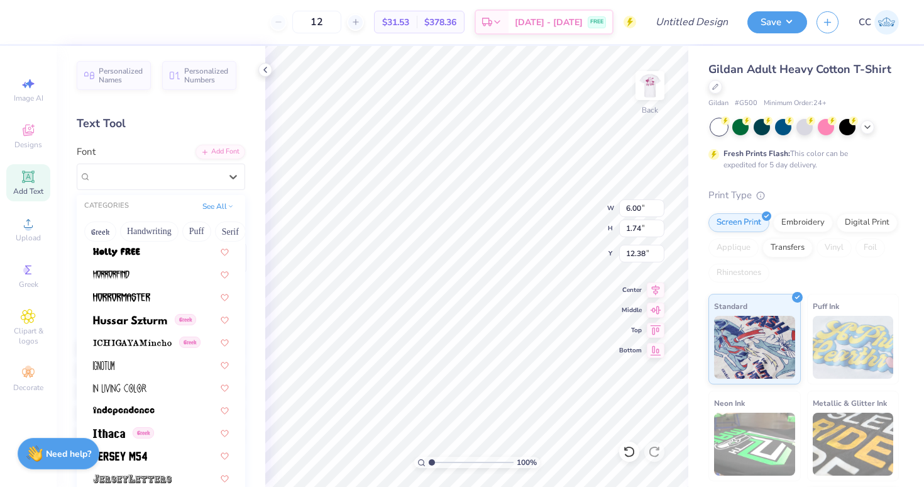
scroll to position [3332, 0]
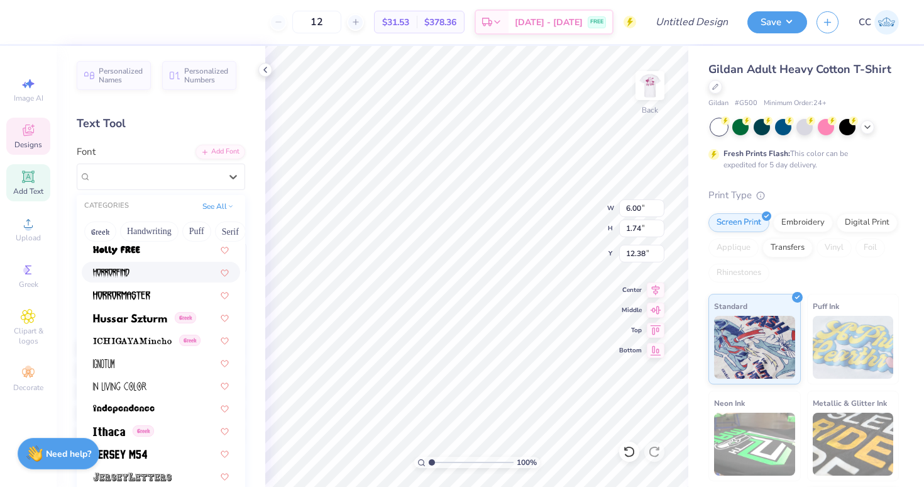
click at [26, 133] on icon at bounding box center [28, 132] width 10 height 8
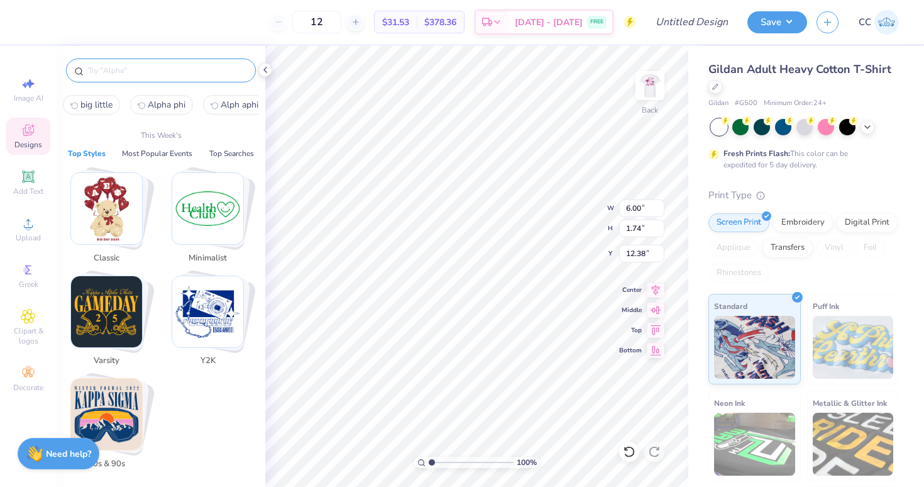
click at [118, 66] on input "text" at bounding box center [167, 70] width 161 height 13
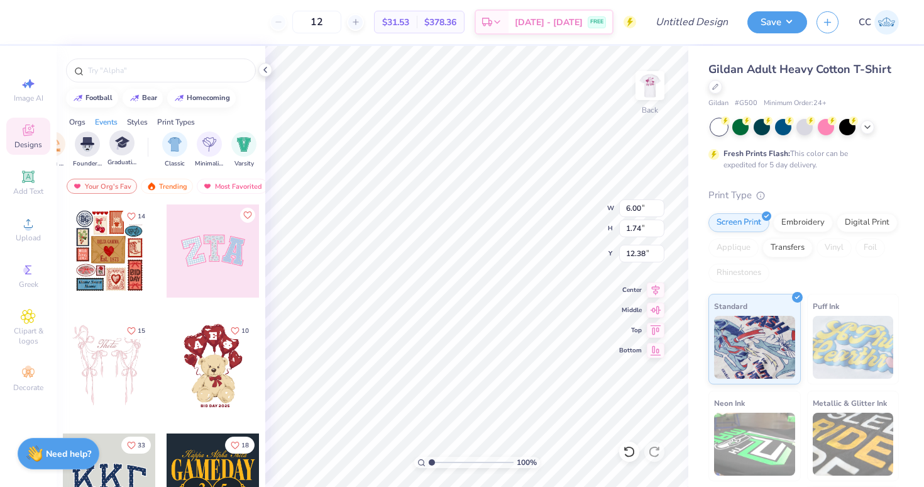
scroll to position [0, 567]
click at [201, 151] on div "filter for Minimalist" at bounding box center [204, 142] width 25 height 25
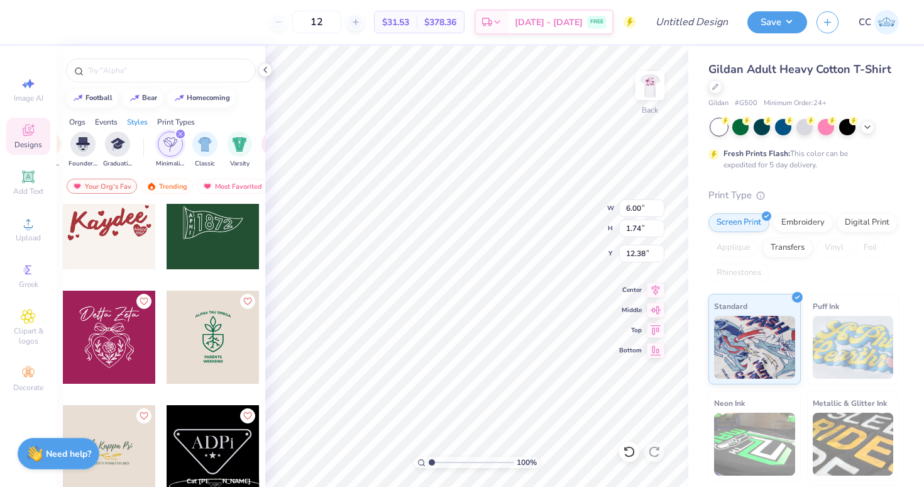
scroll to position [374, 0]
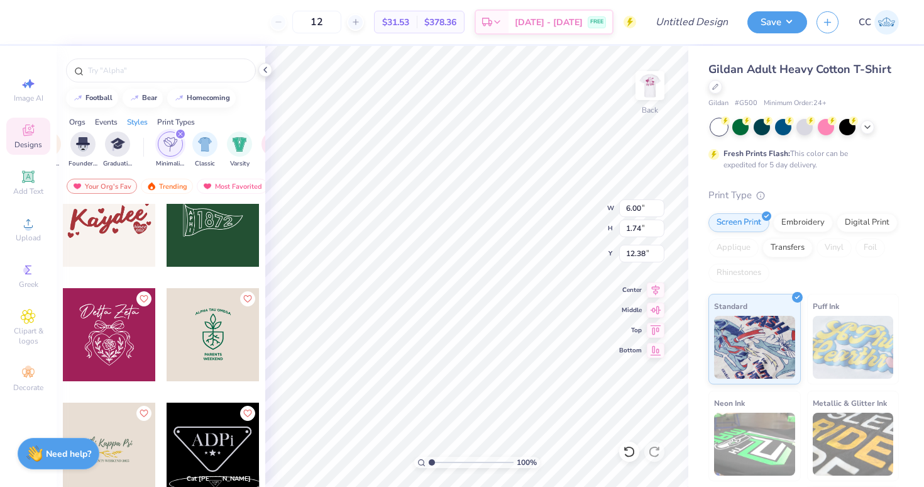
click at [106, 228] on div at bounding box center [202, 220] width 279 height 93
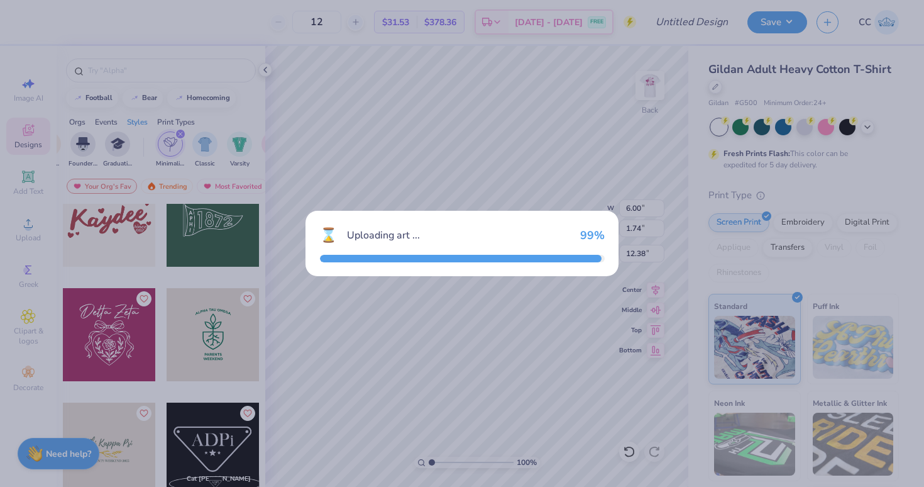
type input "10.35"
type input "4.37"
type input "3.00"
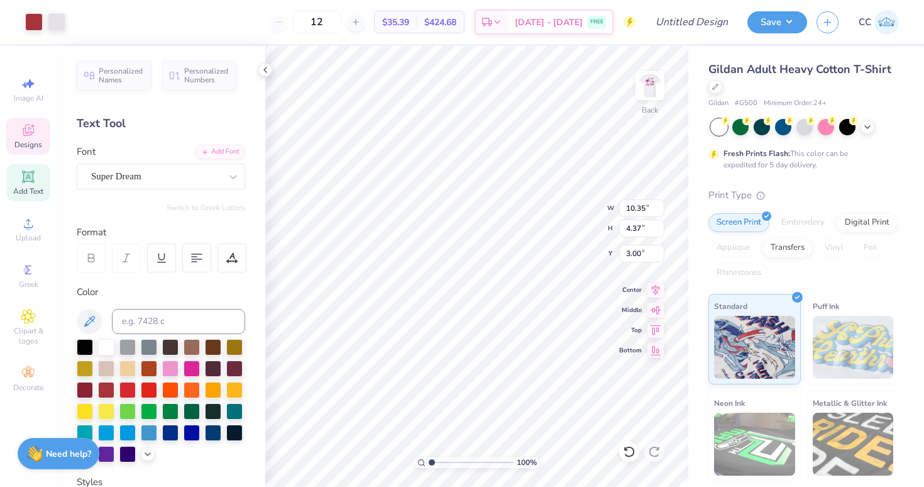
type input "5.79"
type input "9.63"
type input "2.79"
type input "3.00"
type textarea "a"
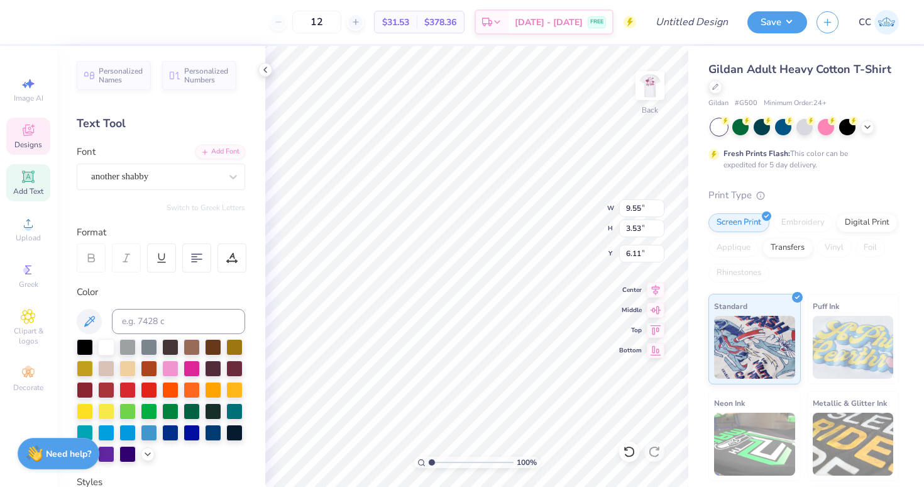
scroll to position [0, 1]
type textarea "Alpha Phi"
type input "1.68"
type input "0.46"
type input "8.53"
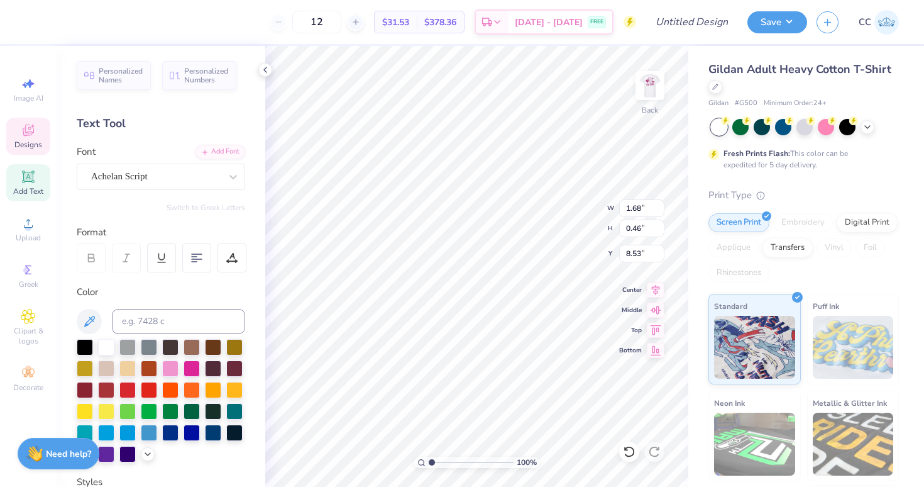
type textarea "Big"
type input "1.10"
type input "0.39"
type input "9.04"
type textarea "Little"
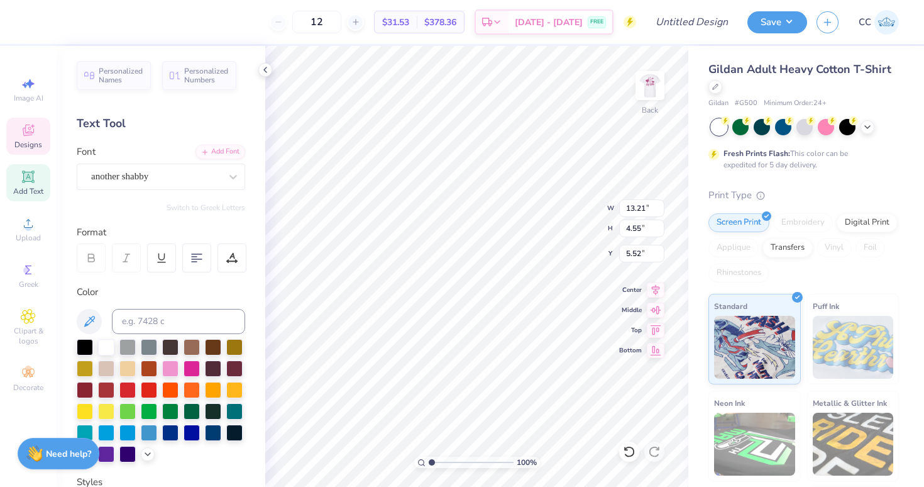
type input "1.65"
type input "2.26"
type input "2.07"
click at [567, 220] on div "100 % Back W 2.26 1.69 " H 2.07 1.54 " Y 8.14 8.14 " Center [GEOGRAPHIC_DATA]" at bounding box center [476, 266] width 423 height 441
type input "8.10"
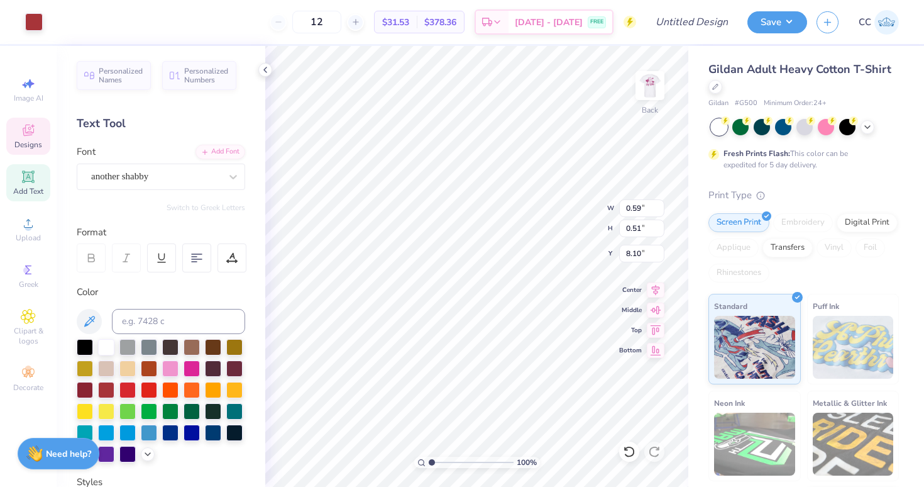
type input "13.21"
type input "4.55"
type input "6.07"
click at [18, 139] on div "Designs" at bounding box center [28, 136] width 44 height 37
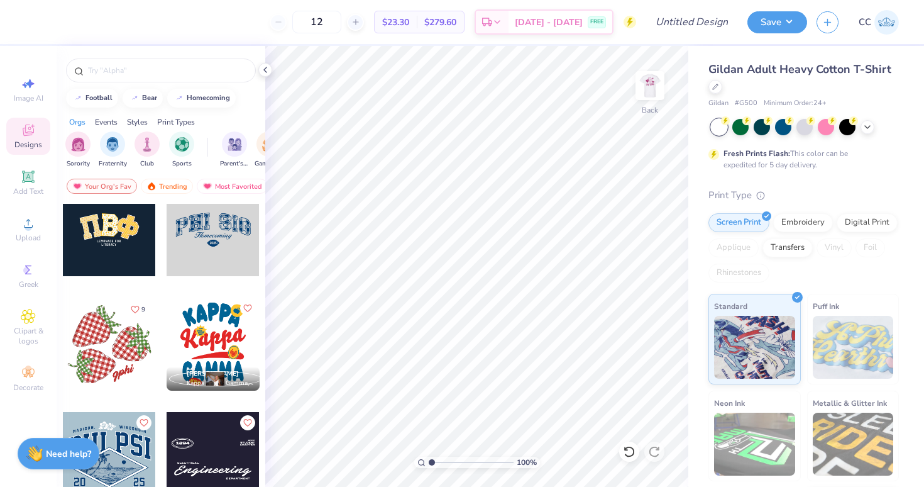
scroll to position [2884, 0]
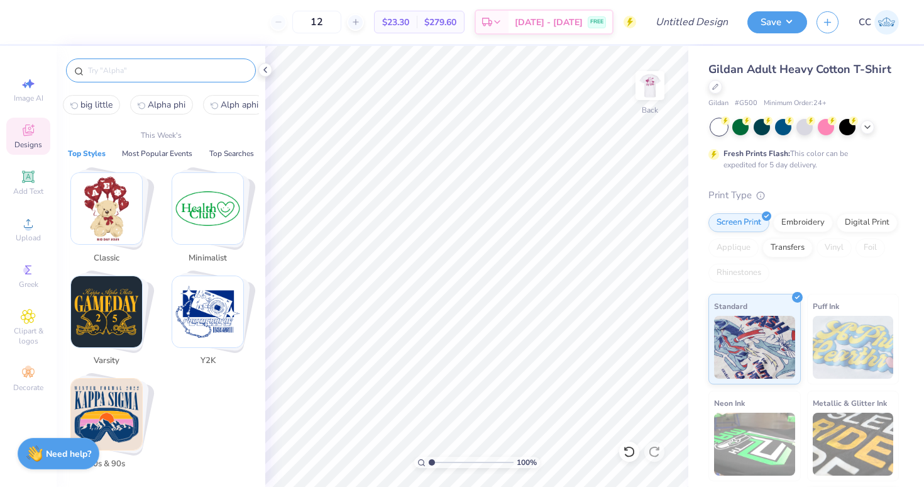
click at [125, 75] on input "text" at bounding box center [167, 70] width 161 height 13
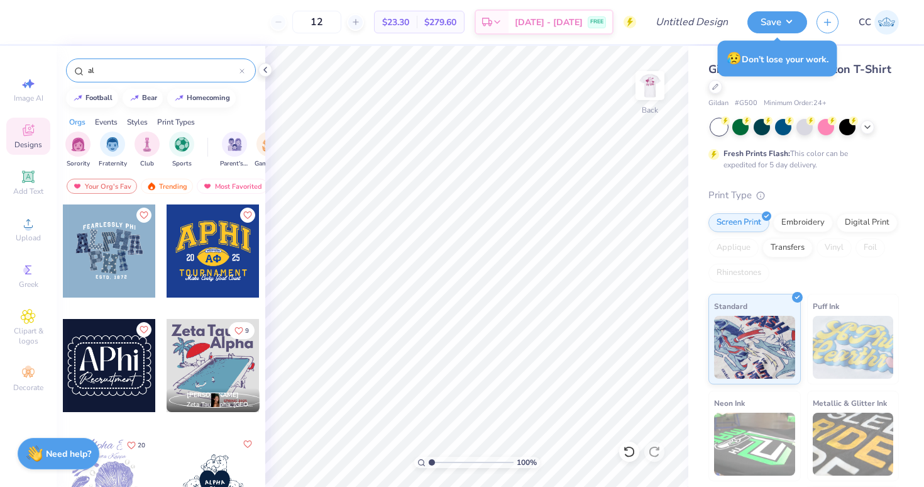
type input "a"
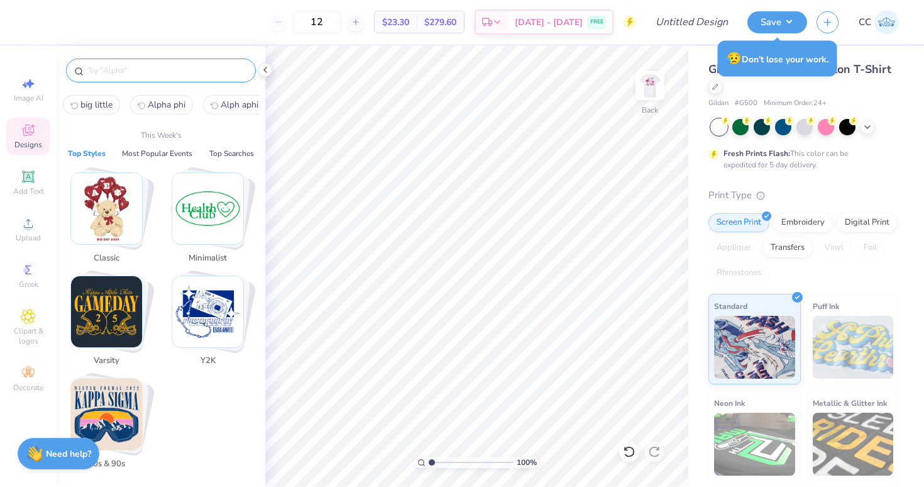
click at [206, 82] on div at bounding box center [161, 67] width 209 height 43
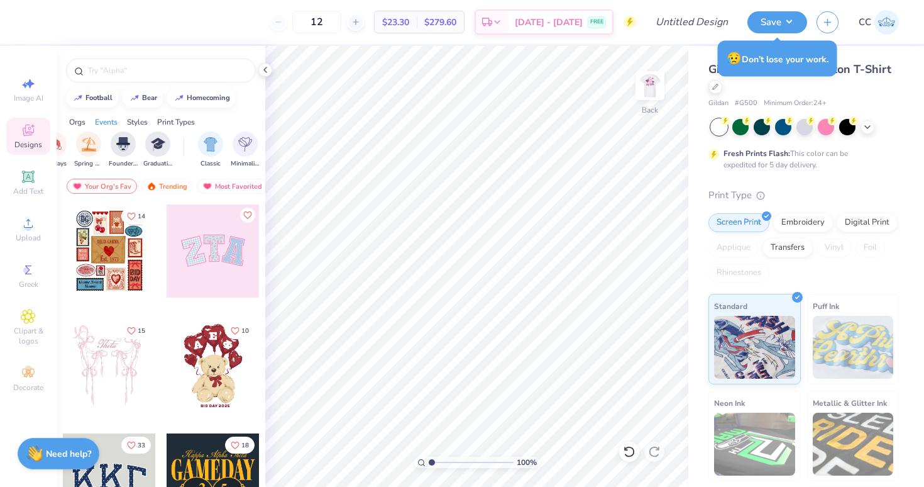
scroll to position [0, 565]
click at [202, 145] on img "filter for Minimalist" at bounding box center [207, 143] width 14 height 14
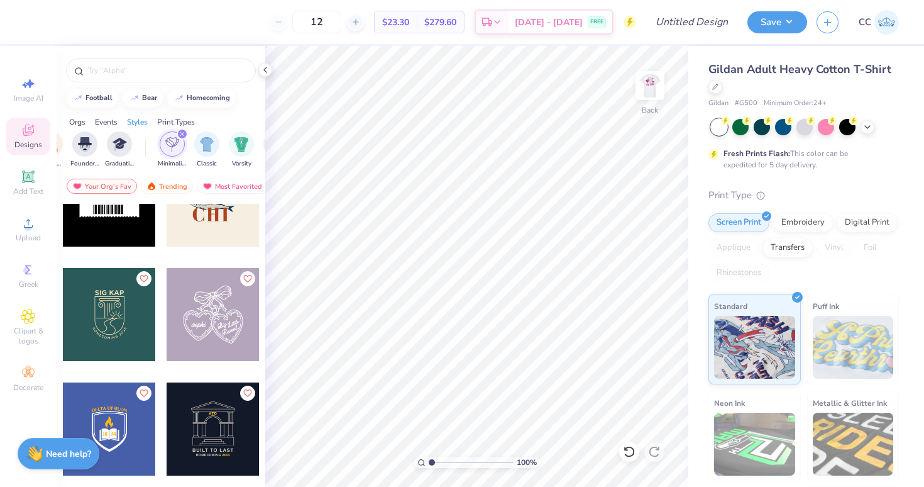
scroll to position [1198, 0]
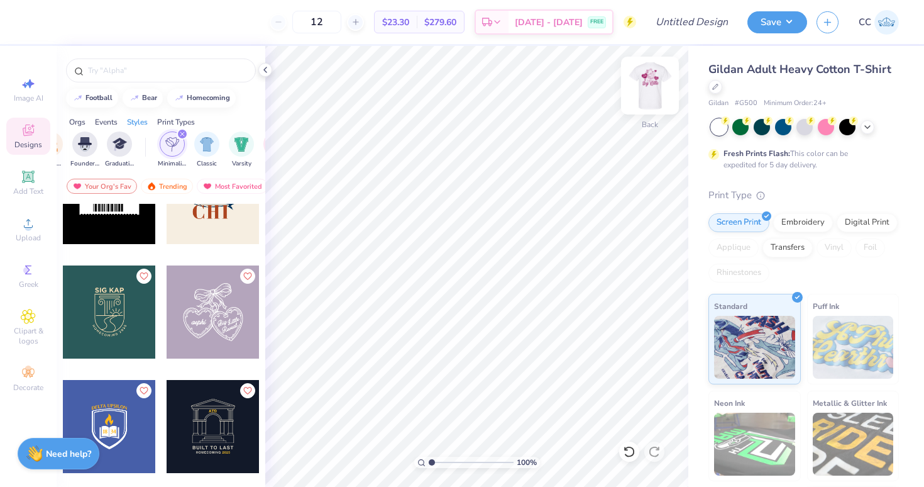
click at [646, 94] on img at bounding box center [650, 85] width 50 height 50
click at [646, 92] on img at bounding box center [650, 85] width 50 height 50
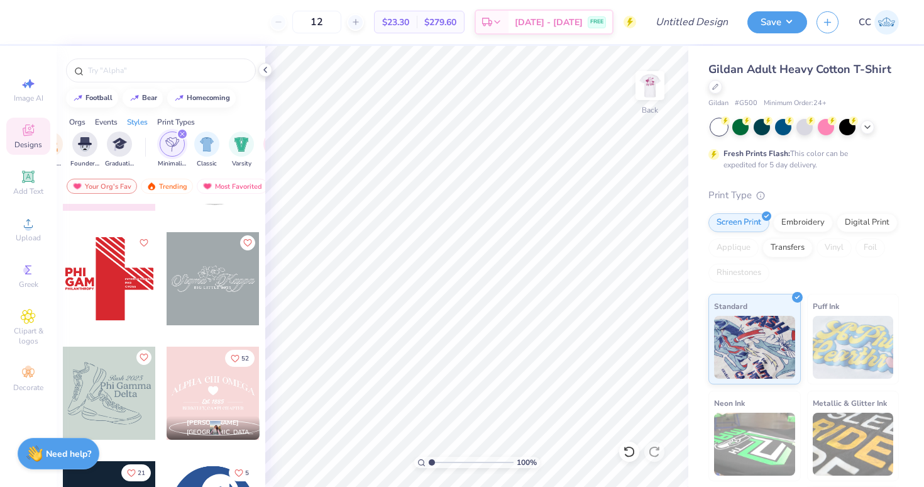
scroll to position [2493, 0]
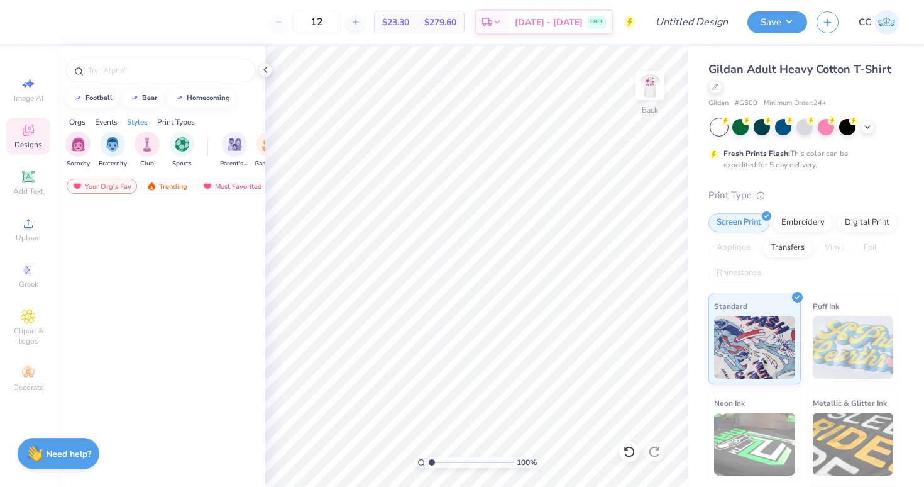
scroll to position [2493, 0]
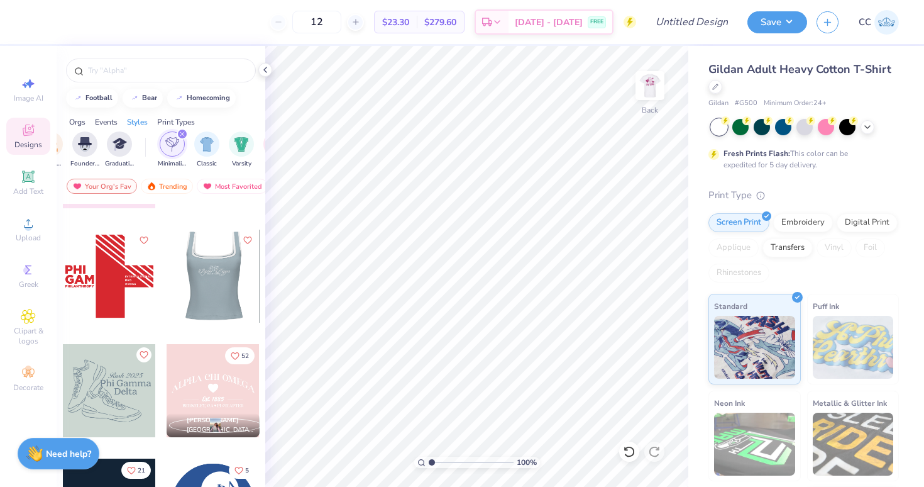
click at [167, 288] on div at bounding box center [120, 276] width 93 height 93
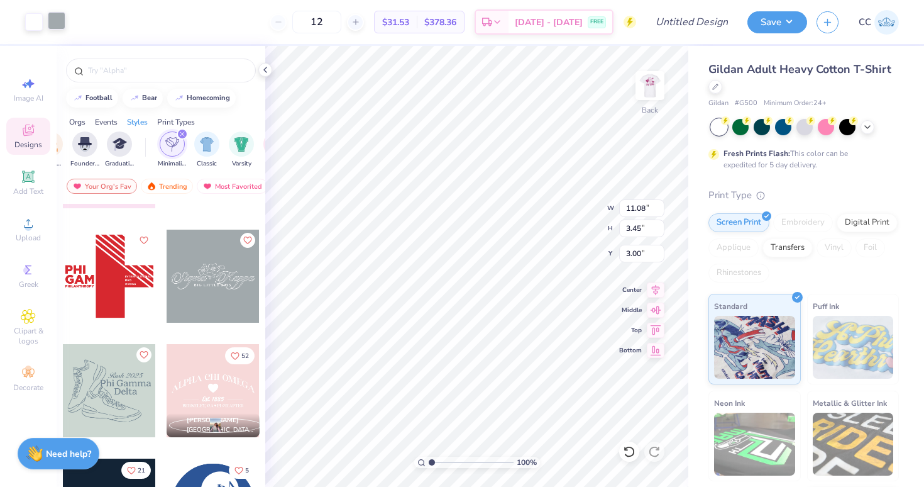
click at [62, 26] on div at bounding box center [57, 21] width 18 height 18
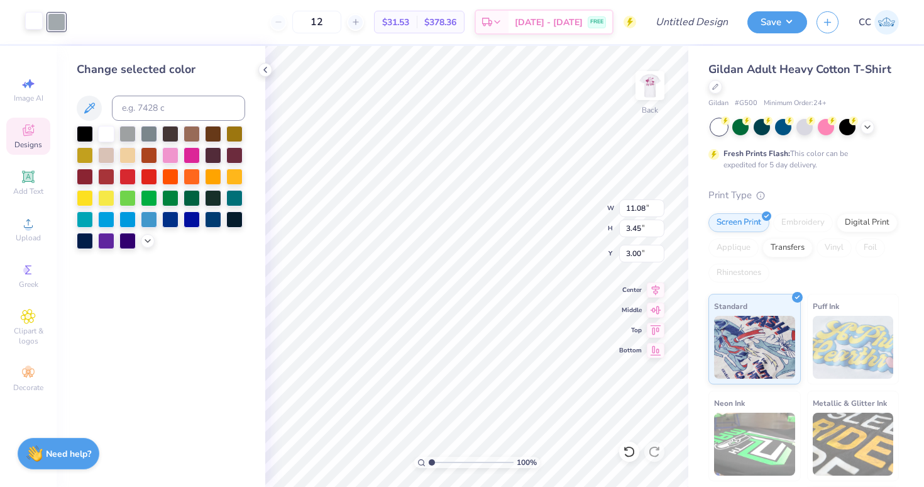
click at [30, 19] on div at bounding box center [34, 21] width 18 height 18
click at [147, 239] on icon at bounding box center [148, 240] width 10 height 10
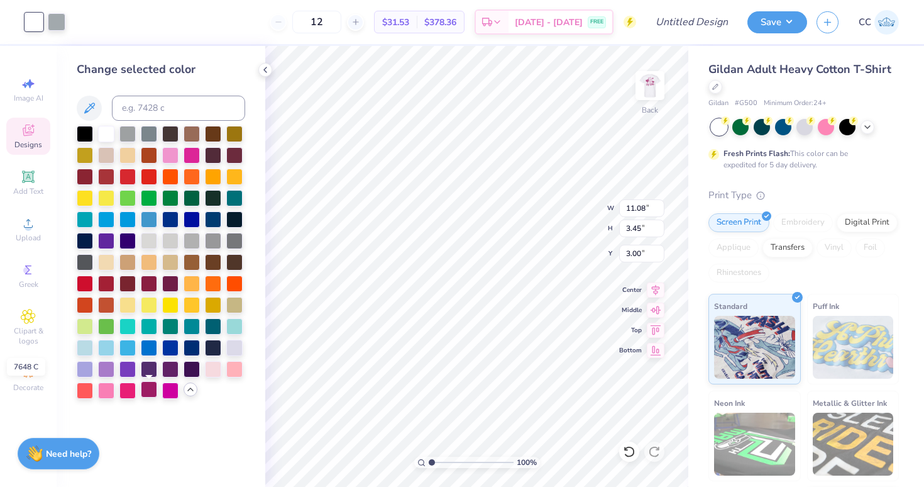
click at [145, 391] on div at bounding box center [149, 389] width 16 height 16
click at [57, 24] on div at bounding box center [57, 21] width 18 height 18
click at [169, 162] on div at bounding box center [170, 154] width 16 height 16
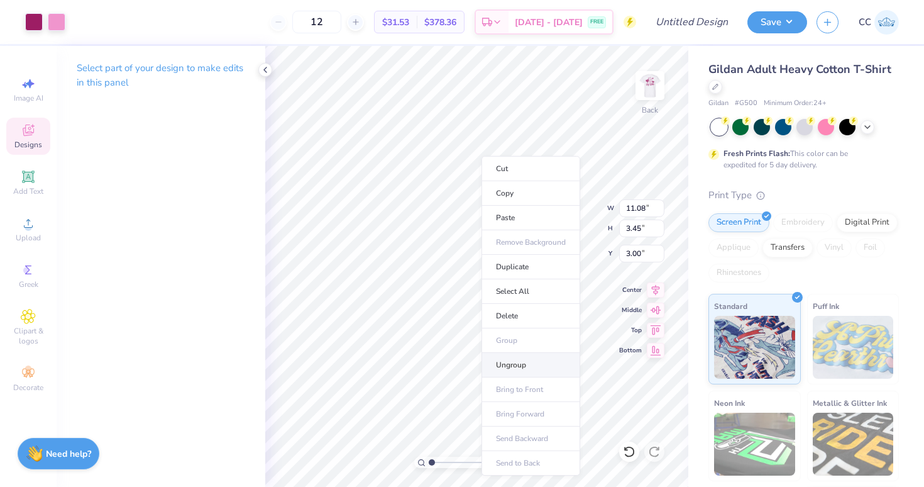
click at [504, 362] on li "Ungroup" at bounding box center [531, 365] width 99 height 25
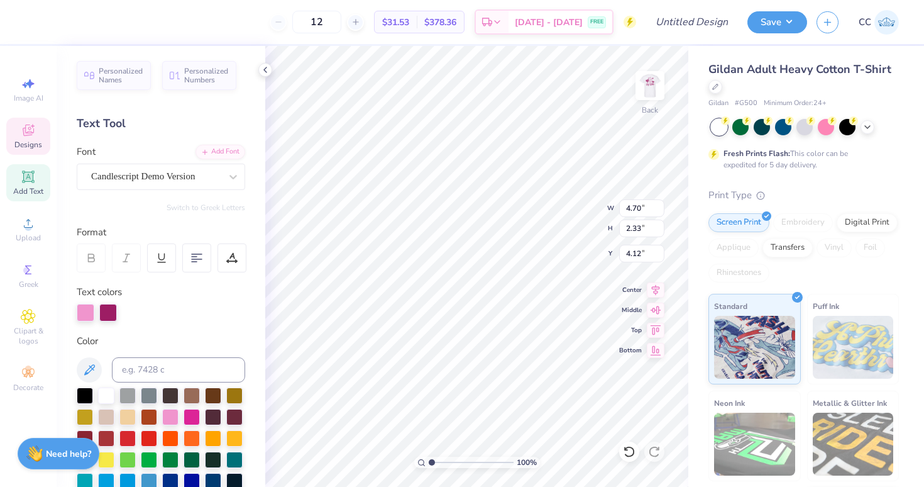
scroll to position [0, 1]
type textarea "Alpha Phi"
type input "5.27"
type input "2.38"
type input "4.07"
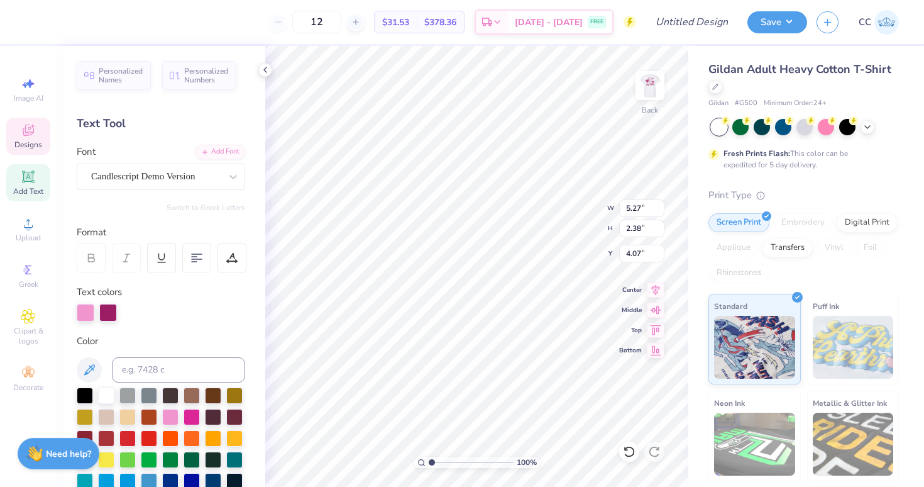
type textarea "Kppa"
type input "3.31"
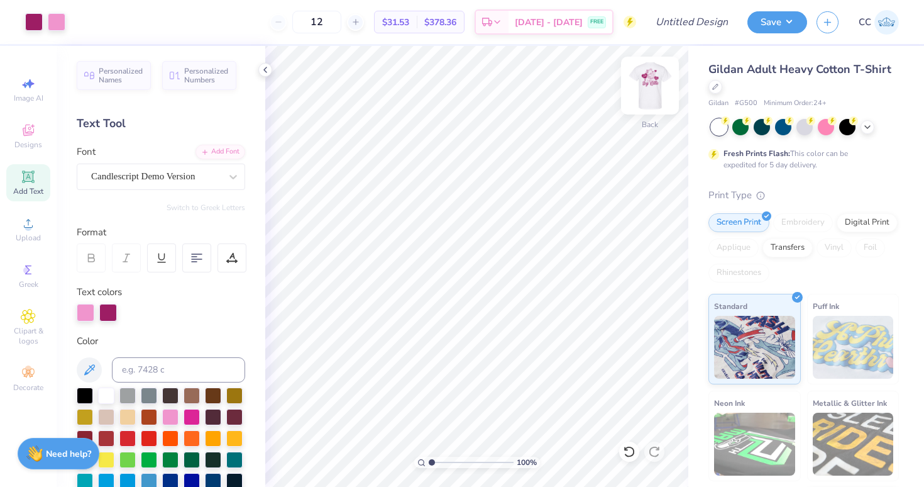
click at [653, 89] on img at bounding box center [650, 85] width 50 height 50
click at [652, 88] on img at bounding box center [650, 85] width 50 height 50
click at [652, 87] on img at bounding box center [650, 85] width 50 height 50
click at [658, 86] on img at bounding box center [650, 85] width 50 height 50
click at [763, 23] on button "Save" at bounding box center [778, 20] width 60 height 22
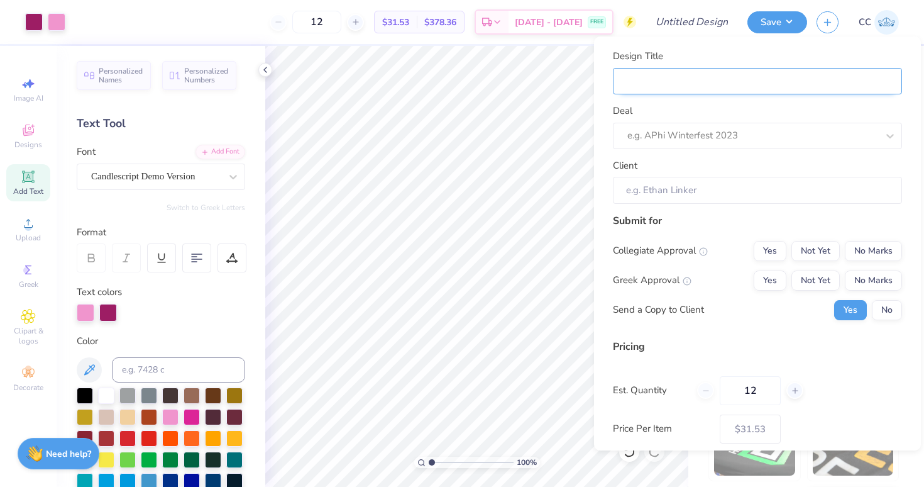
click at [736, 74] on input "Design Title" at bounding box center [757, 81] width 289 height 27
type input "A"
type input "Ap"
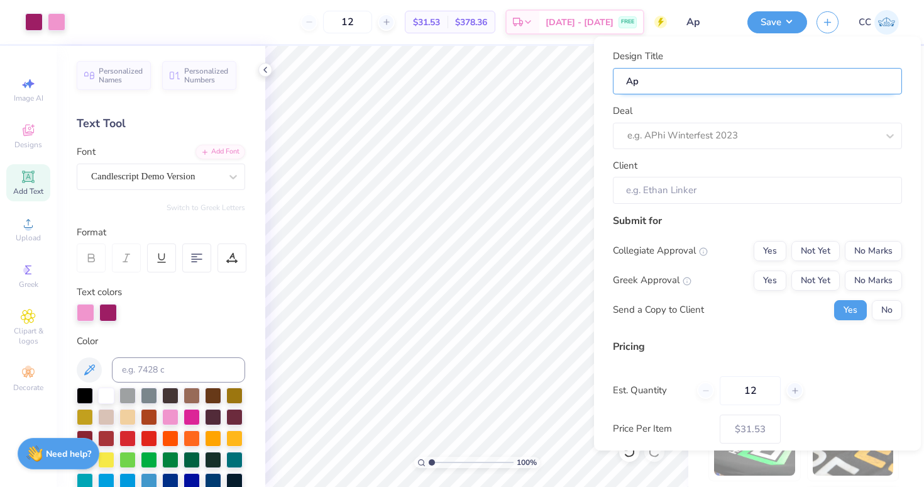
type input "Aph"
type input "Aphi"
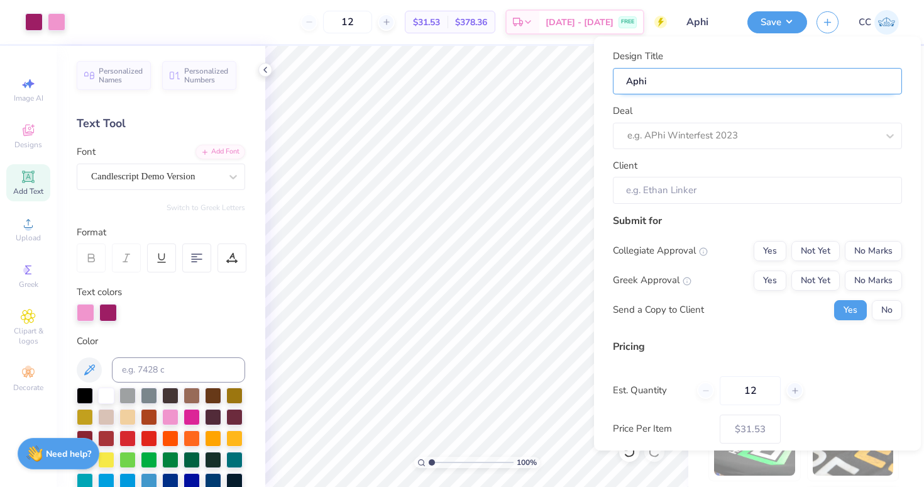
type input "Aphi"
type input "Aphi p"
type input "Aphi"
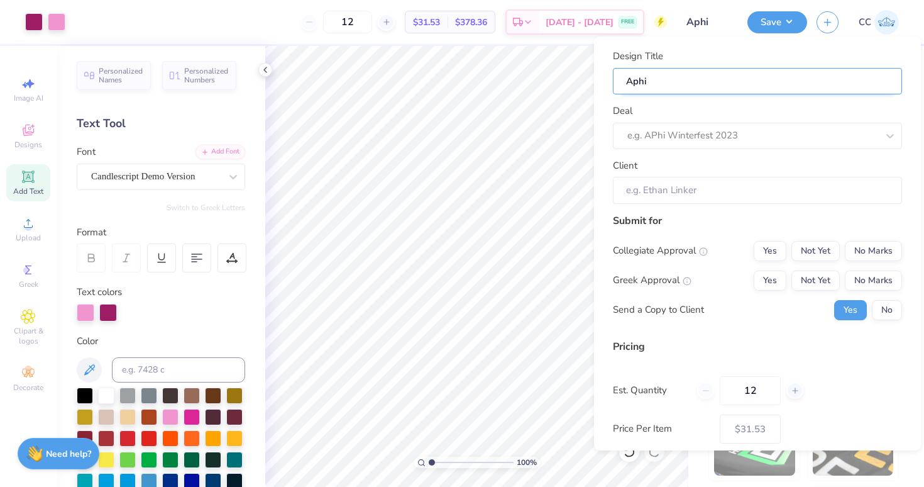
type input "Aphi b"
type input "Aphi bi"
type input "Aphi big"
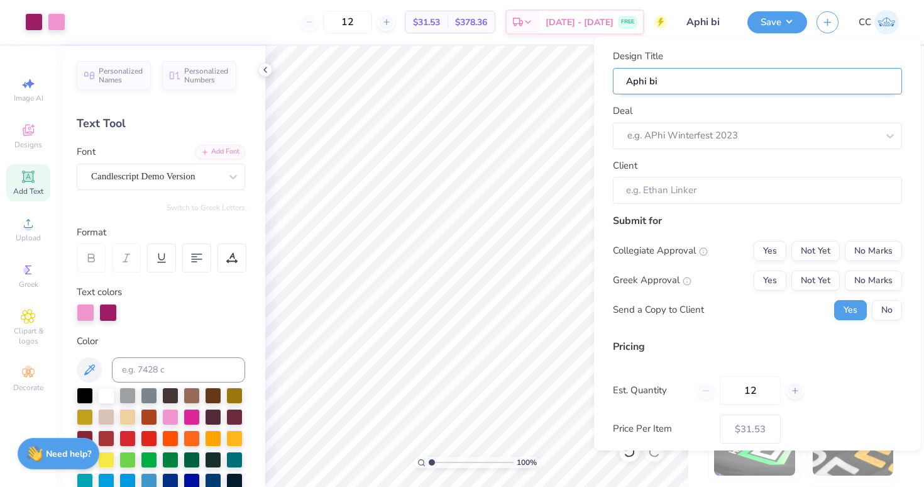
type input "Aphi big"
type input "Aphi big l"
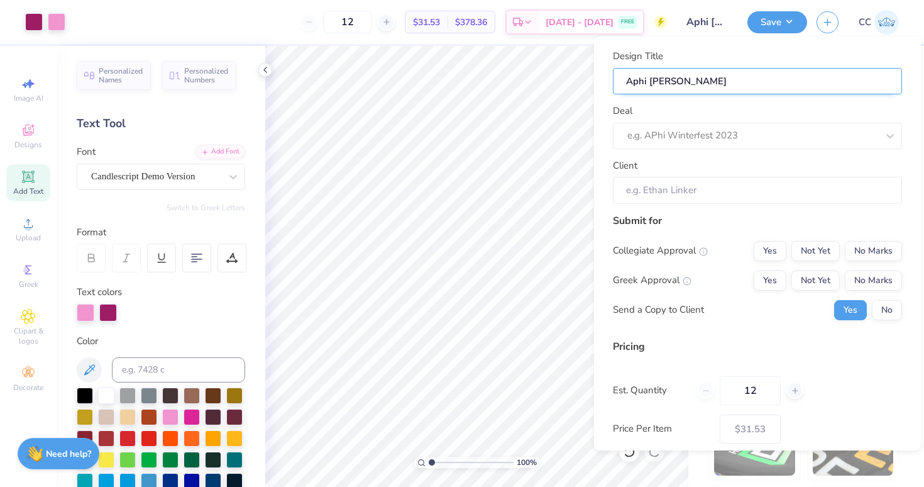
type input "Aphi big li"
type input "Aphi big lit"
type input "Aphi big litt"
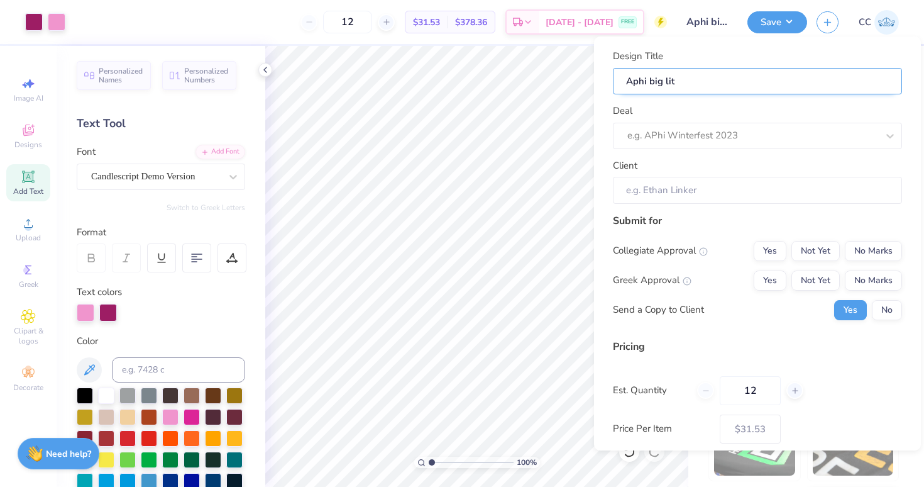
type input "Aphi big litt"
type input "Aphi big littl"
type input "Aphi big little"
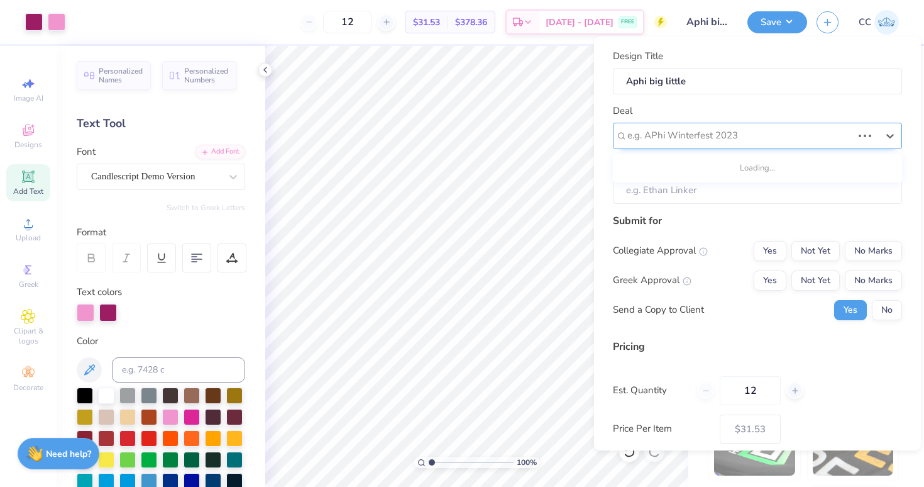
click at [733, 127] on div at bounding box center [740, 135] width 225 height 17
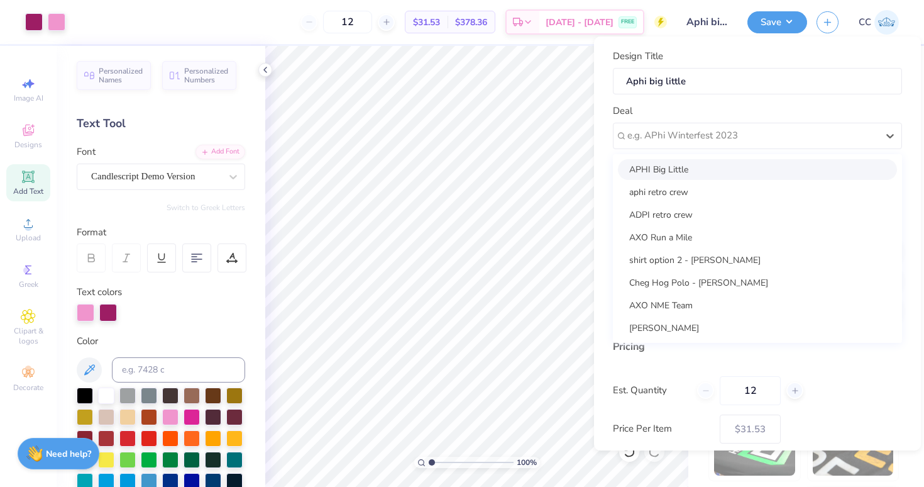
click at [692, 170] on div "APHI Big Little" at bounding box center [757, 169] width 279 height 21
type input "Taylor Wade"
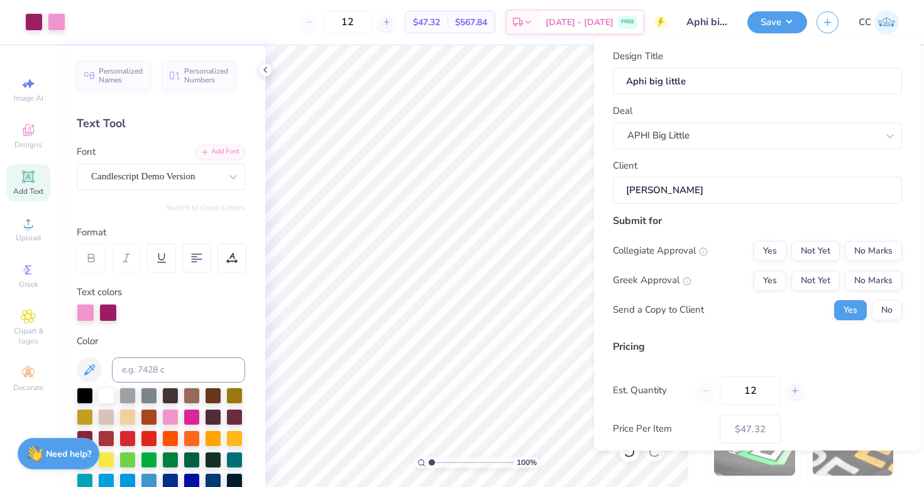
click at [686, 182] on input "Taylor Wade" at bounding box center [757, 190] width 289 height 27
click at [848, 241] on button "No Marks" at bounding box center [873, 251] width 57 height 20
click at [858, 241] on button "No Marks" at bounding box center [873, 251] width 57 height 20
click at [743, 279] on div "Greek Approval Yes Not Yet No Marks" at bounding box center [757, 280] width 289 height 20
click at [760, 280] on button "Yes" at bounding box center [770, 280] width 33 height 20
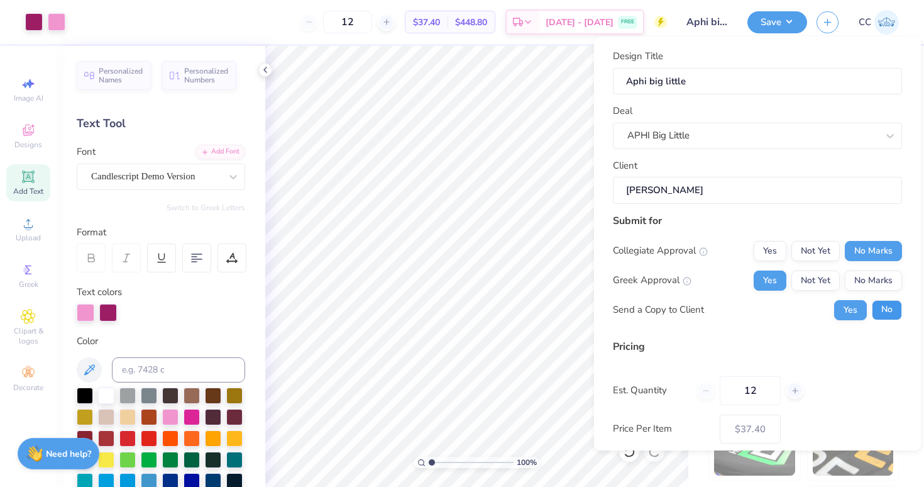
click at [889, 306] on button "No" at bounding box center [887, 310] width 30 height 20
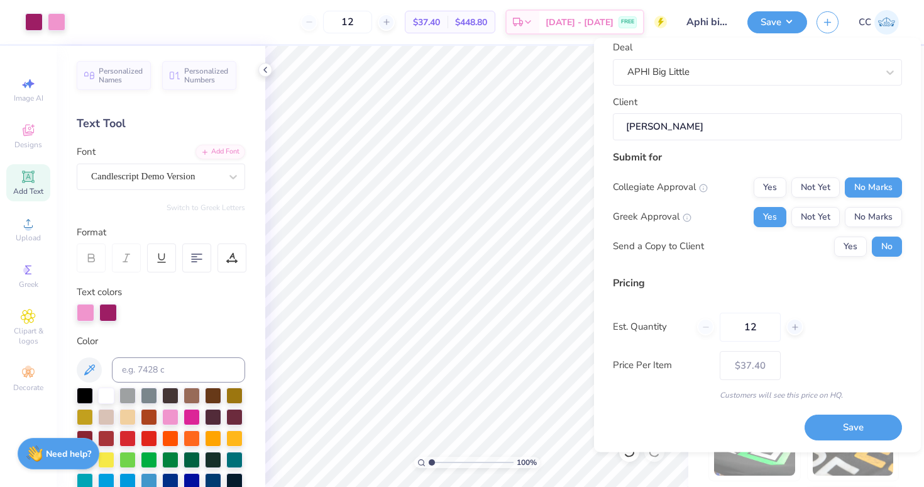
scroll to position [64, 0]
click at [836, 425] on button "Save" at bounding box center [853, 429] width 97 height 26
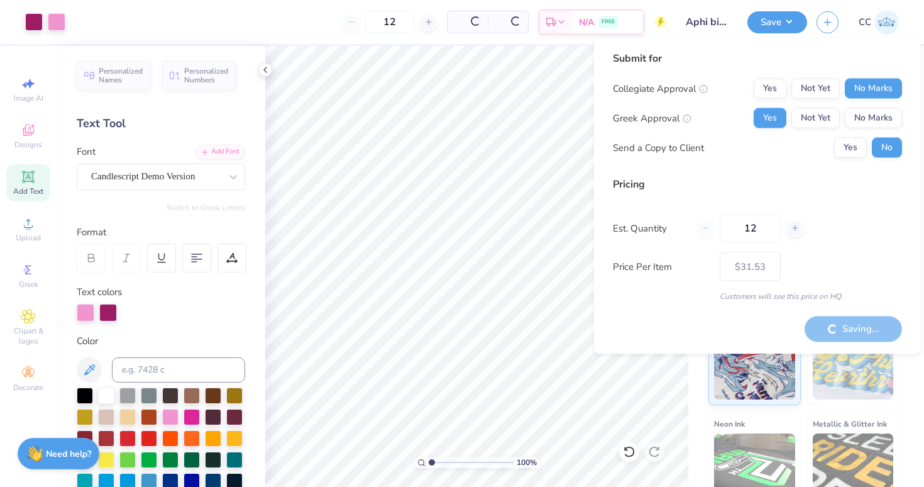
type input "– –"
